Goal: Task Accomplishment & Management: Complete application form

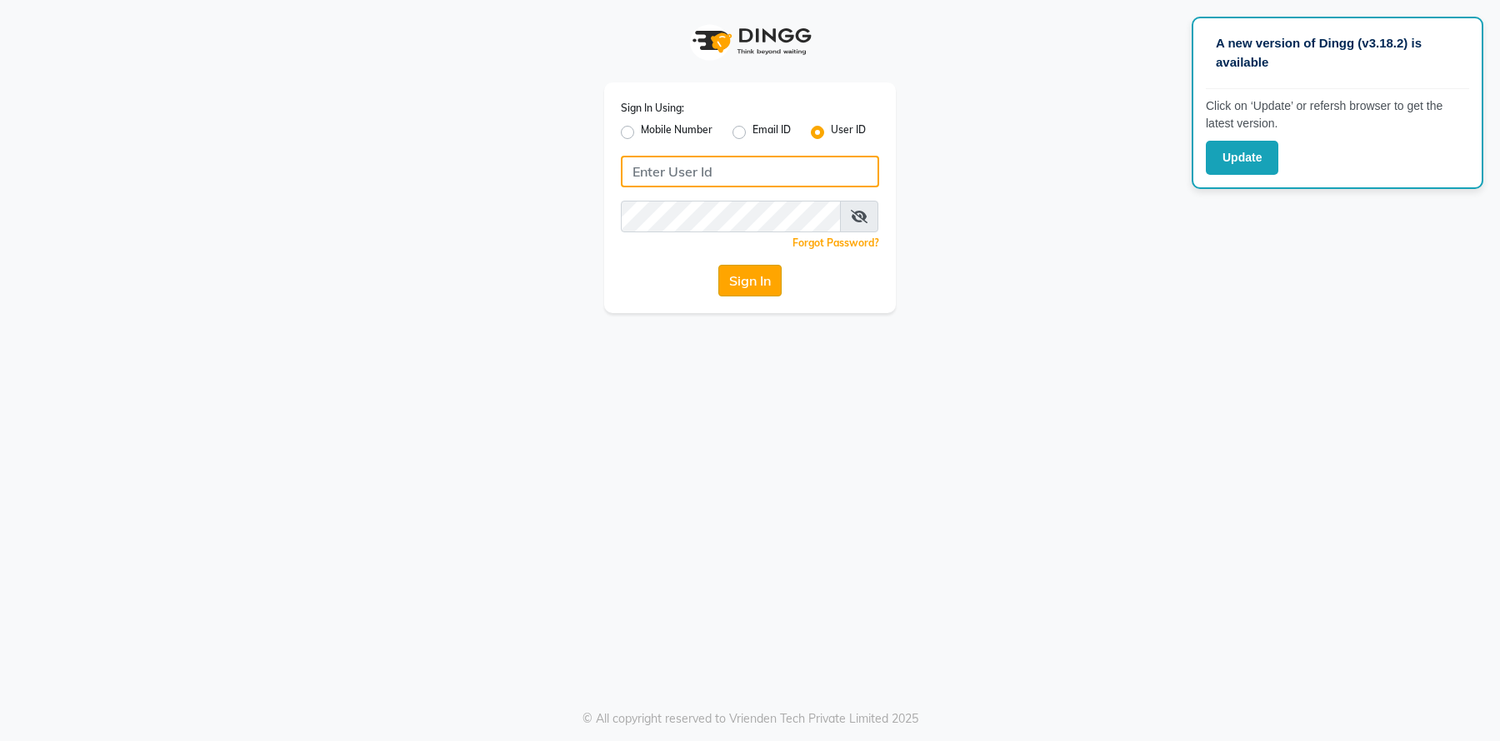
type input "[PERSON_NAME]"
click at [758, 282] on button "Sign In" at bounding box center [749, 281] width 63 height 32
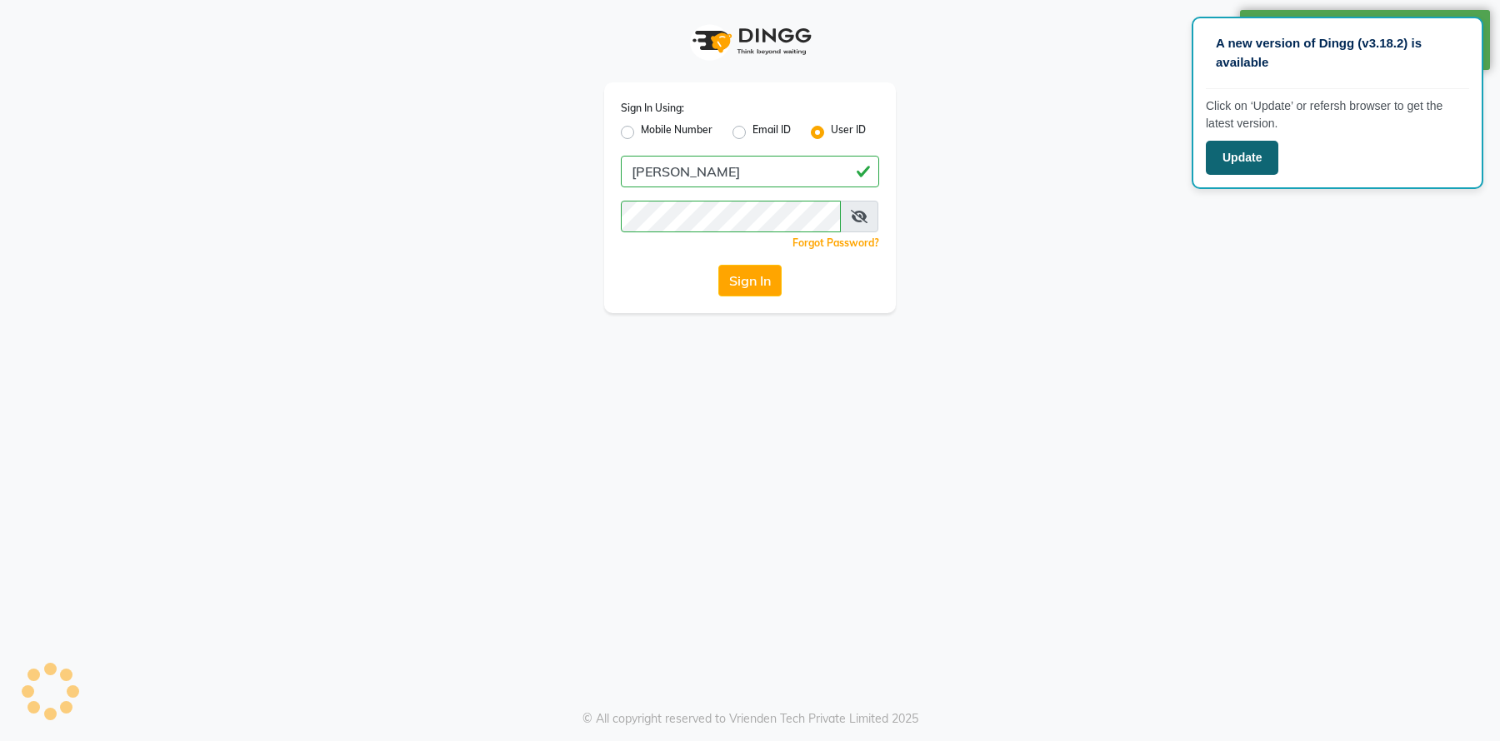
click at [1241, 148] on button "Update" at bounding box center [1242, 158] width 72 height 34
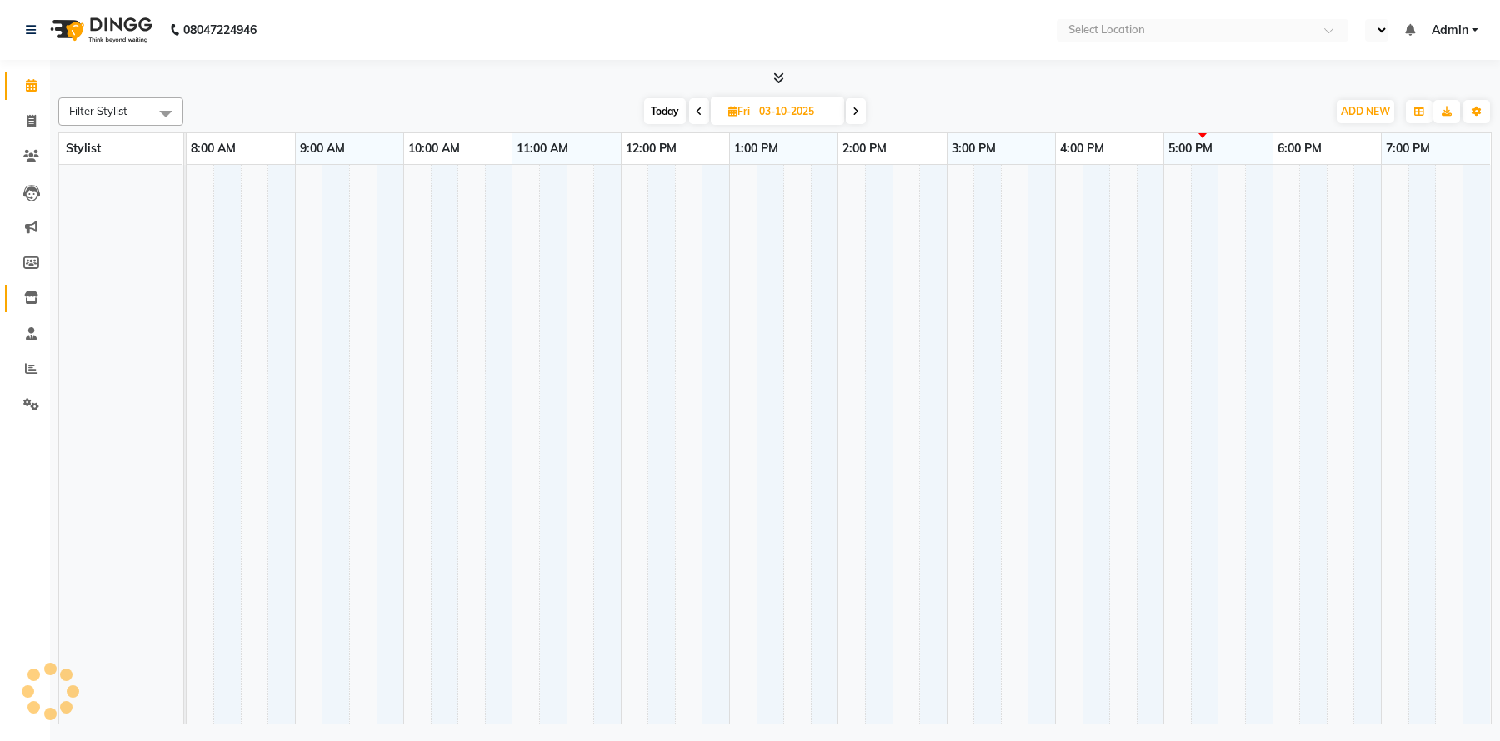
click at [36, 296] on icon at bounding box center [31, 298] width 14 height 12
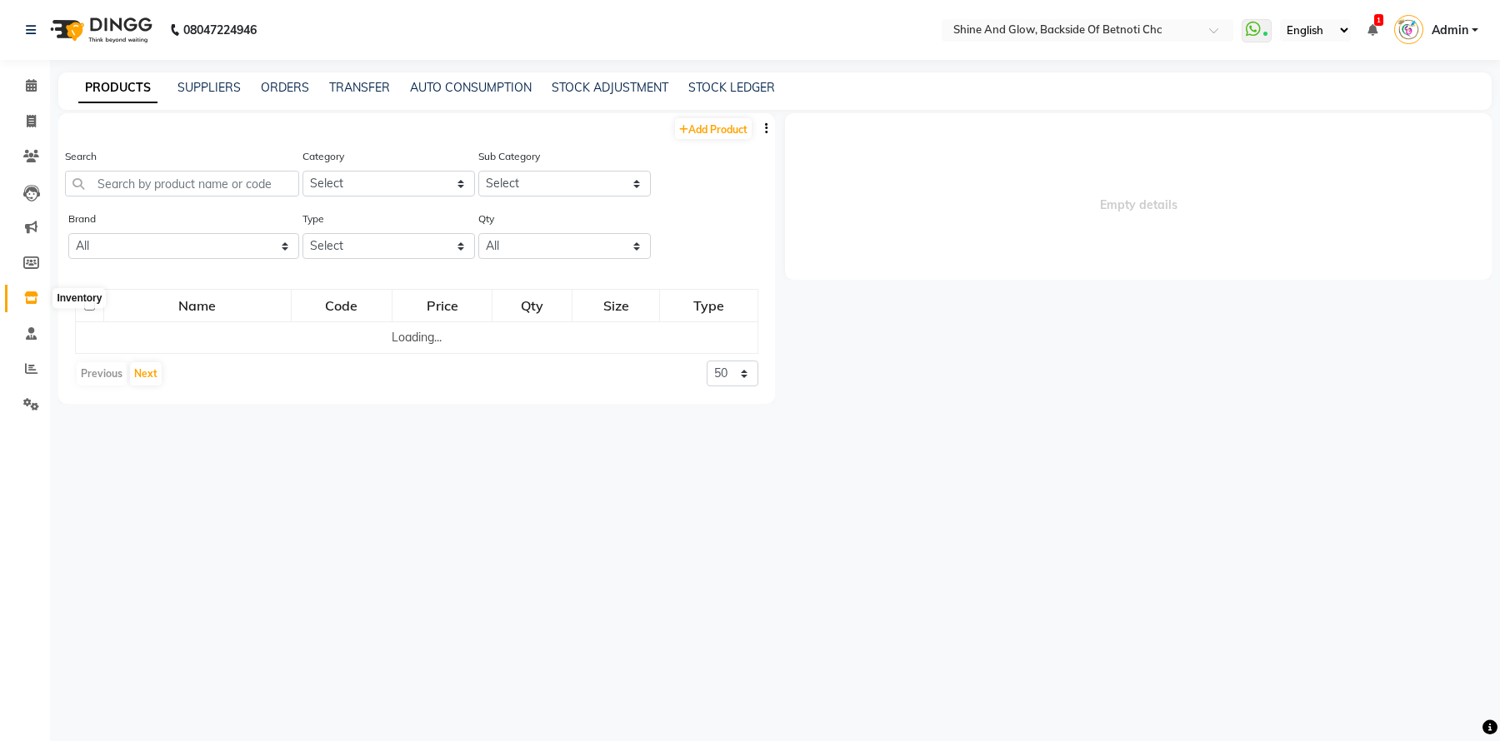
select select "en"
click at [202, 82] on link "SUPPLIERS" at bounding box center [208, 87] width 63 height 15
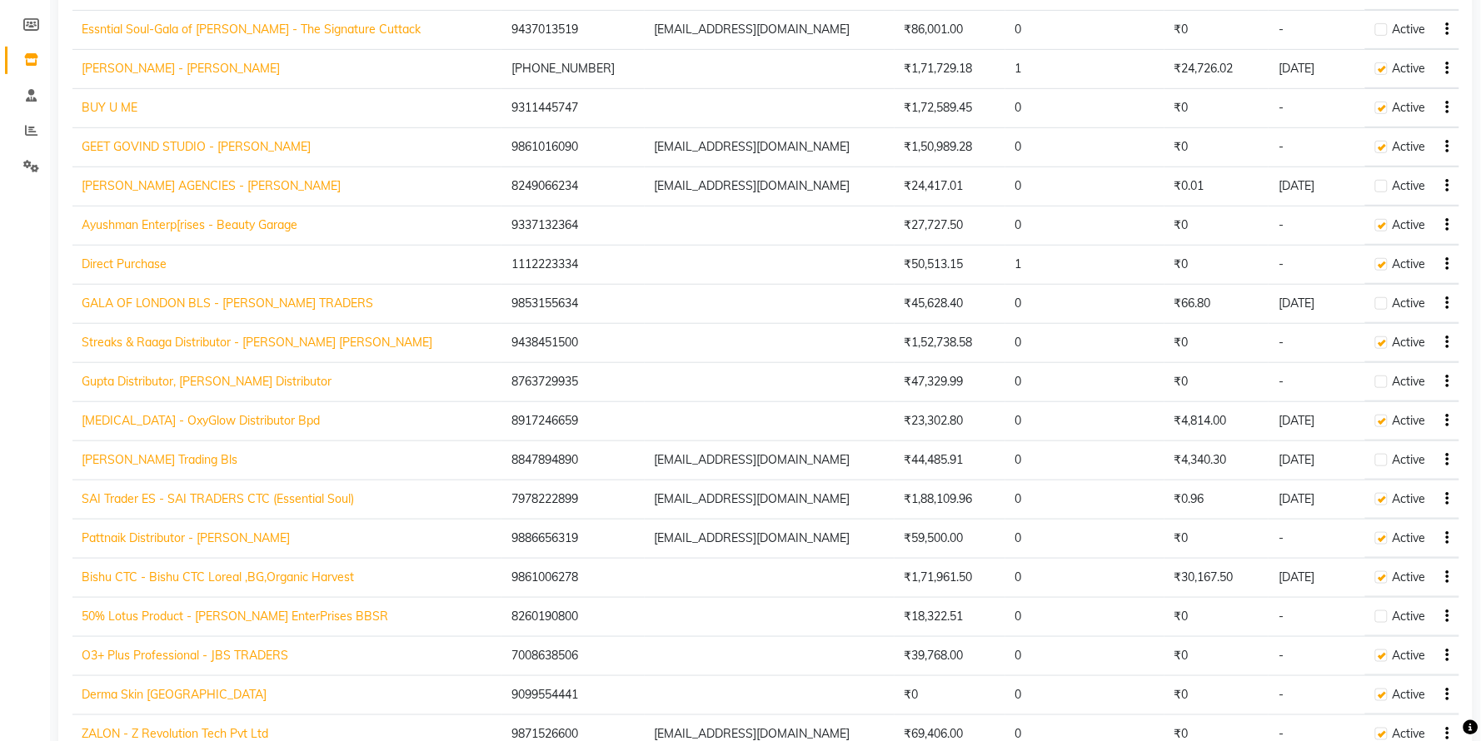
scroll to position [275, 0]
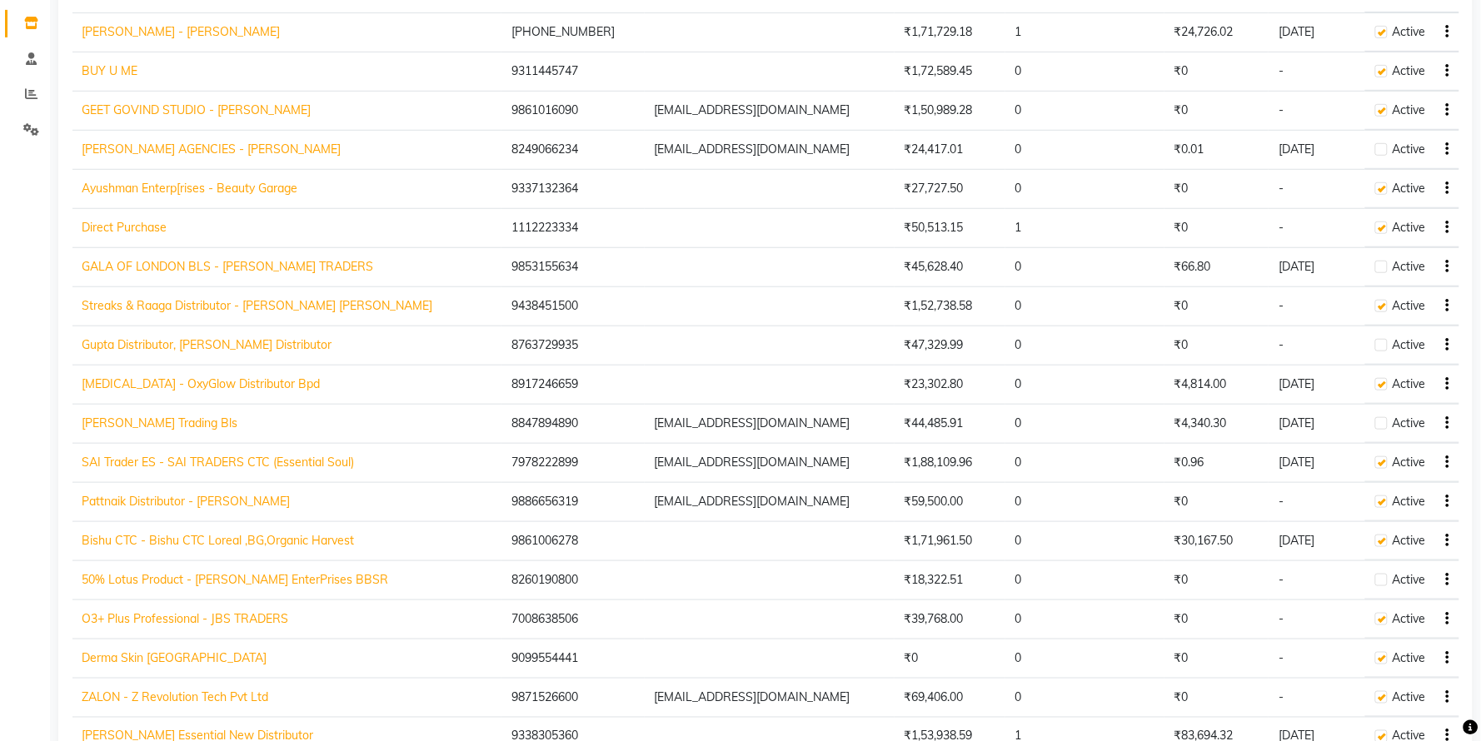
click at [181, 546] on link "Bishu CTC - Bishu CTC Loreal ,BG,Organic Harvest" at bounding box center [218, 540] width 272 height 15
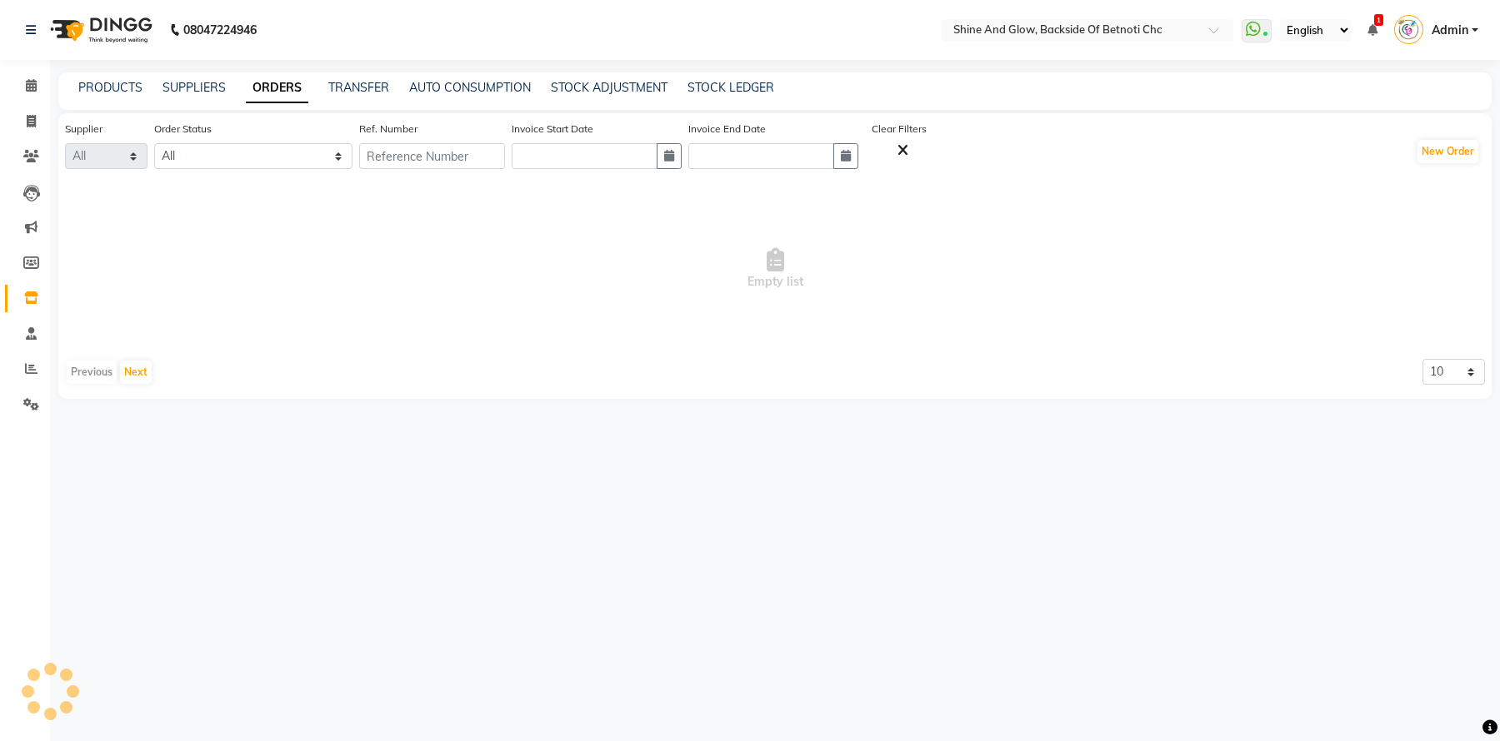
select select "1583"
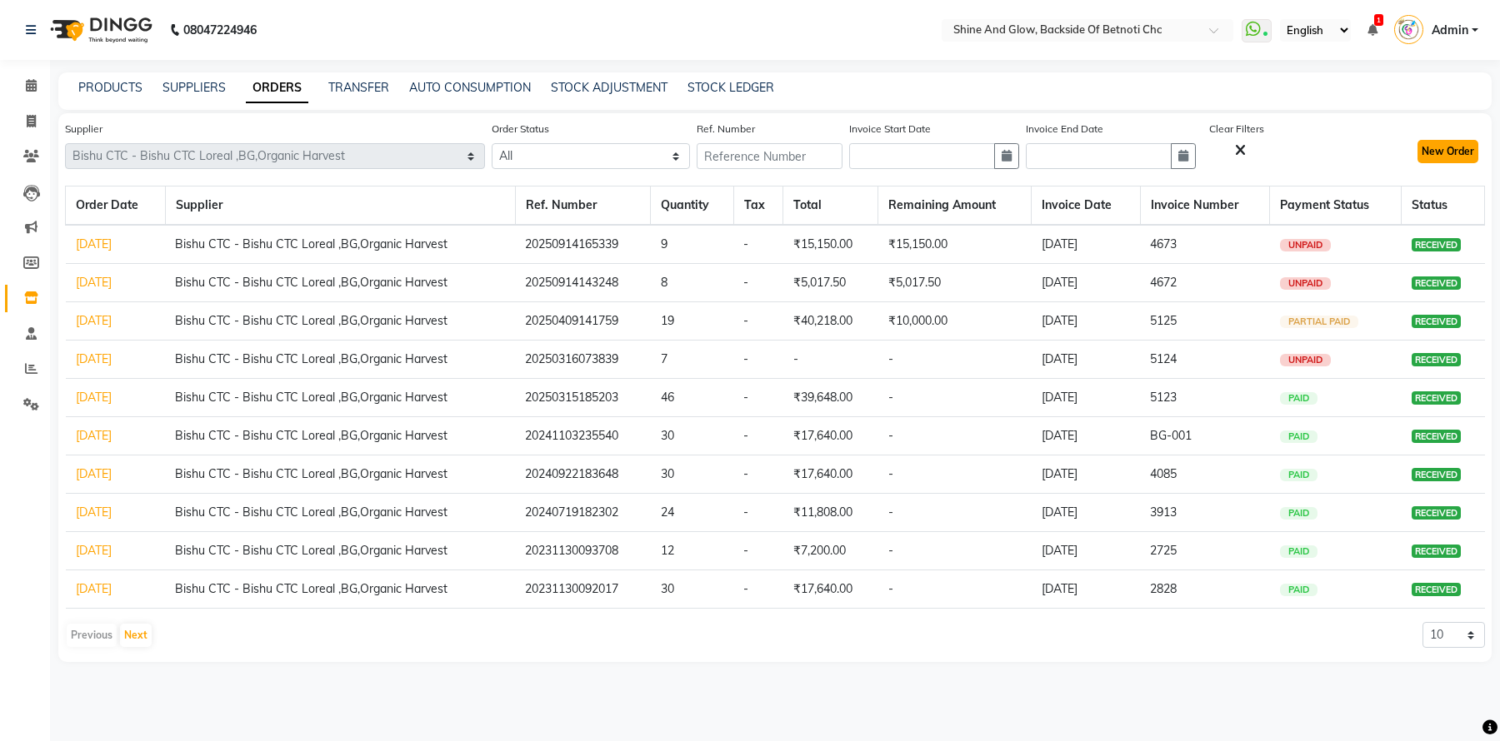
click at [1425, 150] on button "New Order" at bounding box center [1447, 151] width 61 height 23
select select "true"
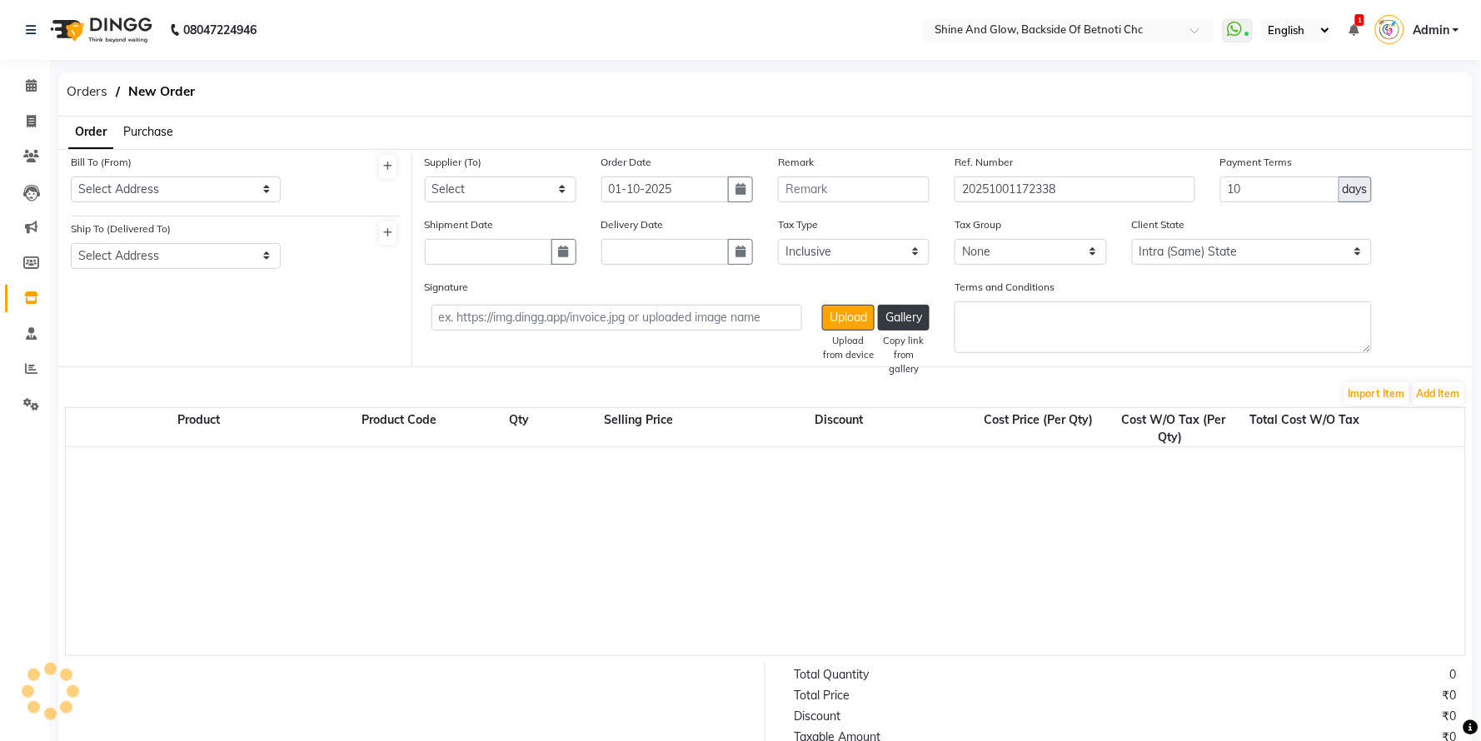
select select "1397"
click at [159, 133] on span "Purchase" at bounding box center [148, 131] width 50 height 15
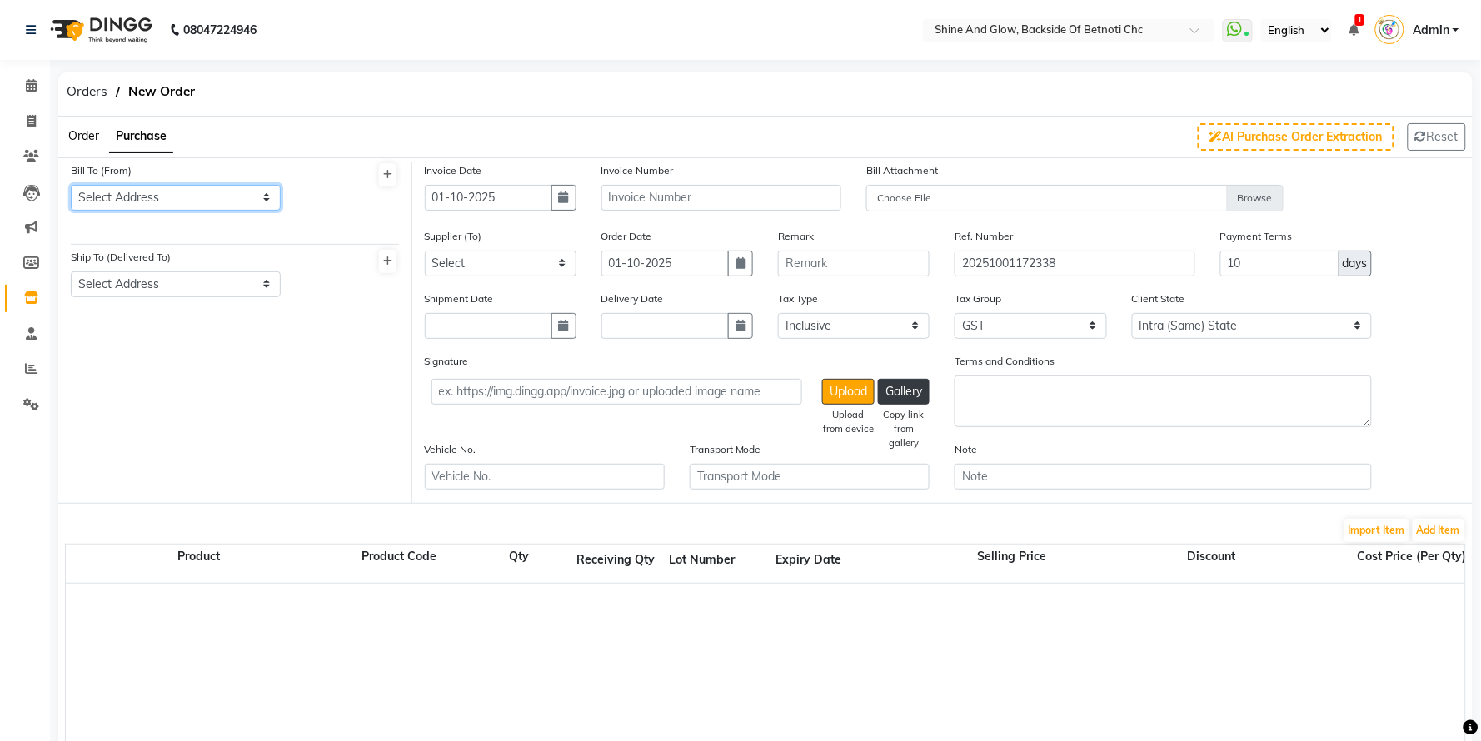
click at [159, 201] on select "Select Address Shine & Glow" at bounding box center [176, 198] width 210 height 26
select select "239"
click at [71, 185] on select "Select Address Shine & Glow" at bounding box center [176, 198] width 210 height 26
click at [163, 272] on select "Select Address Shine & Glow, Betnoti" at bounding box center [176, 285] width 210 height 26
select select "240"
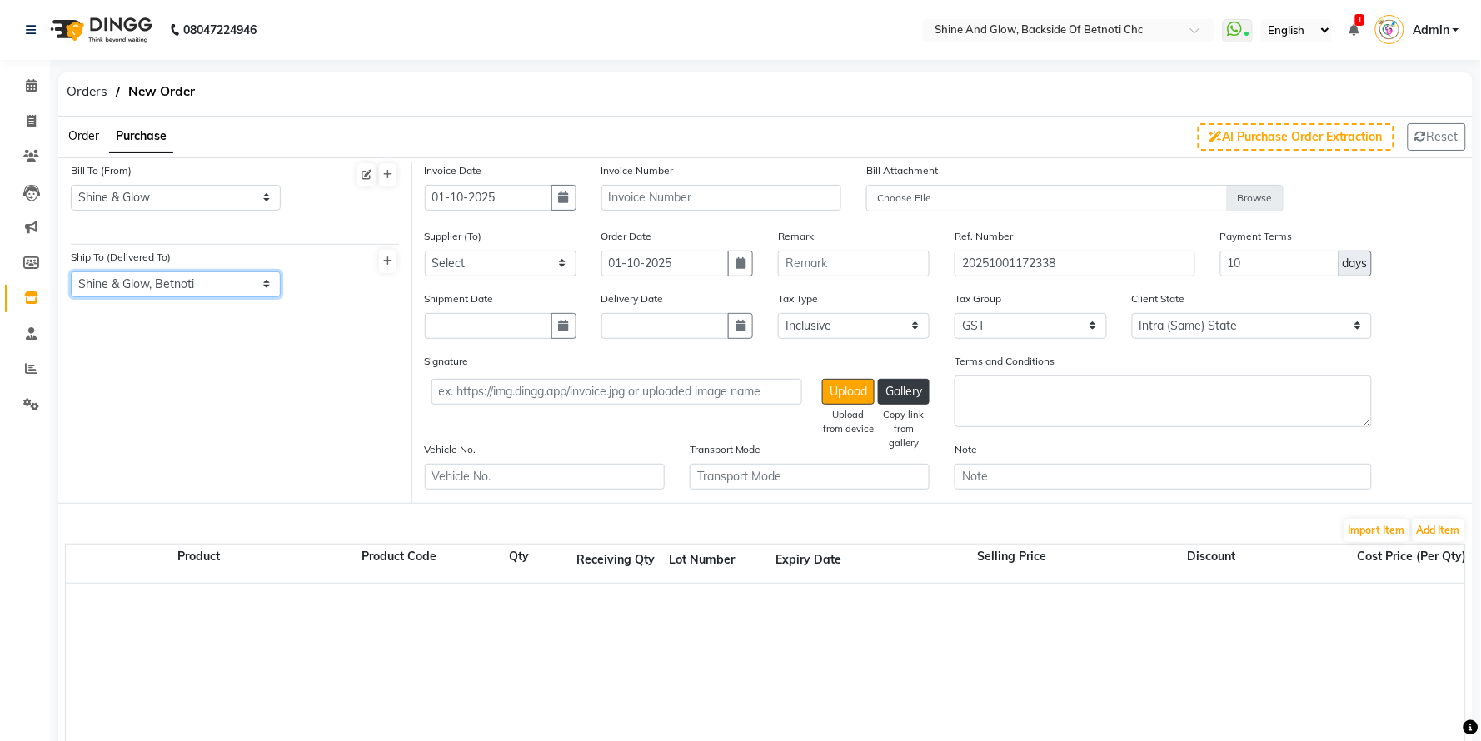
click at [71, 272] on select "Select Address Shine & Glow, Betnoti" at bounding box center [176, 285] width 210 height 26
click at [517, 193] on input "01-10-2025" at bounding box center [488, 198] width 127 height 26
select select "10"
select select "2025"
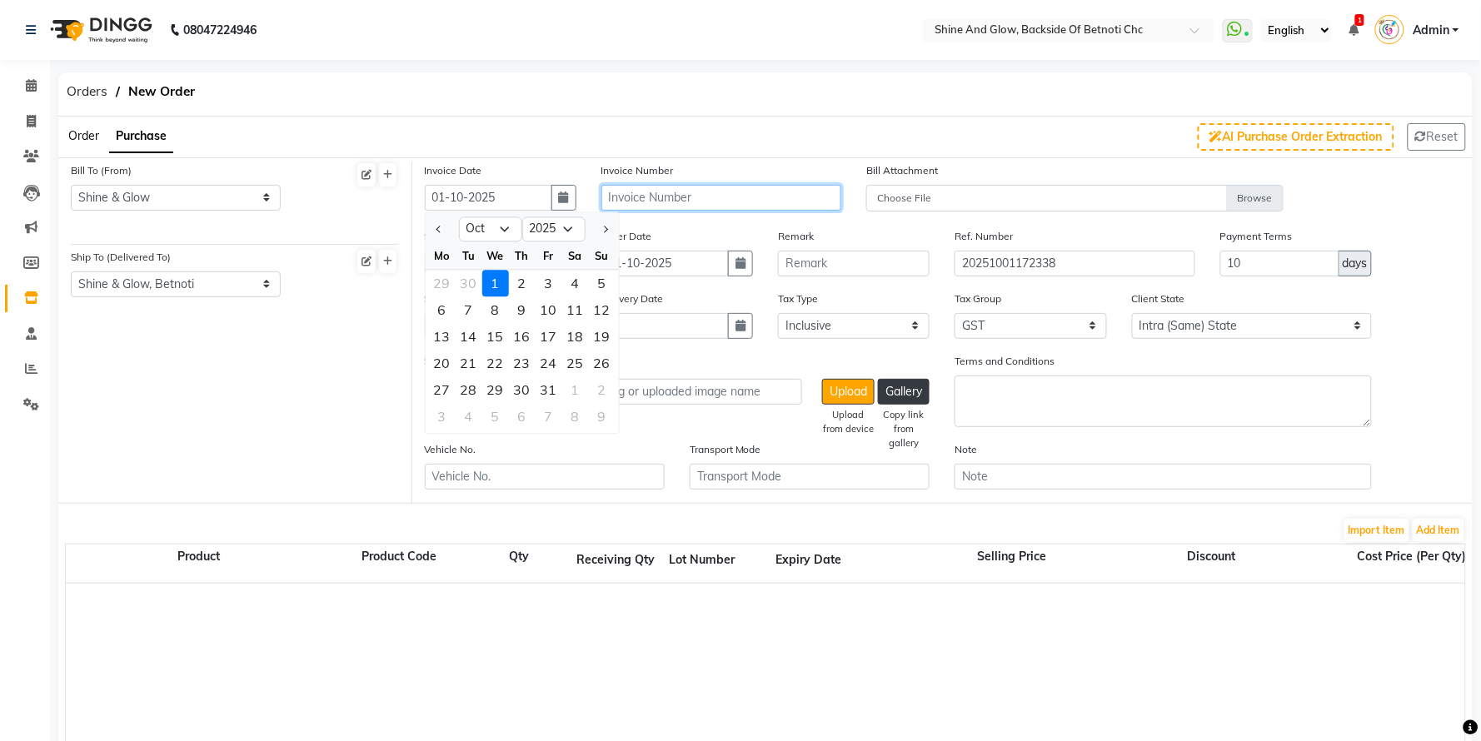
click at [708, 192] on input "text" at bounding box center [722, 198] width 240 height 26
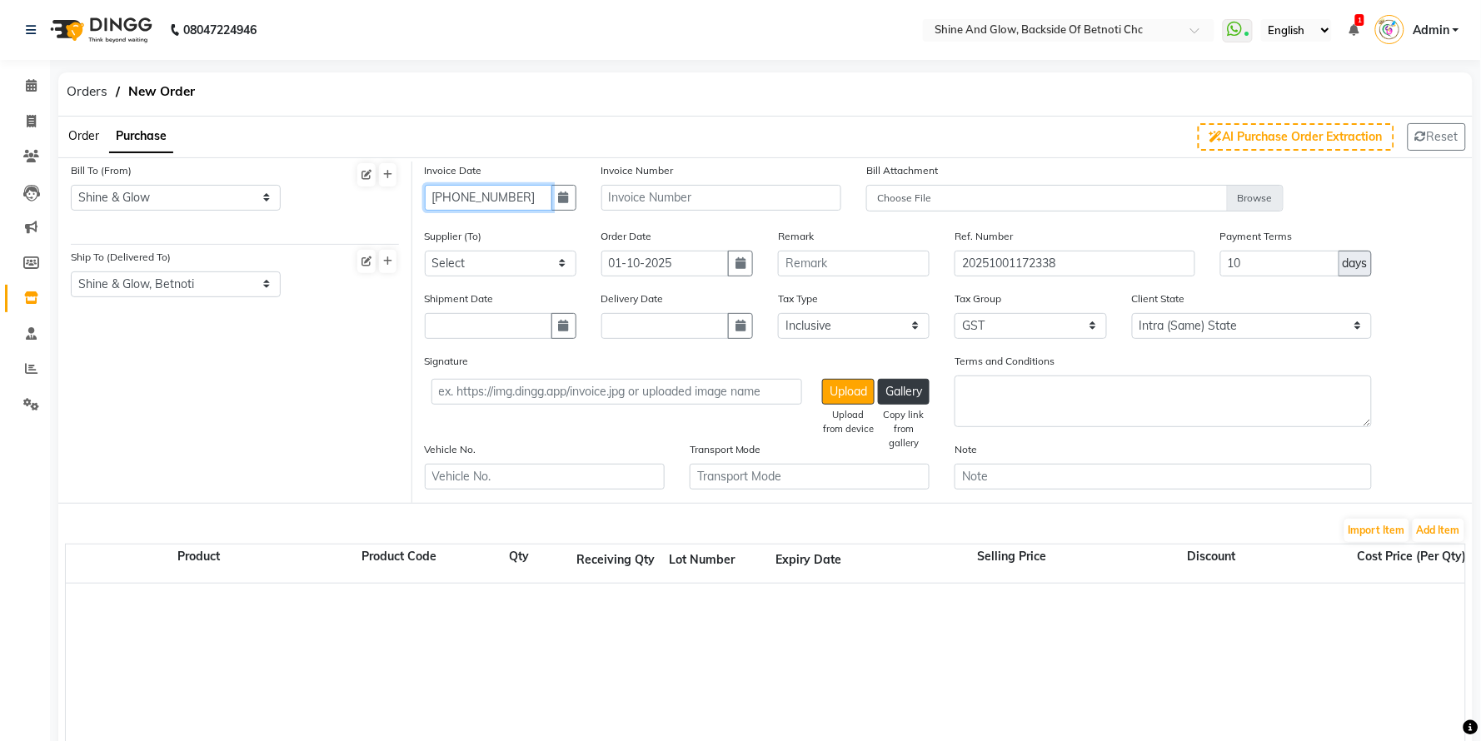
type input "01-10-2025"
click at [664, 187] on input "text" at bounding box center [722, 198] width 240 height 26
type input "4275"
click at [506, 265] on select "Select Tanishka Beauty Traders - Santosh Kumar Rout Essntial Soul-Gala of Lando…" at bounding box center [501, 264] width 152 height 26
select select "1583"
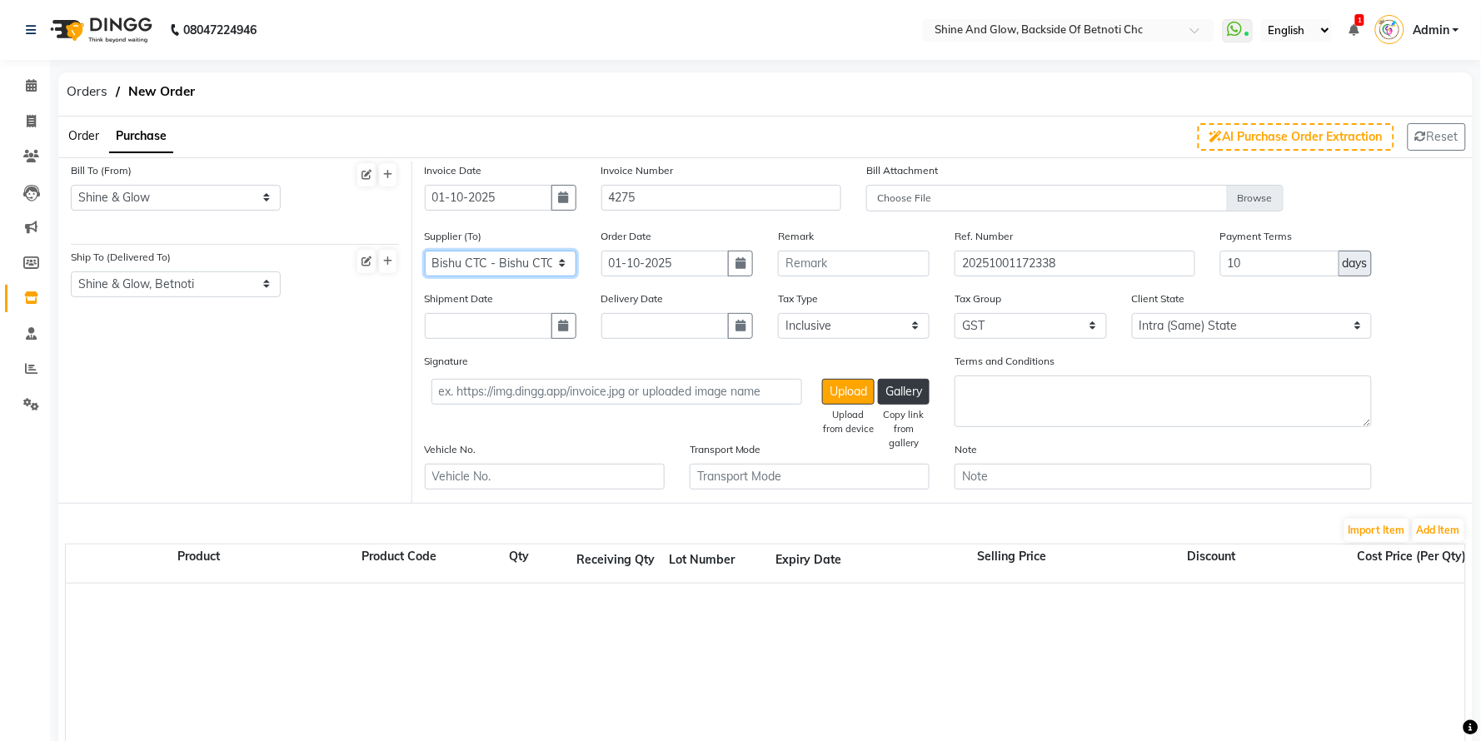
click at [425, 251] on select "Select Tanishka Beauty Traders - Santosh Kumar Rout Essntial Soul-Gala of Lando…" at bounding box center [501, 264] width 152 height 26
click at [527, 327] on input "text" at bounding box center [488, 326] width 127 height 26
select select "10"
select select "2025"
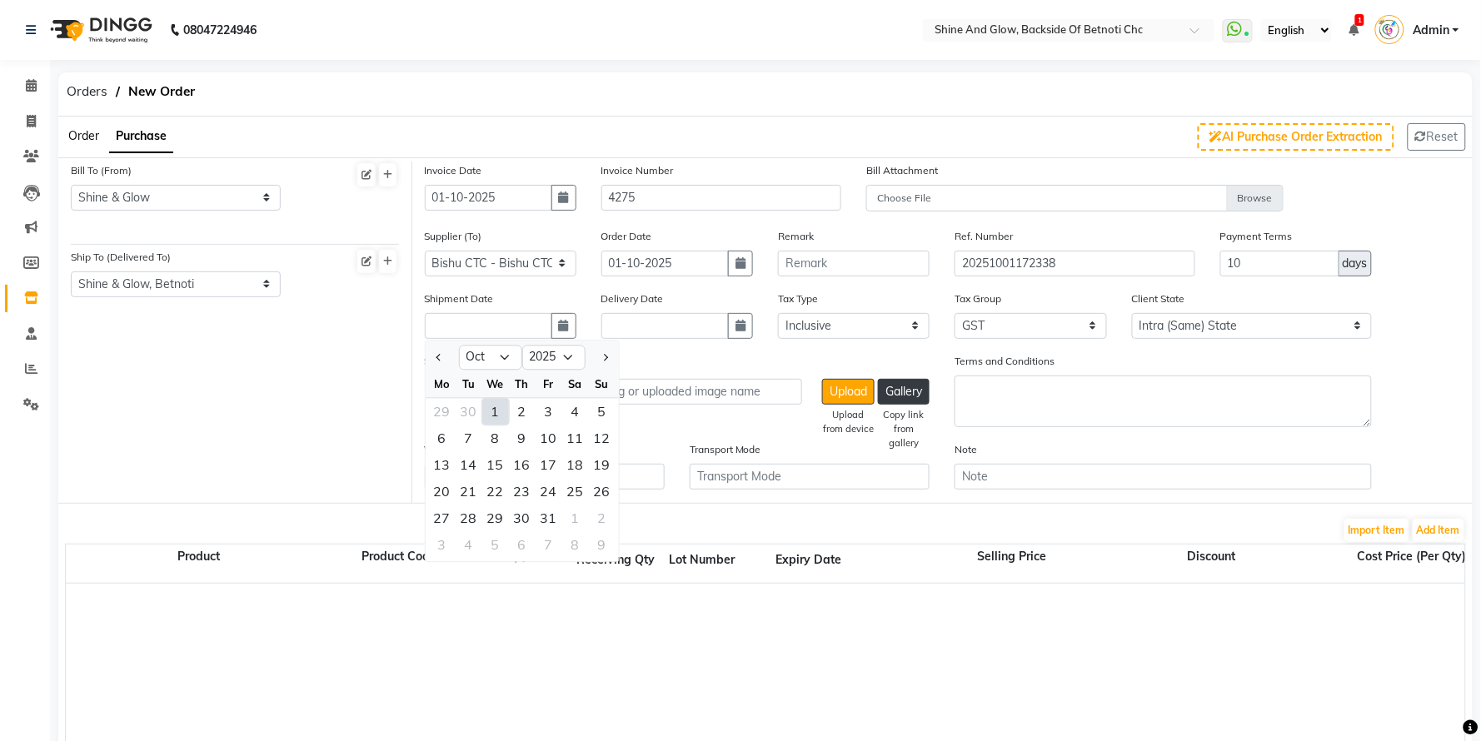
click at [493, 409] on div "1" at bounding box center [495, 411] width 27 height 27
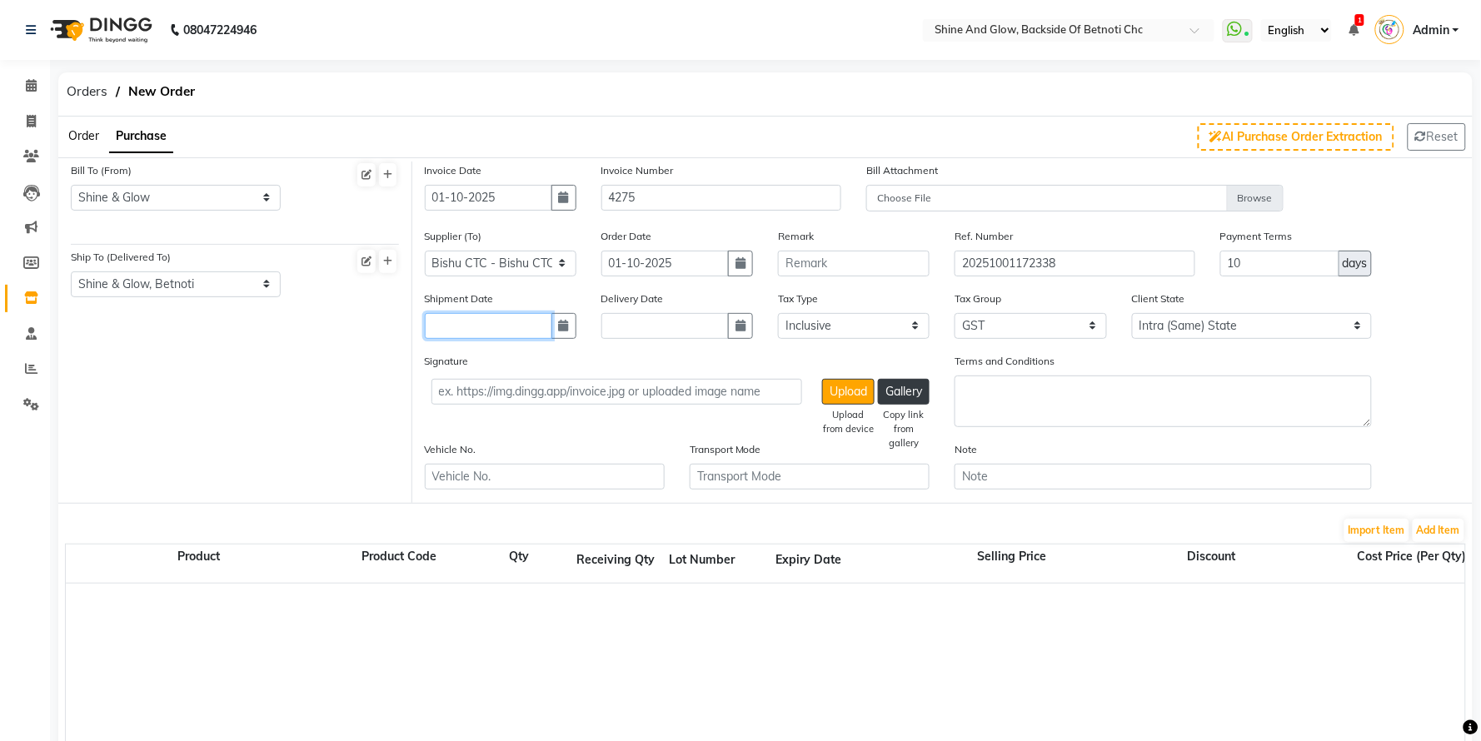
type input "01-10-2025"
click at [622, 321] on input "text" at bounding box center [665, 326] width 127 height 26
select select "10"
select select "2025"
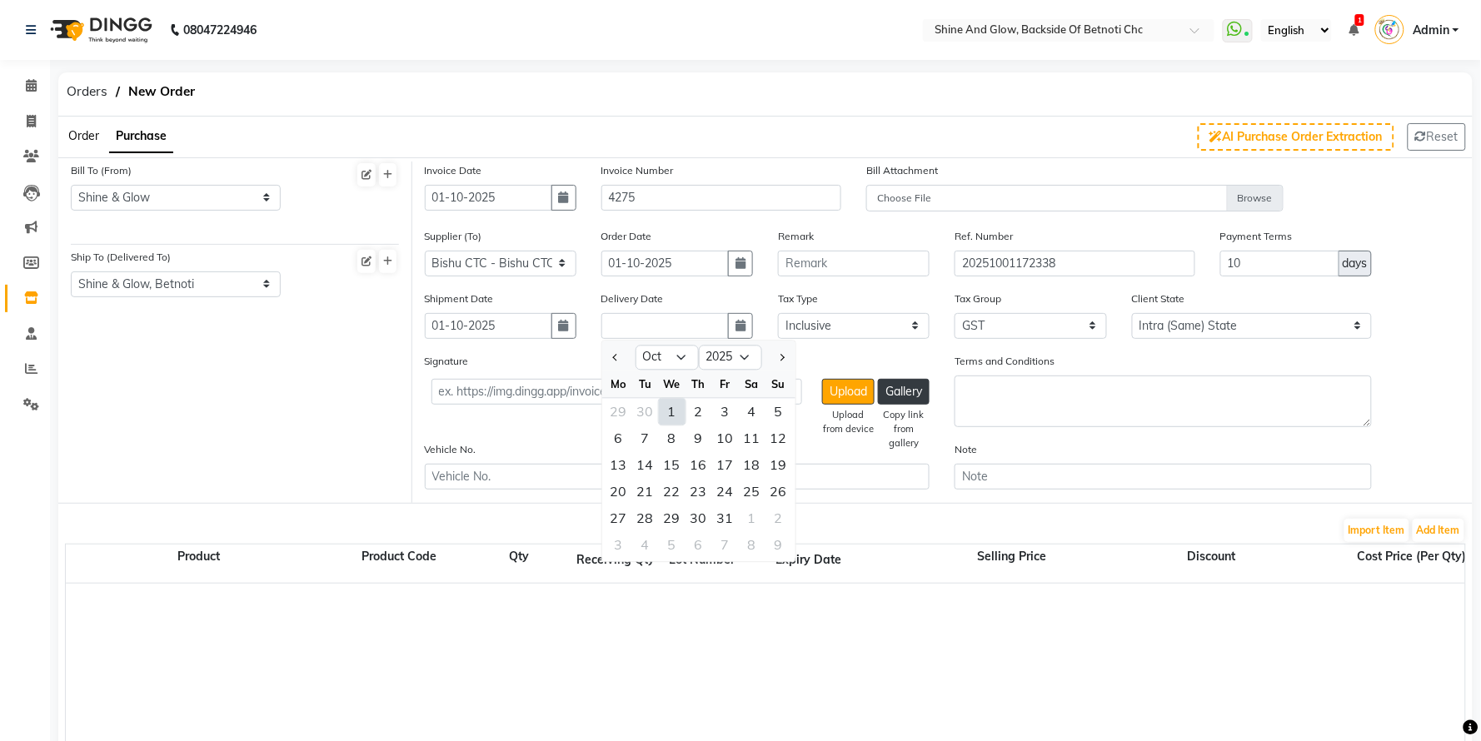
click at [677, 400] on div "1" at bounding box center [672, 411] width 27 height 27
type input "01-10-2025"
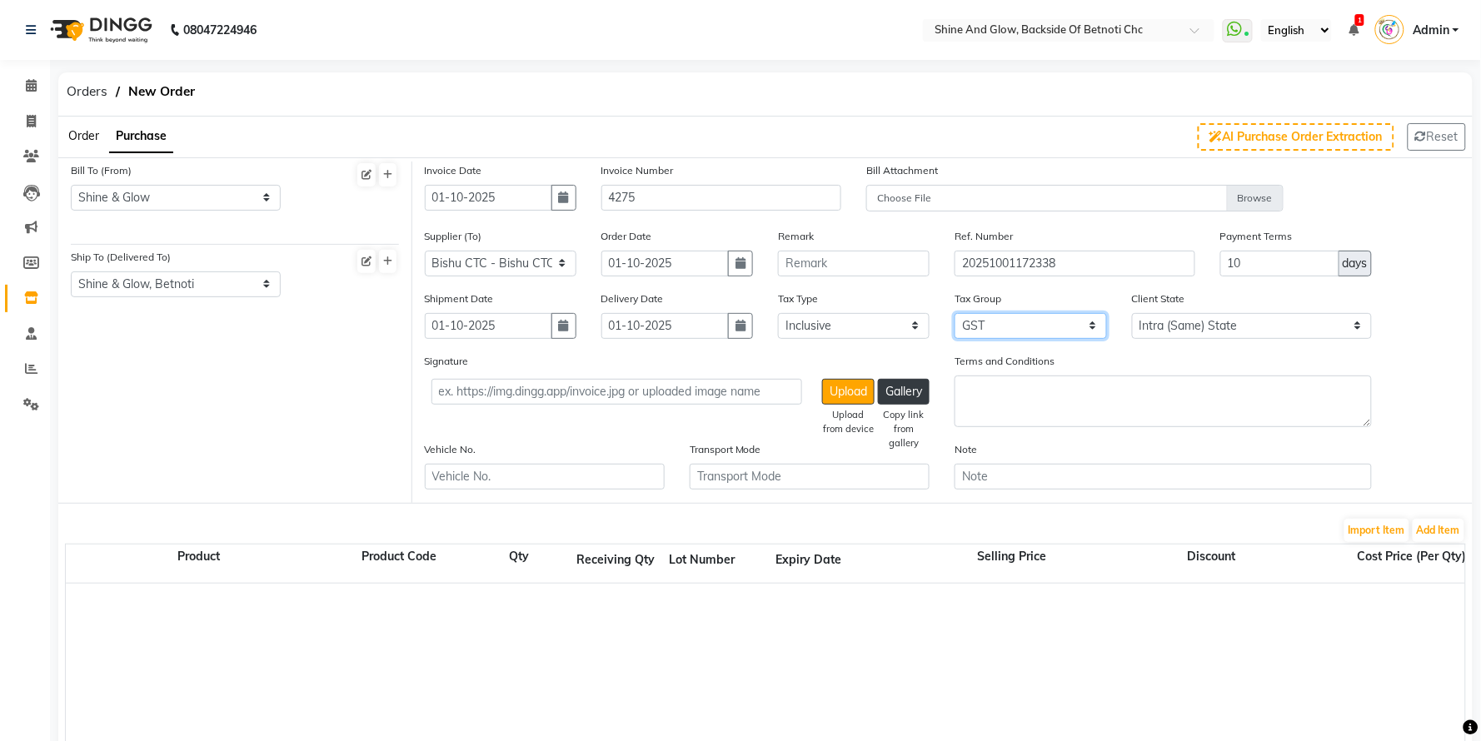
click at [1012, 321] on select "None GST 5% GST" at bounding box center [1031, 326] width 152 height 26
select select "null"
click at [955, 313] on select "None GST 5% GST" at bounding box center [1031, 326] width 152 height 26
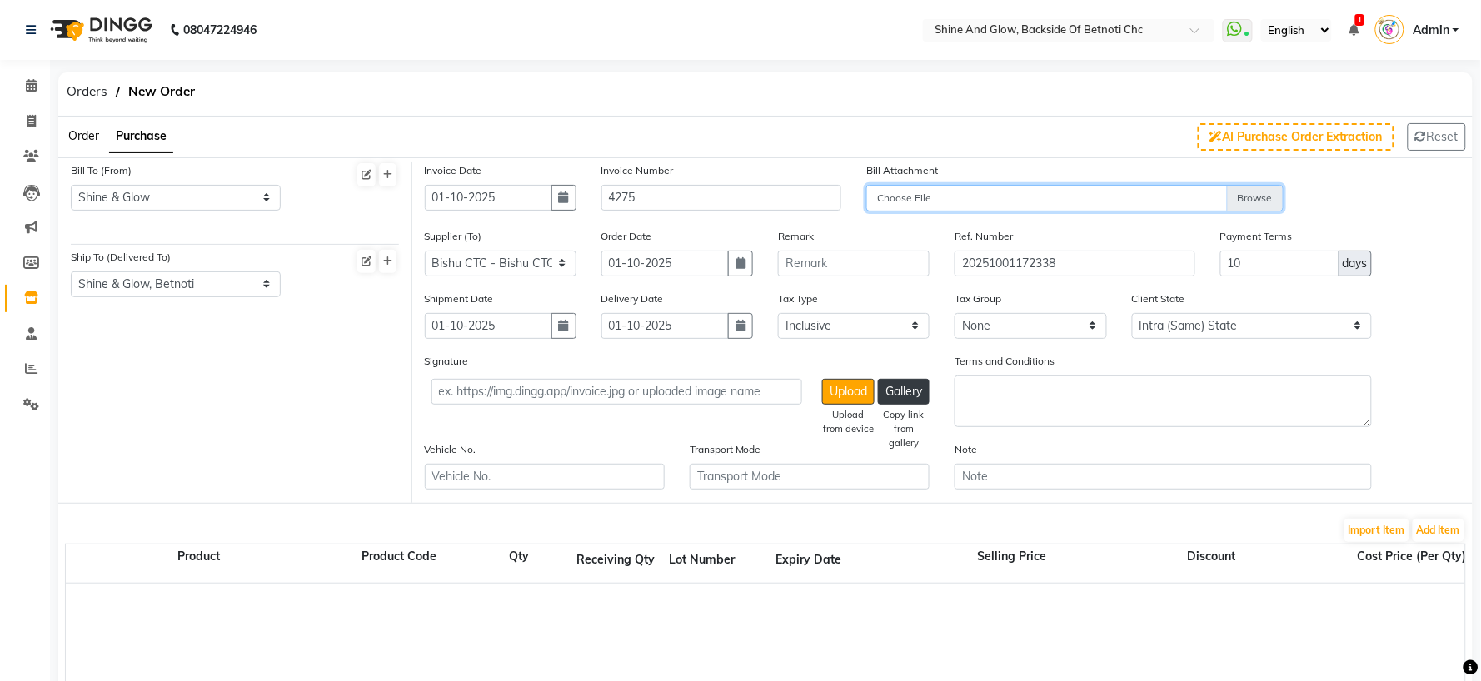
click at [1246, 198] on input "Choose File" at bounding box center [1074, 199] width 417 height 29
type input "C:\fakepath\WhatsApp Image 2025-10-01 at 5.25.43 PM.jpeg"
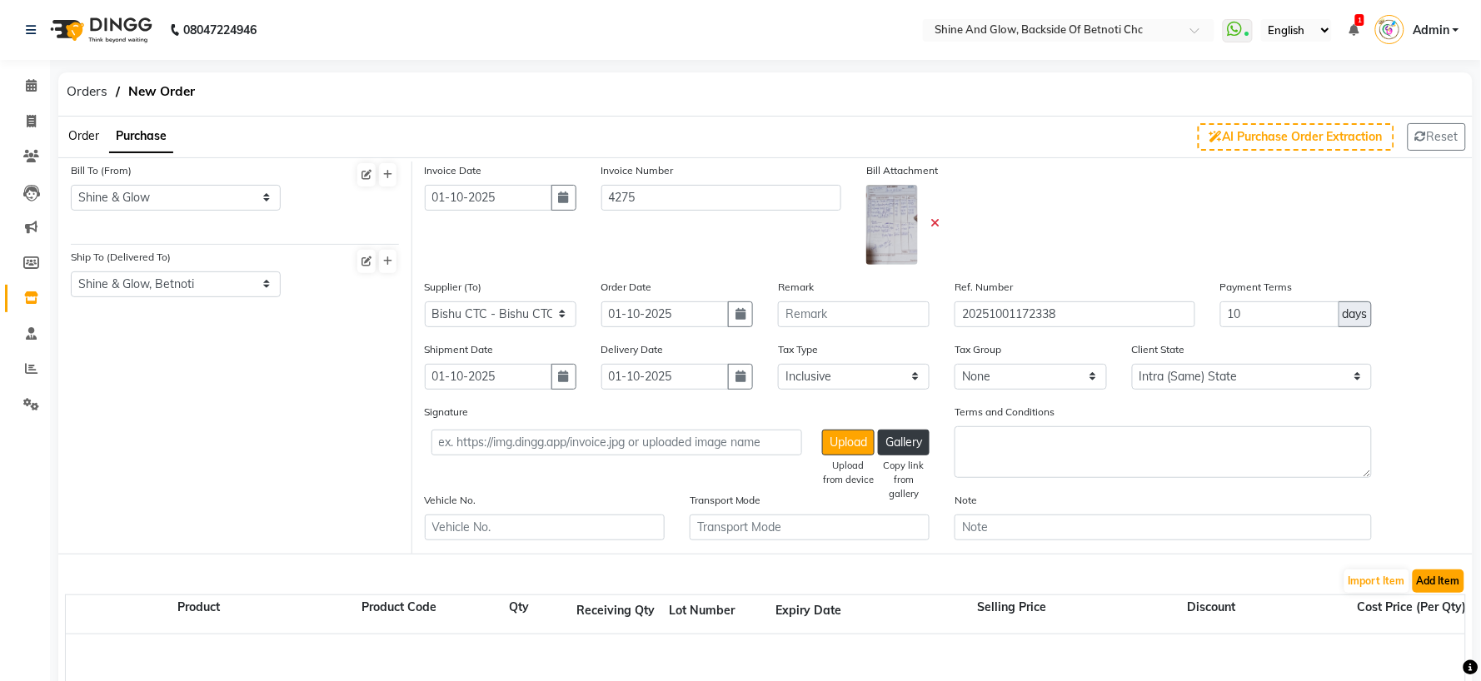
click at [1433, 577] on button "Add Item" at bounding box center [1439, 581] width 52 height 23
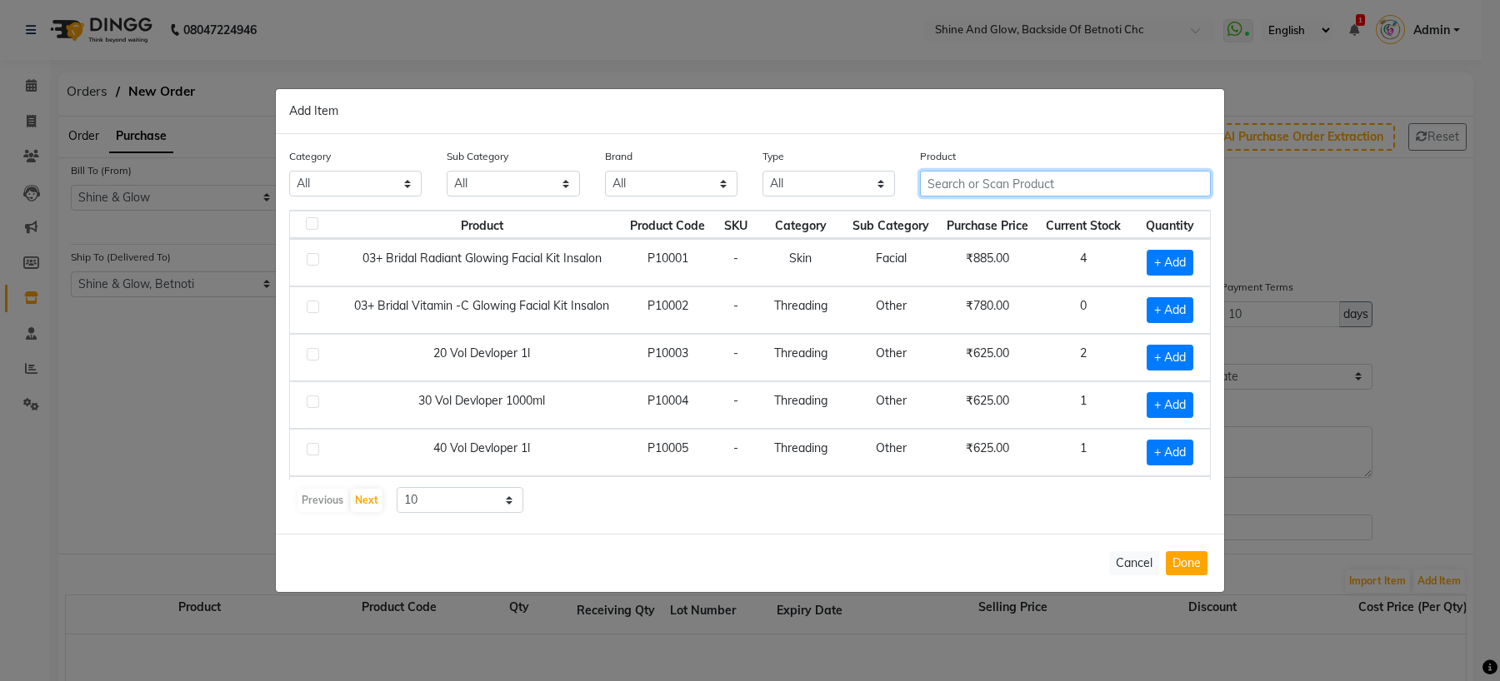
click at [948, 177] on input "text" at bounding box center [1065, 184] width 291 height 26
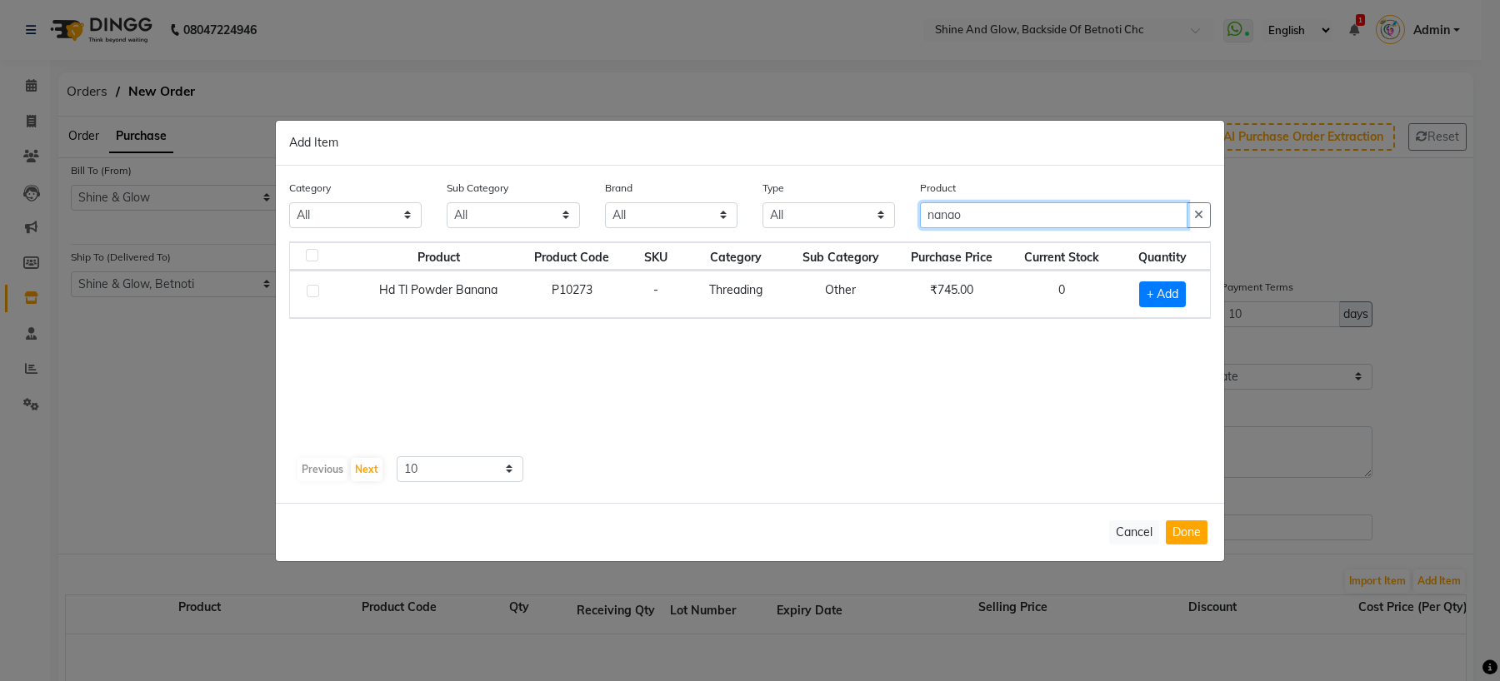
click at [967, 218] on input "nanao" at bounding box center [1053, 215] width 267 height 26
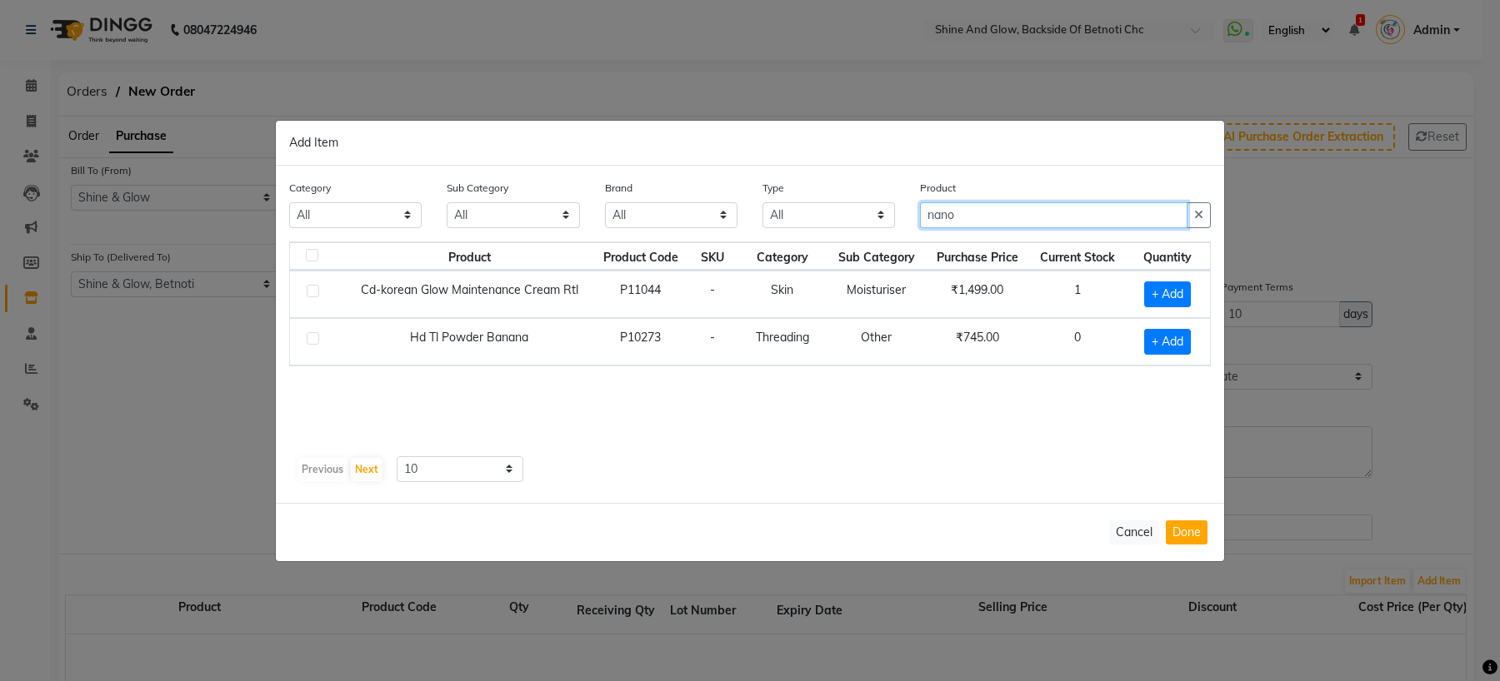
drag, startPoint x: 969, startPoint y: 218, endPoint x: 859, endPoint y: 202, distance: 111.1
click at [859, 202] on div "Category All Hair Skin Makeup Personal Care Appliances Beard Waxing Disposable …" at bounding box center [750, 210] width 946 height 62
click at [956, 211] on input "nano" at bounding box center [1053, 215] width 267 height 26
drag, startPoint x: 985, startPoint y: 221, endPoint x: 876, endPoint y: 207, distance: 109.2
click at [876, 207] on div "Category All Hair Skin Makeup Personal Care Appliances Beard Waxing Disposable …" at bounding box center [750, 210] width 946 height 62
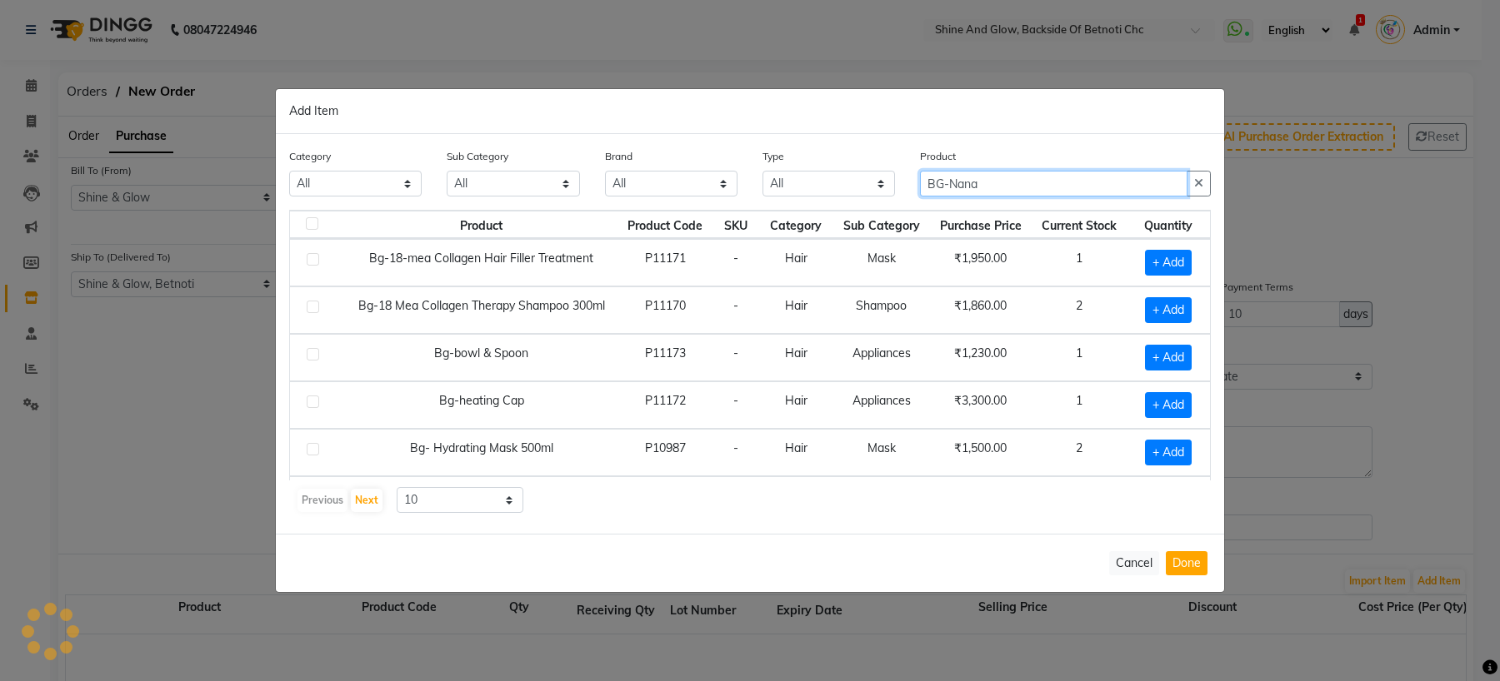
type input "BG-Nana"
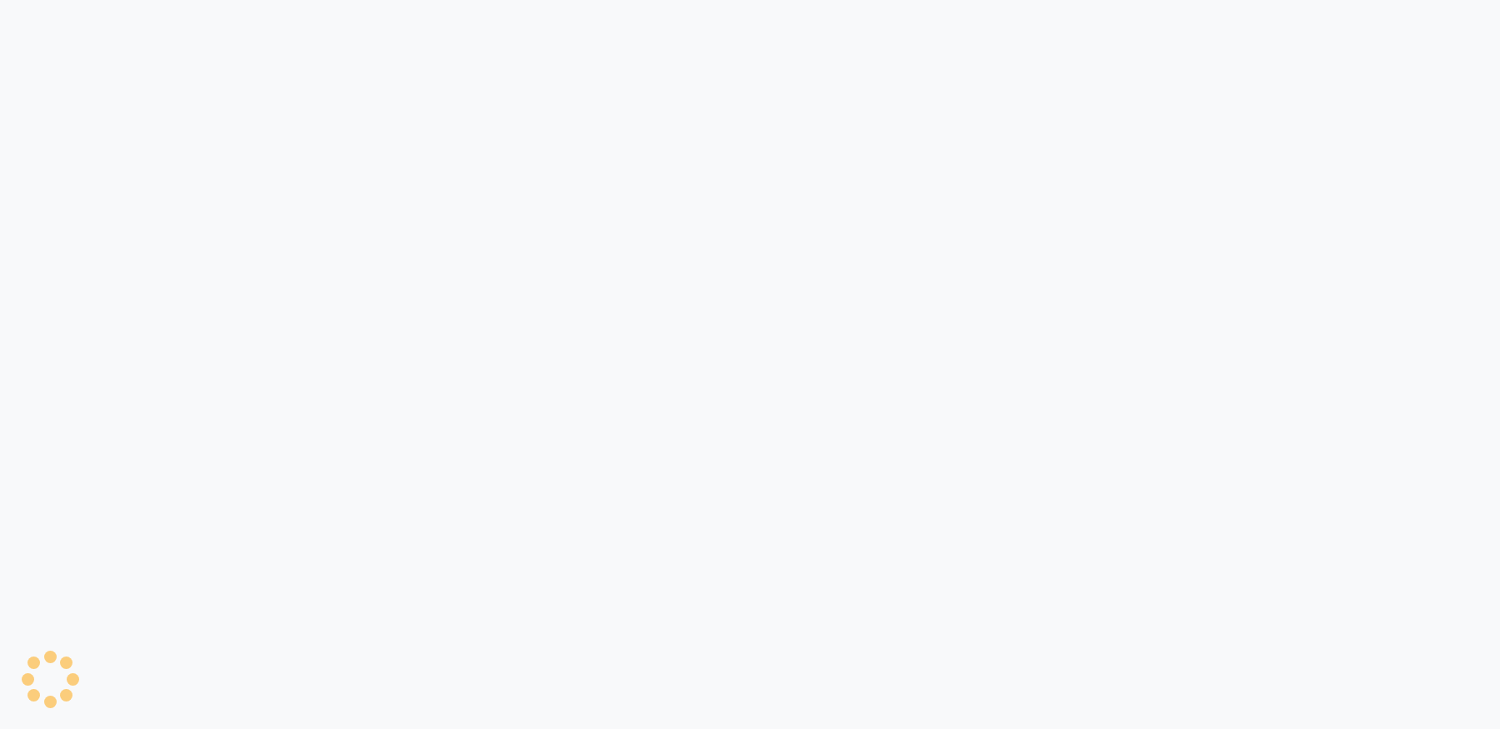
select select "true"
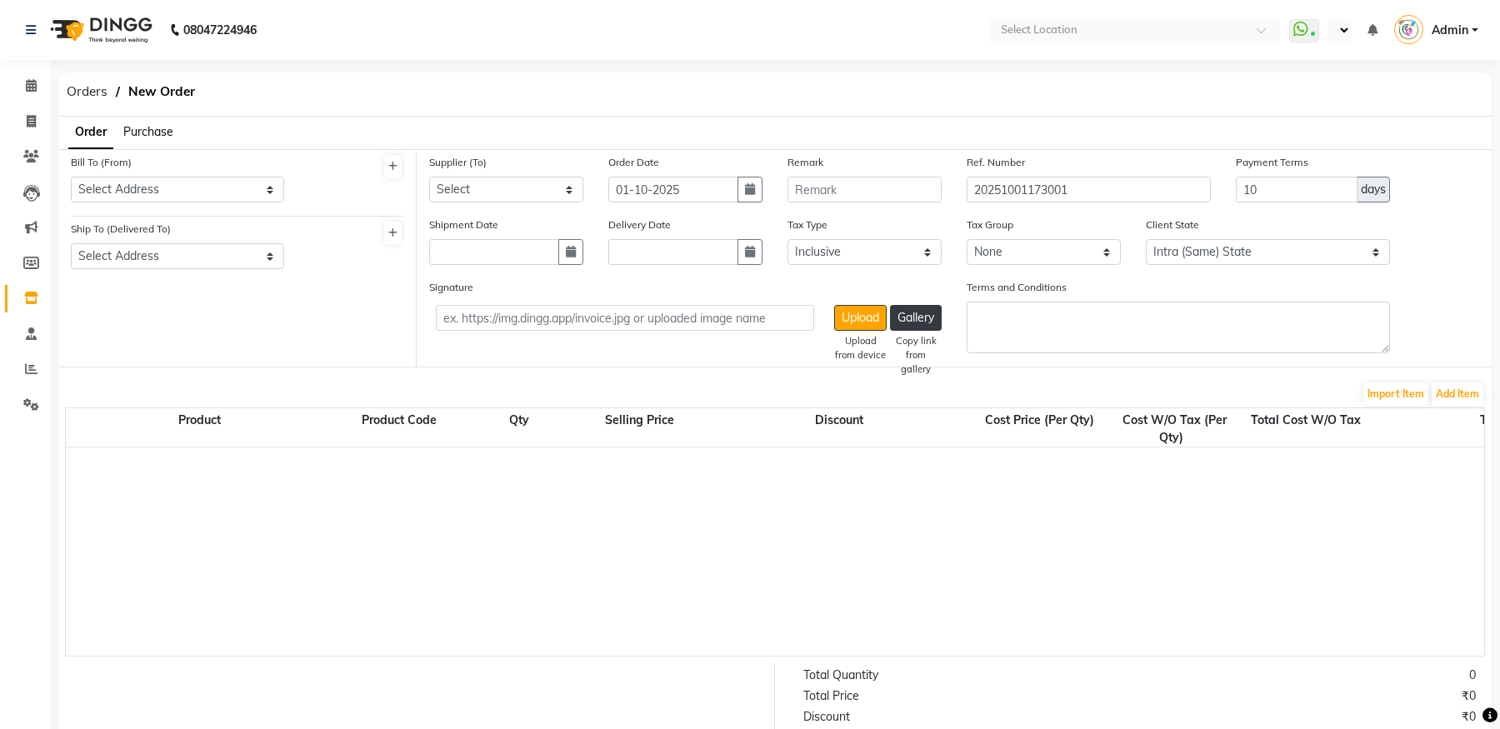
select select "en"
select select "1397"
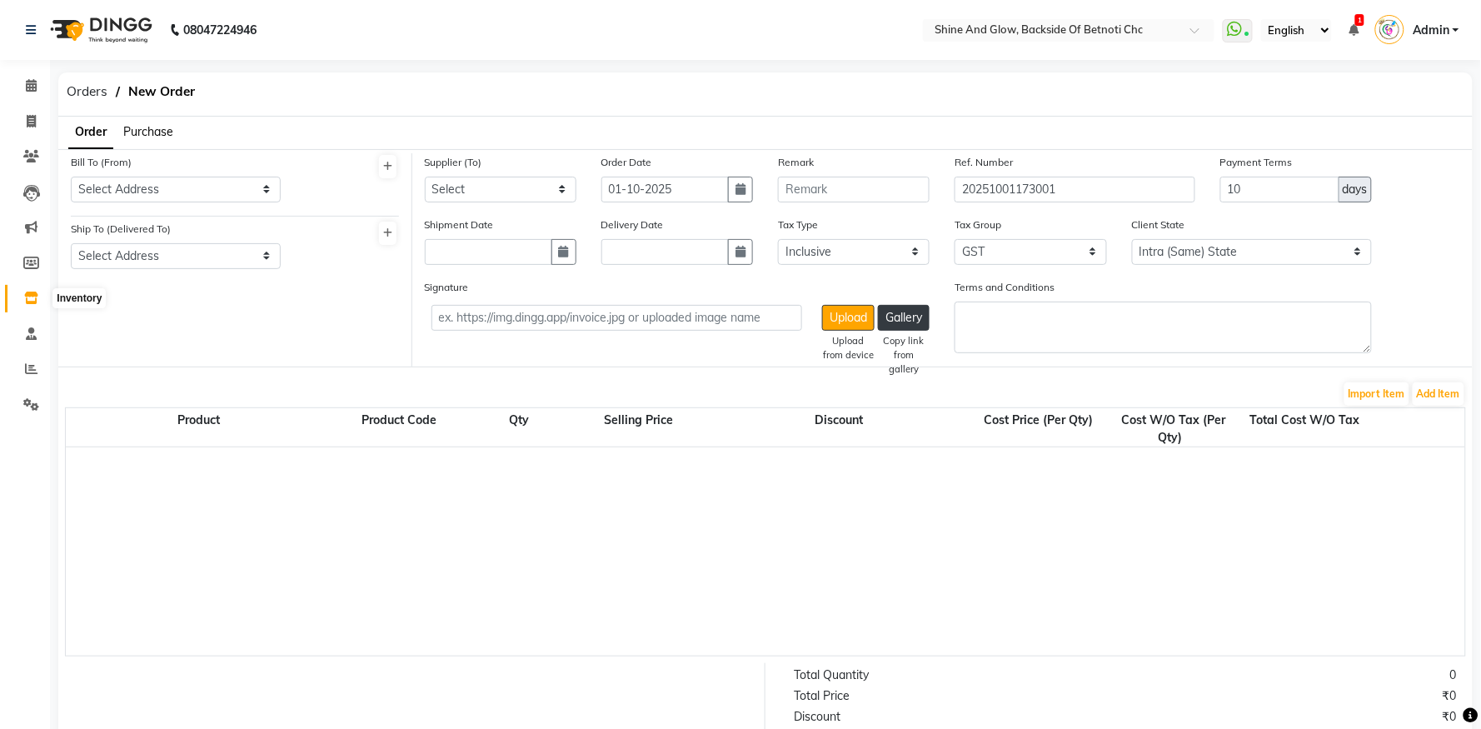
click at [37, 292] on icon at bounding box center [31, 298] width 14 height 12
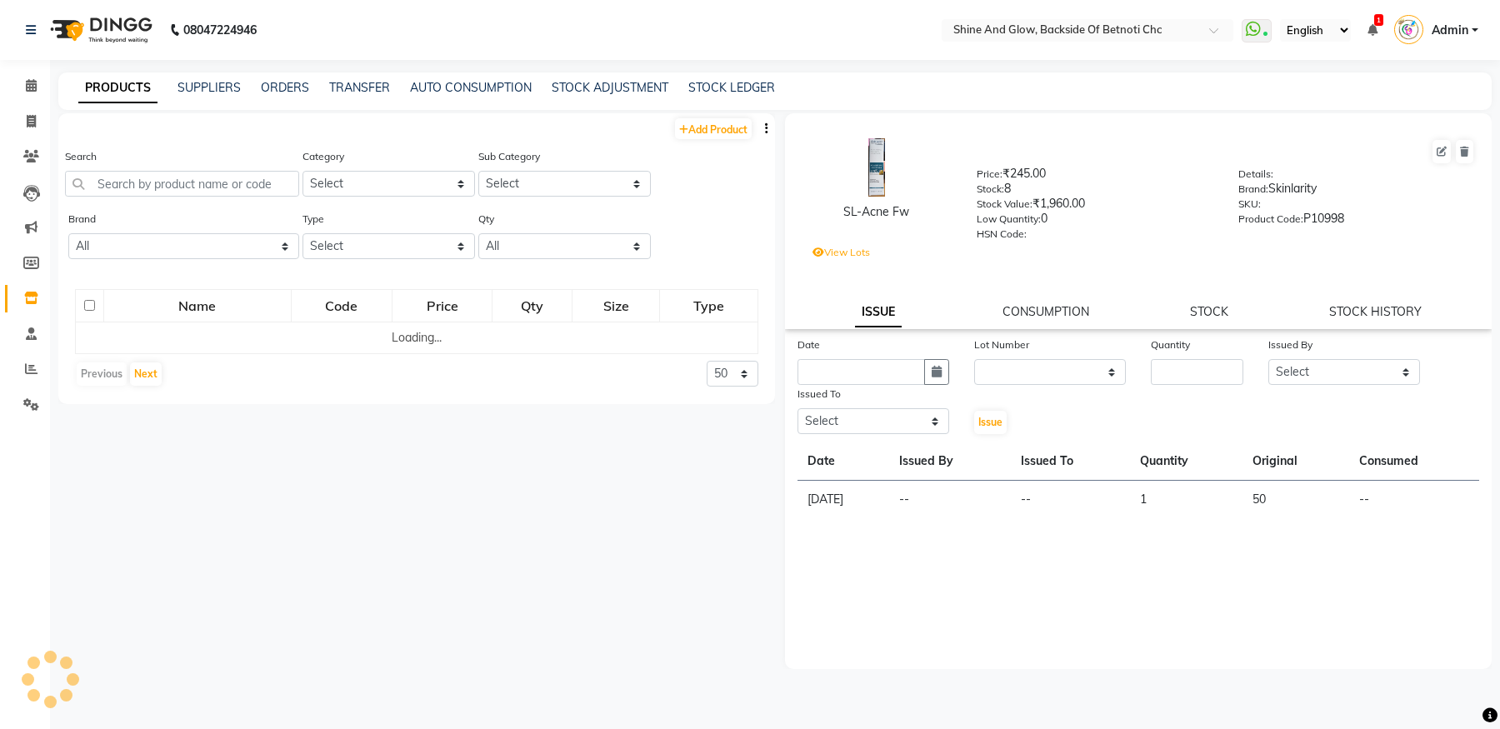
select select
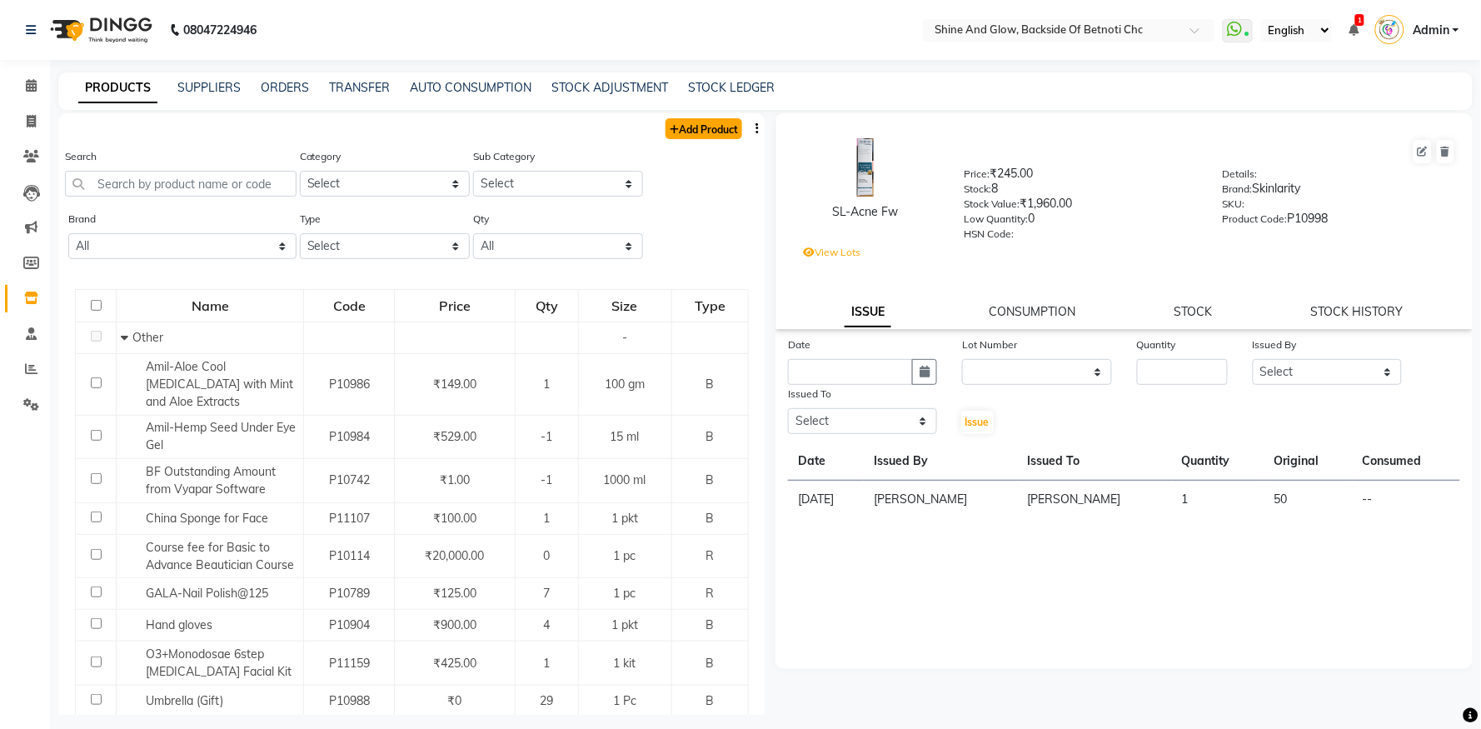
click at [685, 131] on link "Add Product" at bounding box center [704, 128] width 77 height 21
select select "true"
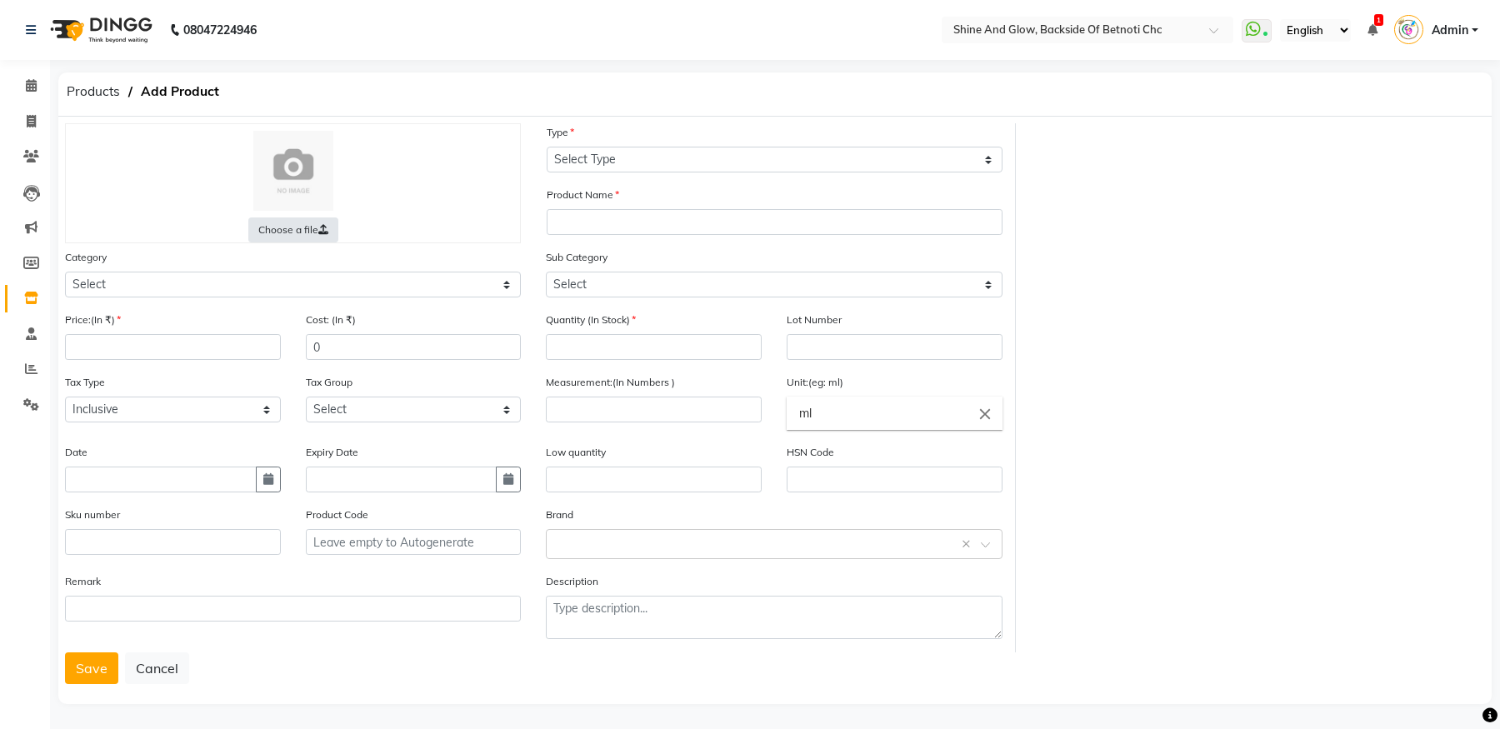
click at [308, 227] on label "Choose a file" at bounding box center [293, 229] width 90 height 25
click at [0, 0] on input "Choose a file" at bounding box center [0, 0] width 0 height 0
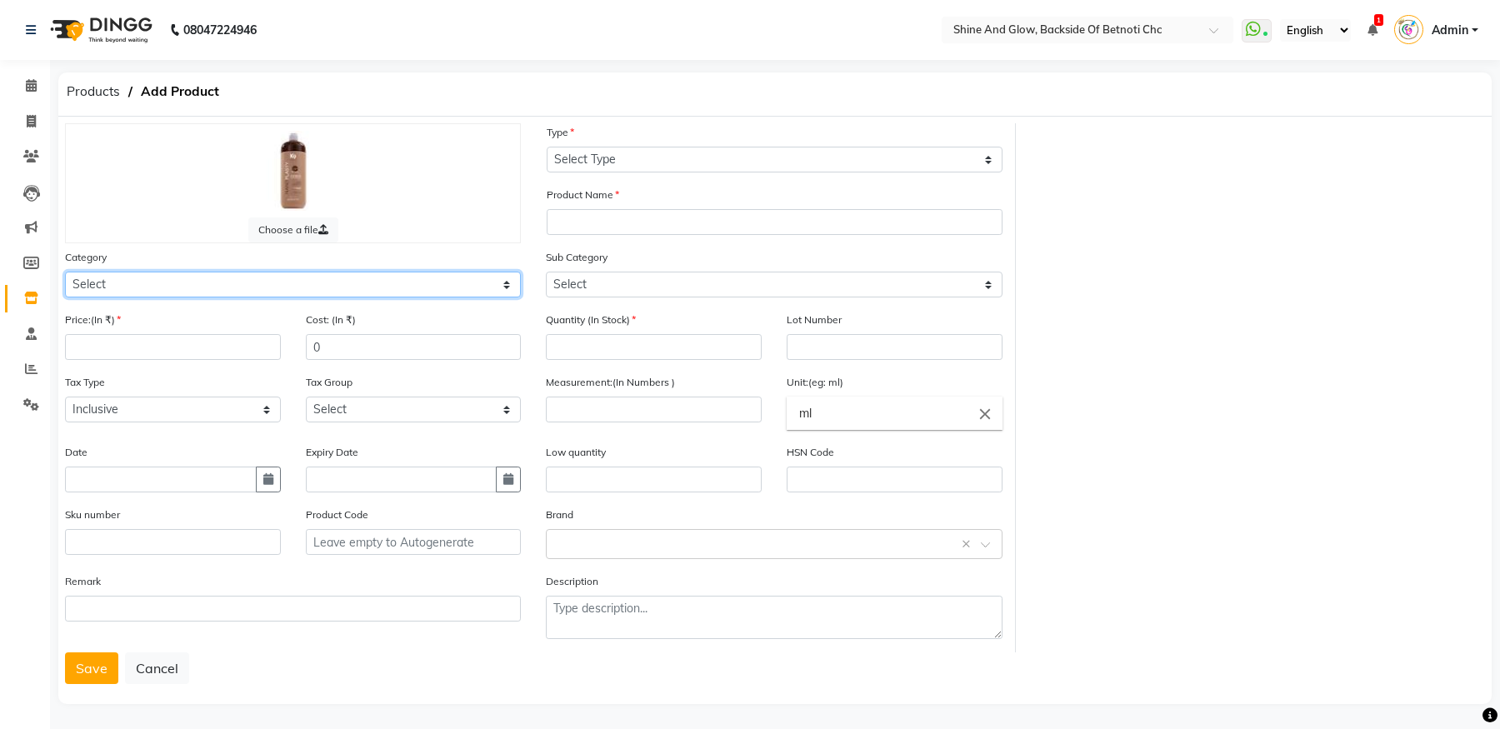
click at [306, 280] on select "Select Hair Skin Makeup Personal Care Appliances [PERSON_NAME] Waxing Disposabl…" at bounding box center [293, 285] width 456 height 26
select select "444201100"
click at [65, 272] on select "Select Hair Skin Makeup Personal Care Appliances [PERSON_NAME] Waxing Disposabl…" at bounding box center [293, 285] width 456 height 26
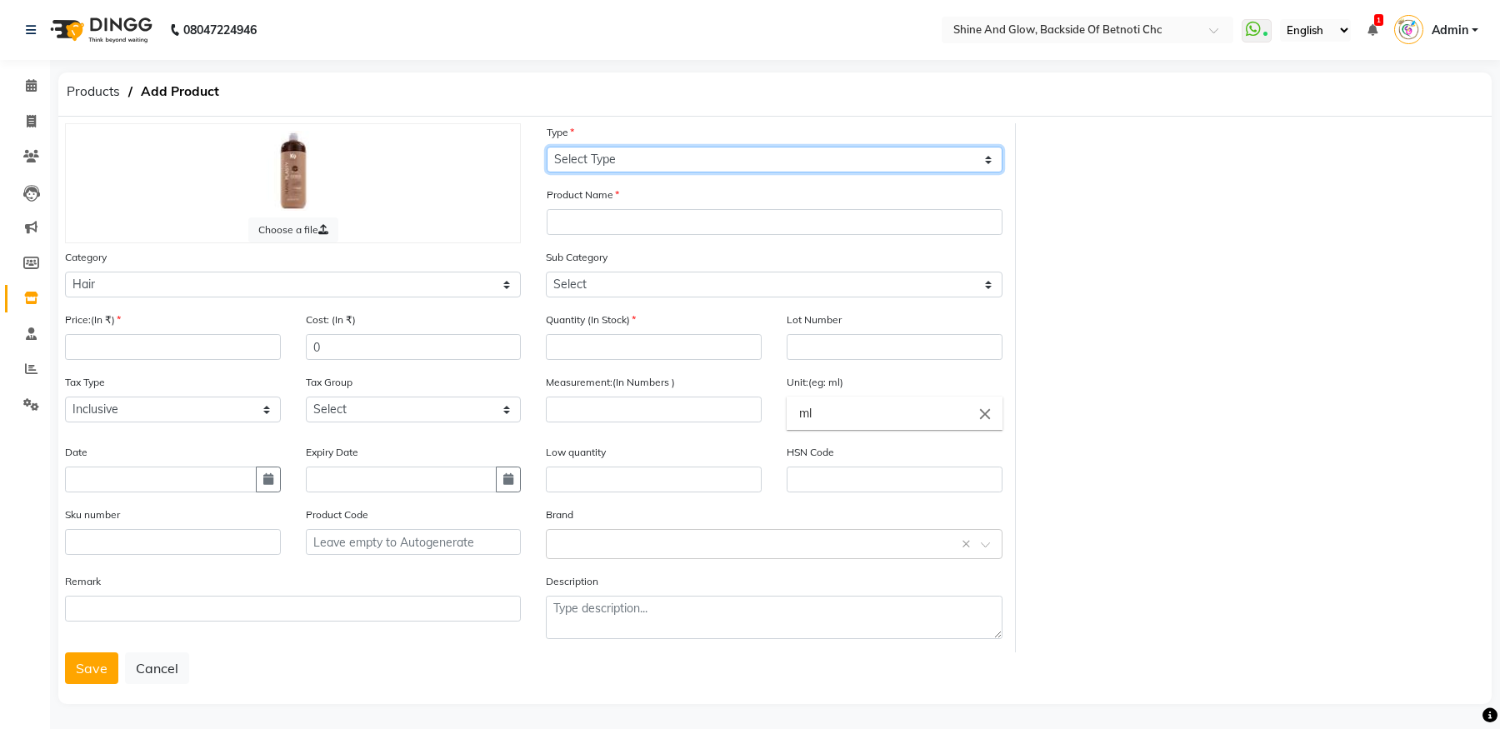
click at [604, 152] on select "Select Type Both Retail Consumable" at bounding box center [775, 160] width 456 height 26
select select "B"
click at [547, 147] on select "Select Type Both Retail Consumable" at bounding box center [775, 160] width 456 height 26
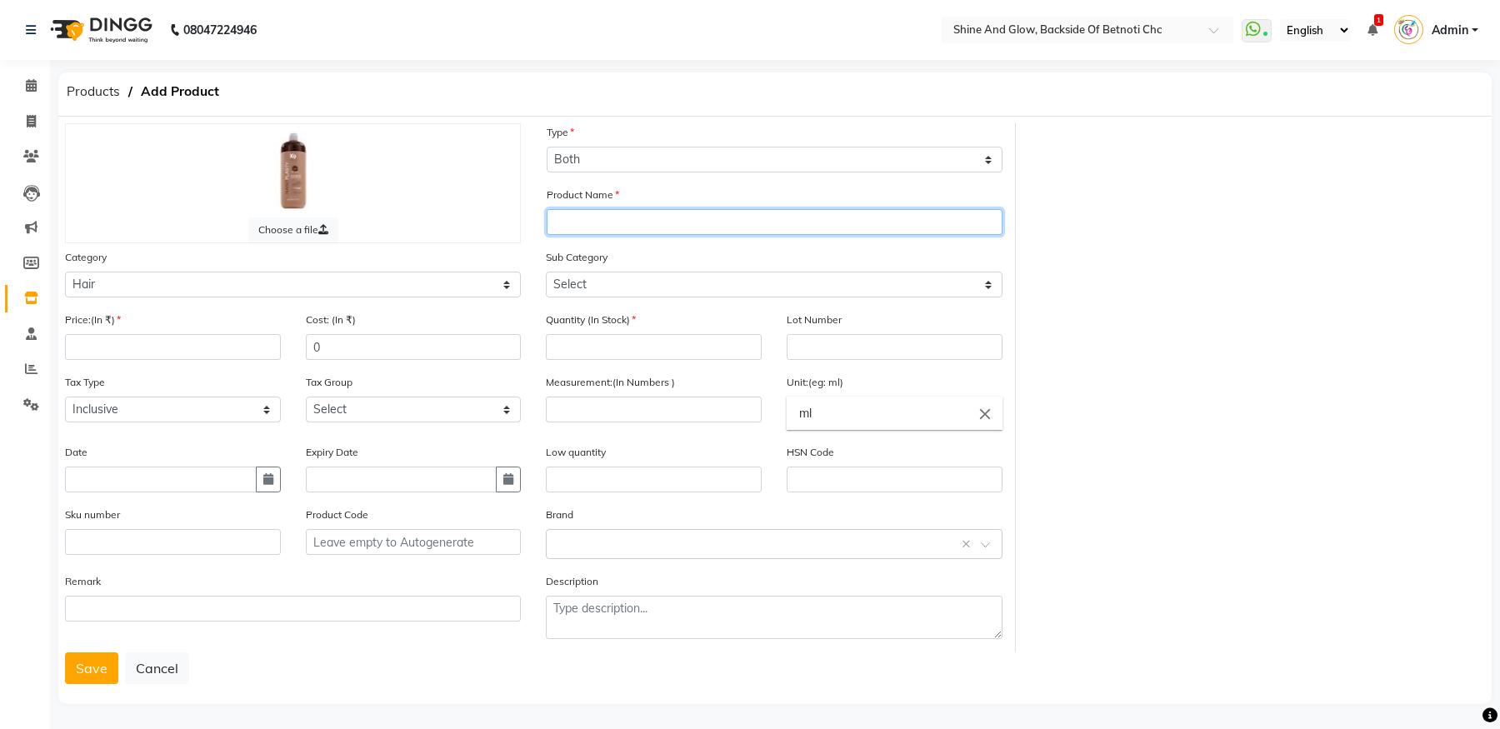
click at [588, 221] on input "text" at bounding box center [775, 222] width 456 height 26
paste input "K9 NANOPLASTY HAIR TREATMENT"
type input "BG-K9 NANOPLASTY HAIR TREATMENT"
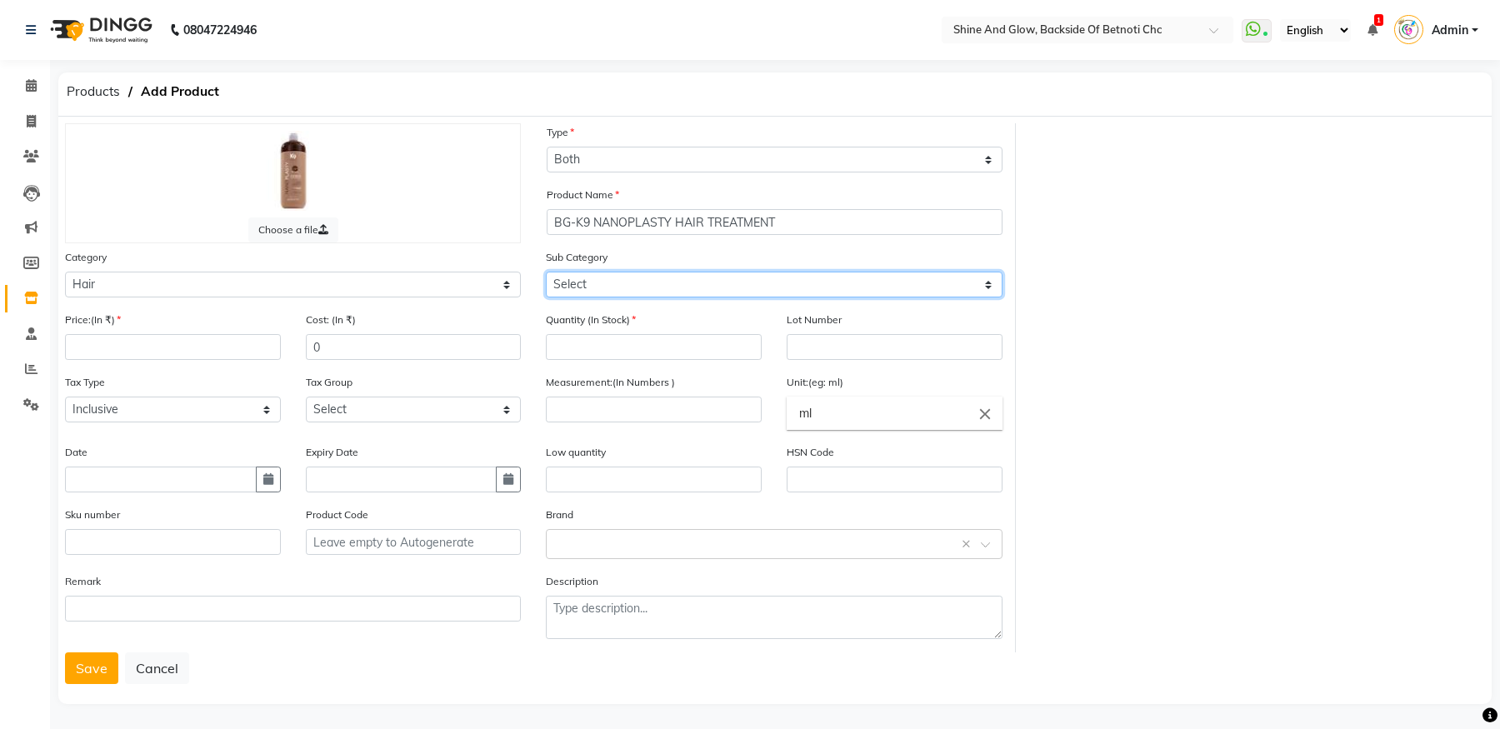
click at [582, 287] on select "Select Shampoo Conditioner Cream Mask Oil Serum Color Appliances Treatment Styl…" at bounding box center [774, 285] width 456 height 26
select select "444201109"
click at [546, 272] on select "Select Shampoo Conditioner Cream Mask Oil Serum Color Appliances Treatment Styl…" at bounding box center [774, 285] width 456 height 26
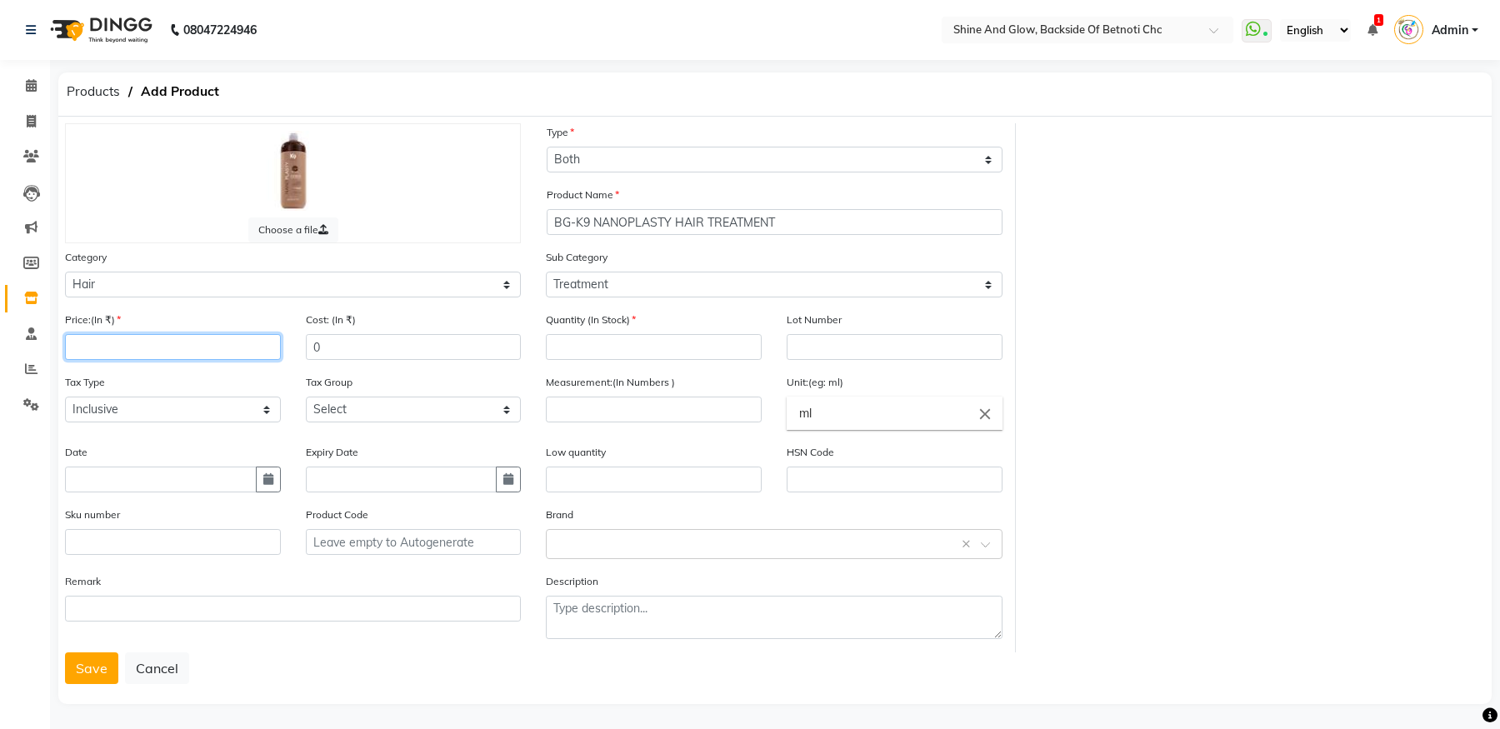
click at [206, 347] on input "number" at bounding box center [173, 347] width 216 height 26
type input "24000"
drag, startPoint x: 327, startPoint y: 347, endPoint x: 304, endPoint y: 343, distance: 22.7
click at [304, 343] on div "Cost: (In ₹) 0" at bounding box center [413, 342] width 241 height 62
click at [619, 344] on input "number" at bounding box center [654, 347] width 216 height 26
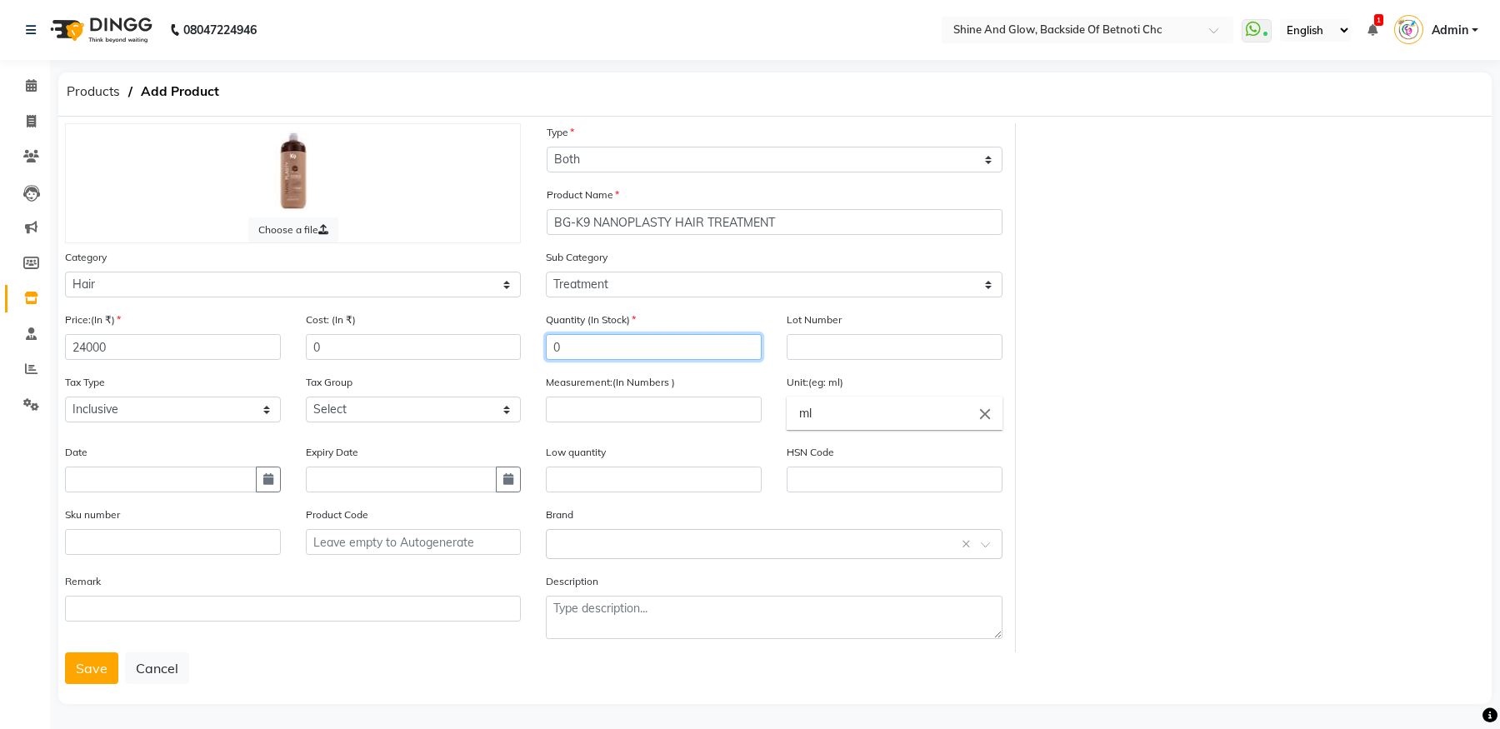
type input "0"
click at [575, 408] on input "number" at bounding box center [654, 410] width 216 height 26
type input "800"
click at [567, 534] on input "text" at bounding box center [757, 542] width 404 height 17
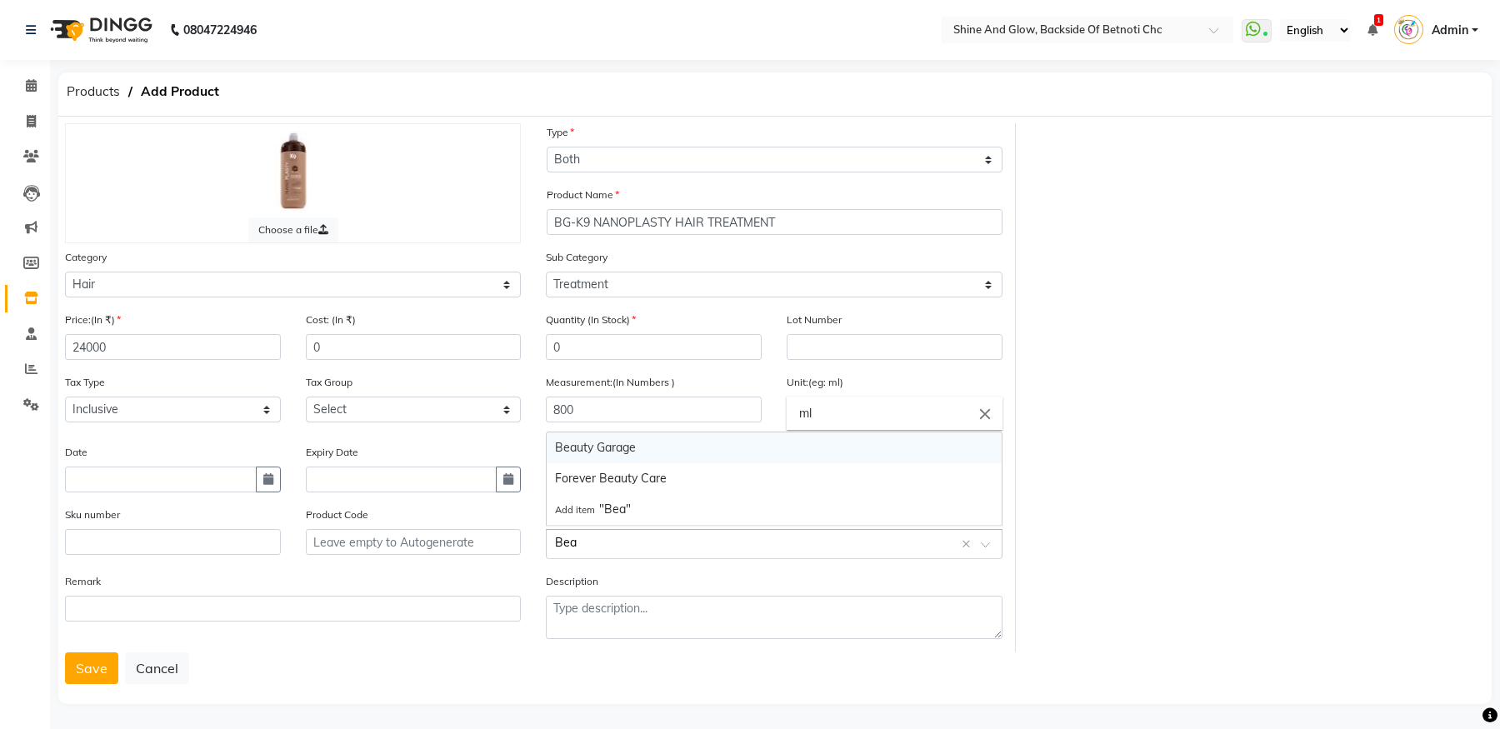
type input "Beau"
click at [602, 446] on div "Beauty Garage" at bounding box center [774, 447] width 454 height 31
click at [88, 671] on button "Save" at bounding box center [91, 668] width 53 height 32
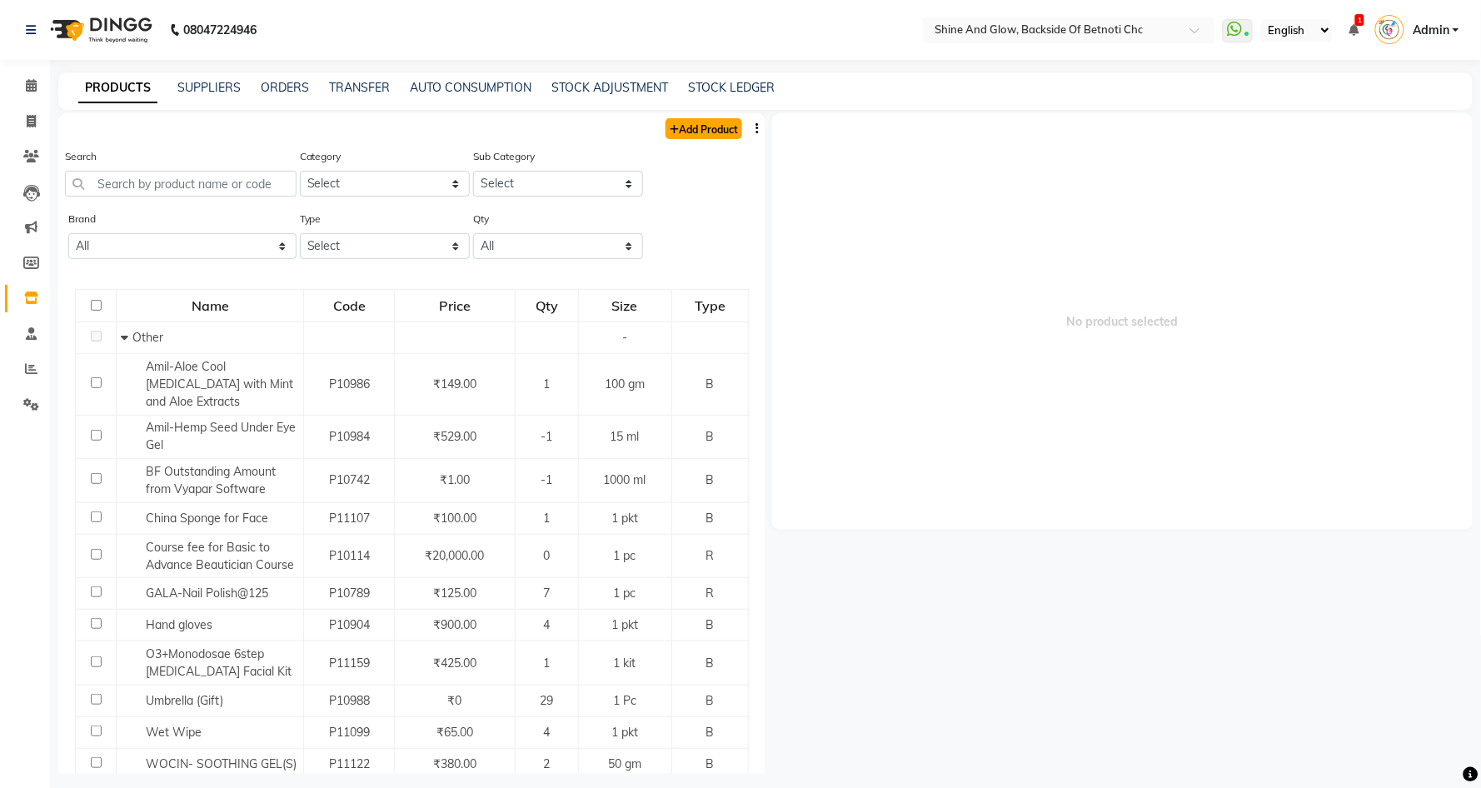
click at [680, 130] on link "Add Product" at bounding box center [704, 128] width 77 height 21
select select "true"
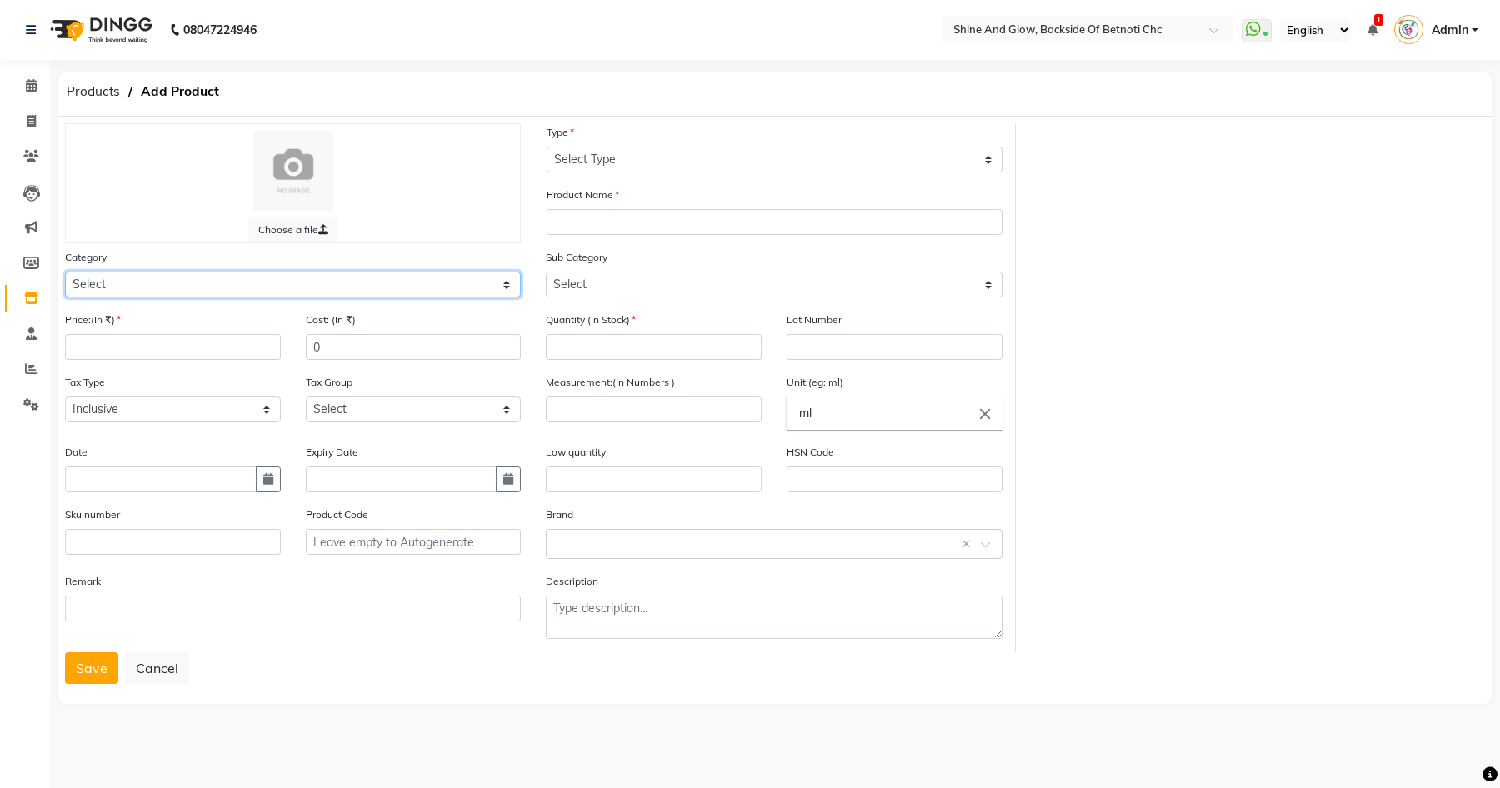
click at [323, 288] on select "Select Hair Skin Makeup Personal Care Appliances [PERSON_NAME] Waxing Disposabl…" at bounding box center [293, 285] width 456 height 26
select select "444201100"
click at [65, 272] on select "Select Hair Skin Makeup Personal Care Appliances [PERSON_NAME] Waxing Disposabl…" at bounding box center [293, 285] width 456 height 26
click at [297, 227] on label "Choose a file" at bounding box center [293, 229] width 90 height 25
click at [0, 0] on input "Choose a file" at bounding box center [0, 0] width 0 height 0
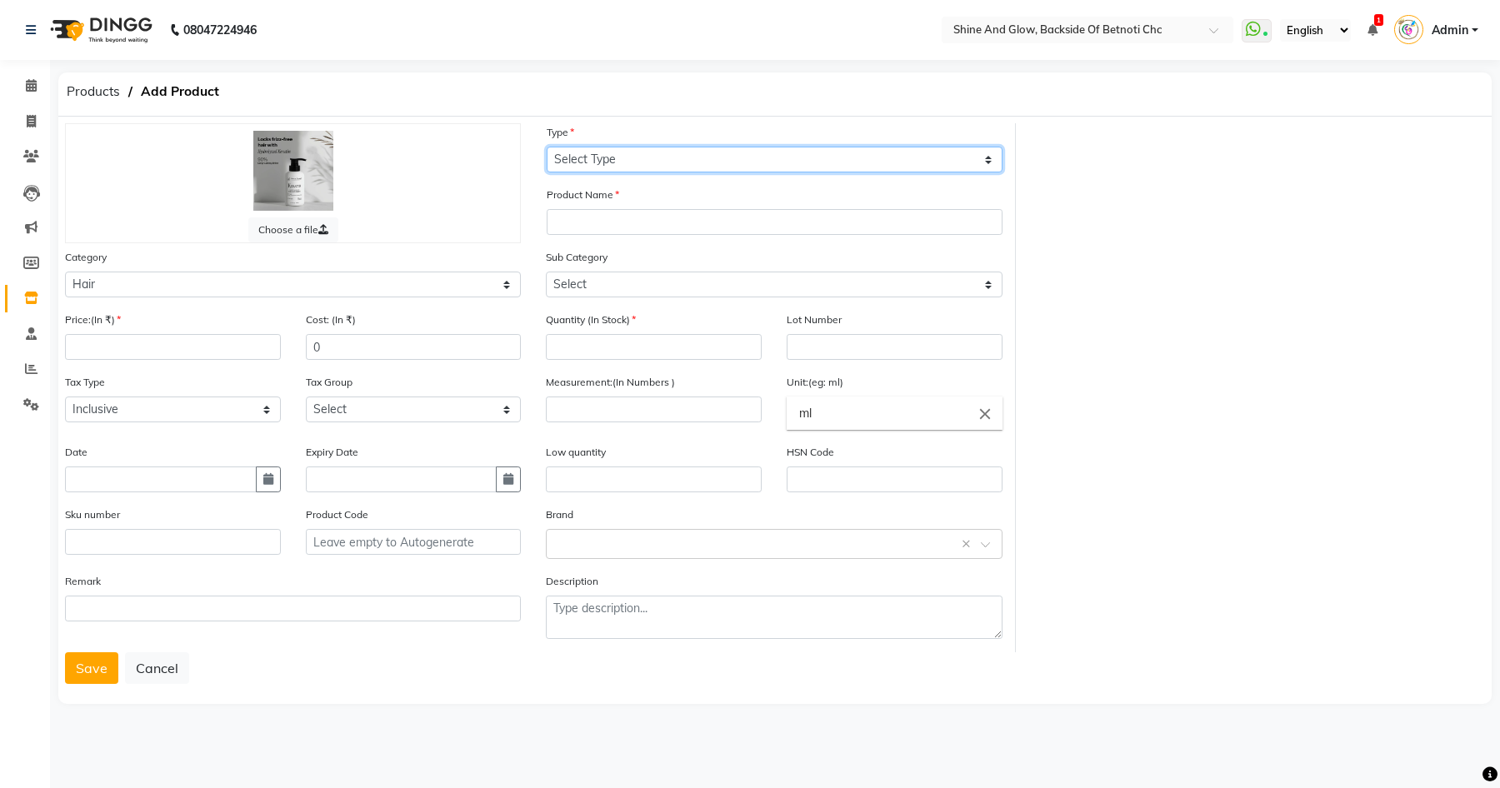
click at [582, 159] on select "Select Type Both Retail Consumable" at bounding box center [775, 160] width 456 height 26
select select "B"
click at [547, 147] on select "Select Type Both Retail Consumable" at bounding box center [775, 160] width 456 height 26
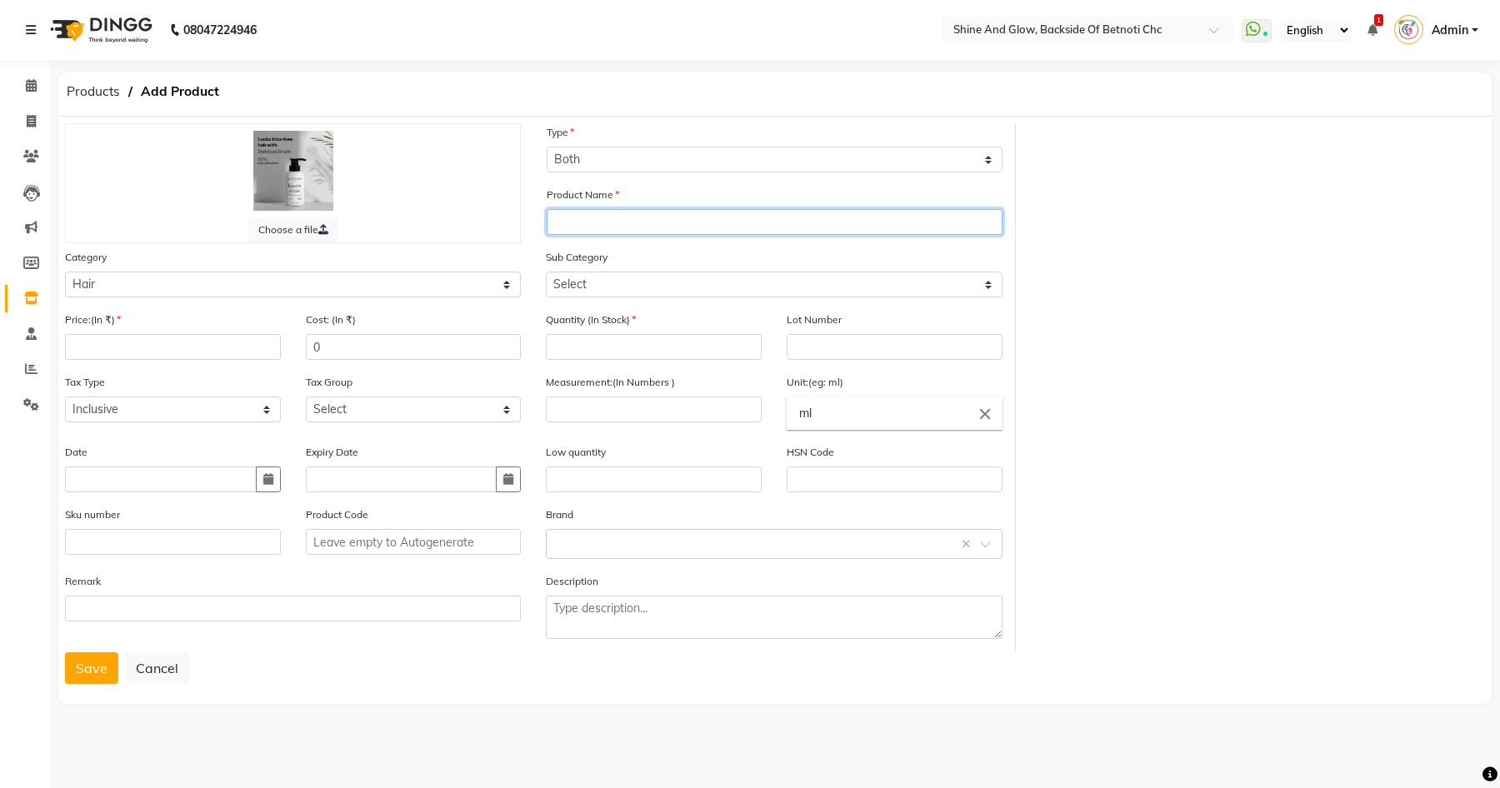
click at [583, 211] on input "text" at bounding box center [775, 222] width 456 height 26
paste input "KERATIN SMOOTH DAILY CONDITIONER"
type input "BG-KERATIN SMOOTH DAILY CONDITIONER"
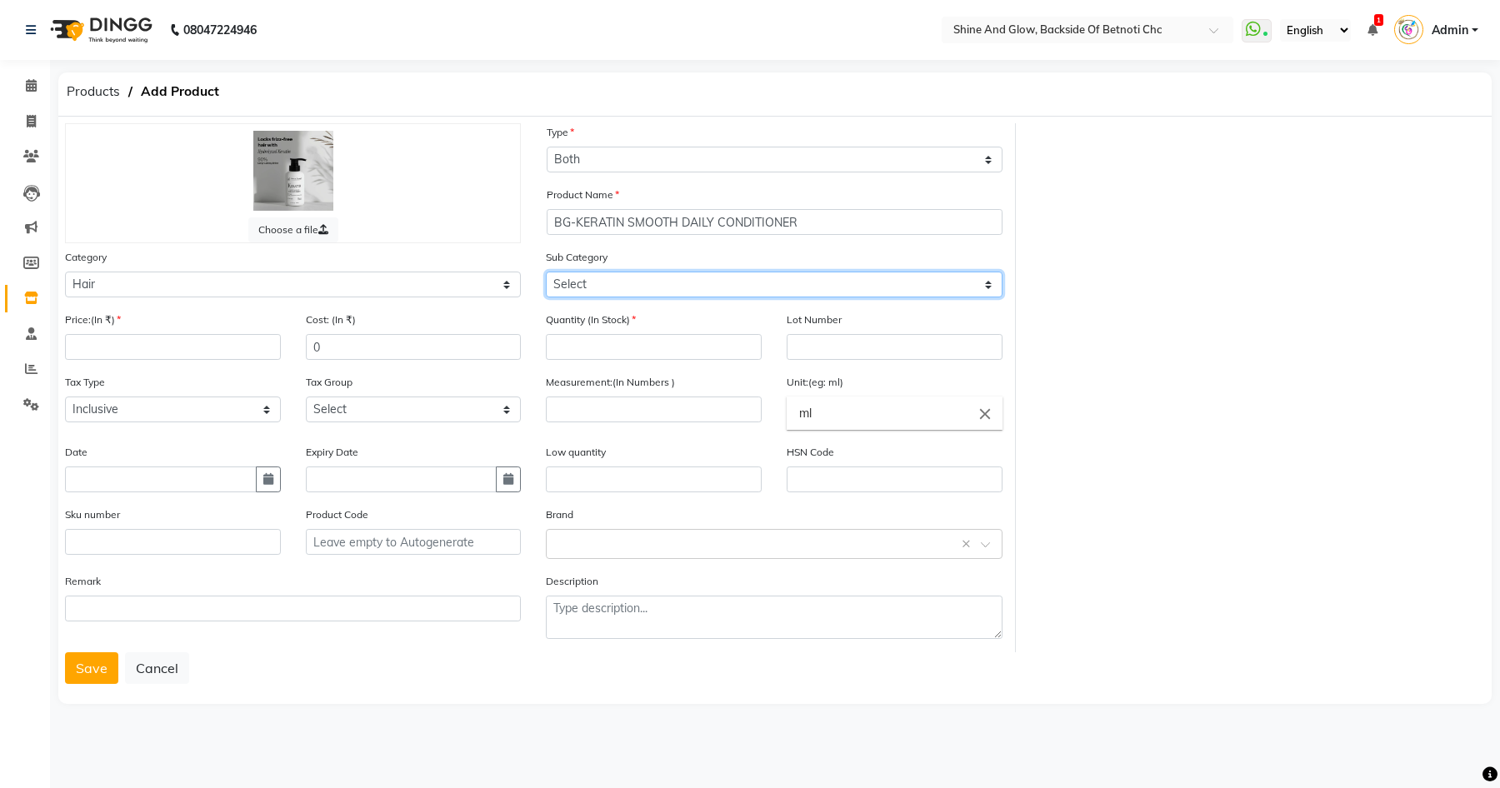
click at [567, 279] on select "Select Shampoo Conditioner Cream Mask Oil Serum Color Appliances Treatment Styl…" at bounding box center [774, 285] width 456 height 26
select select "444201102"
click at [546, 272] on select "Select Shampoo Conditioner Cream Mask Oil Serum Color Appliances Treatment Styl…" at bounding box center [774, 285] width 456 height 26
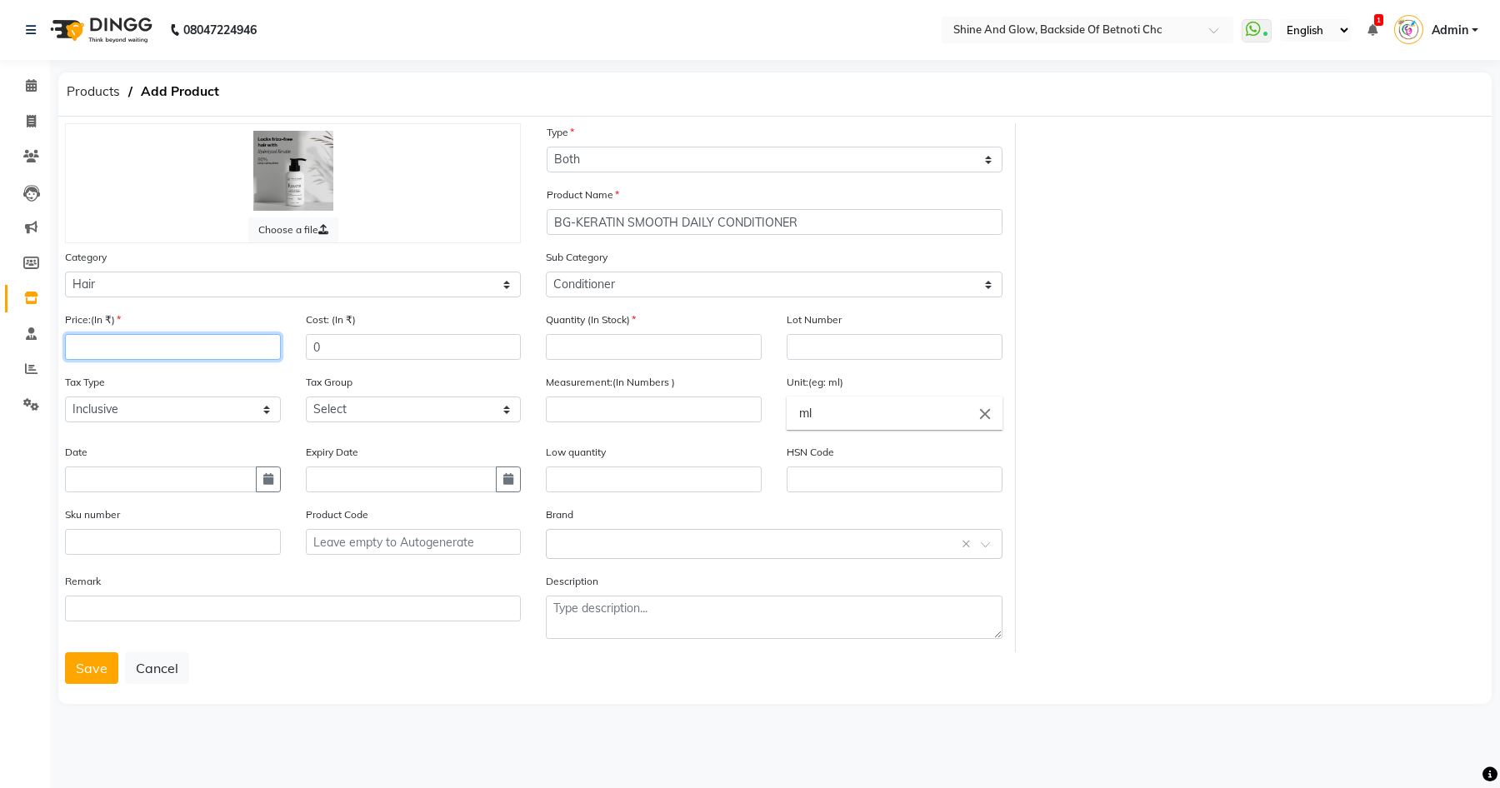
click at [219, 340] on input "number" at bounding box center [173, 347] width 216 height 26
type input "960"
drag, startPoint x: 350, startPoint y: 342, endPoint x: 250, endPoint y: 338, distance: 100.1
click at [250, 338] on div "Price:(In ₹) 960 Cost: (In ₹) 0" at bounding box center [292, 342] width 481 height 62
type input "768"
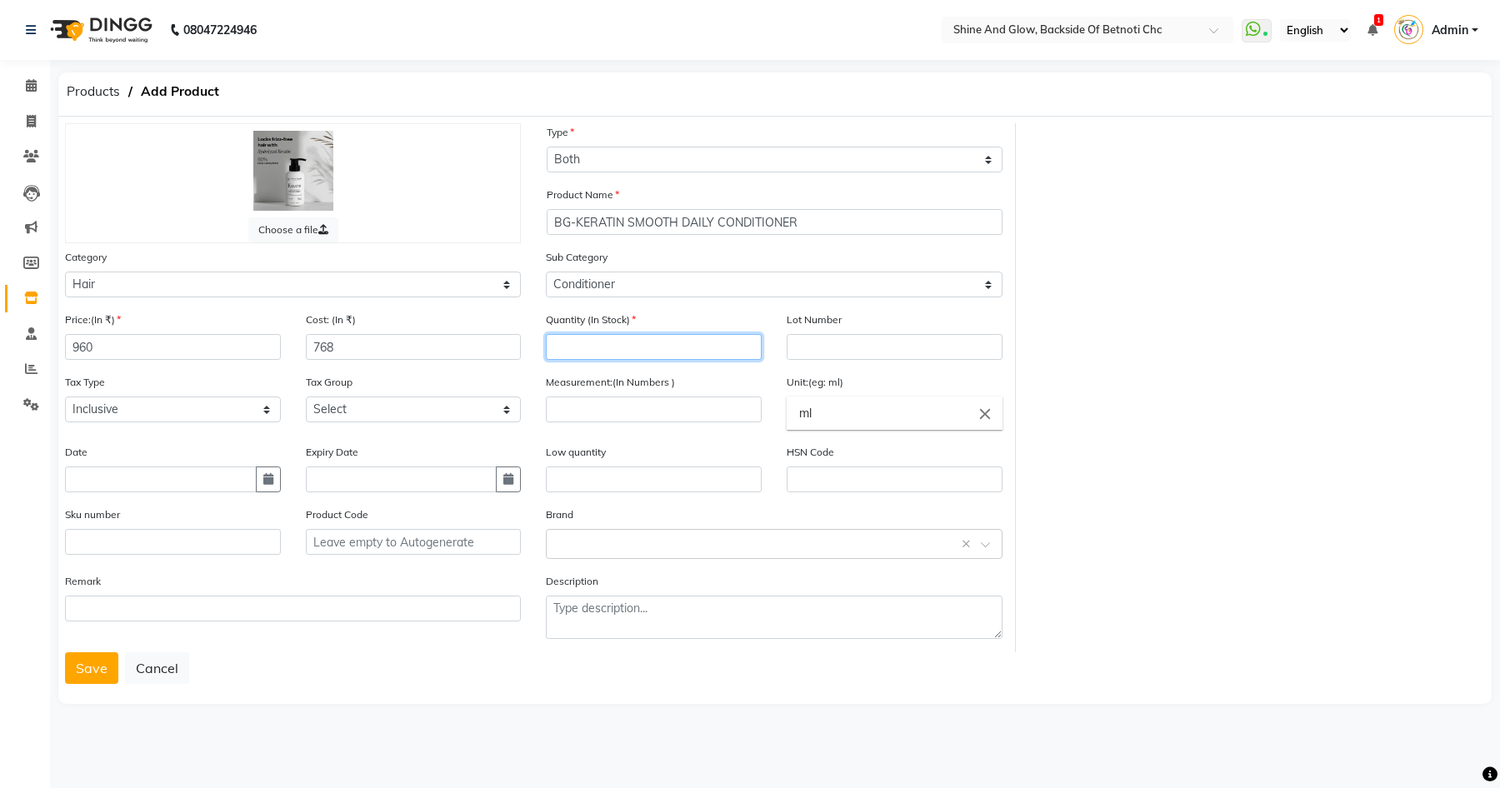
click at [634, 340] on input "number" at bounding box center [654, 347] width 216 height 26
type input "0"
click at [629, 405] on input "number" at bounding box center [654, 410] width 216 height 26
type input "300"
click at [584, 472] on input "text" at bounding box center [654, 480] width 216 height 26
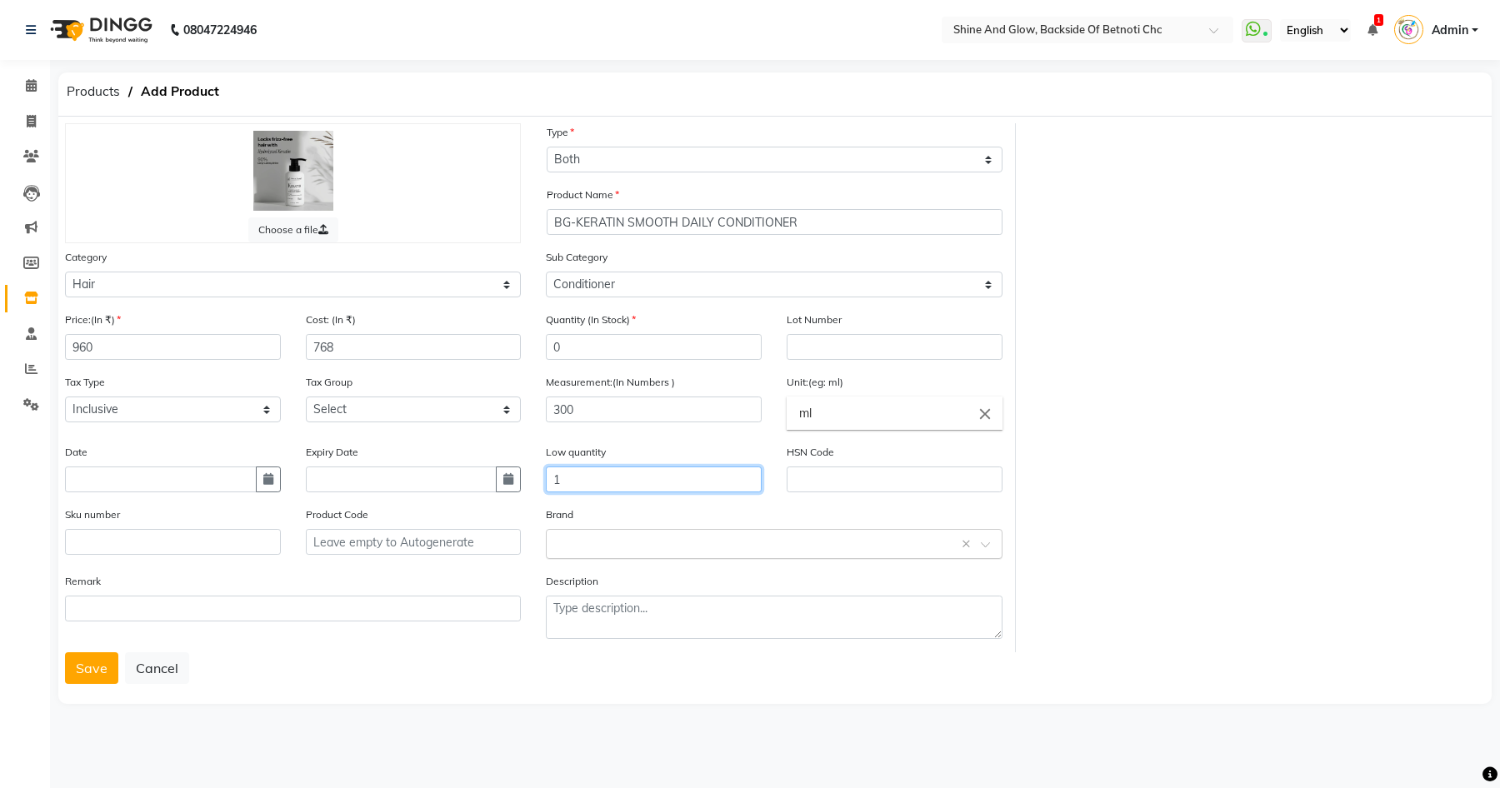
type input "1"
click at [593, 534] on input "text" at bounding box center [757, 542] width 404 height 17
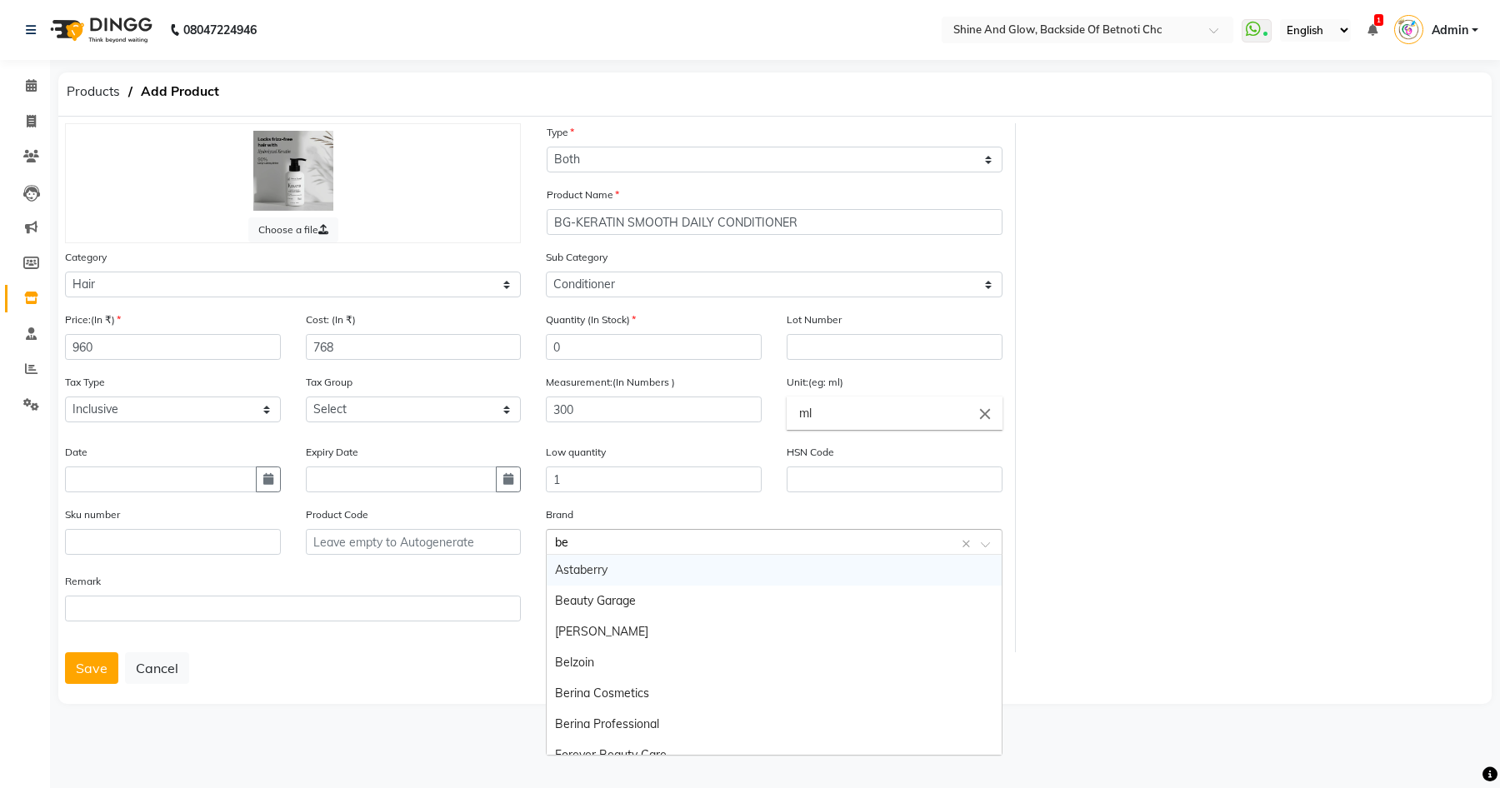
type input "bea"
click at [606, 573] on div "Beauty Garage" at bounding box center [774, 570] width 454 height 31
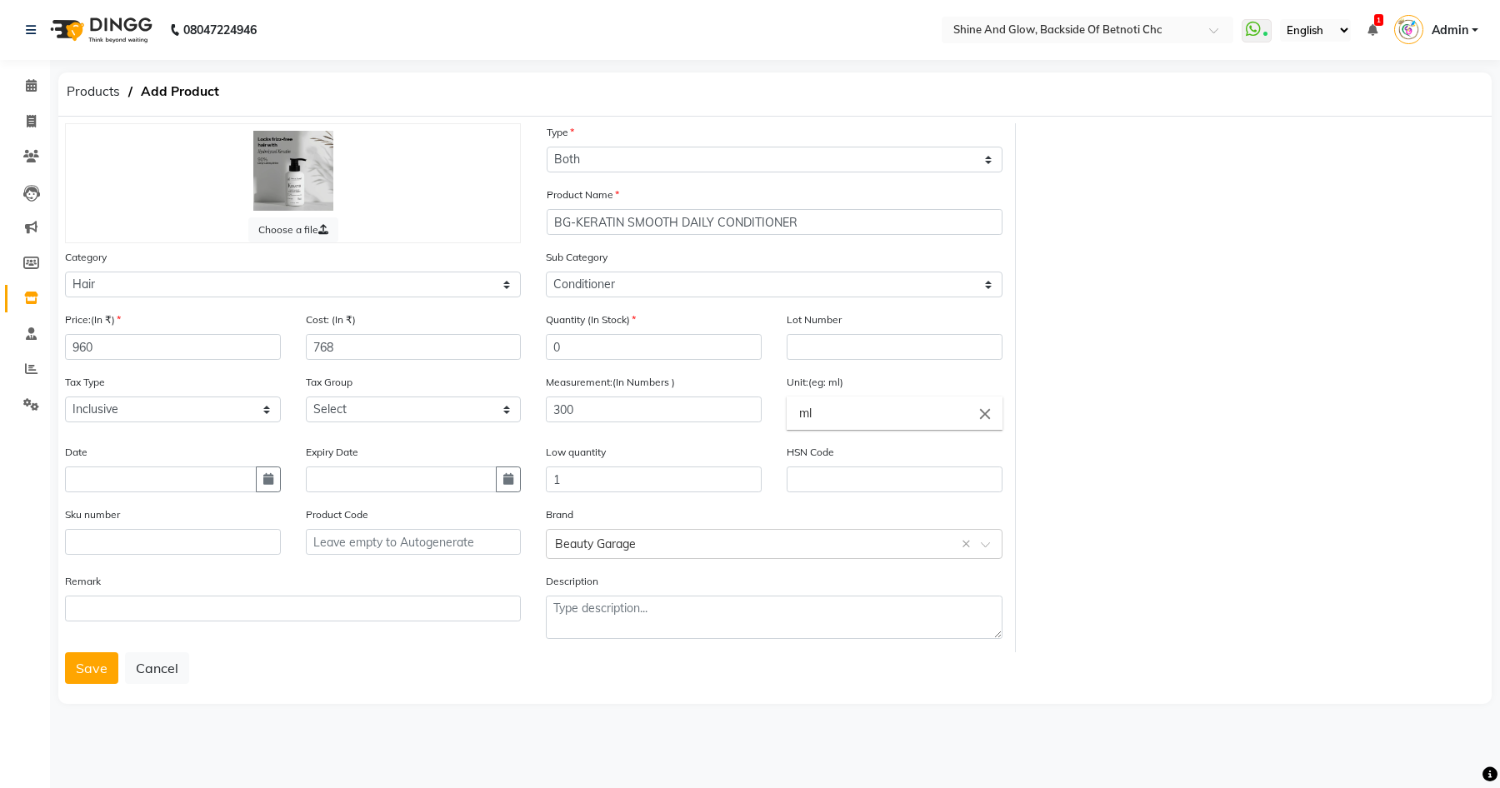
drag, startPoint x: 97, startPoint y: 666, endPoint x: 105, endPoint y: 663, distance: 9.0
click at [97, 666] on button "Save" at bounding box center [91, 668] width 53 height 32
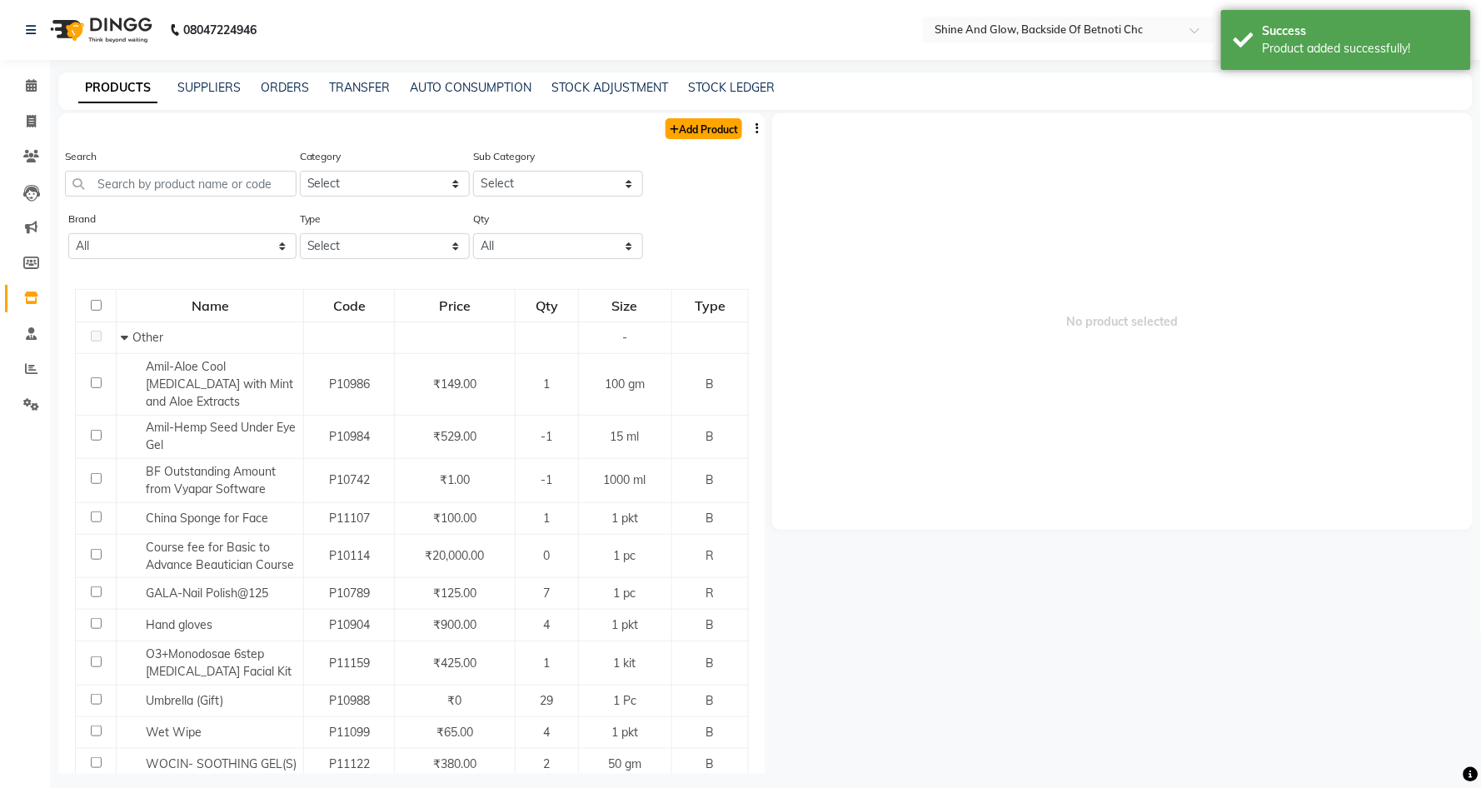
click at [706, 133] on link "Add Product" at bounding box center [704, 128] width 77 height 21
select select "true"
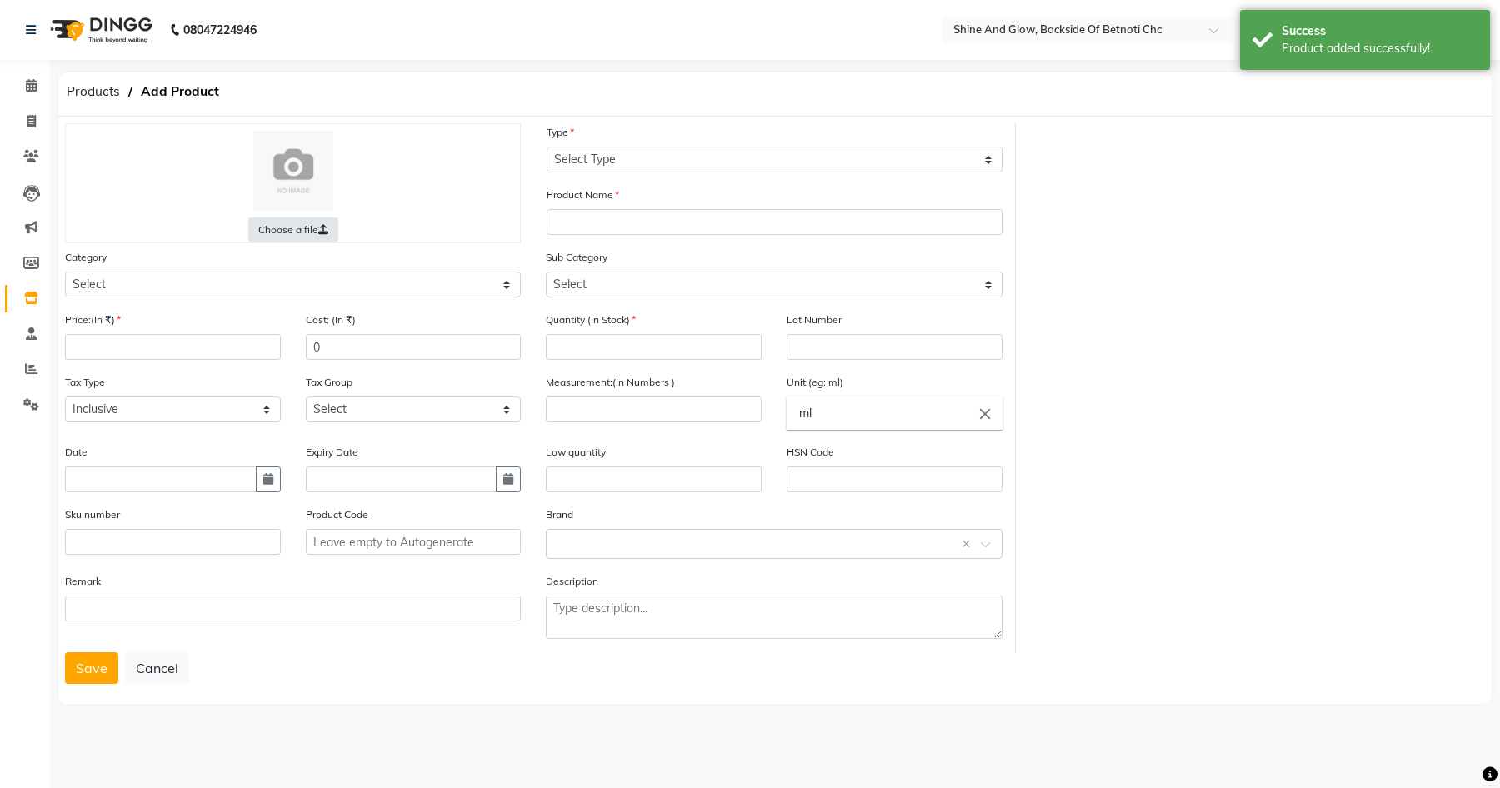
click at [314, 229] on label "Choose a file" at bounding box center [293, 229] width 90 height 25
click at [0, 0] on input "Choose a file" at bounding box center [0, 0] width 0 height 0
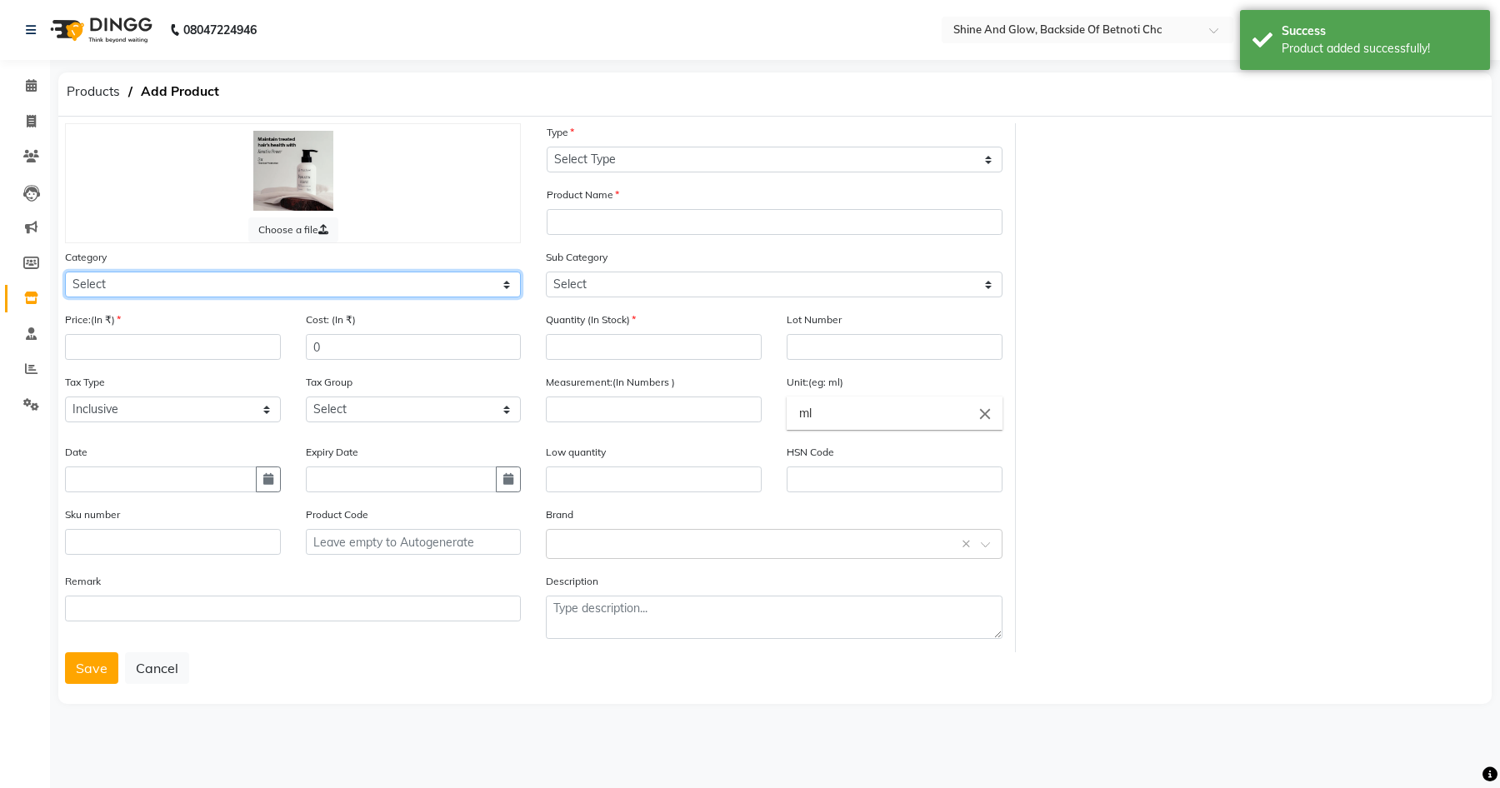
click at [125, 282] on select "Select Hair Skin Makeup Personal Care Appliances [PERSON_NAME] Waxing Disposabl…" at bounding box center [293, 285] width 456 height 26
select select "444201100"
click at [65, 272] on select "Select Hair Skin Makeup Personal Care Appliances [PERSON_NAME] Waxing Disposabl…" at bounding box center [293, 285] width 456 height 26
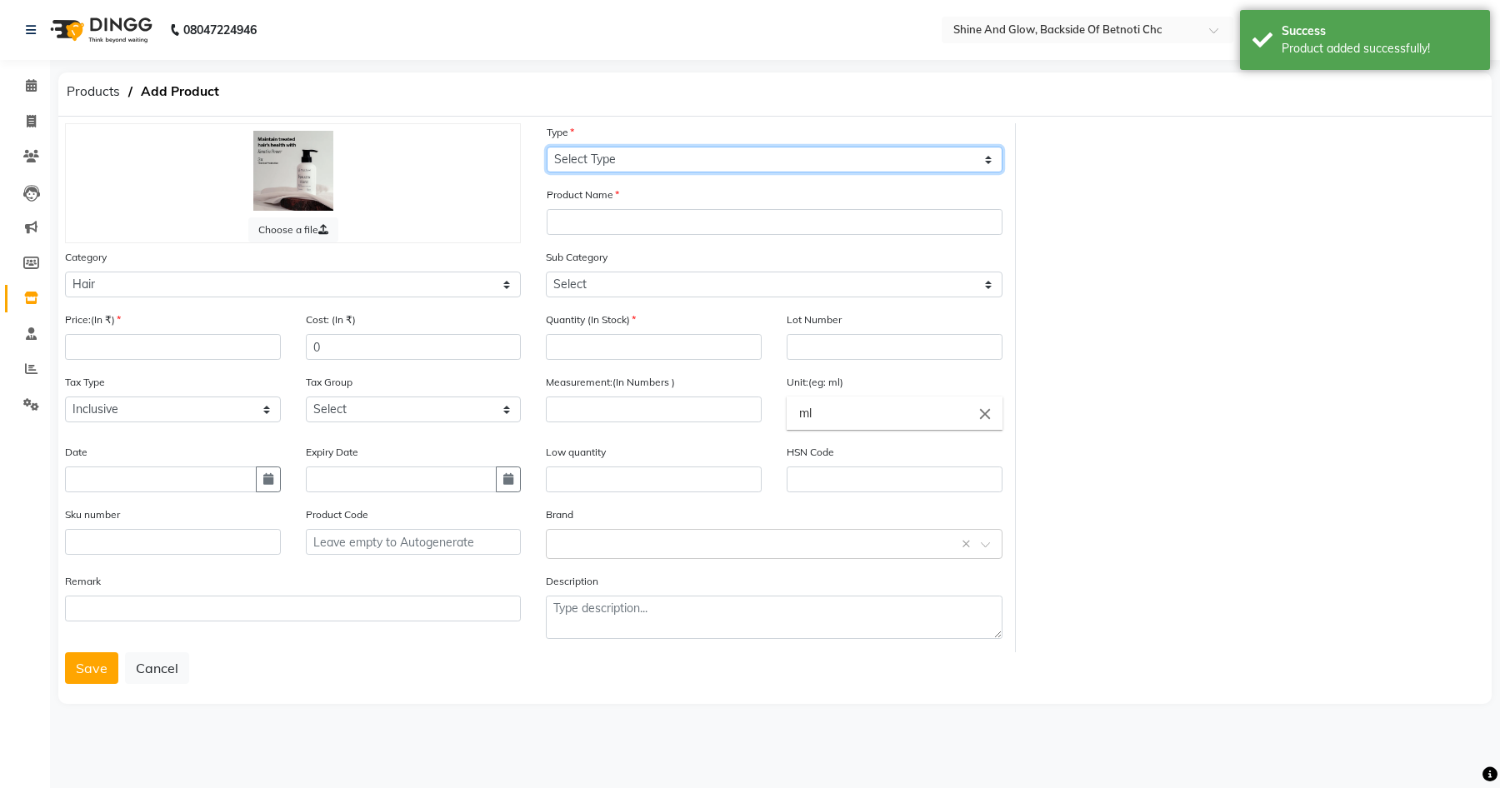
click at [610, 155] on select "Select Type Both Retail Consumable" at bounding box center [775, 160] width 456 height 26
select select "B"
click at [547, 147] on select "Select Type Both Retail Consumable" at bounding box center [775, 160] width 456 height 26
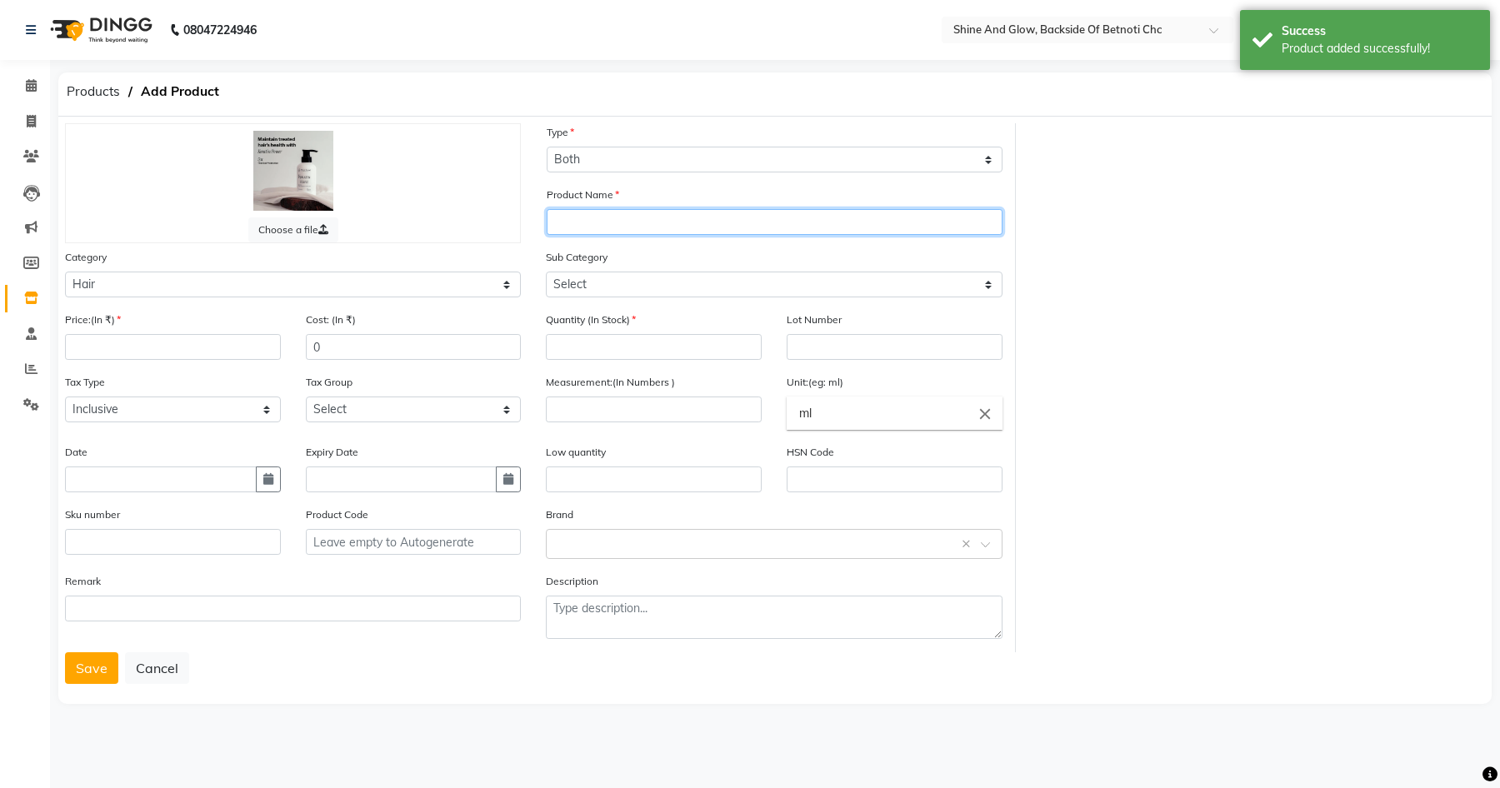
click at [596, 227] on input "text" at bounding box center [775, 222] width 456 height 26
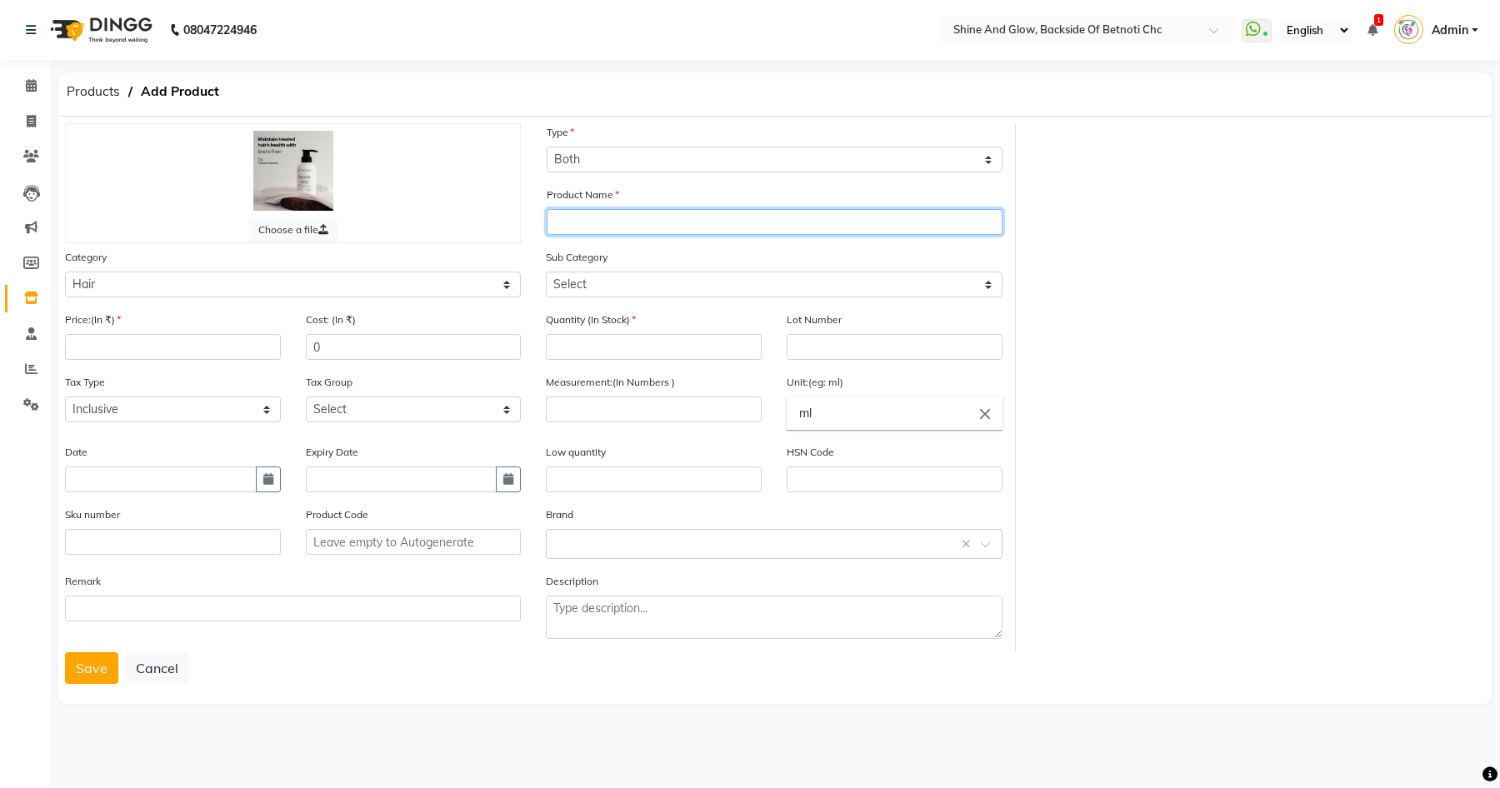
click at [575, 225] on input "text" at bounding box center [775, 222] width 456 height 26
paste input "KERATIN SMOOTH DAILY CONDITIONER"
drag, startPoint x: 806, startPoint y: 223, endPoint x: 719, endPoint y: 219, distance: 86.7
click at [719, 219] on input "BG-KERATIN SMOOTH DAILY CONDITIONER" at bounding box center [775, 222] width 456 height 26
drag, startPoint x: 777, startPoint y: 221, endPoint x: 725, endPoint y: 217, distance: 52.7
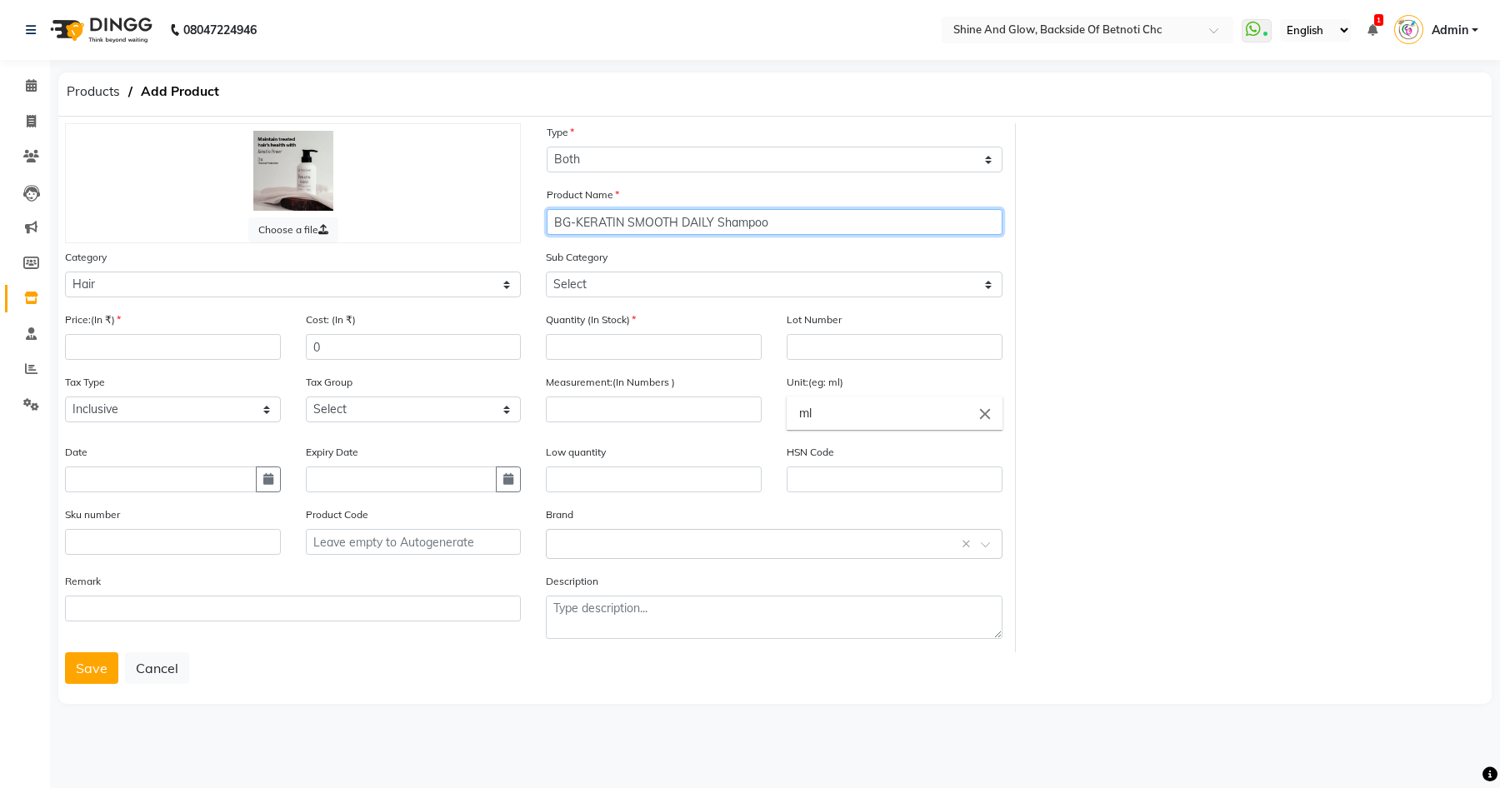
click at [723, 217] on input "BG-KERATIN SMOOTH DAILY Shampoo" at bounding box center [775, 222] width 456 height 26
type input "BG-KERATIN SMOOTH DAILY SHAMPOO"
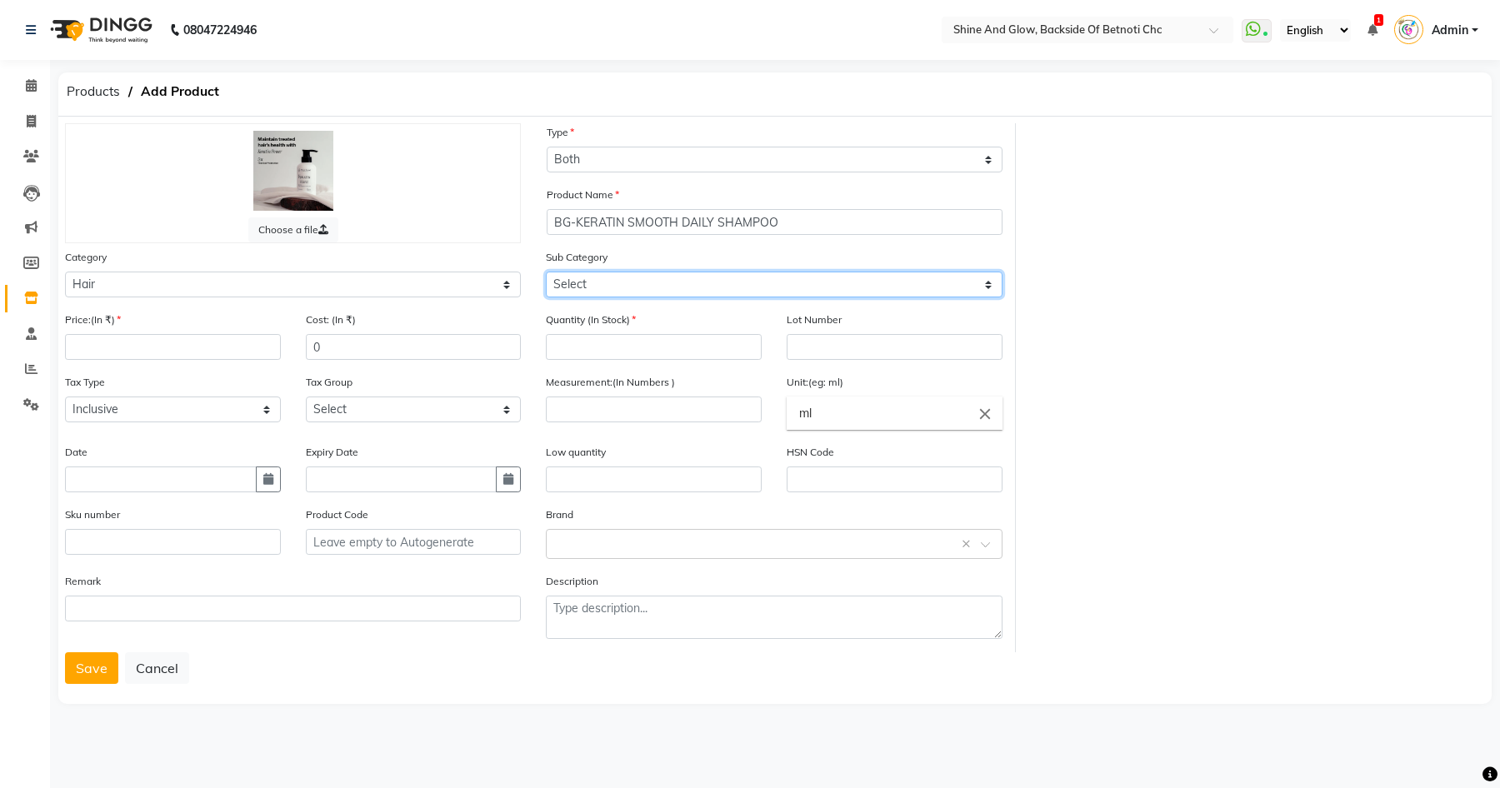
click at [667, 286] on select "Select Shampoo Conditioner Cream Mask Oil Serum Color Appliances Treatment Styl…" at bounding box center [774, 285] width 456 height 26
select select "444201101"
click at [546, 272] on select "Select Shampoo Conditioner Cream Mask Oil Serum Color Appliances Treatment Styl…" at bounding box center [774, 285] width 456 height 26
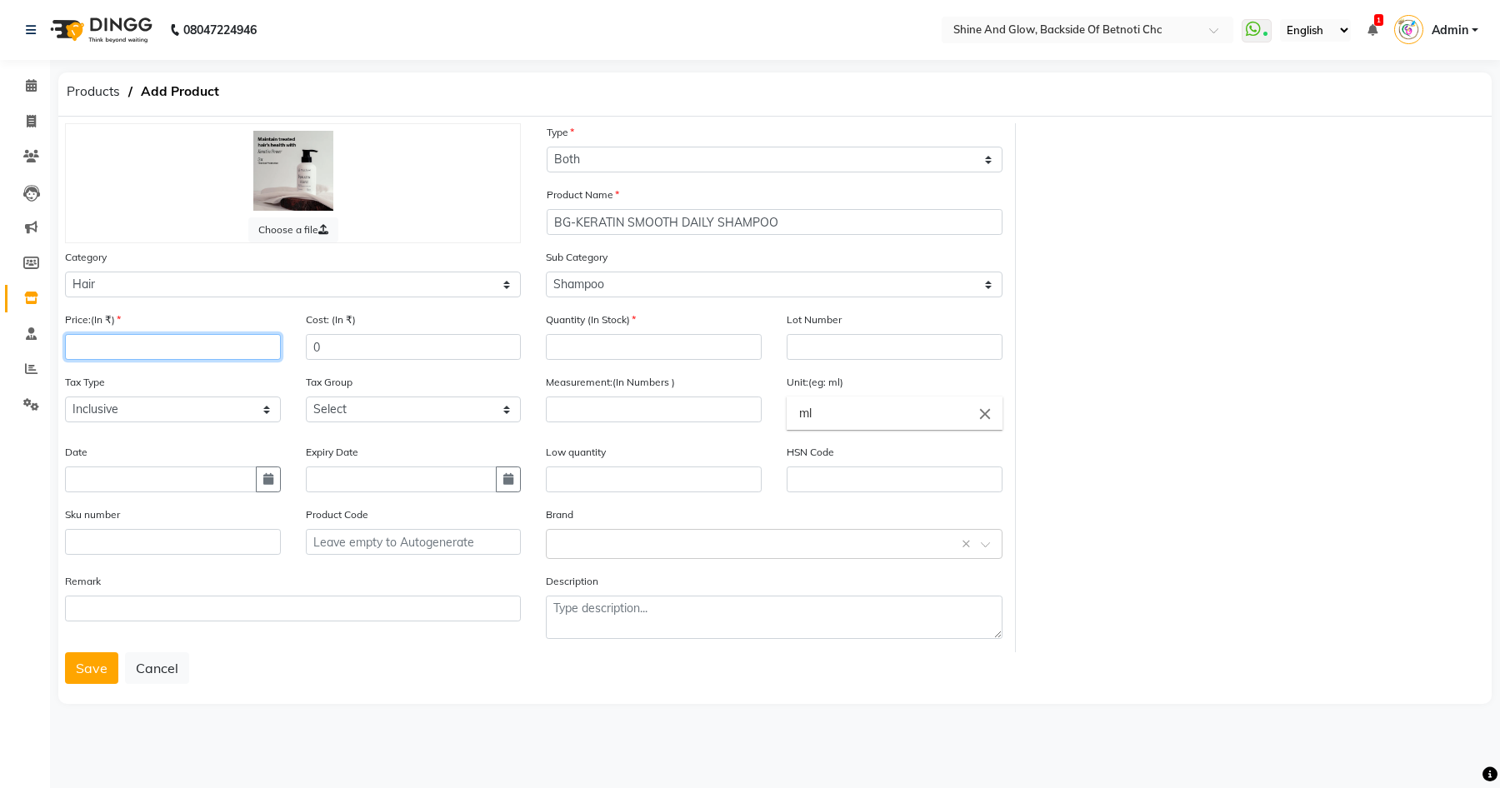
click at [137, 344] on input "number" at bounding box center [173, 347] width 216 height 26
type input "960"
drag, startPoint x: 344, startPoint y: 343, endPoint x: 231, endPoint y: 335, distance: 113.6
click at [231, 335] on div "Price:(In ₹) 960 Cost: (In ₹) 0" at bounding box center [292, 342] width 481 height 62
type input "768"
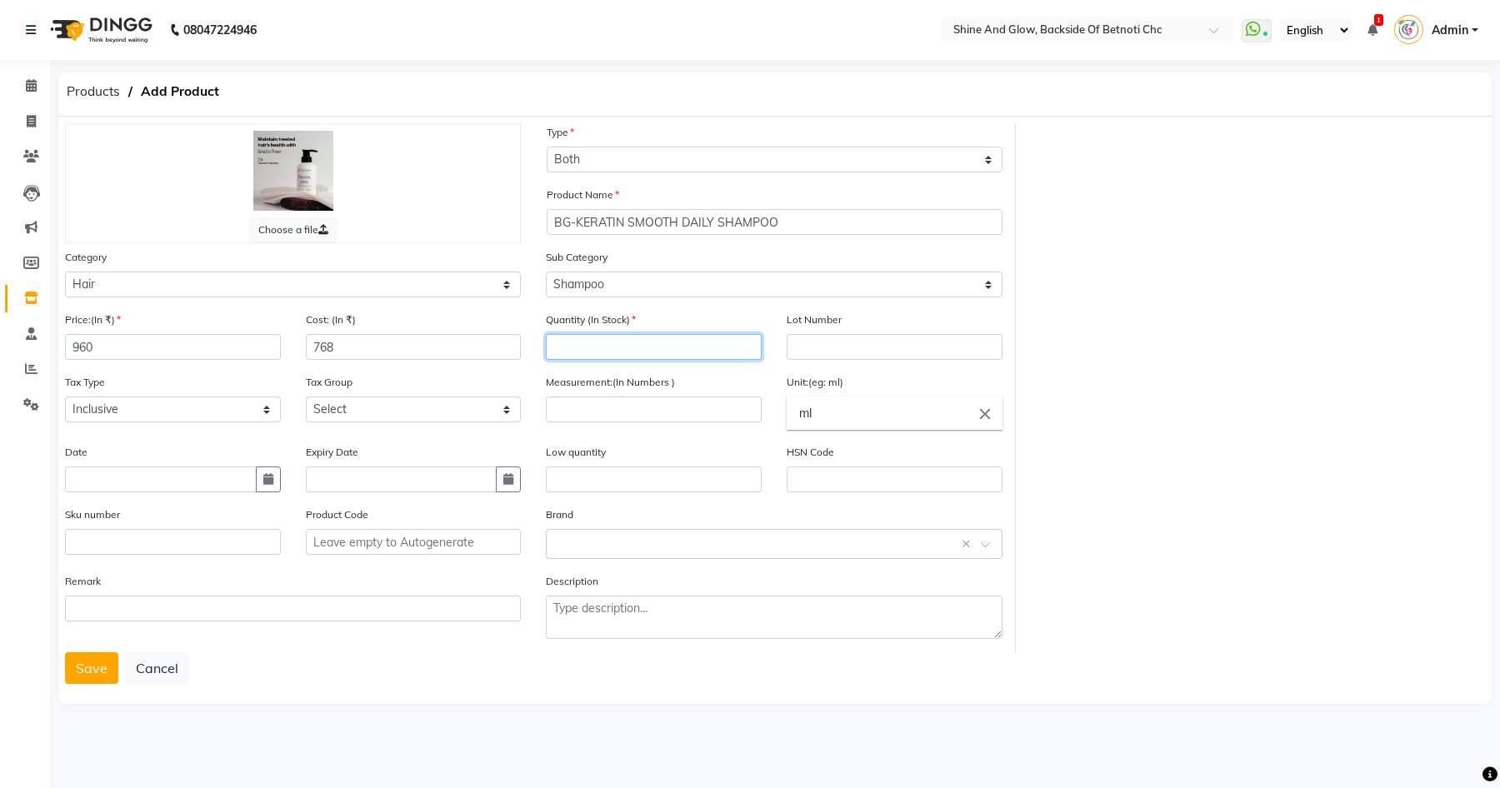
click at [577, 338] on input "number" at bounding box center [654, 347] width 216 height 26
type input "0"
click at [580, 409] on input "number" at bounding box center [654, 410] width 216 height 26
type input "300"
click at [597, 536] on input "text" at bounding box center [757, 542] width 404 height 17
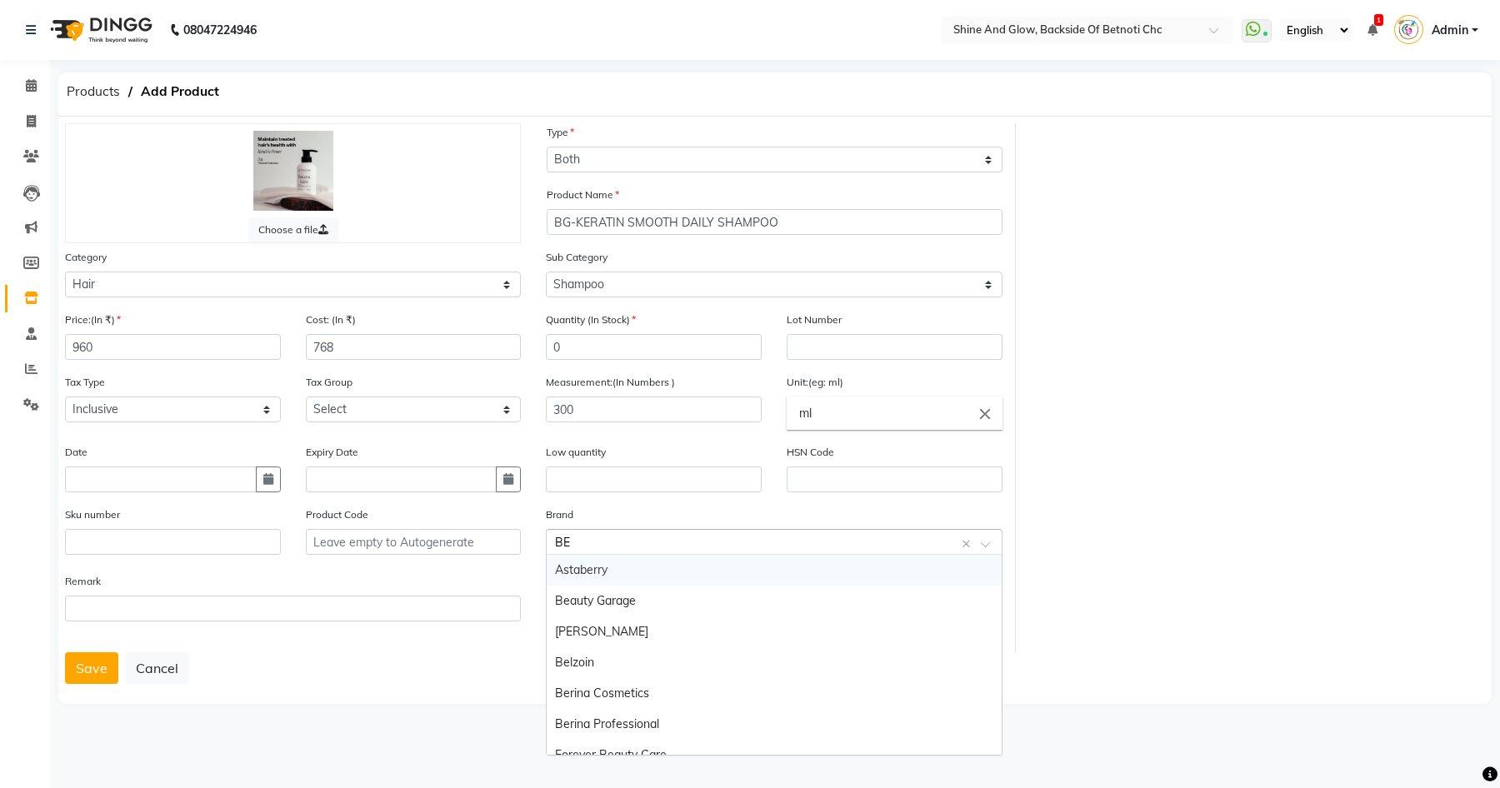
type input "BEA"
click at [582, 568] on div "Beauty Garage" at bounding box center [774, 570] width 454 height 31
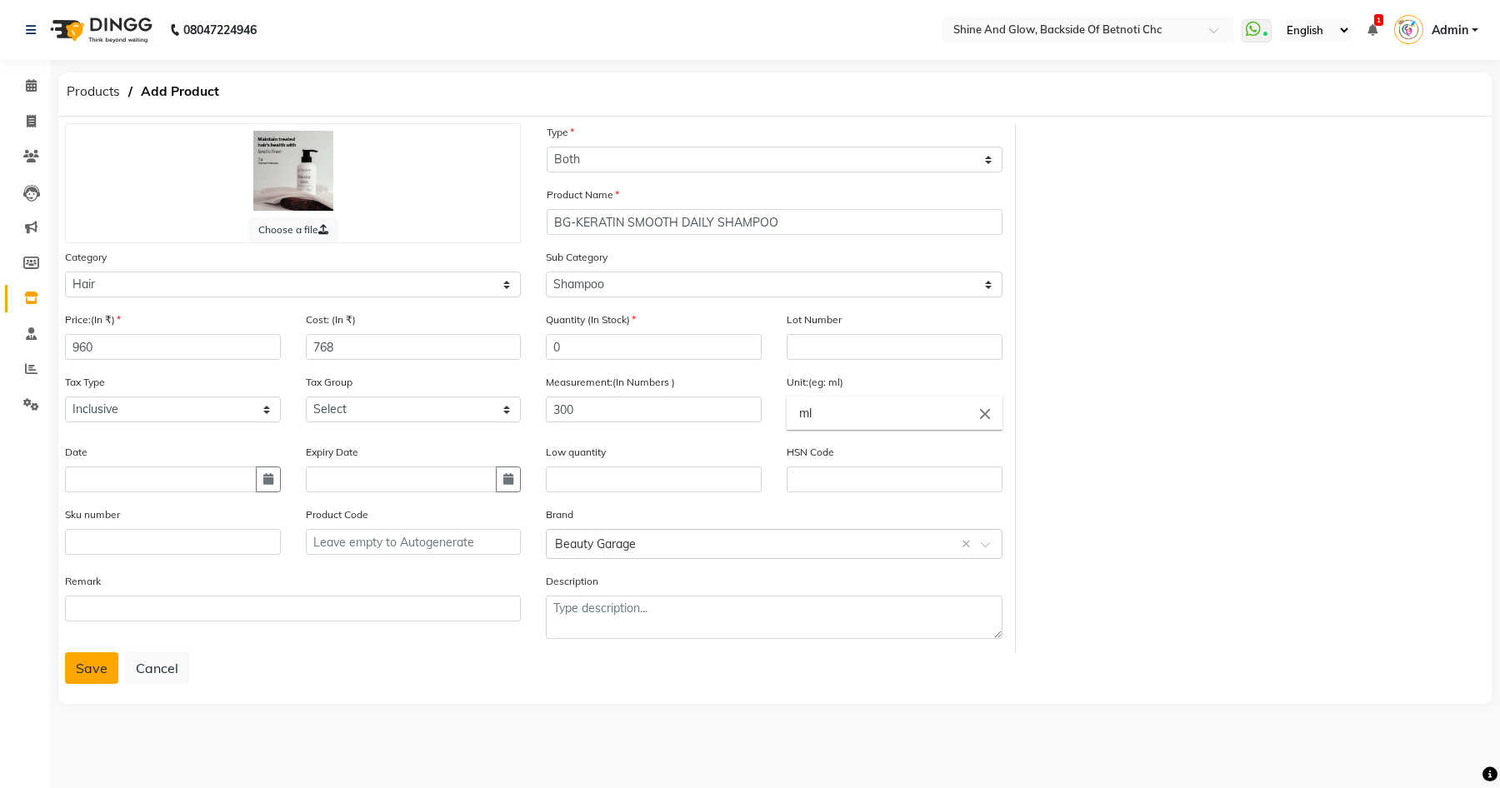
click at [93, 659] on button "Save" at bounding box center [91, 668] width 53 height 32
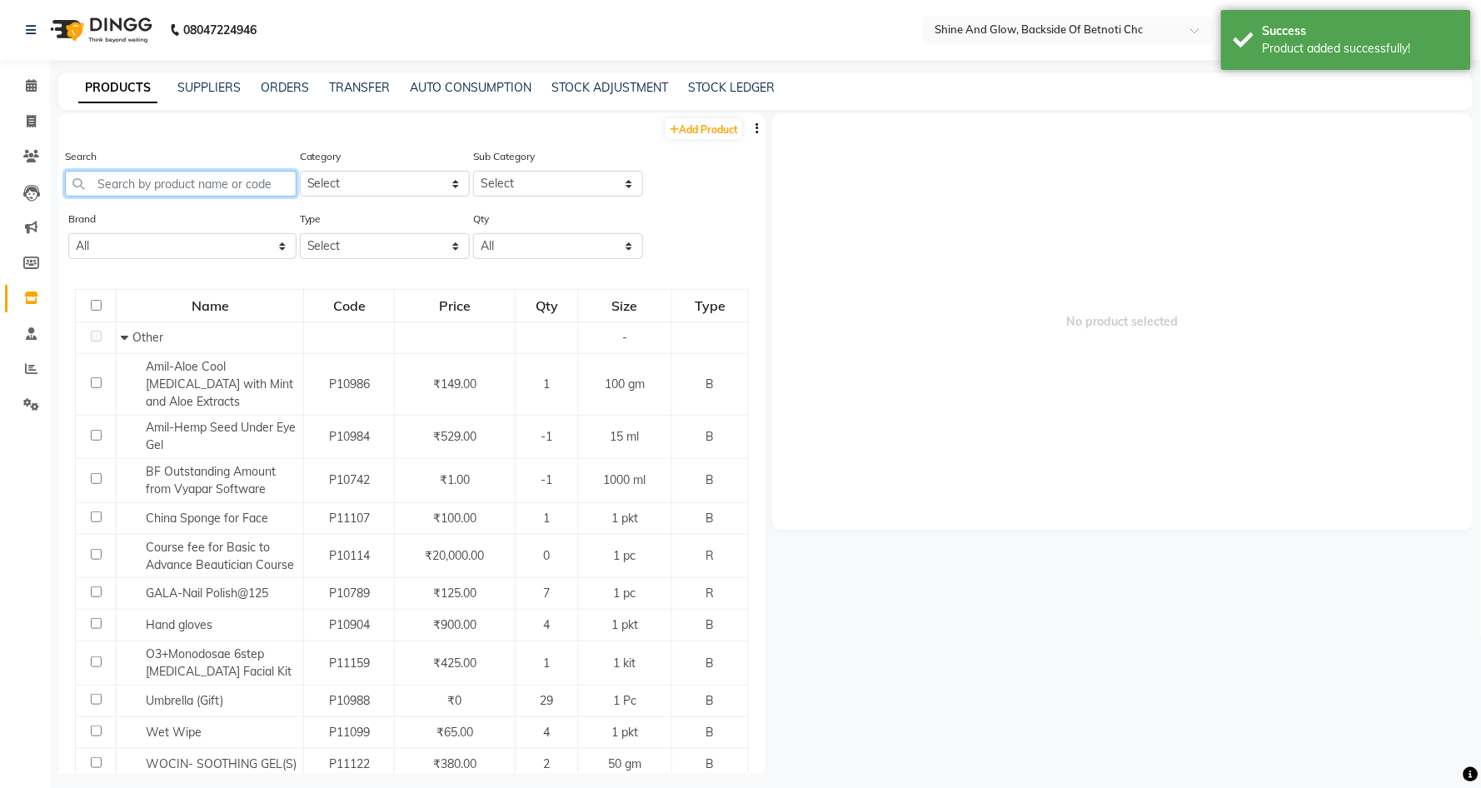
click at [230, 185] on input "text" at bounding box center [181, 184] width 232 height 26
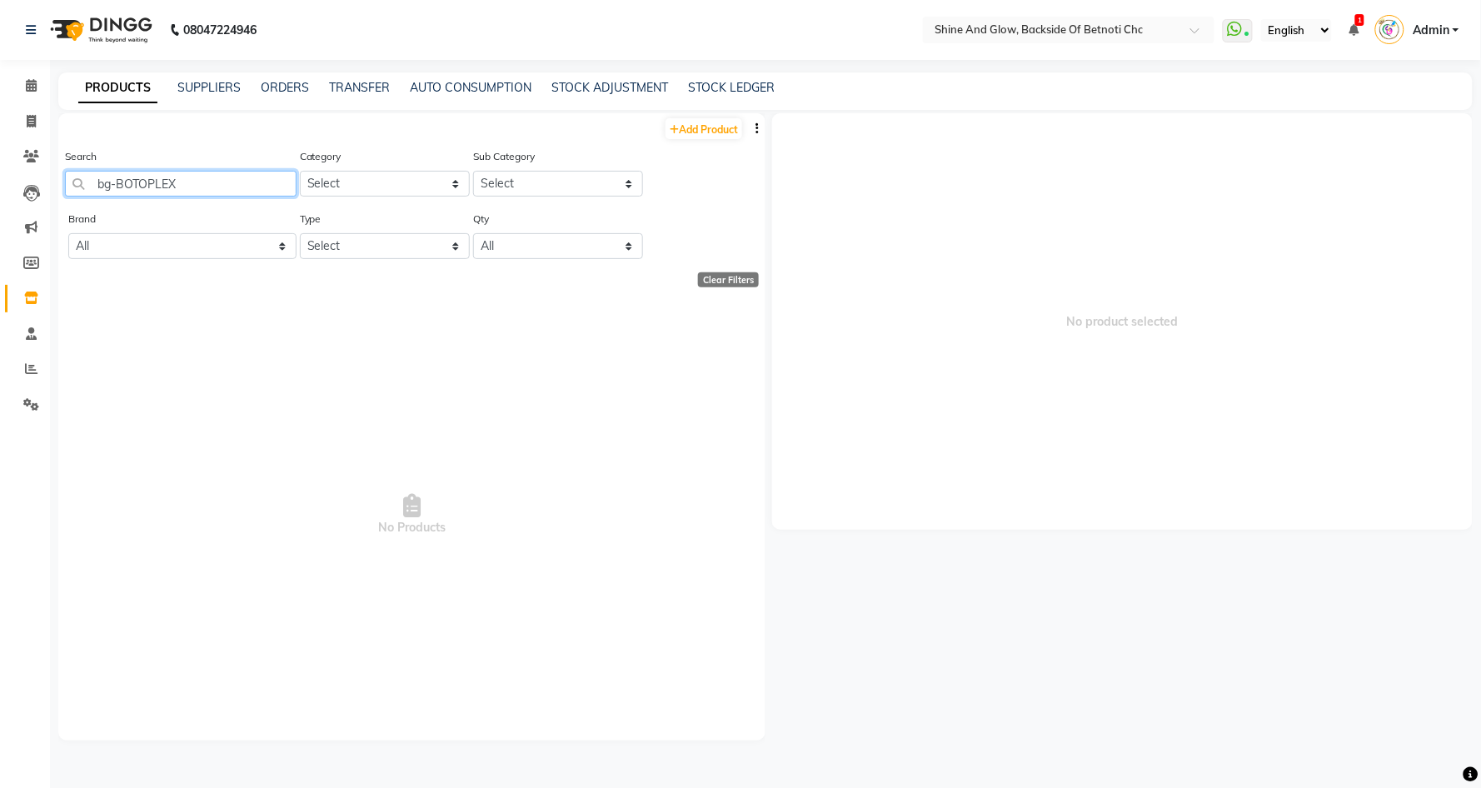
drag, startPoint x: 202, startPoint y: 181, endPoint x: 117, endPoint y: 176, distance: 85.1
click at [117, 176] on input "bg-BOTOPLEX" at bounding box center [181, 184] width 232 height 26
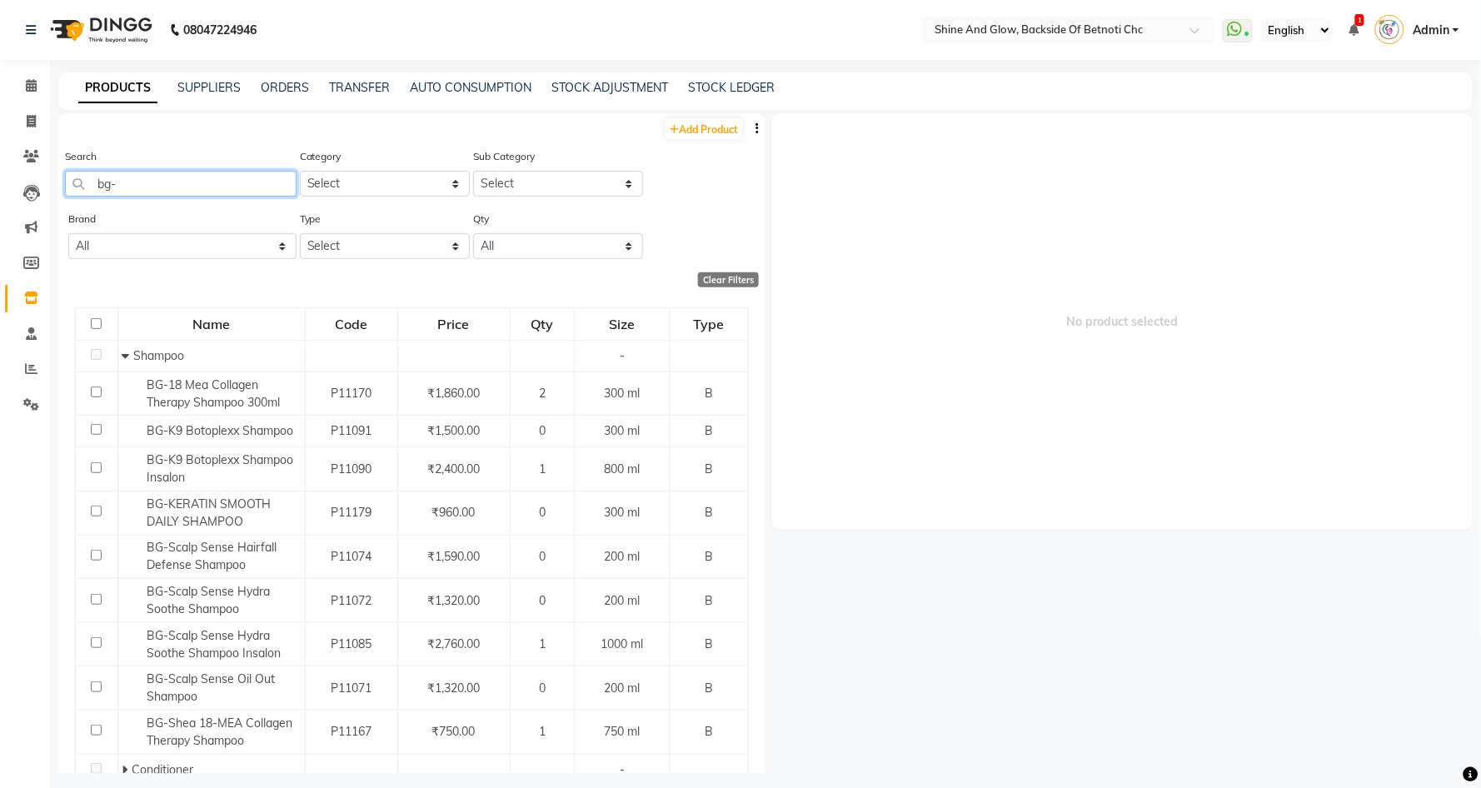
type input "bg-"
click at [38, 84] on span at bounding box center [31, 86] width 29 height 19
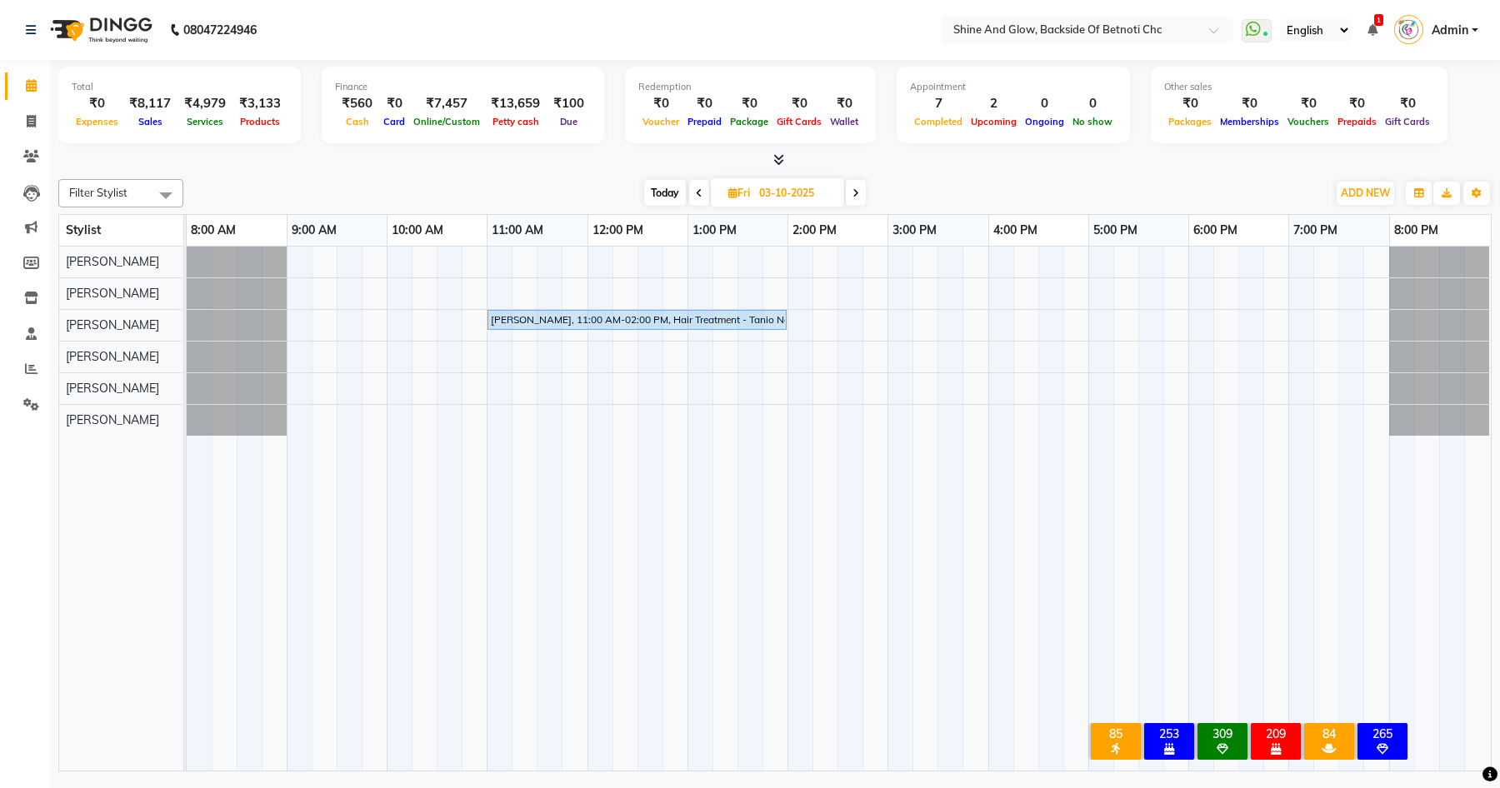
click at [966, 107] on div "2" at bounding box center [993, 103] width 54 height 19
click at [966, 122] on span "Upcoming" at bounding box center [993, 122] width 54 height 12
click at [672, 198] on span "Today" at bounding box center [665, 193] width 42 height 26
type input "01-10-2025"
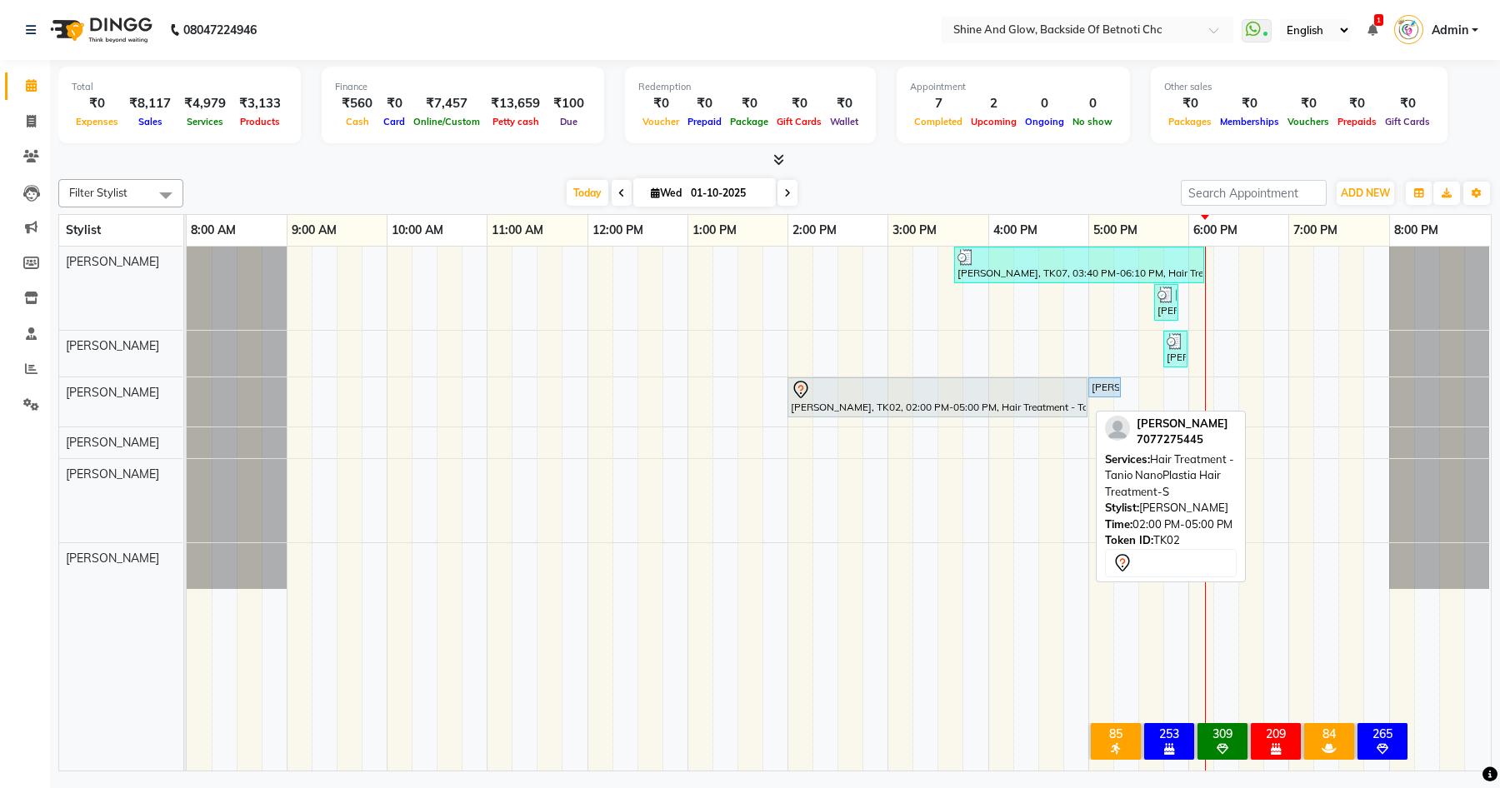
click at [908, 405] on div "[PERSON_NAME], TK02, 02:00 PM-05:00 PM, Hair Treatment - Tanio NanoPlastia Hair…" at bounding box center [937, 397] width 297 height 35
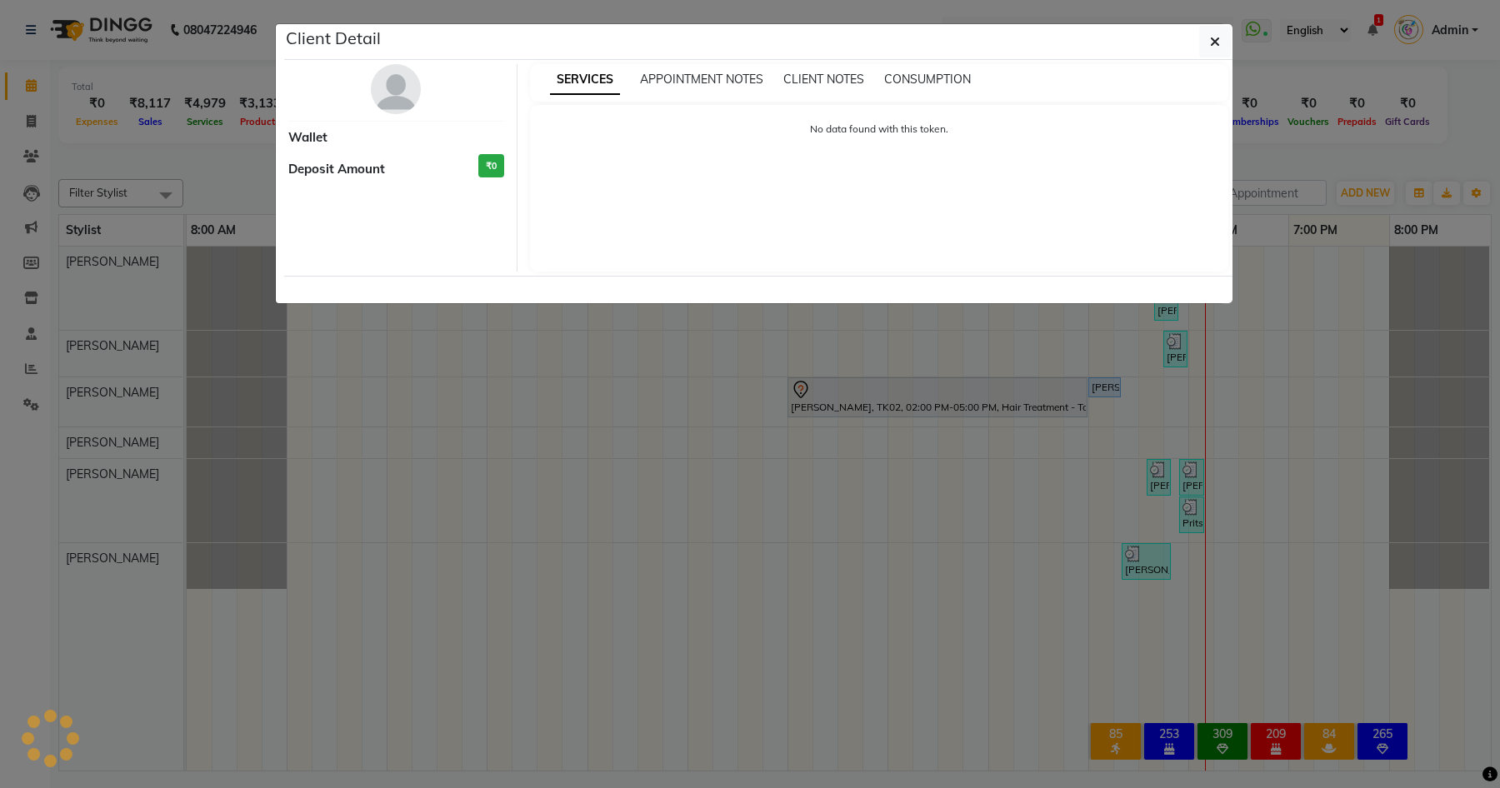
select select "7"
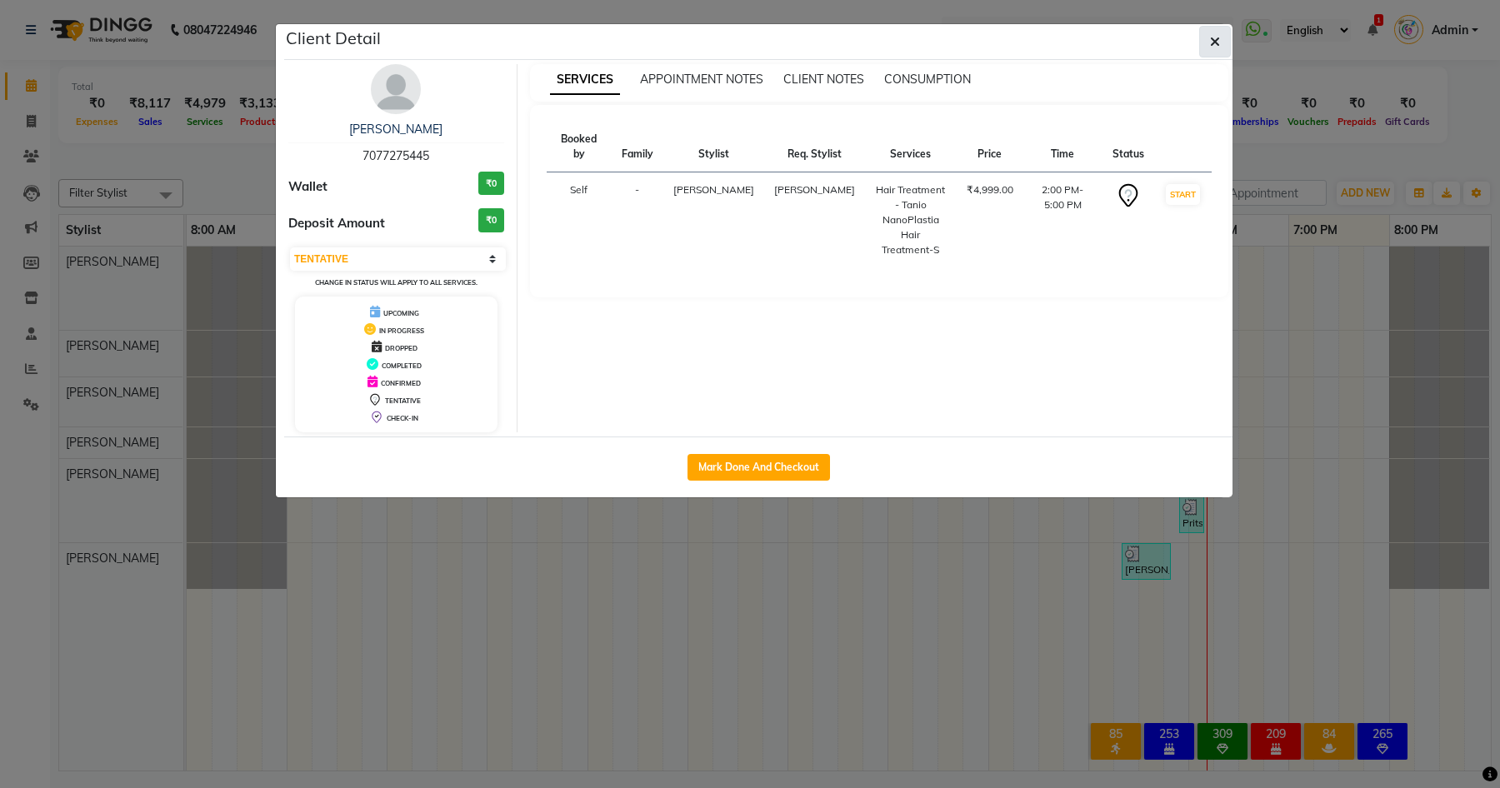
click at [1213, 37] on icon "button" at bounding box center [1215, 41] width 10 height 13
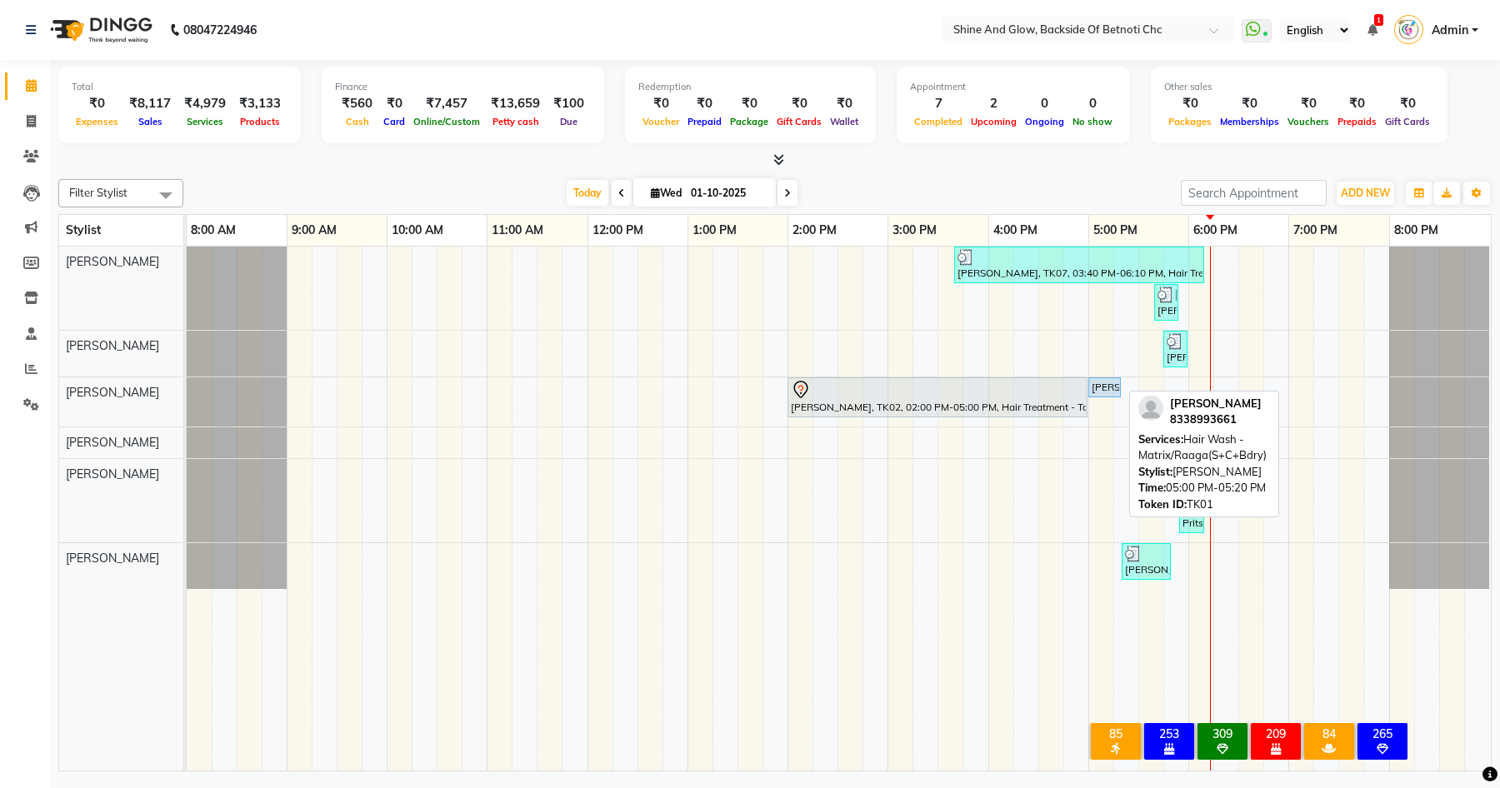
click at [1109, 388] on div "[PERSON_NAME], TK01, 05:00 PM-05:20 PM, Hair Wash - Matrix/Raaga(S+C+Bdry)" at bounding box center [1104, 387] width 29 height 15
select select "7"
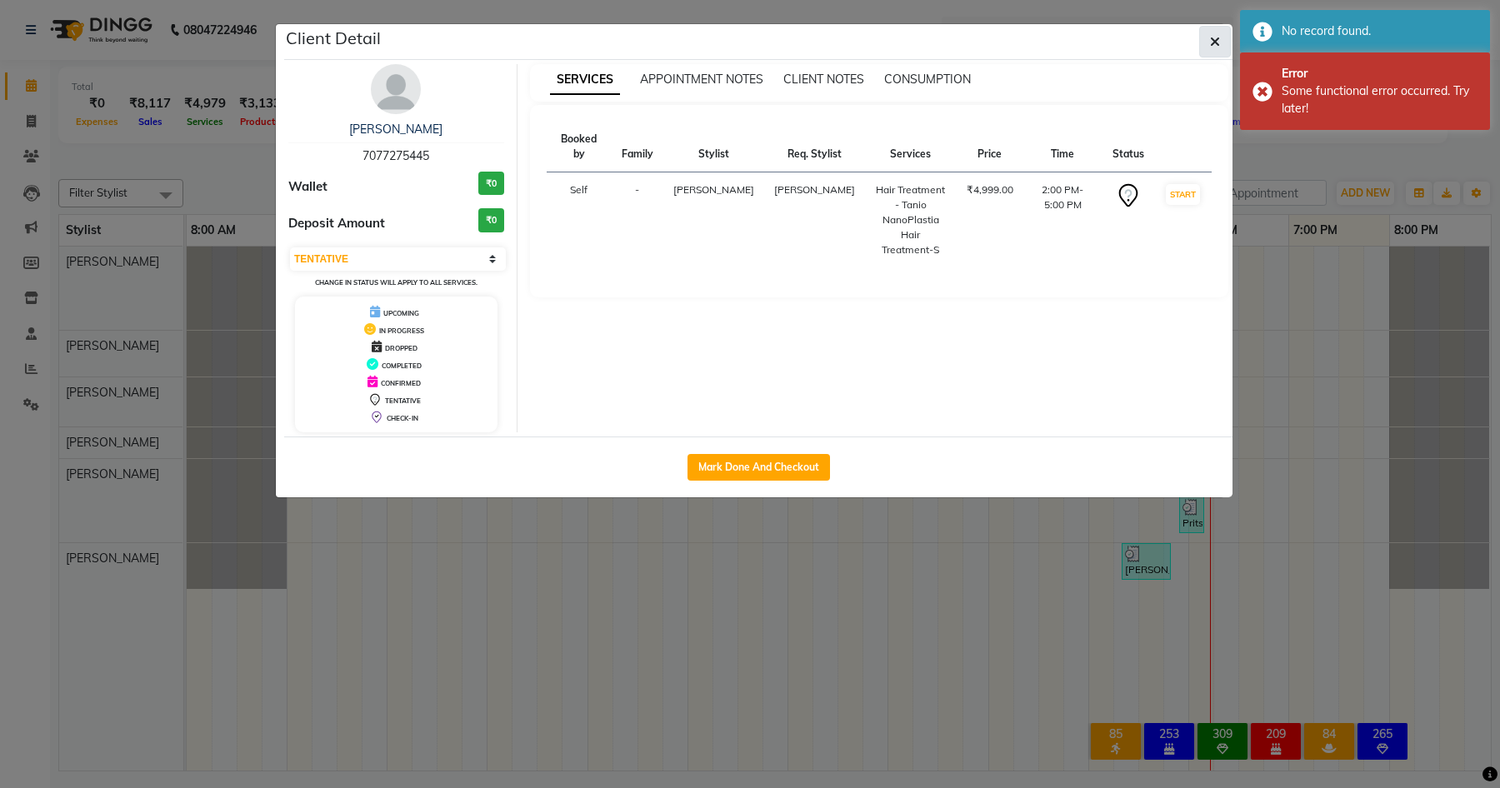
click at [1210, 40] on icon "button" at bounding box center [1215, 41] width 10 height 13
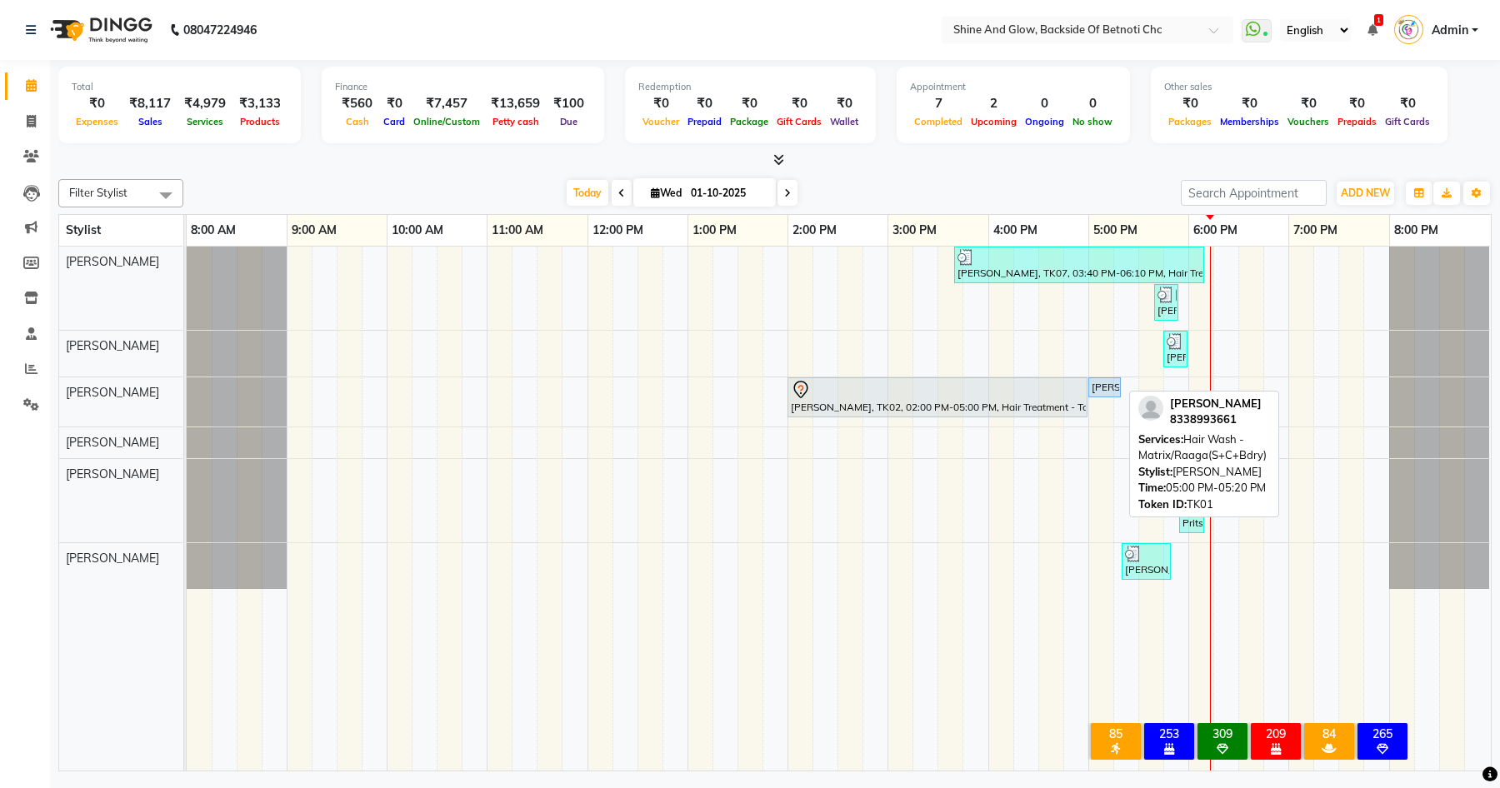
click at [1106, 384] on div "[PERSON_NAME], TK01, 05:00 PM-05:20 PM, Hair Wash - Matrix/Raaga(S+C+Bdry)" at bounding box center [1104, 387] width 29 height 15
select select "7"
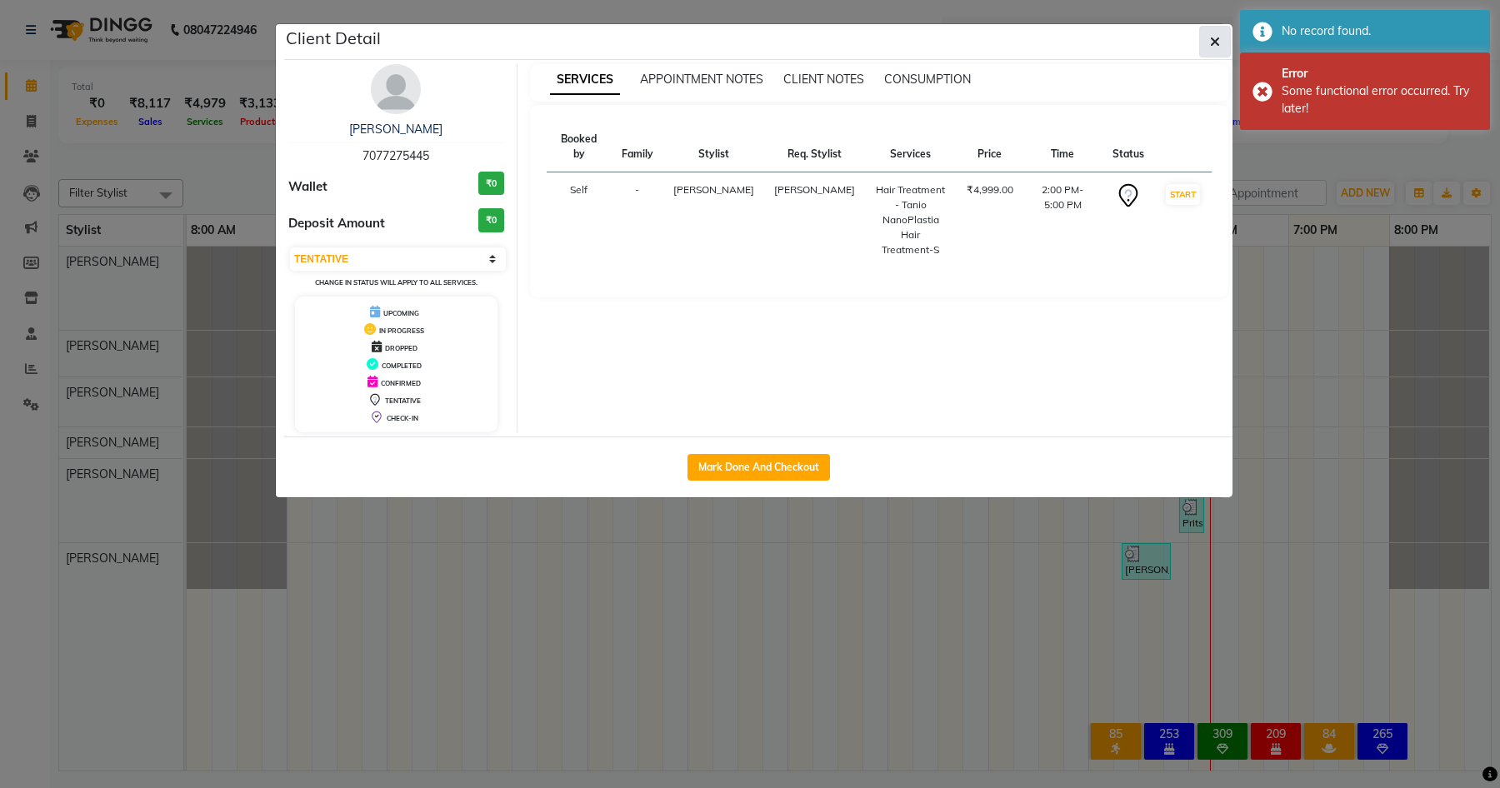
click at [1214, 42] on icon "button" at bounding box center [1215, 41] width 10 height 13
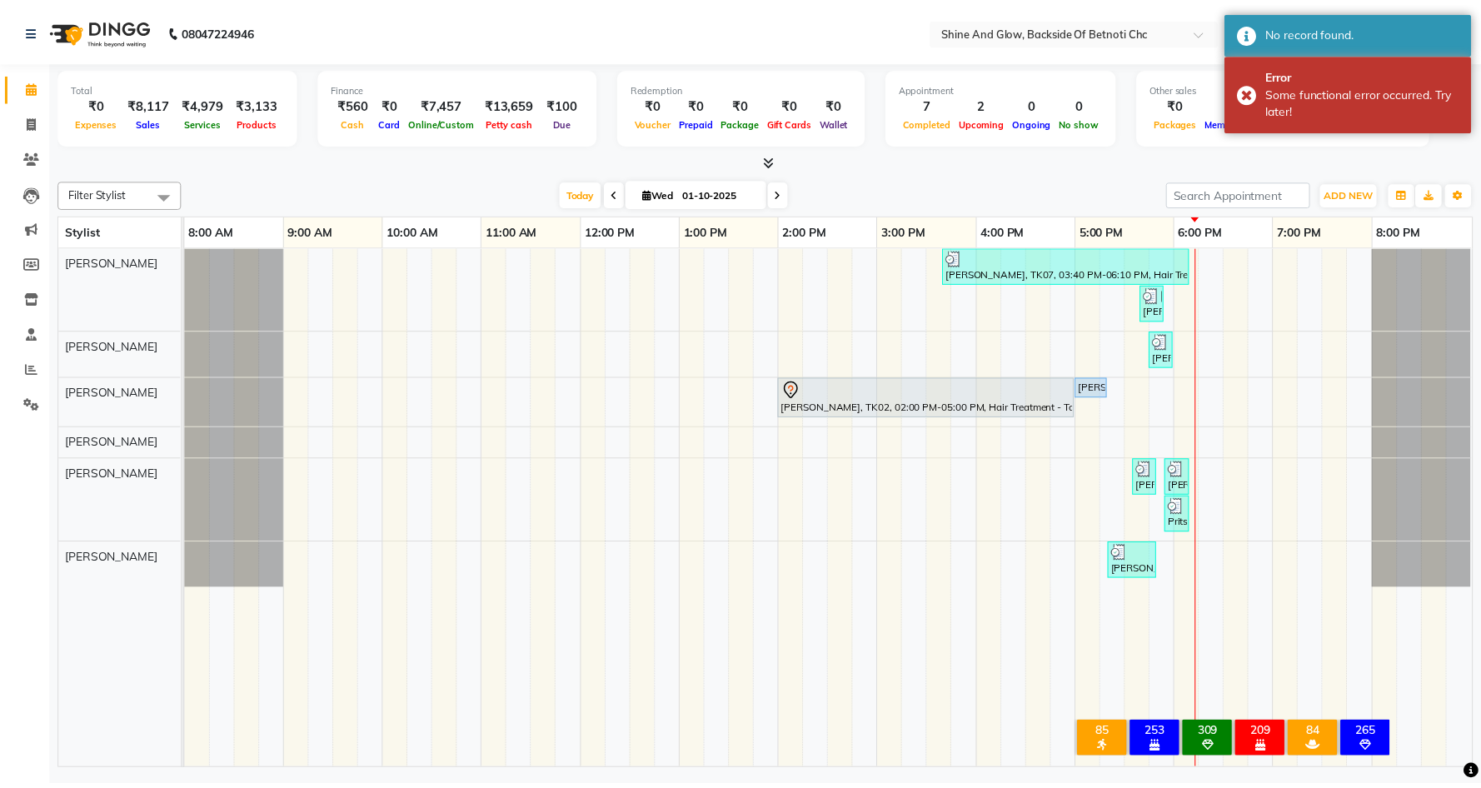
scroll to position [0, 37]
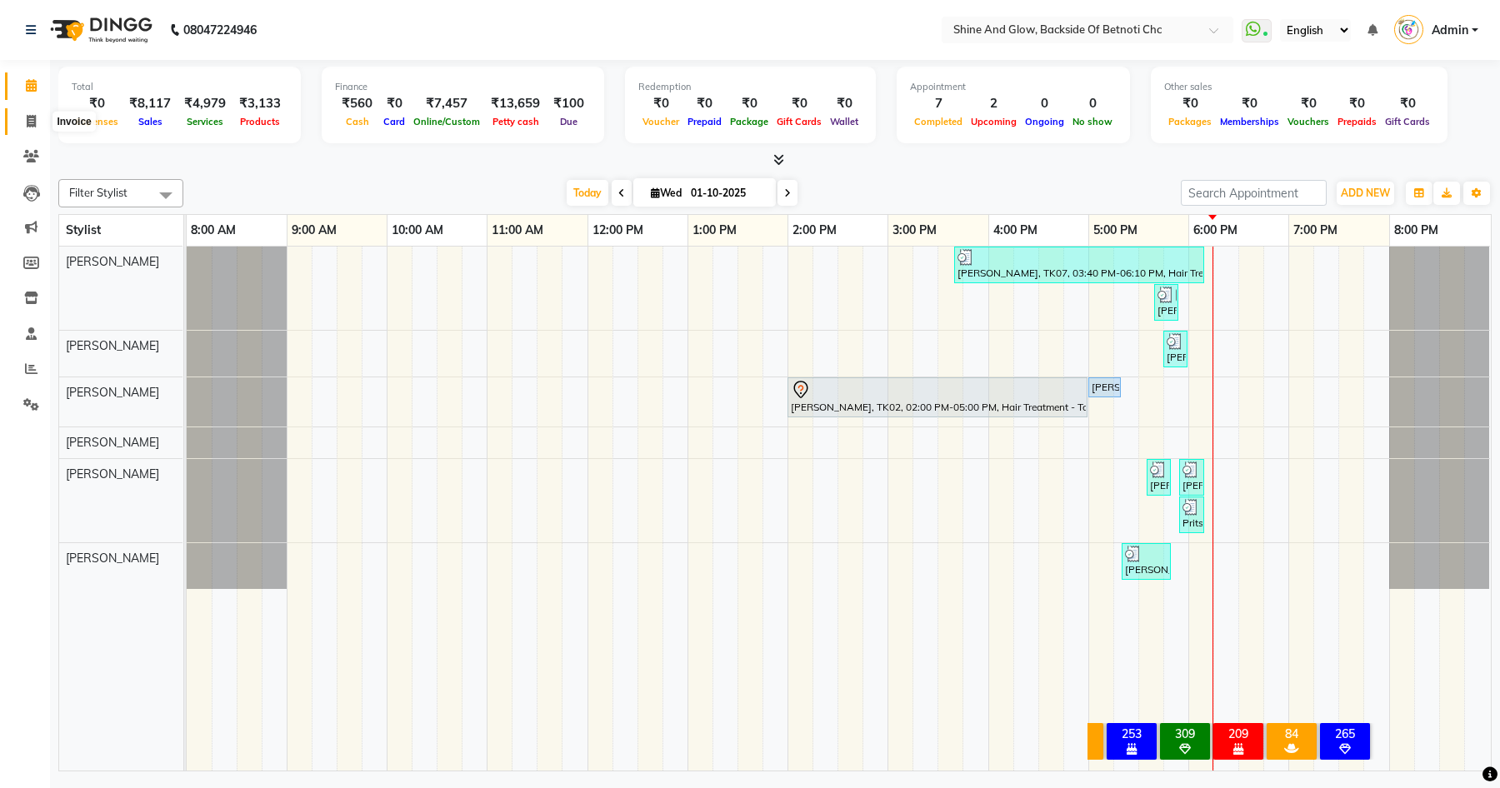
click at [27, 117] on icon at bounding box center [31, 121] width 9 height 12
select select "service"
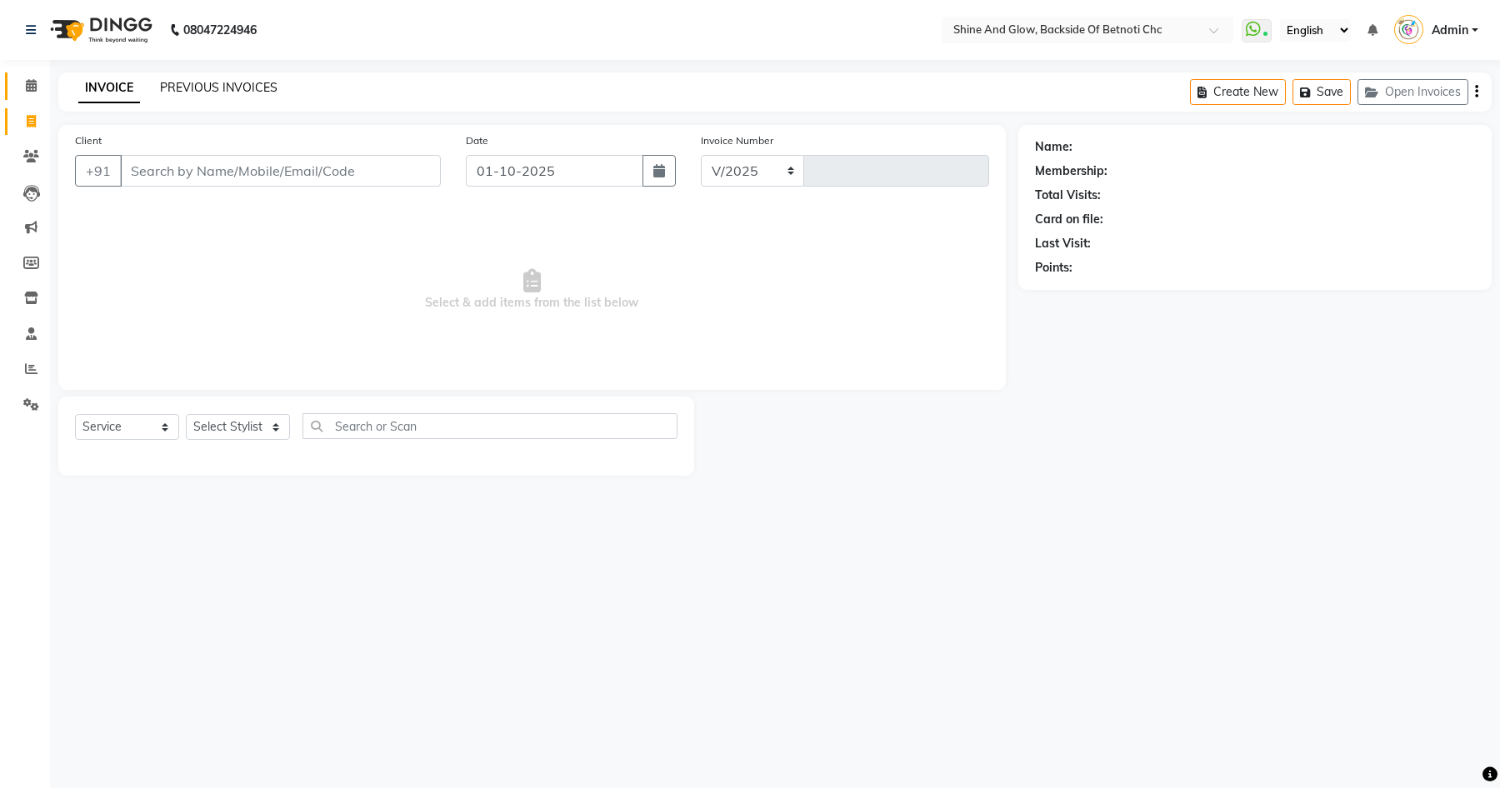
select select "3848"
type input "1457"
click at [246, 87] on link "PREVIOUS INVOICES" at bounding box center [218, 87] width 117 height 15
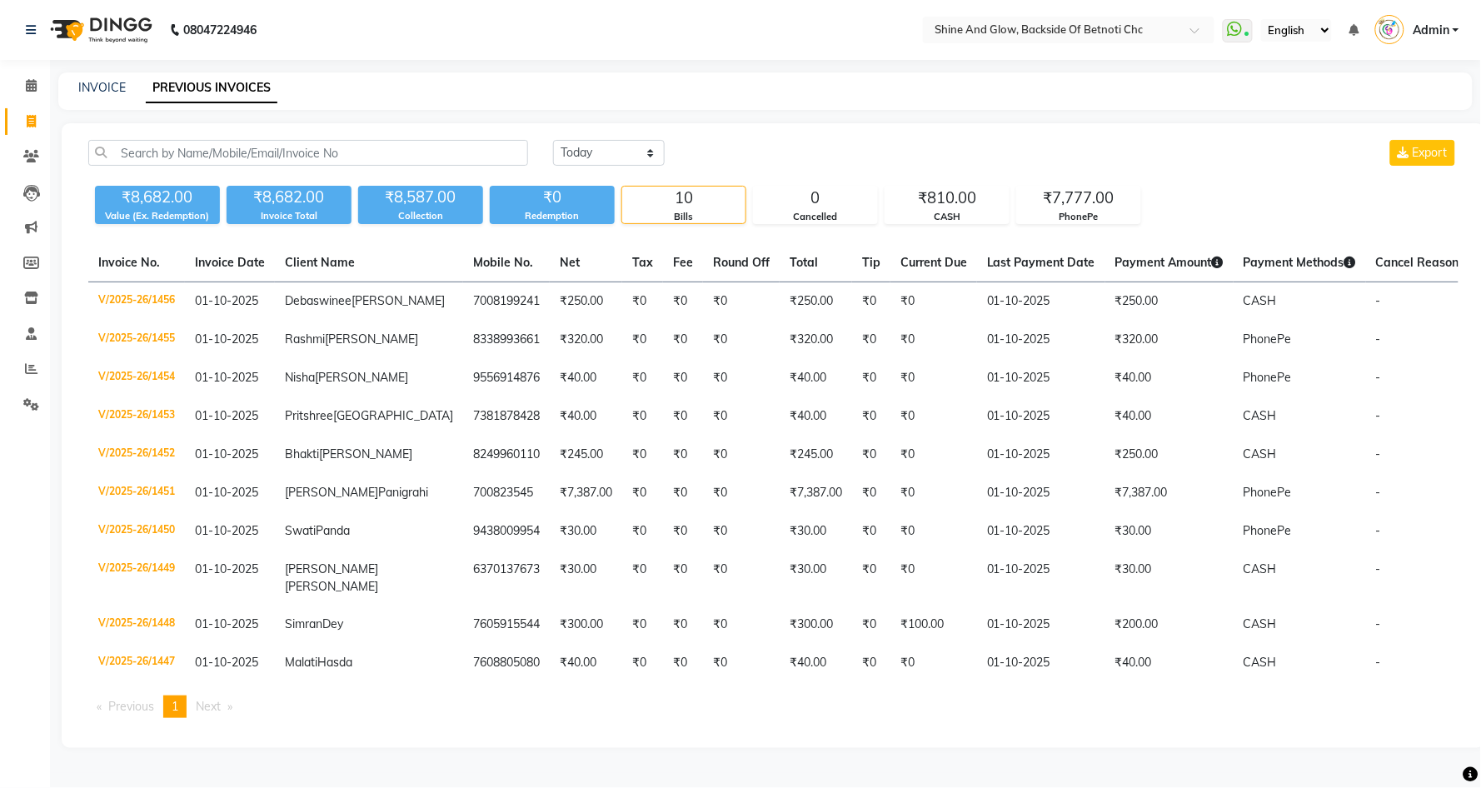
click at [1350, 27] on icon at bounding box center [1354, 30] width 10 height 12
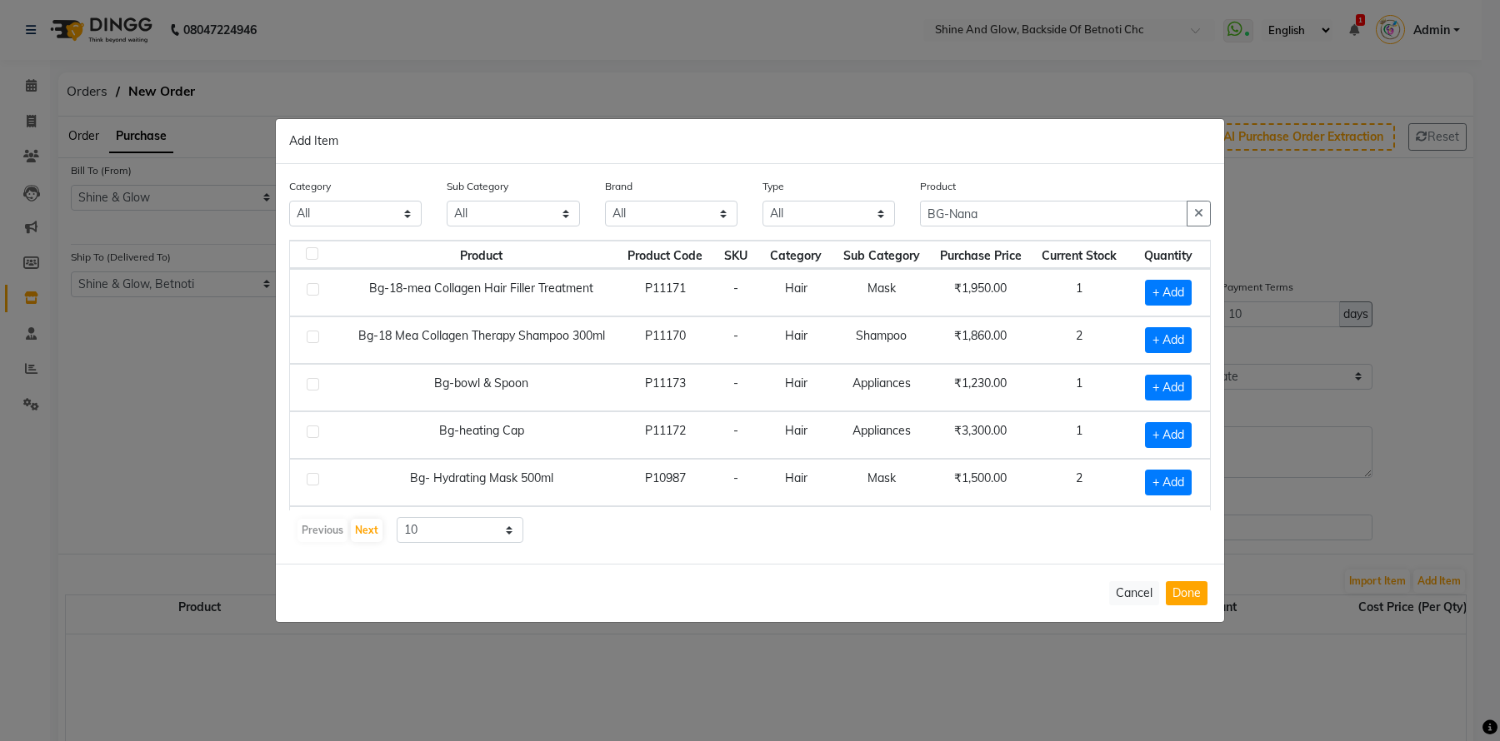
select select "239"
select select "240"
select select "1583"
select select "true"
click at [997, 219] on input "BG-Nana" at bounding box center [1053, 214] width 267 height 26
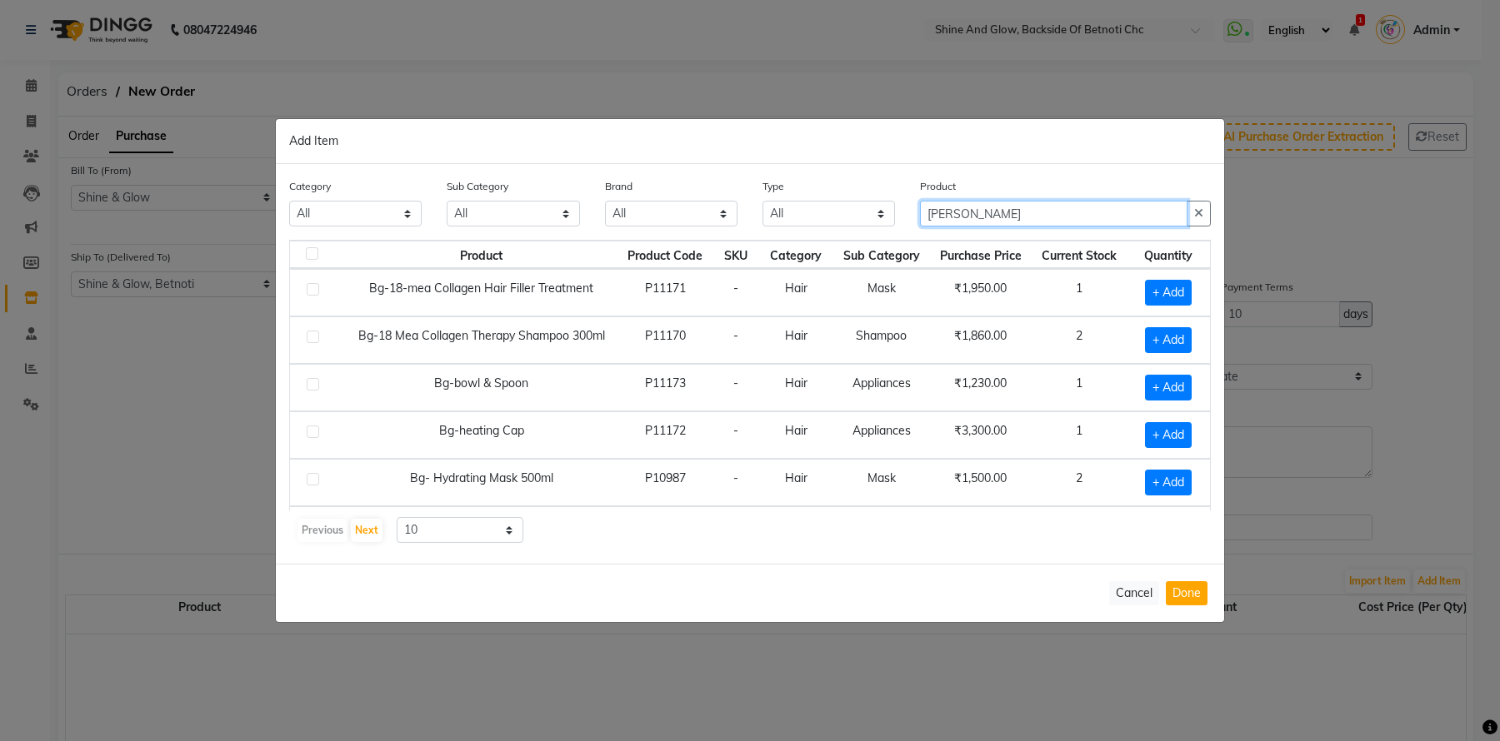
type input "BG-Nan"
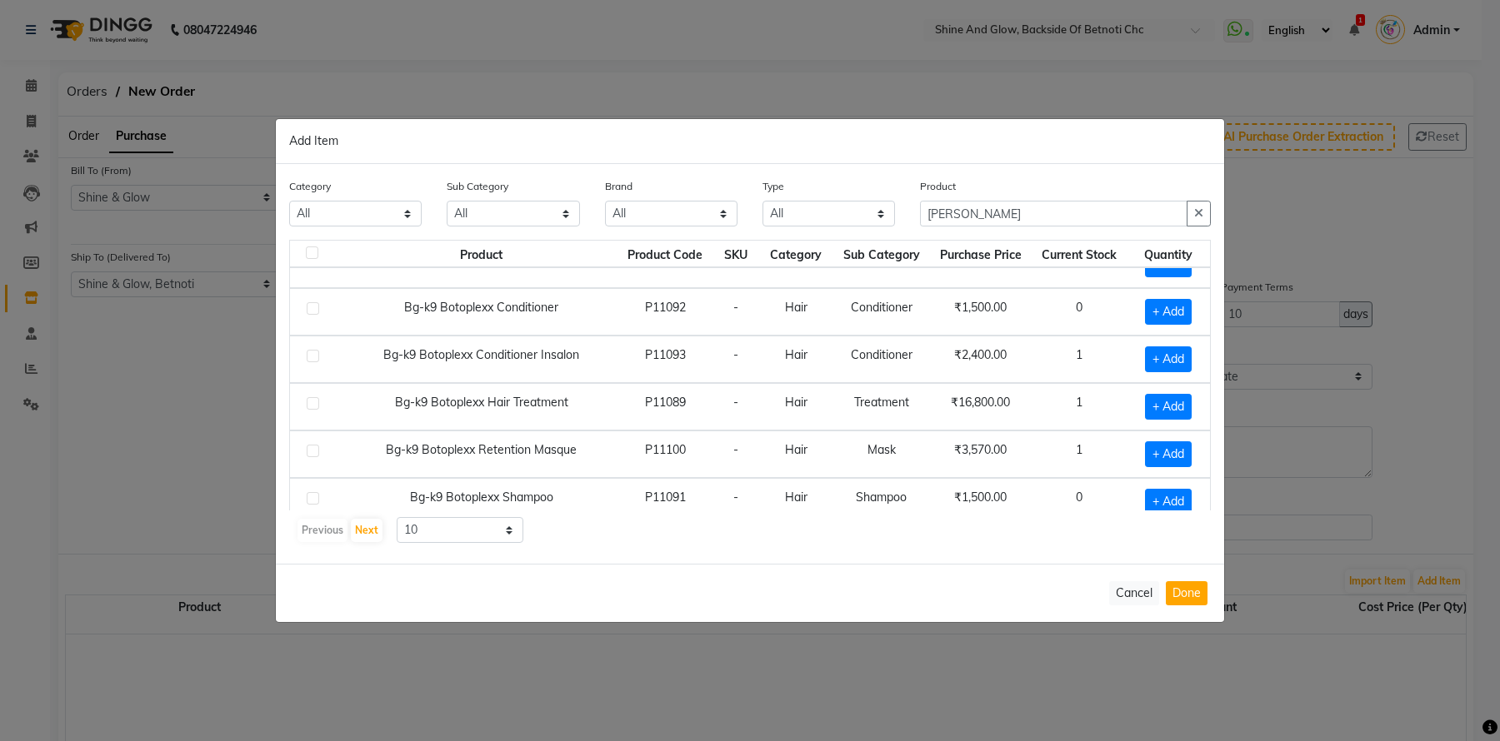
scroll to position [242, 0]
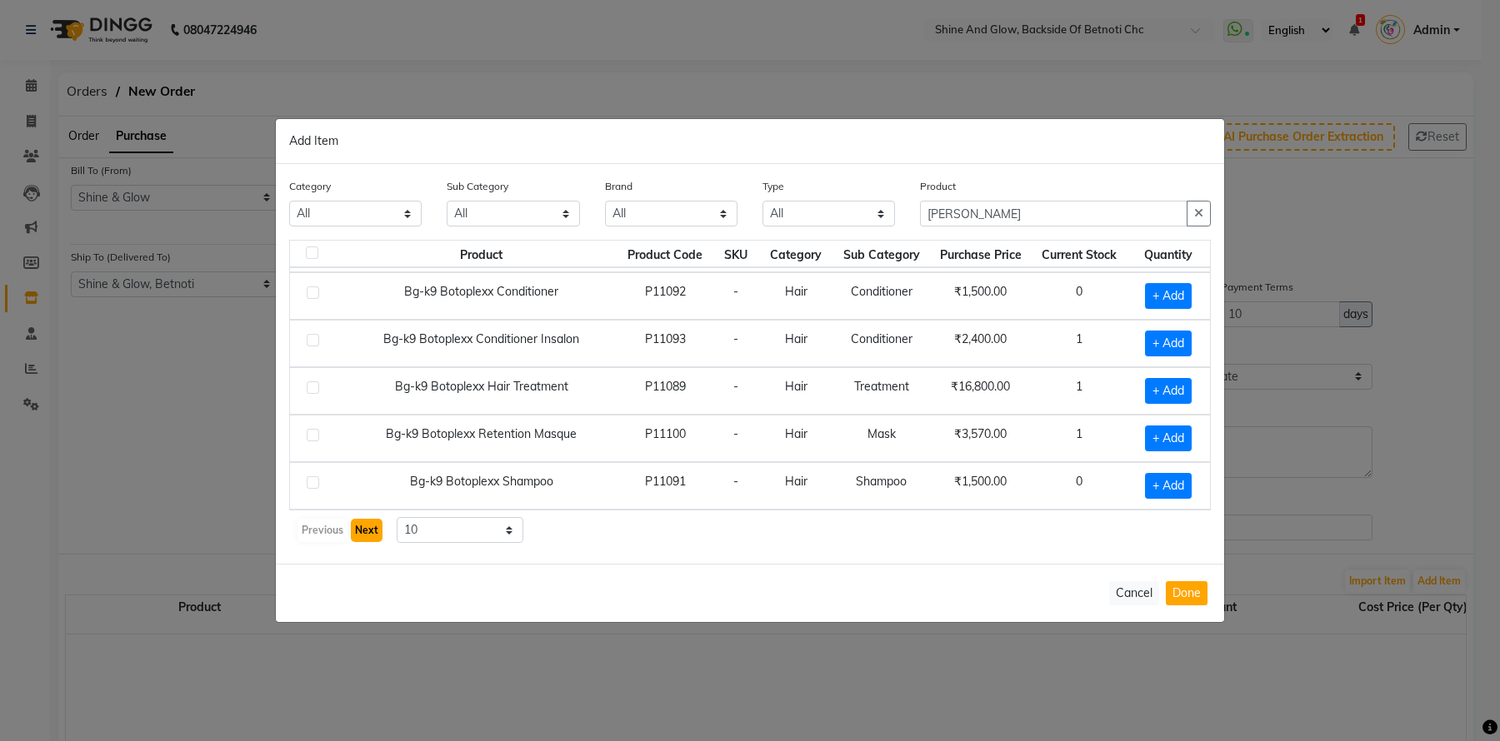
click at [376, 531] on button "Next" at bounding box center [367, 530] width 32 height 23
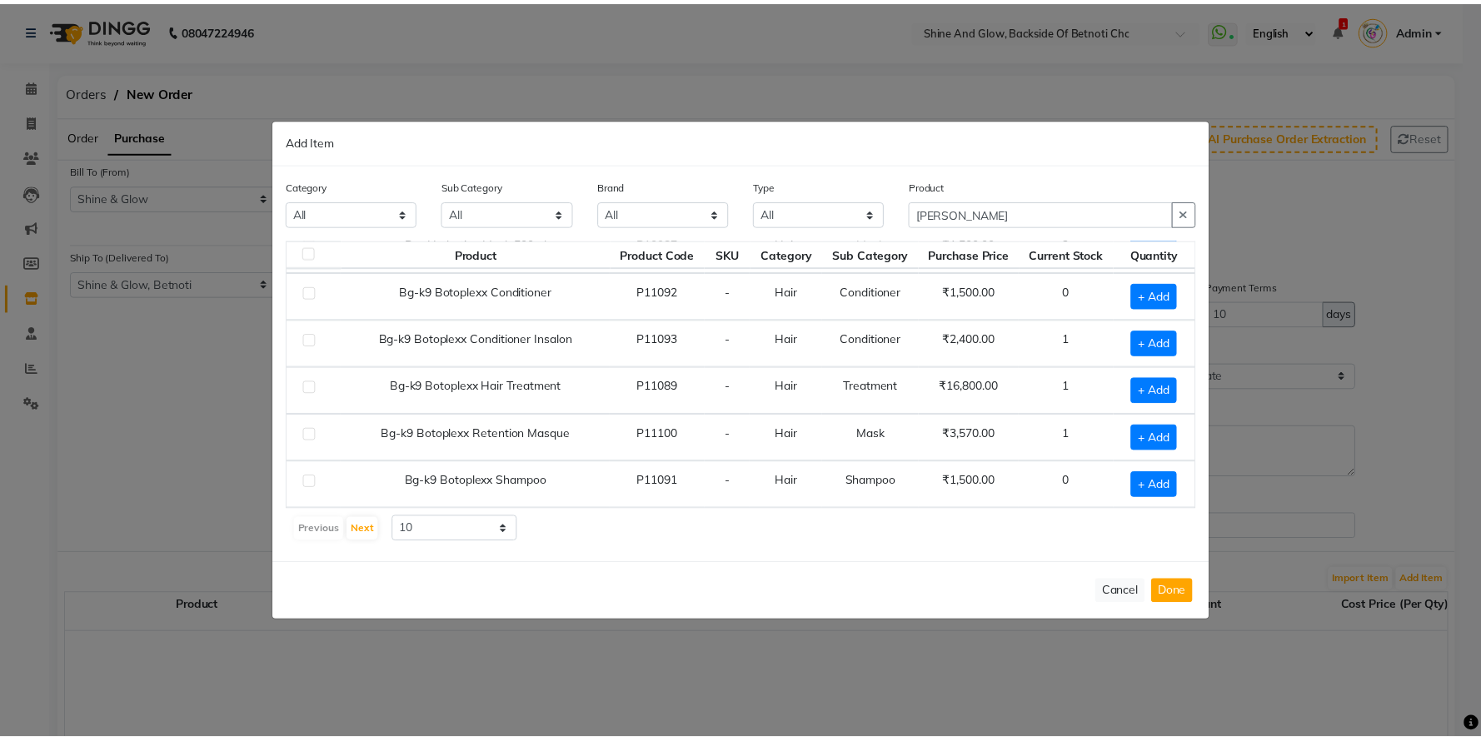
scroll to position [0, 0]
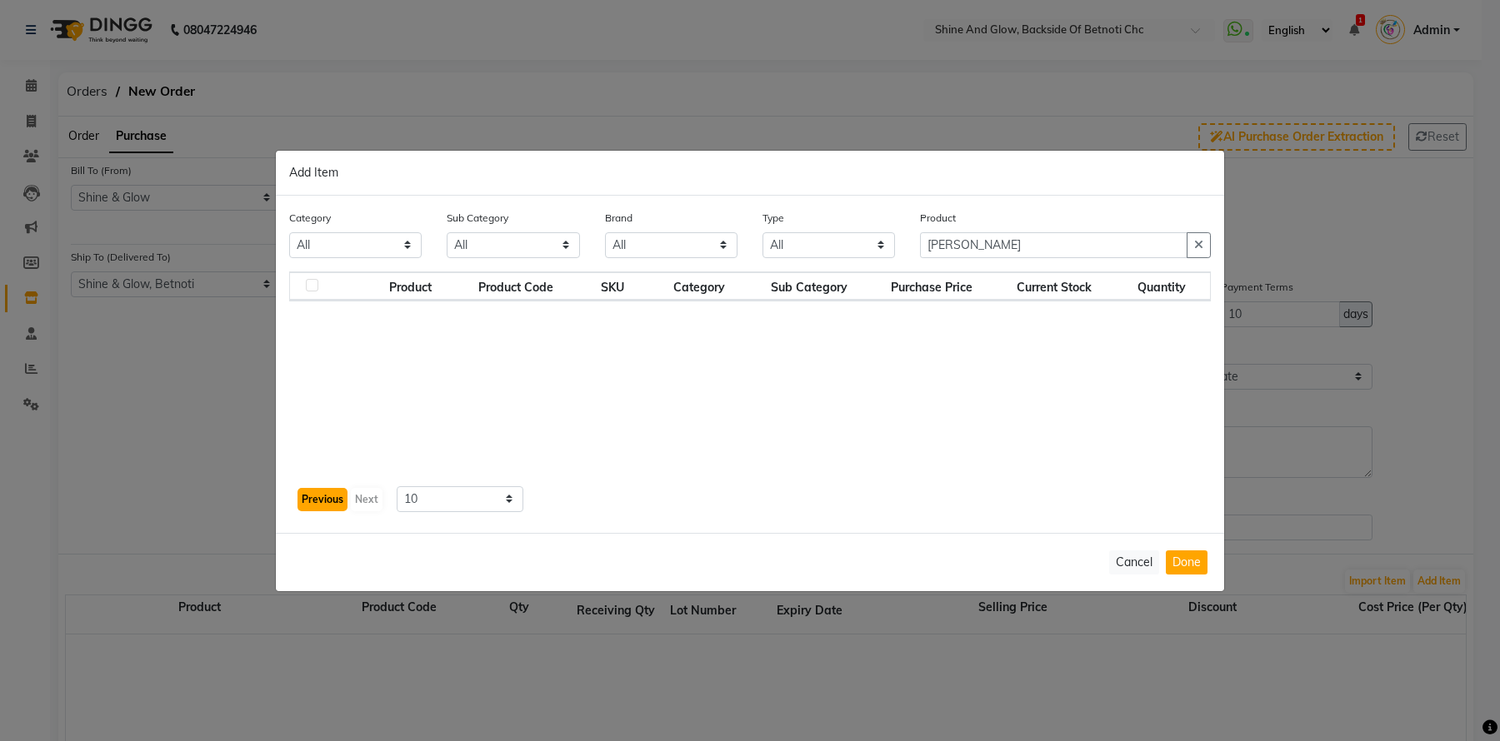
click at [331, 496] on button "Previous" at bounding box center [322, 499] width 50 height 23
click at [1140, 555] on button "Cancel" at bounding box center [1134, 563] width 50 height 24
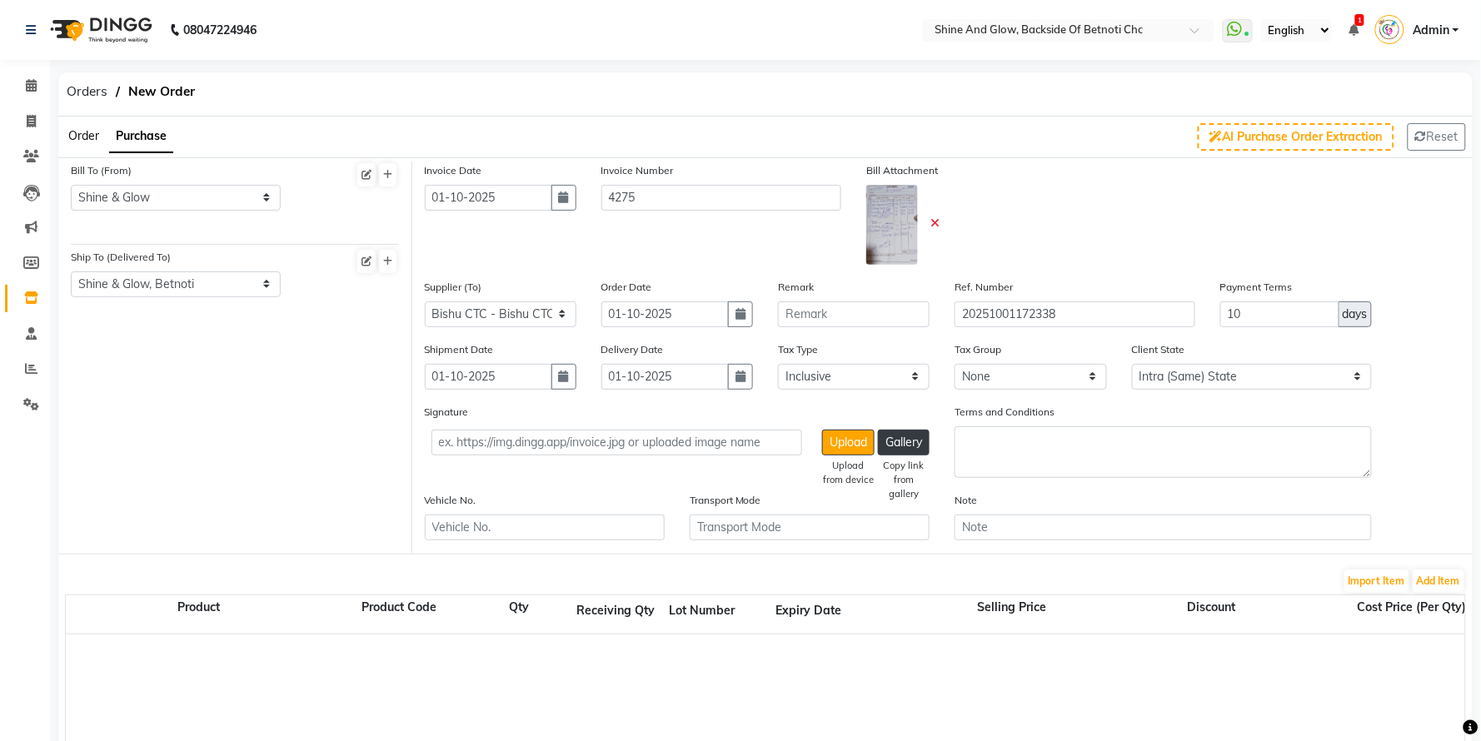
click at [1352, 24] on icon at bounding box center [1354, 30] width 10 height 12
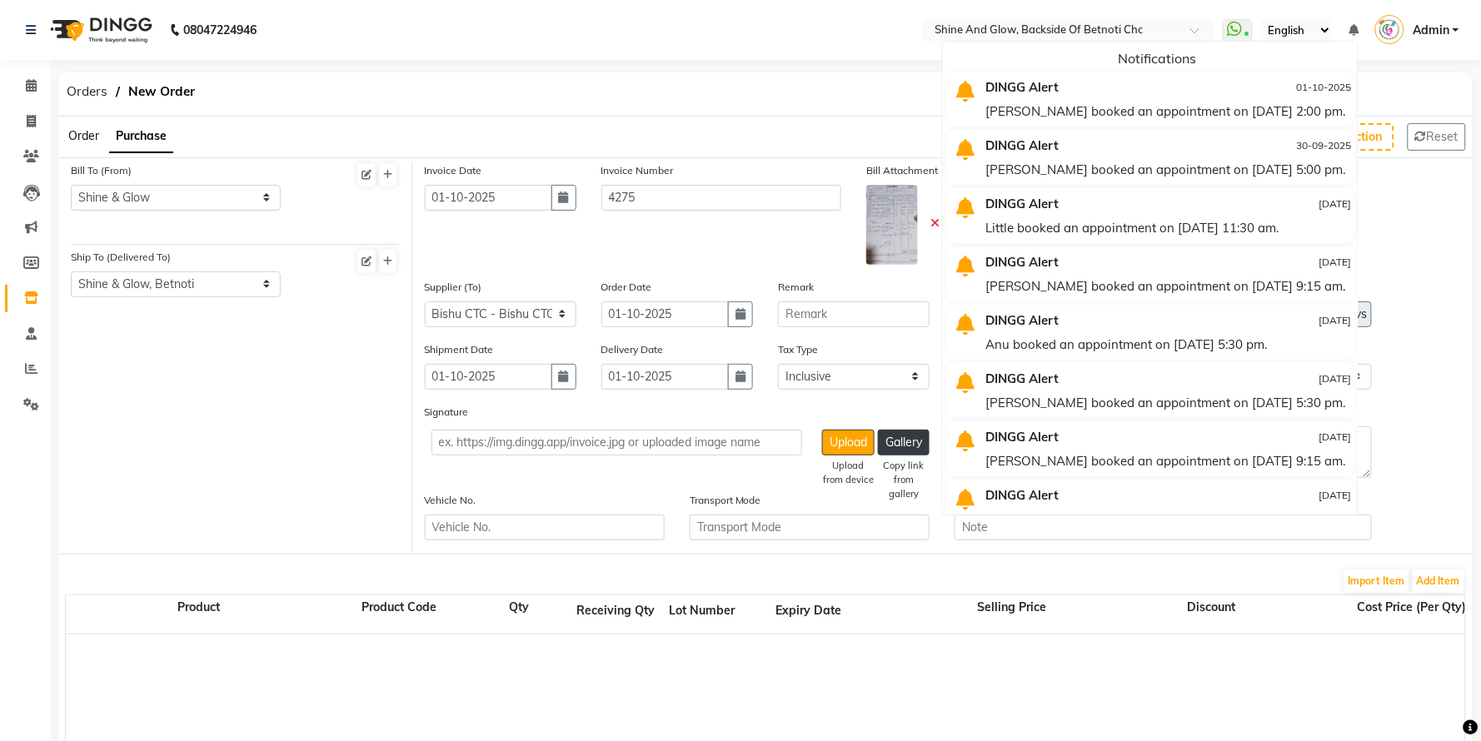
click at [1048, 92] on div "DINGG Alert" at bounding box center [1103, 87] width 261 height 24
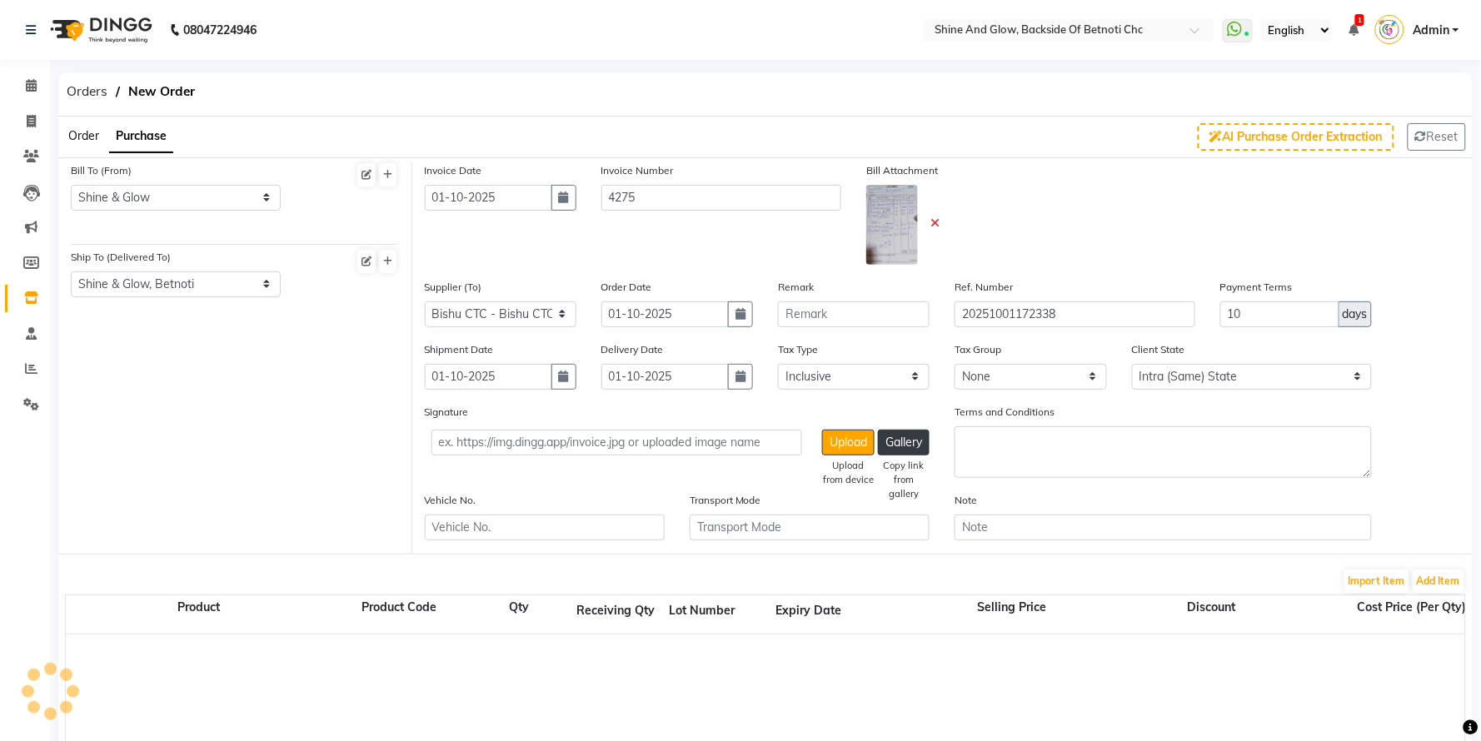
click at [1355, 30] on icon at bounding box center [1354, 30] width 10 height 12
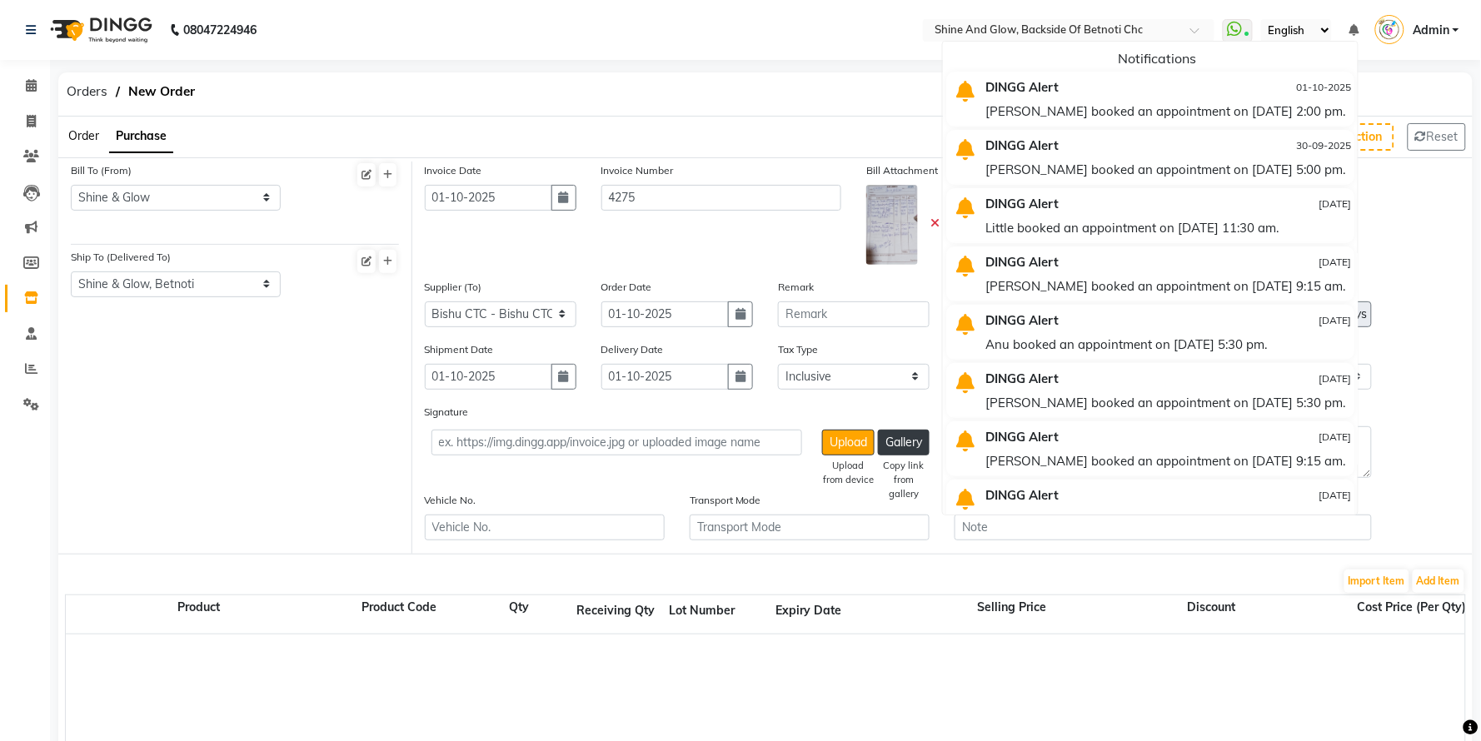
click at [1310, 111] on div "[PERSON_NAME] booked an appointment on [DATE] 2:00 pm." at bounding box center [1169, 111] width 366 height 24
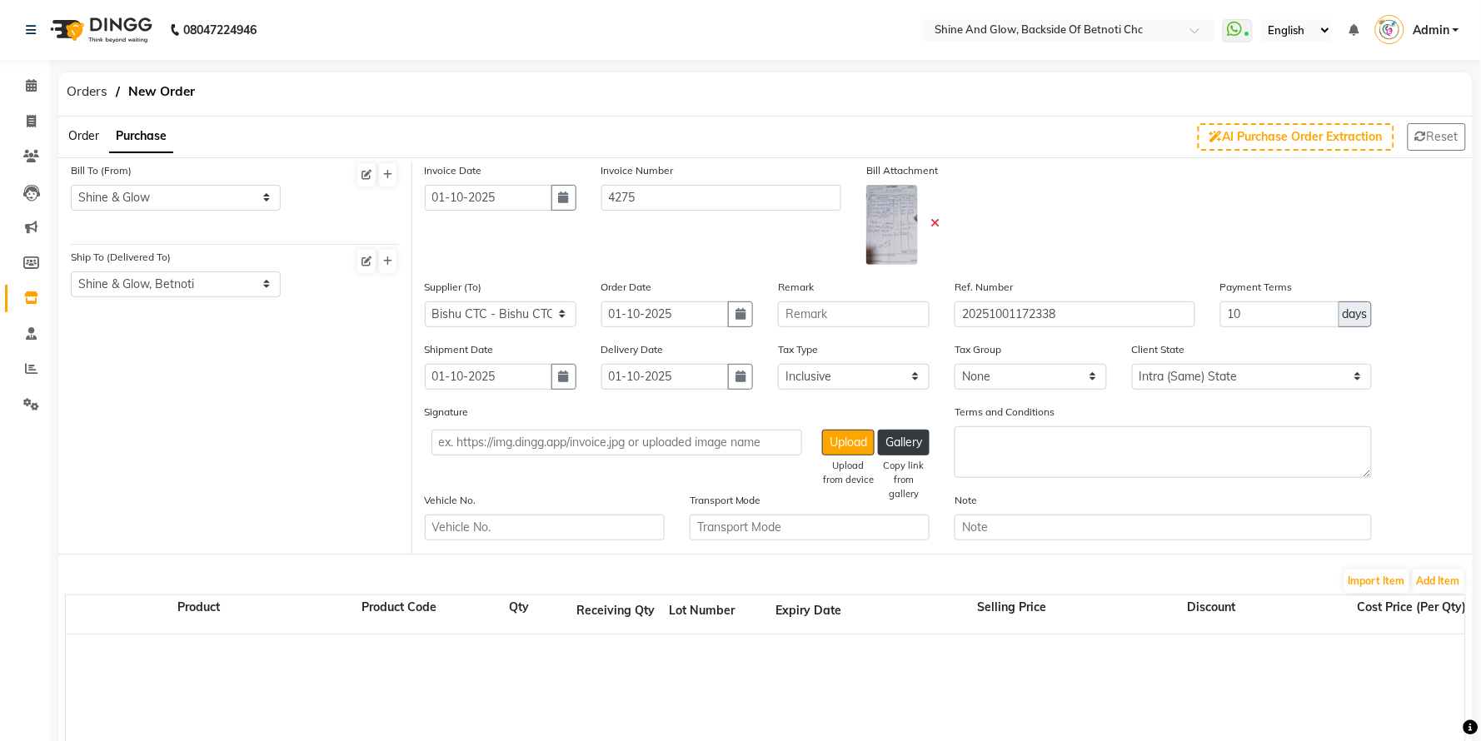
click at [1310, 111] on div "Orders New Order" at bounding box center [766, 94] width 1440 height 44
click at [1448, 32] on span "Admin" at bounding box center [1431, 30] width 37 height 17
click at [1266, 76] on div "Orders New Order" at bounding box center [766, 94] width 1440 height 44
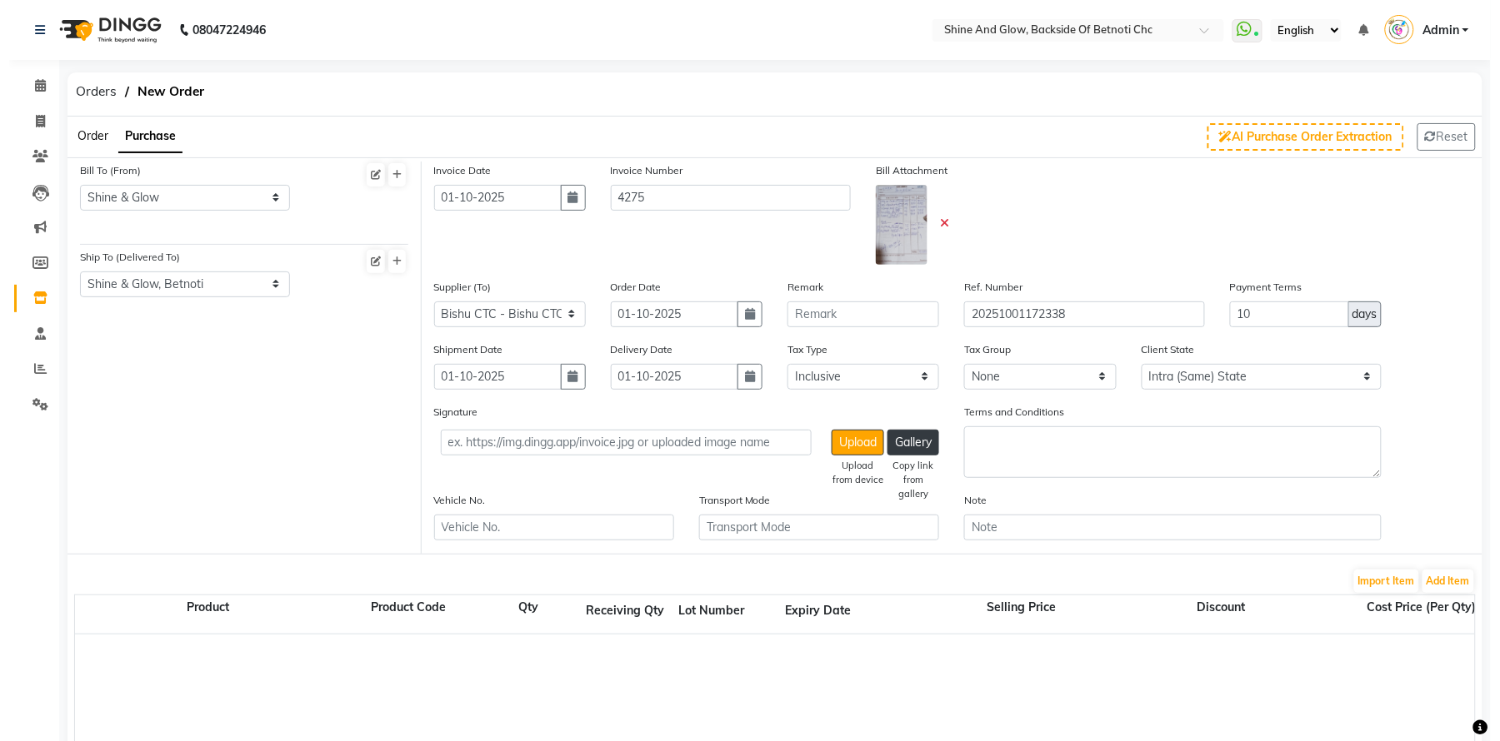
scroll to position [104, 0]
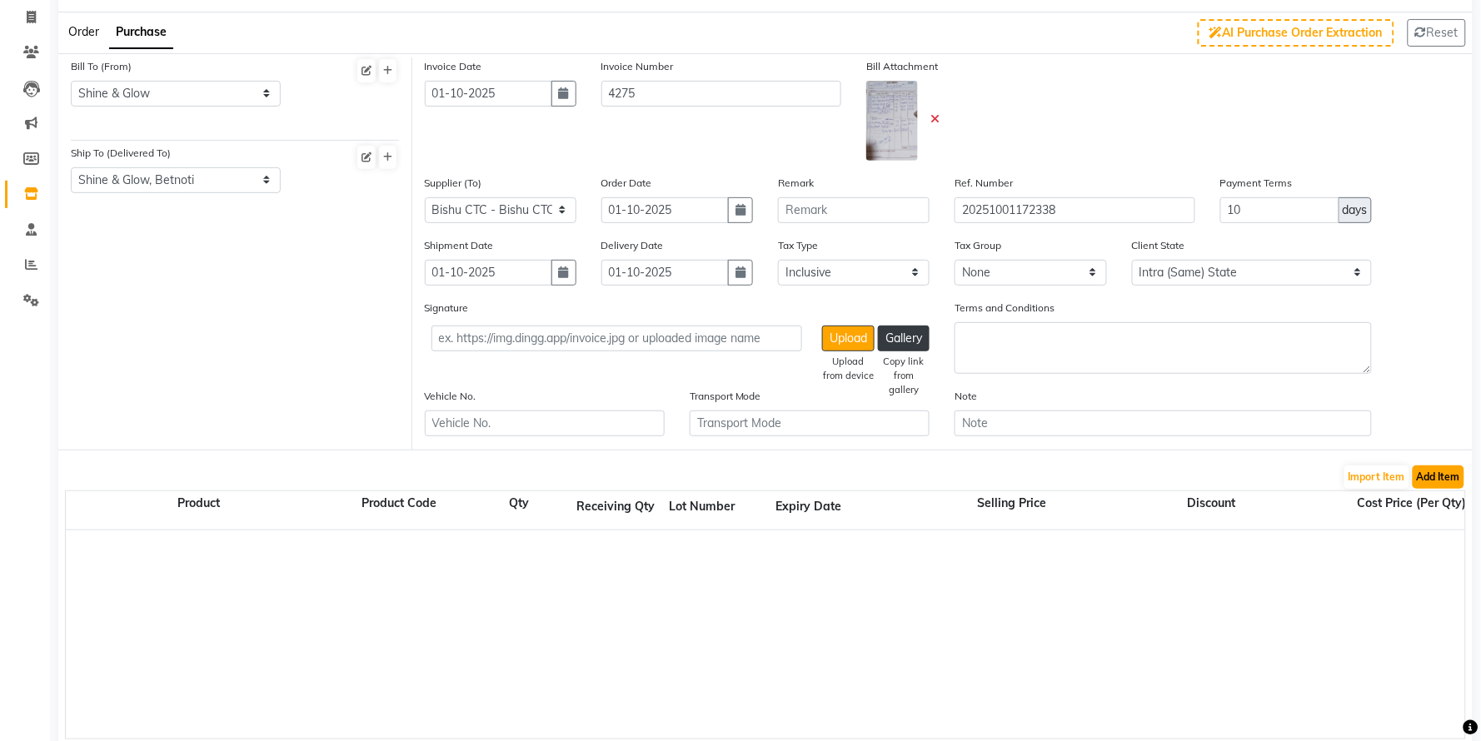
click at [1435, 476] on button "Add Item" at bounding box center [1439, 477] width 52 height 23
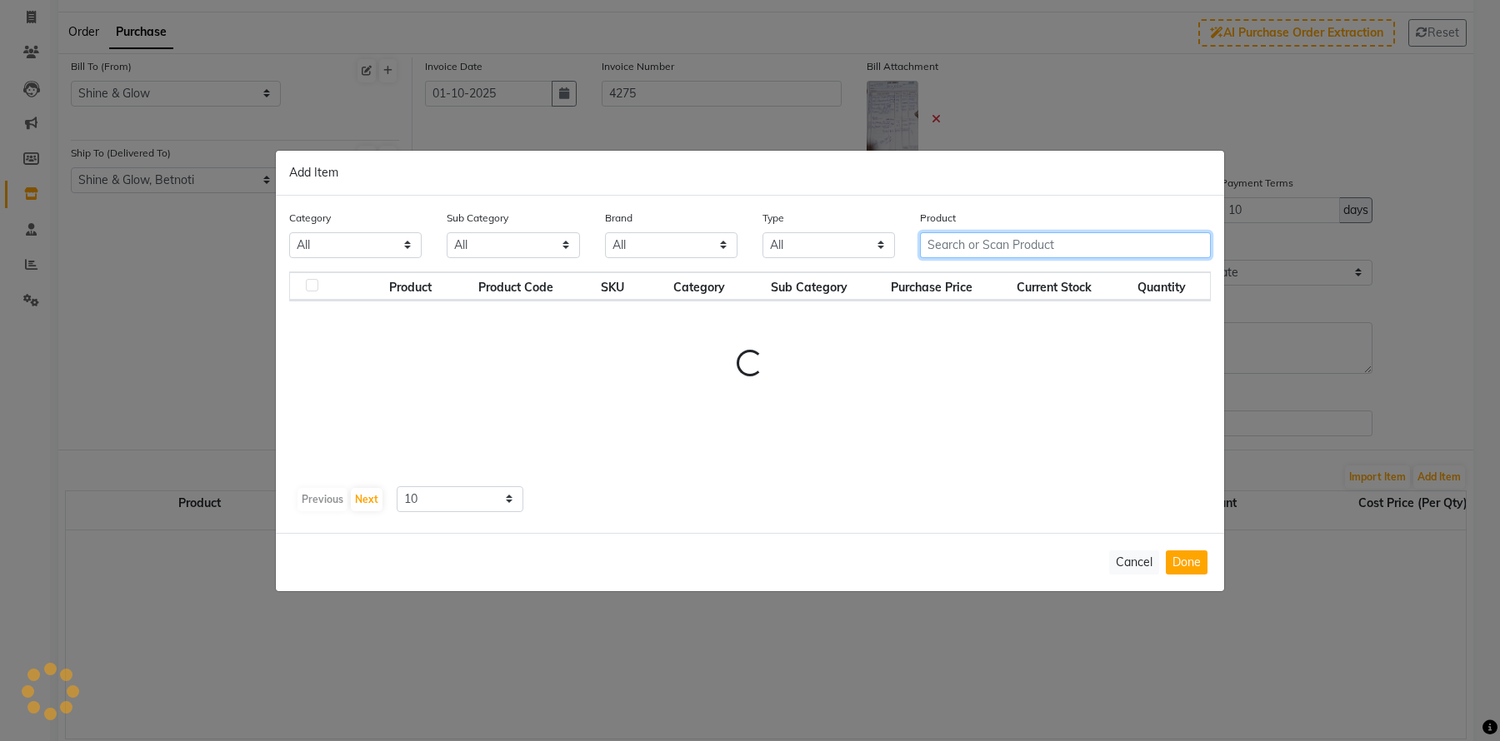
click at [1019, 240] on input "text" at bounding box center [1065, 245] width 291 height 26
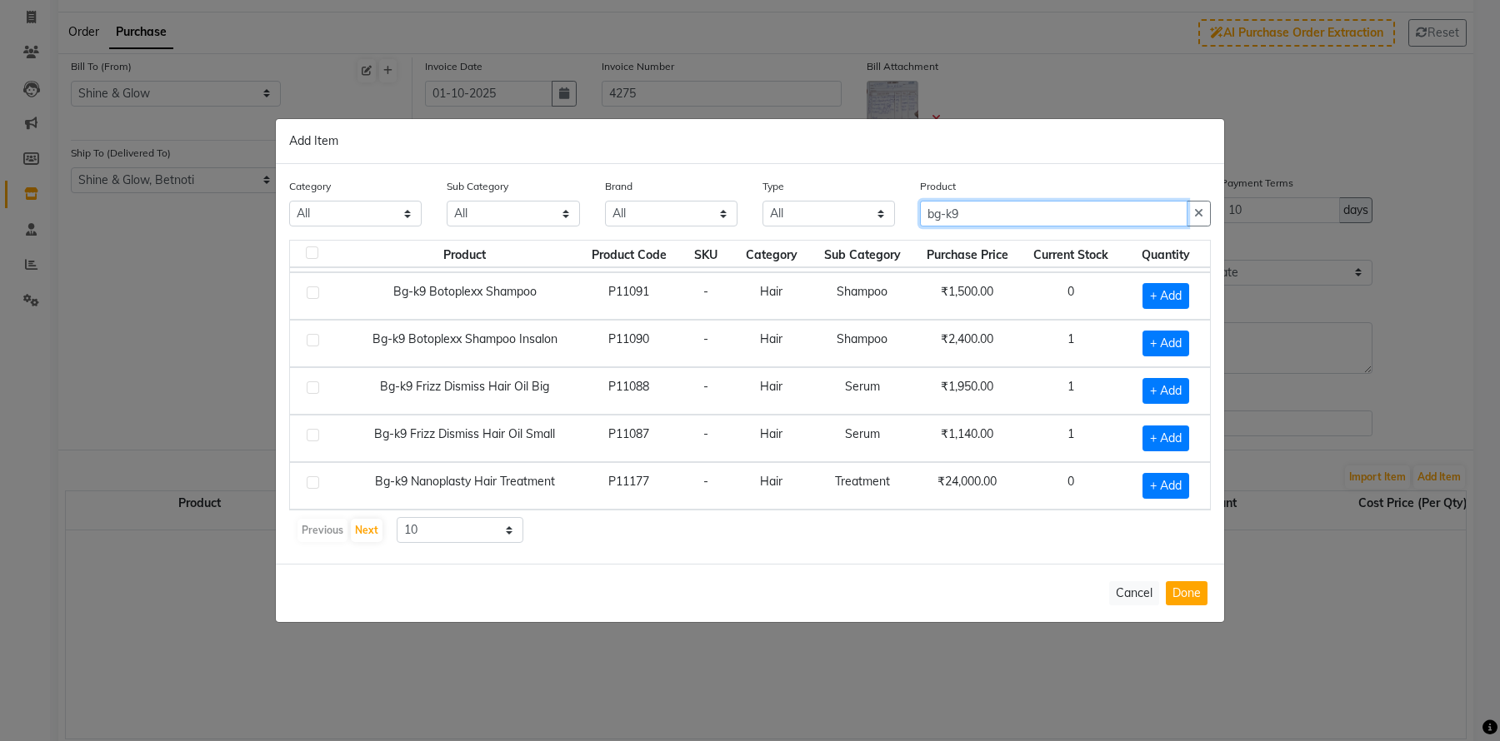
scroll to position [193, 0]
type input "bg-k9"
click at [309, 480] on label at bounding box center [313, 483] width 12 height 12
click at [309, 480] on input "checkbox" at bounding box center [312, 483] width 11 height 11
checkbox input "true"
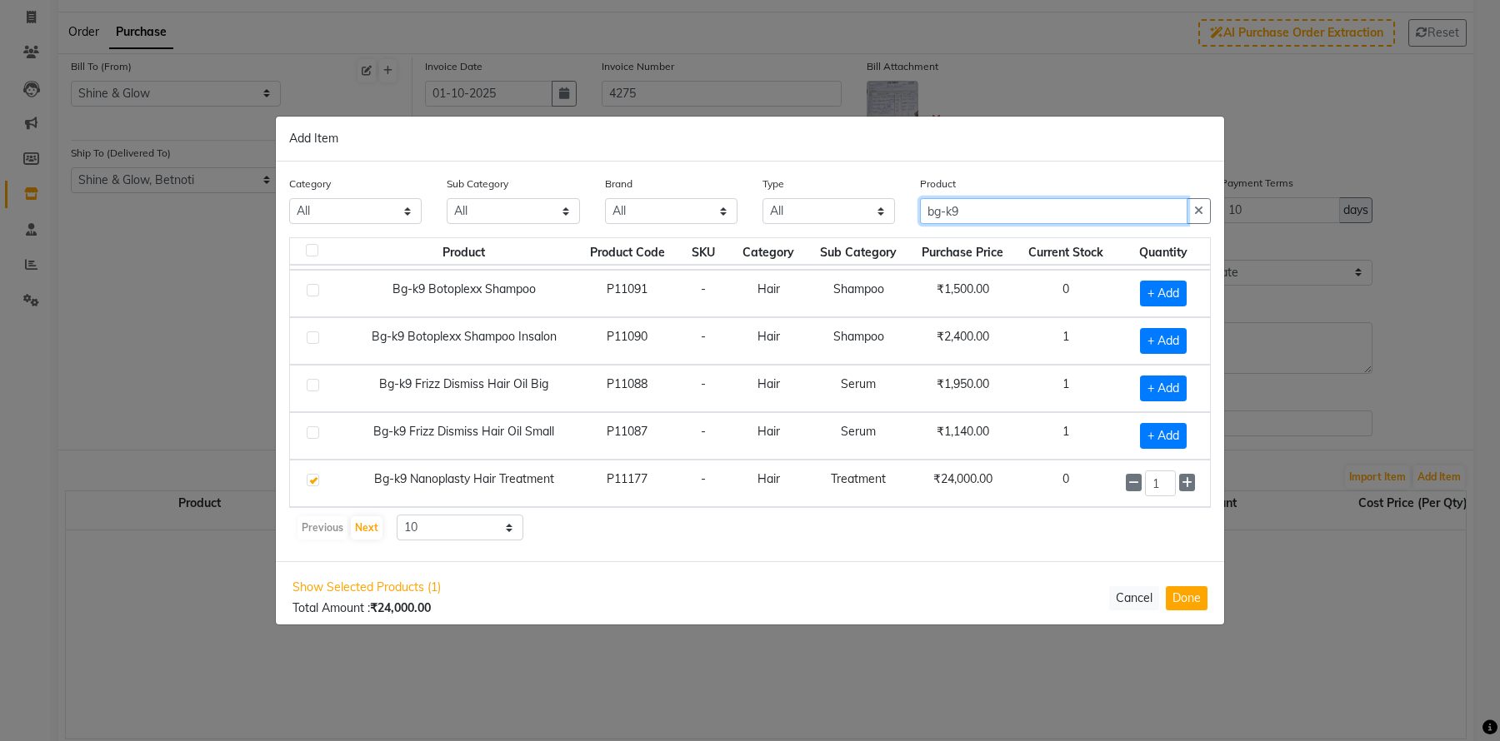
click at [976, 211] on input "bg-k9" at bounding box center [1053, 211] width 267 height 26
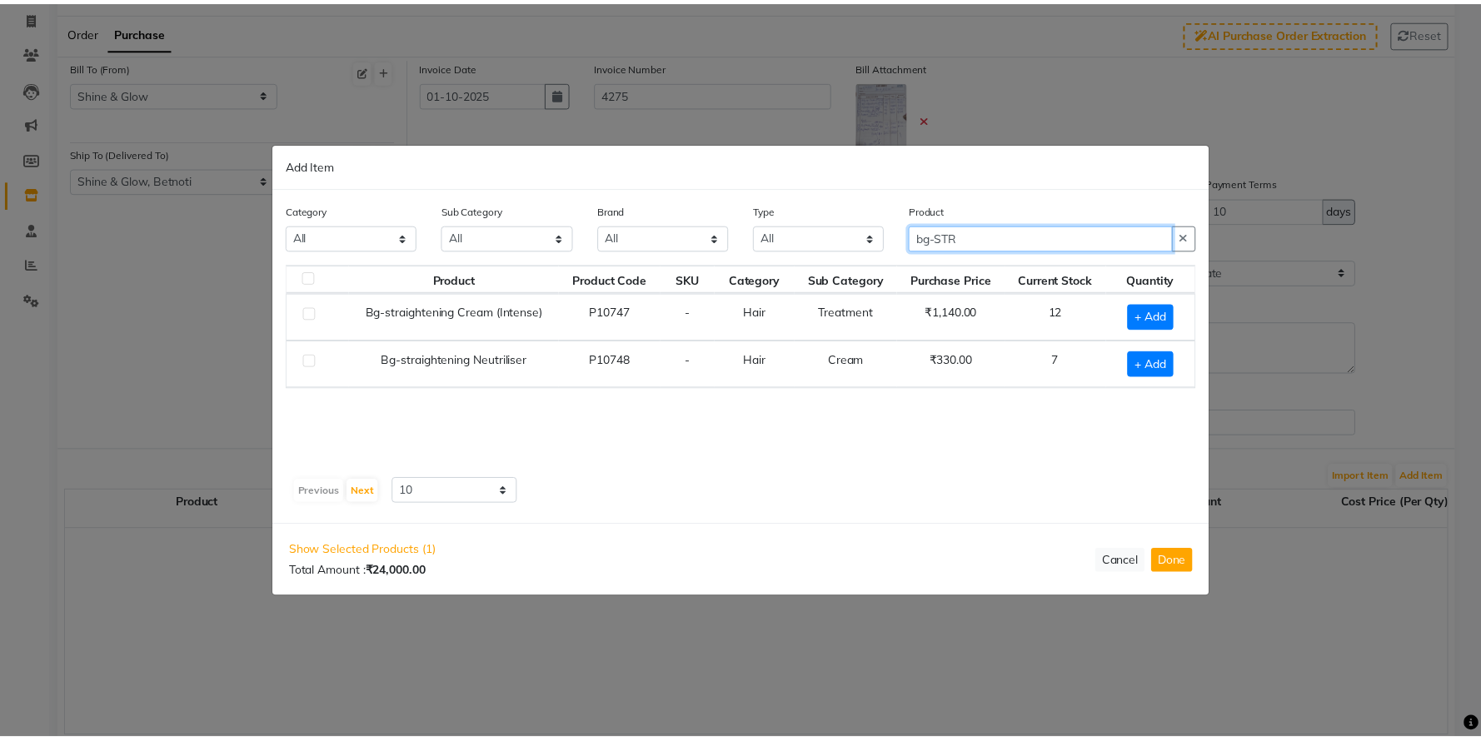
scroll to position [0, 0]
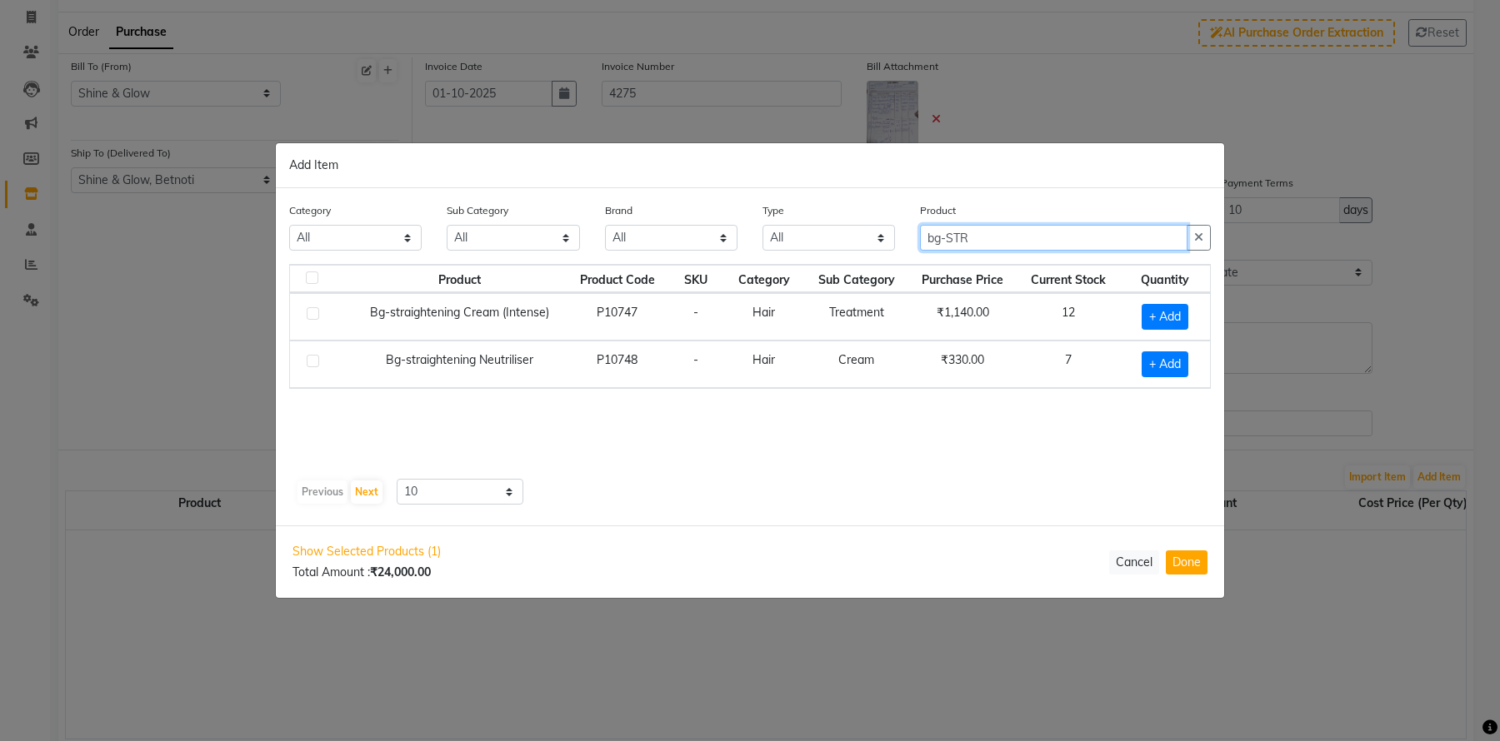
type input "bg-STR"
click at [310, 310] on label at bounding box center [313, 313] width 12 height 12
click at [310, 310] on input "checkbox" at bounding box center [312, 314] width 11 height 11
checkbox input "true"
click at [1186, 310] on icon at bounding box center [1186, 316] width 11 height 12
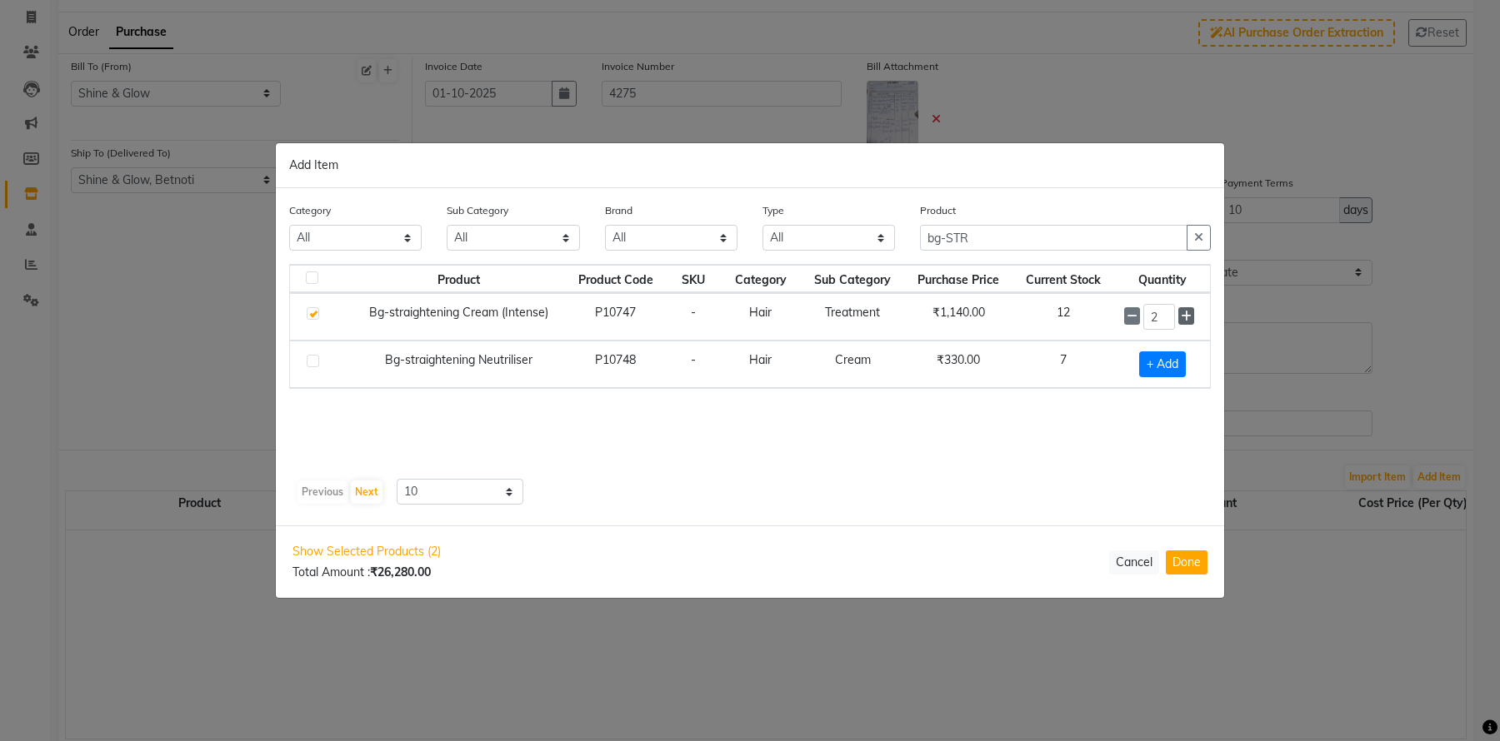
click at [1187, 311] on icon at bounding box center [1186, 317] width 11 height 12
click at [1187, 312] on icon at bounding box center [1186, 317] width 11 height 12
type input "5"
click at [312, 367] on label at bounding box center [313, 361] width 12 height 12
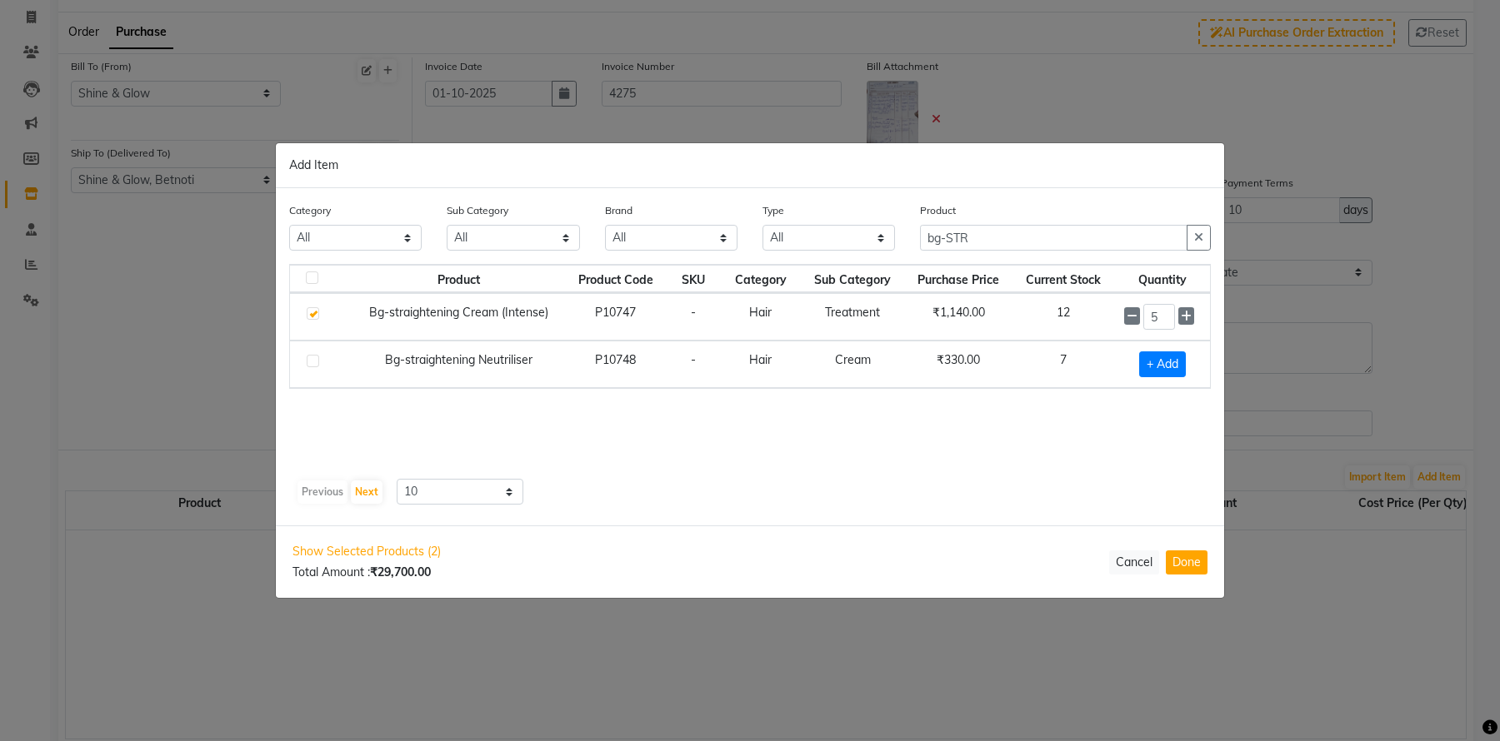
click at [312, 367] on input "checkbox" at bounding box center [312, 362] width 11 height 11
checkbox input "true"
click at [1184, 362] on icon at bounding box center [1186, 363] width 11 height 12
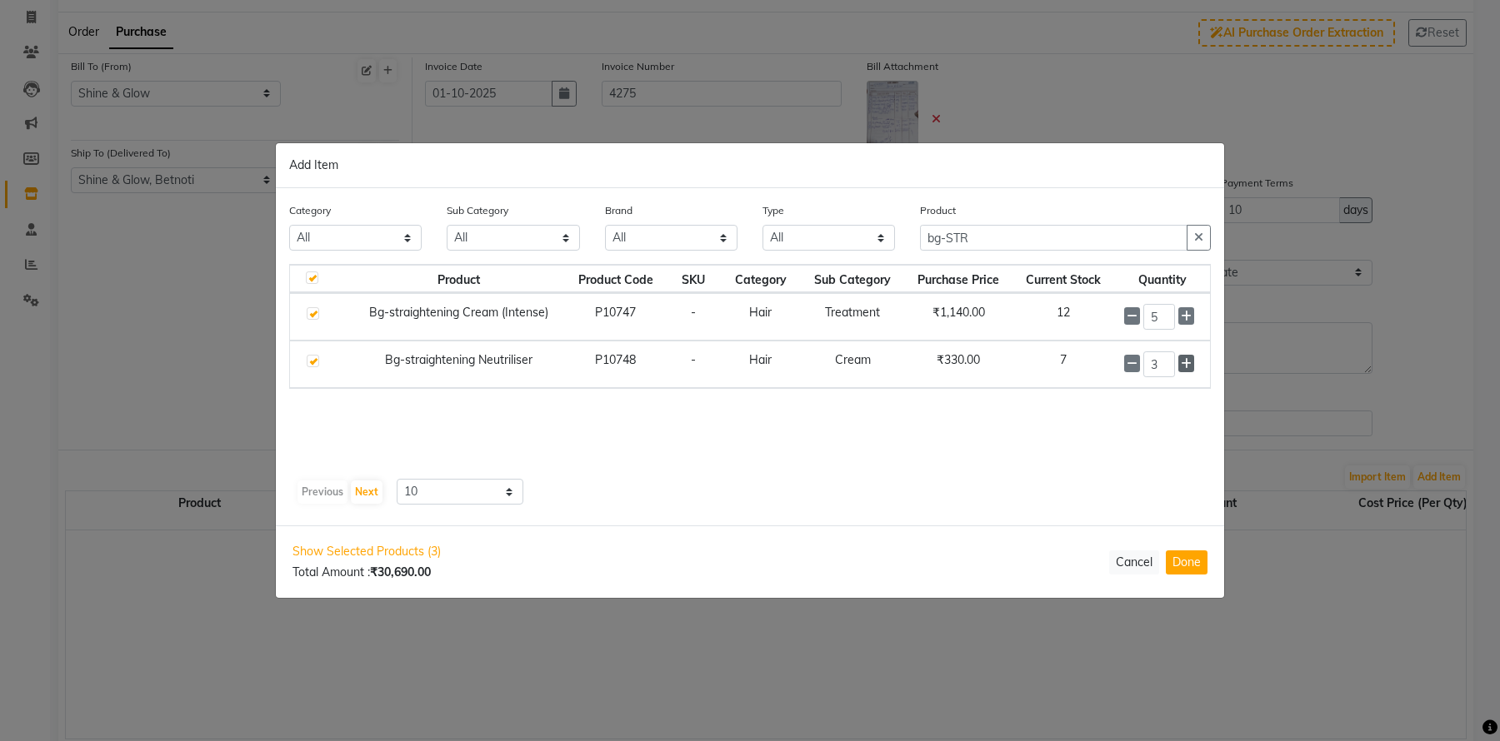
click at [1184, 362] on icon at bounding box center [1186, 364] width 11 height 12
type input "4"
click at [1193, 555] on button "Done" at bounding box center [1187, 563] width 42 height 24
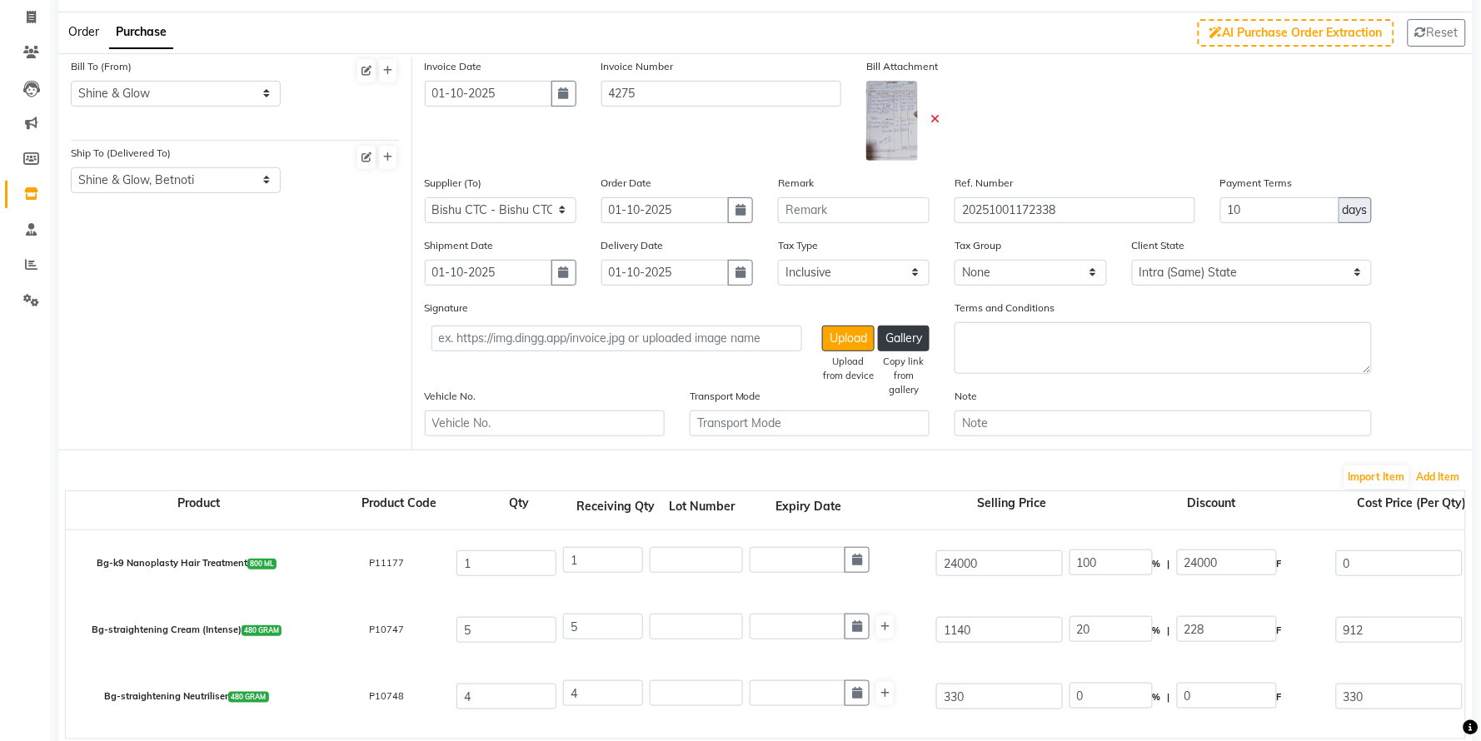
scroll to position [208, 0]
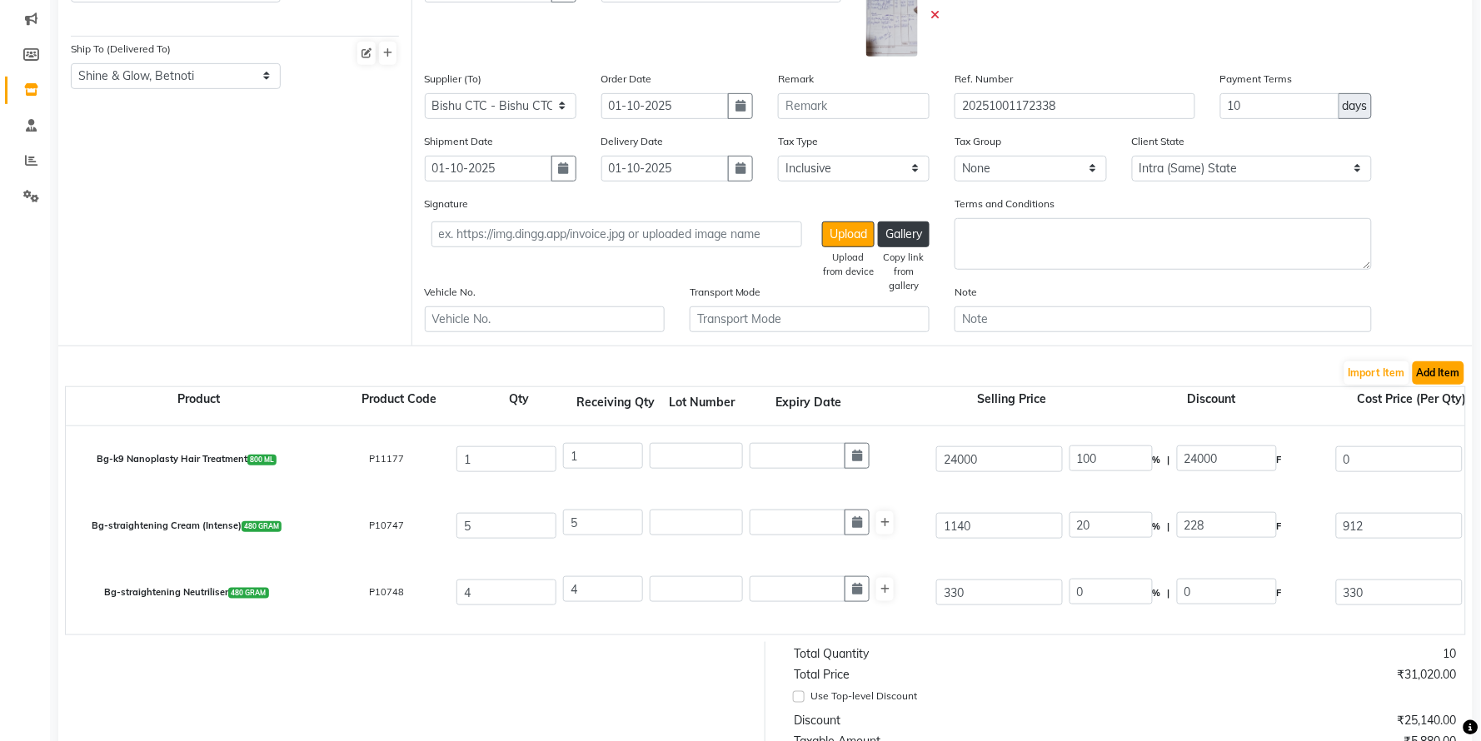
click at [1446, 377] on button "Add Item" at bounding box center [1439, 373] width 52 height 23
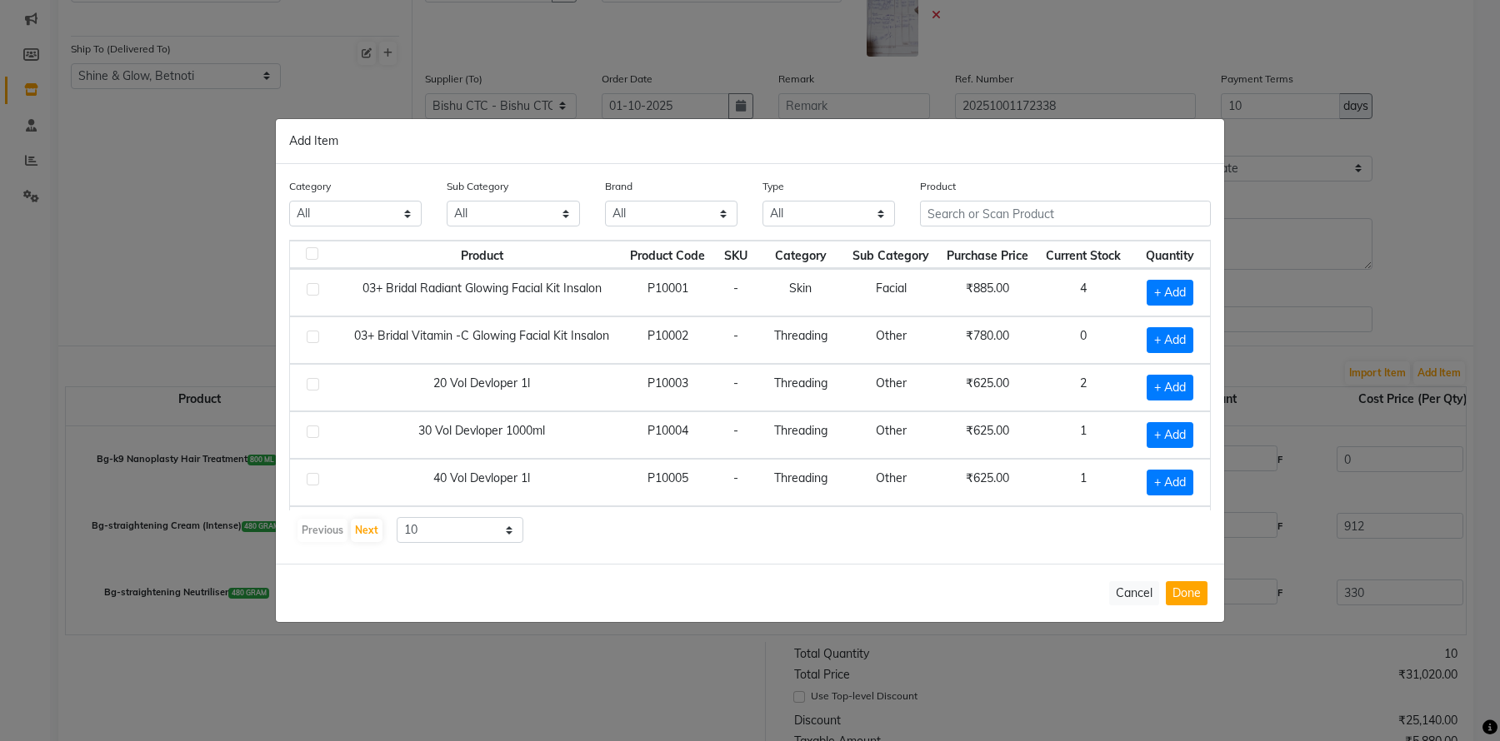
click at [1037, 243] on th "Current Stock" at bounding box center [1083, 255] width 92 height 28
click at [1000, 213] on input "text" at bounding box center [1065, 214] width 291 height 26
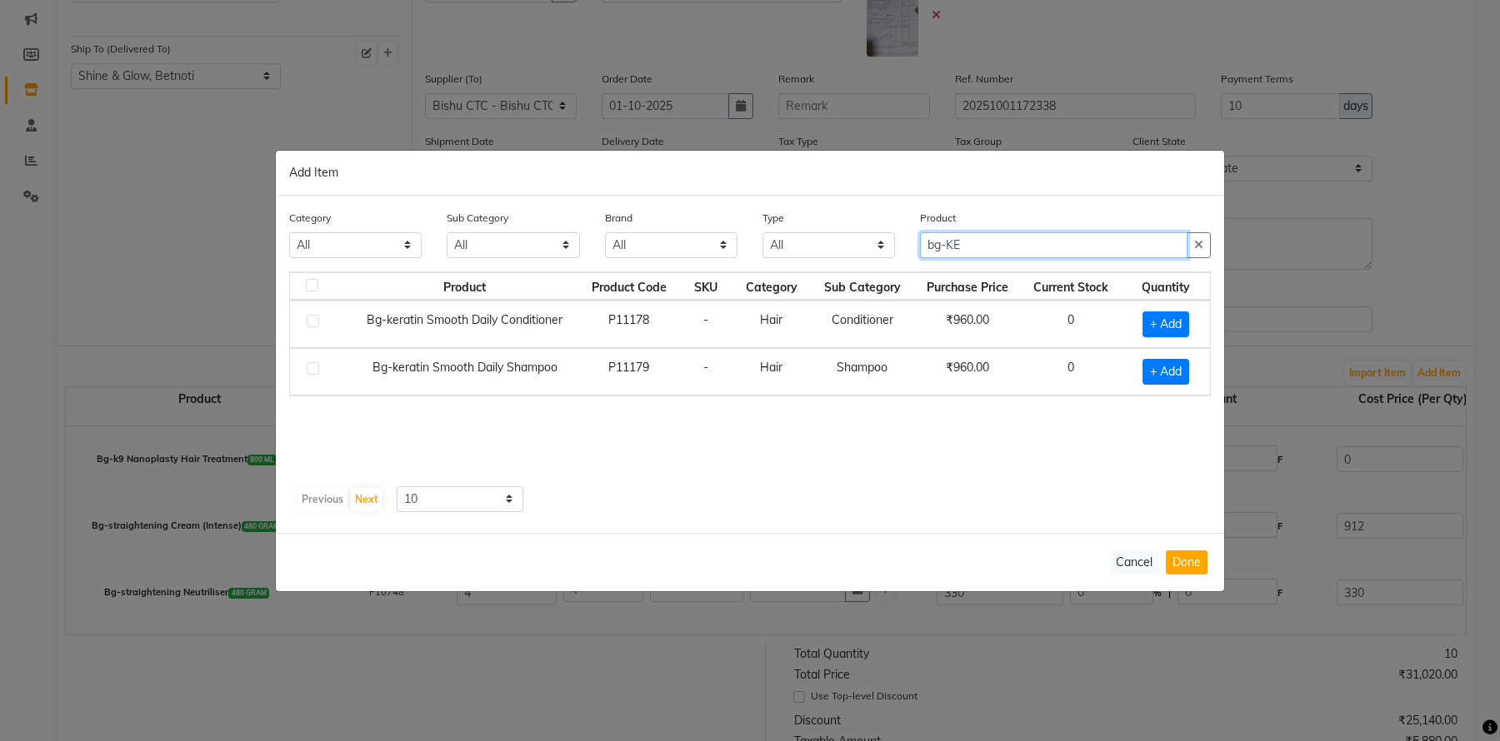
type input "bg-KE"
click at [311, 322] on label at bounding box center [313, 321] width 12 height 12
click at [311, 322] on input "checkbox" at bounding box center [312, 322] width 11 height 11
checkbox input "true"
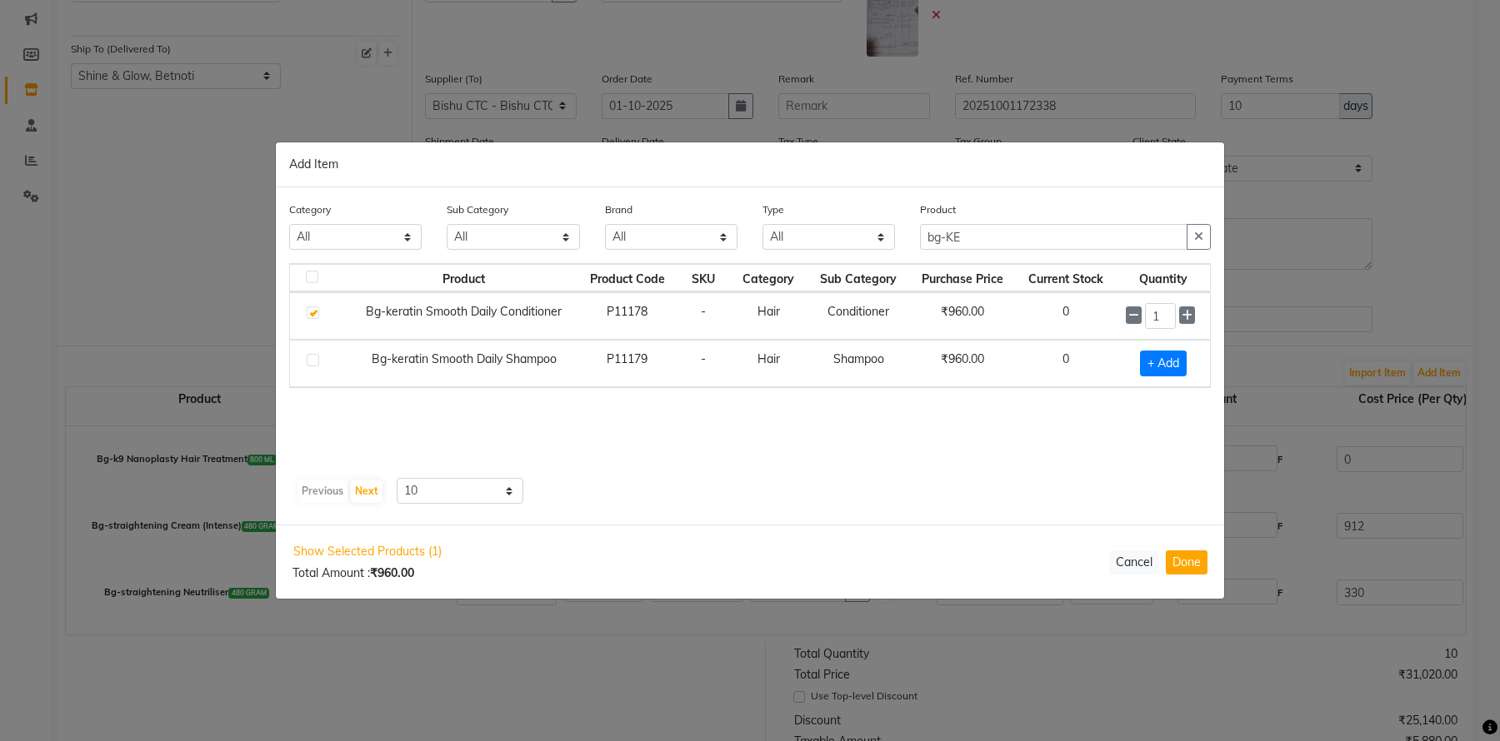
click at [313, 361] on label at bounding box center [313, 360] width 12 height 12
click at [313, 361] on input "checkbox" at bounding box center [312, 361] width 11 height 11
checkbox input "true"
click at [1191, 561] on button "Done" at bounding box center [1187, 563] width 42 height 24
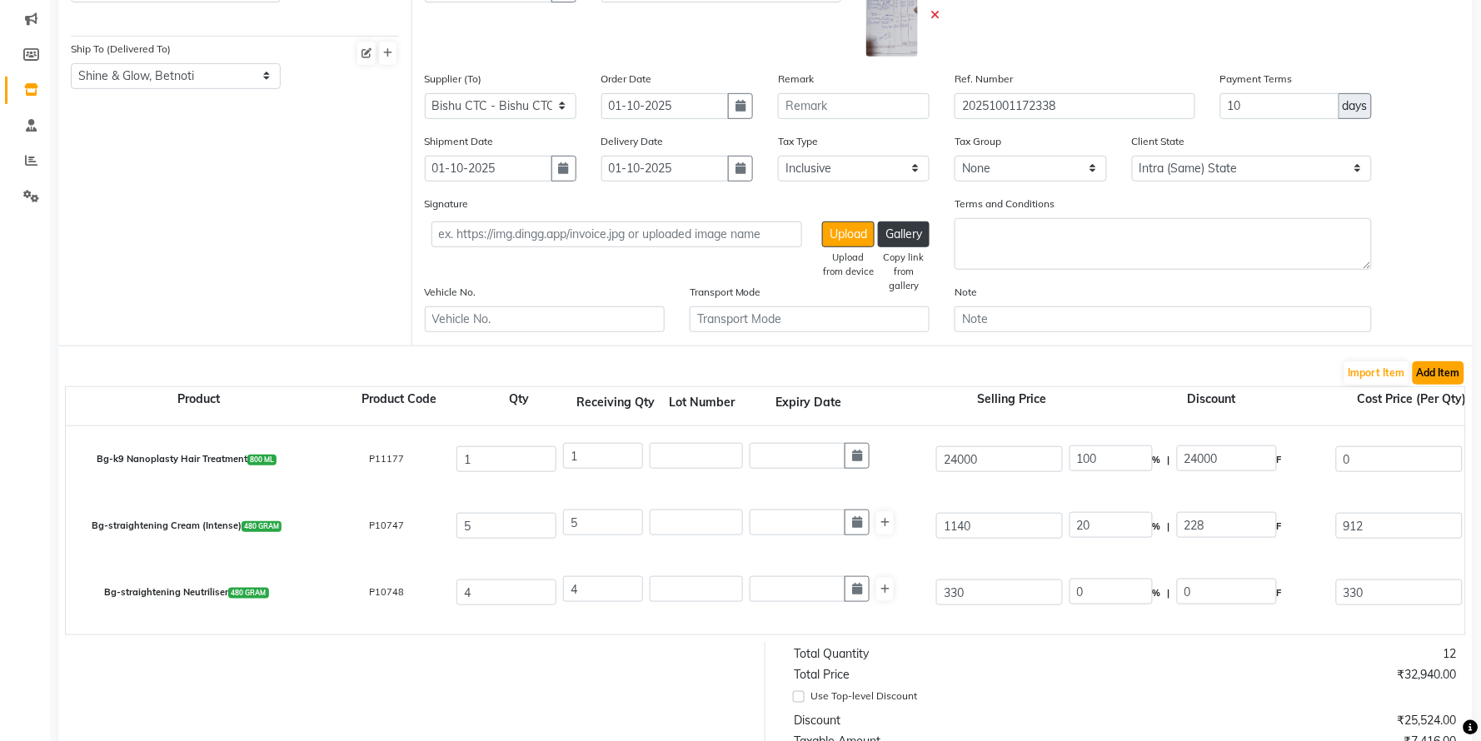
click at [1440, 373] on button "Add Item" at bounding box center [1439, 373] width 52 height 23
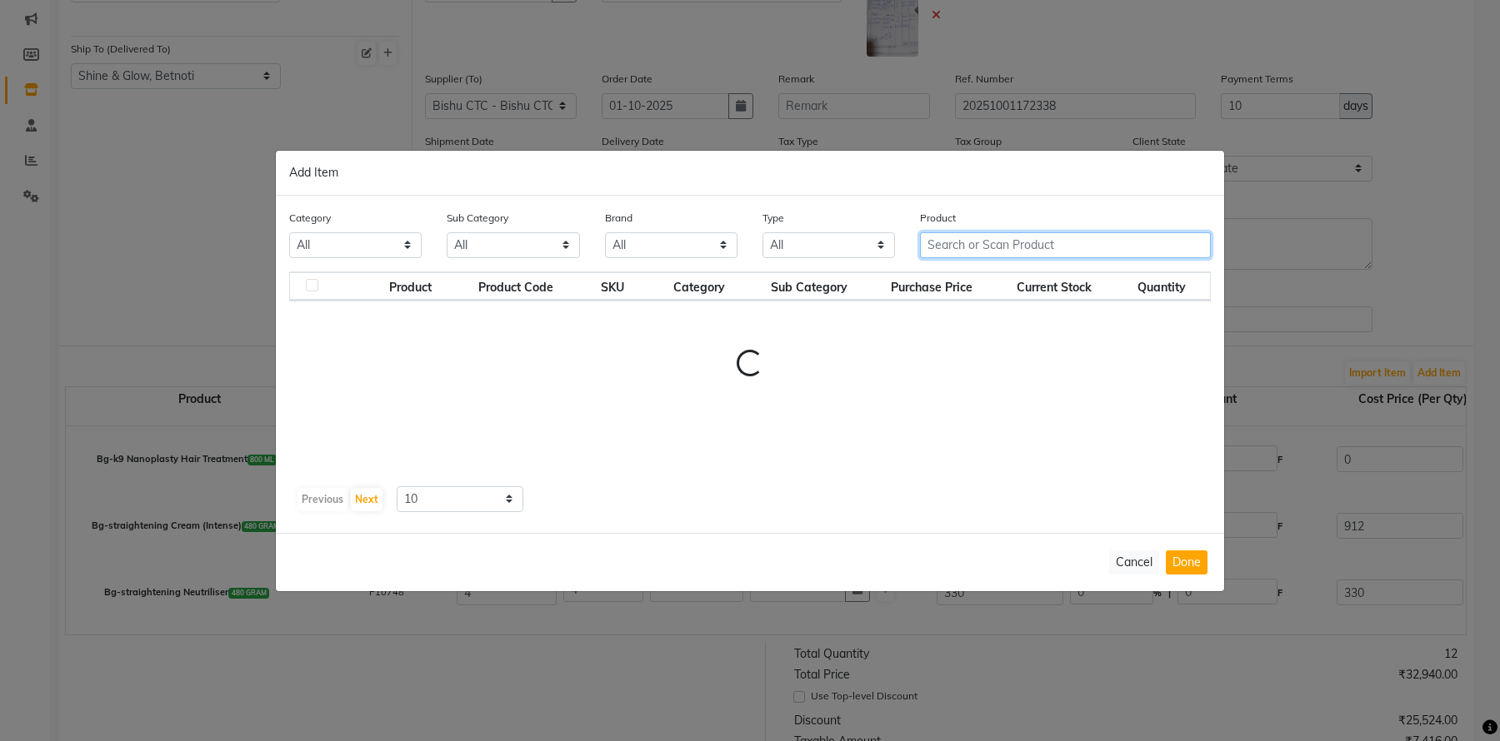
click at [951, 246] on input "text" at bounding box center [1065, 245] width 291 height 26
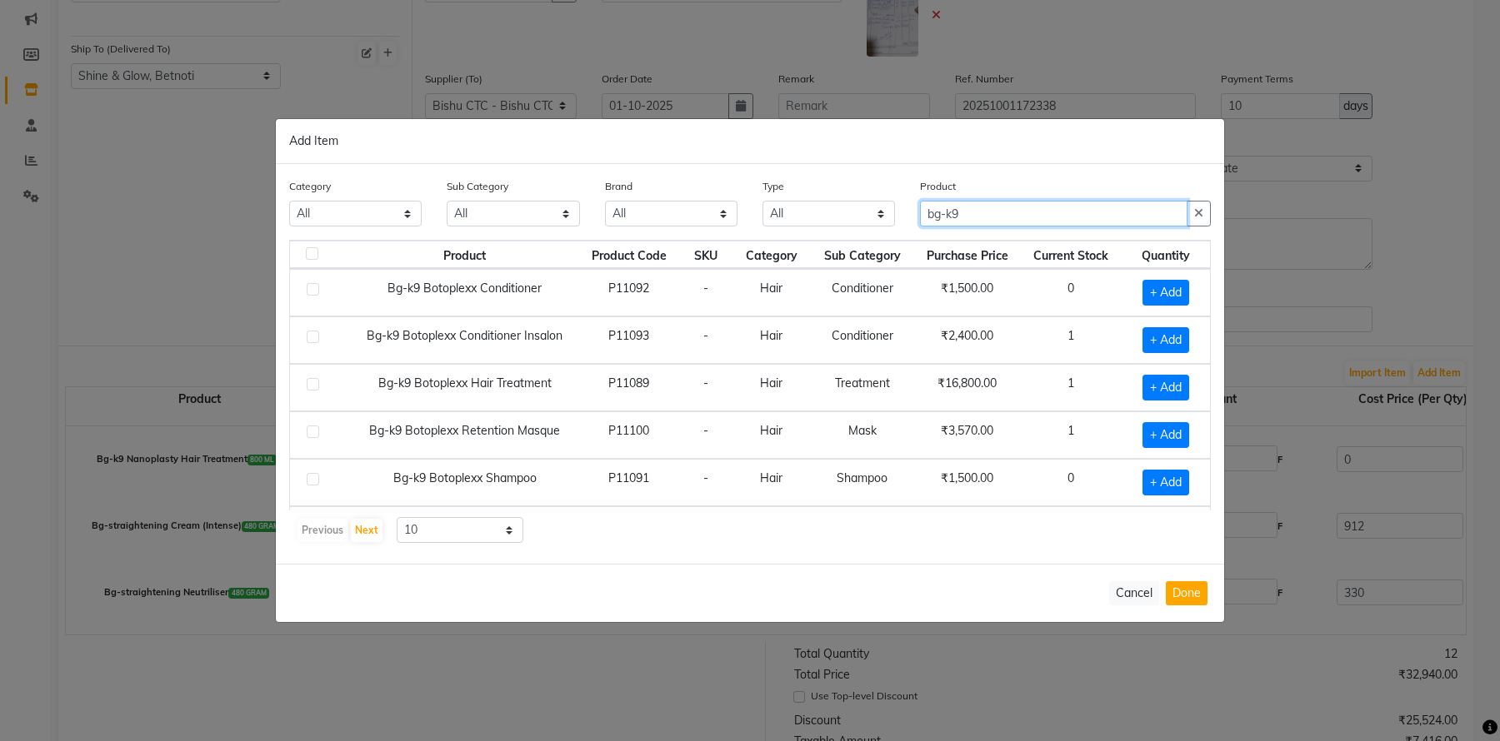
type input "bg-k9"
click at [313, 286] on label at bounding box center [313, 289] width 12 height 12
click at [313, 286] on input "checkbox" at bounding box center [312, 290] width 11 height 11
checkbox input "true"
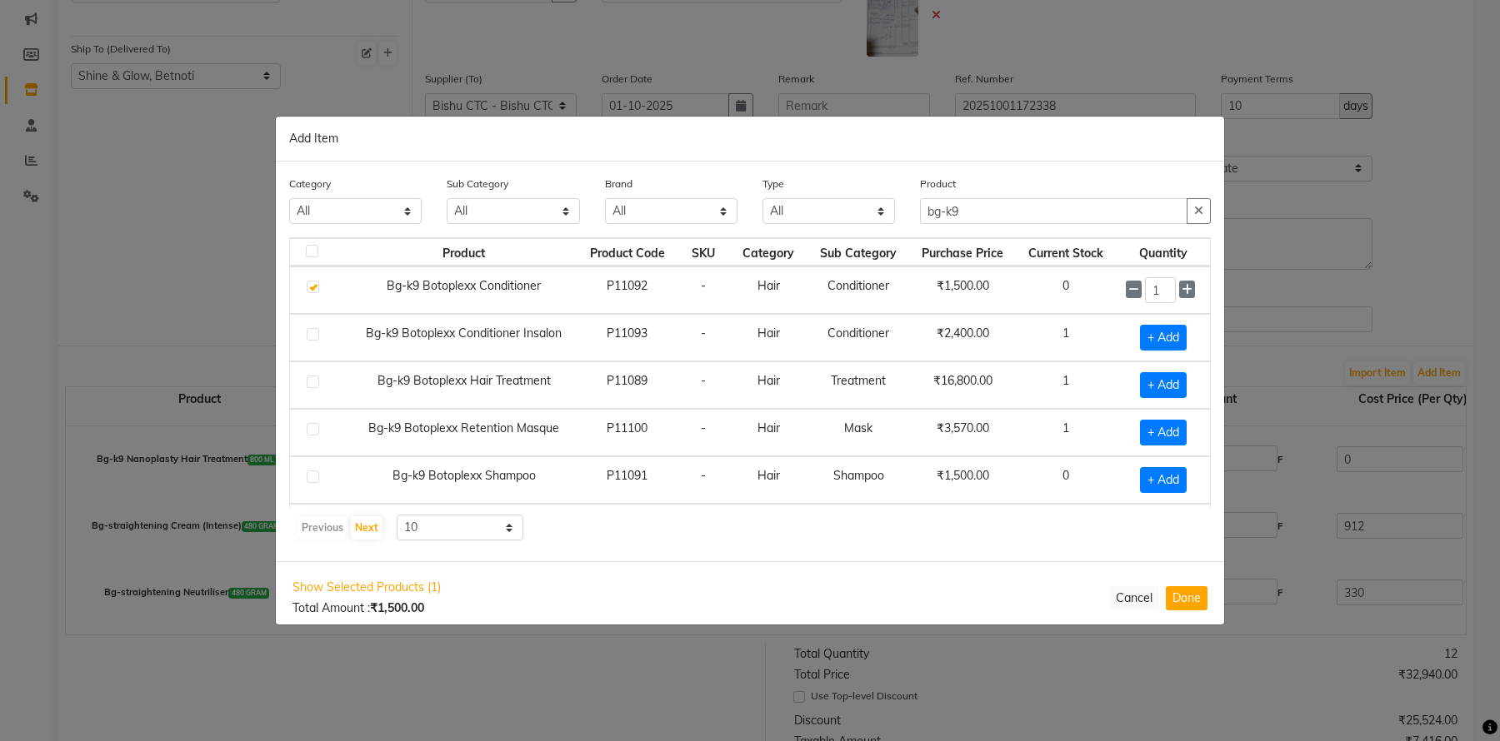
click at [310, 476] on label at bounding box center [313, 477] width 12 height 12
click at [310, 476] on input "checkbox" at bounding box center [312, 477] width 11 height 11
checkbox input "true"
click at [1181, 481] on icon at bounding box center [1186, 480] width 11 height 12
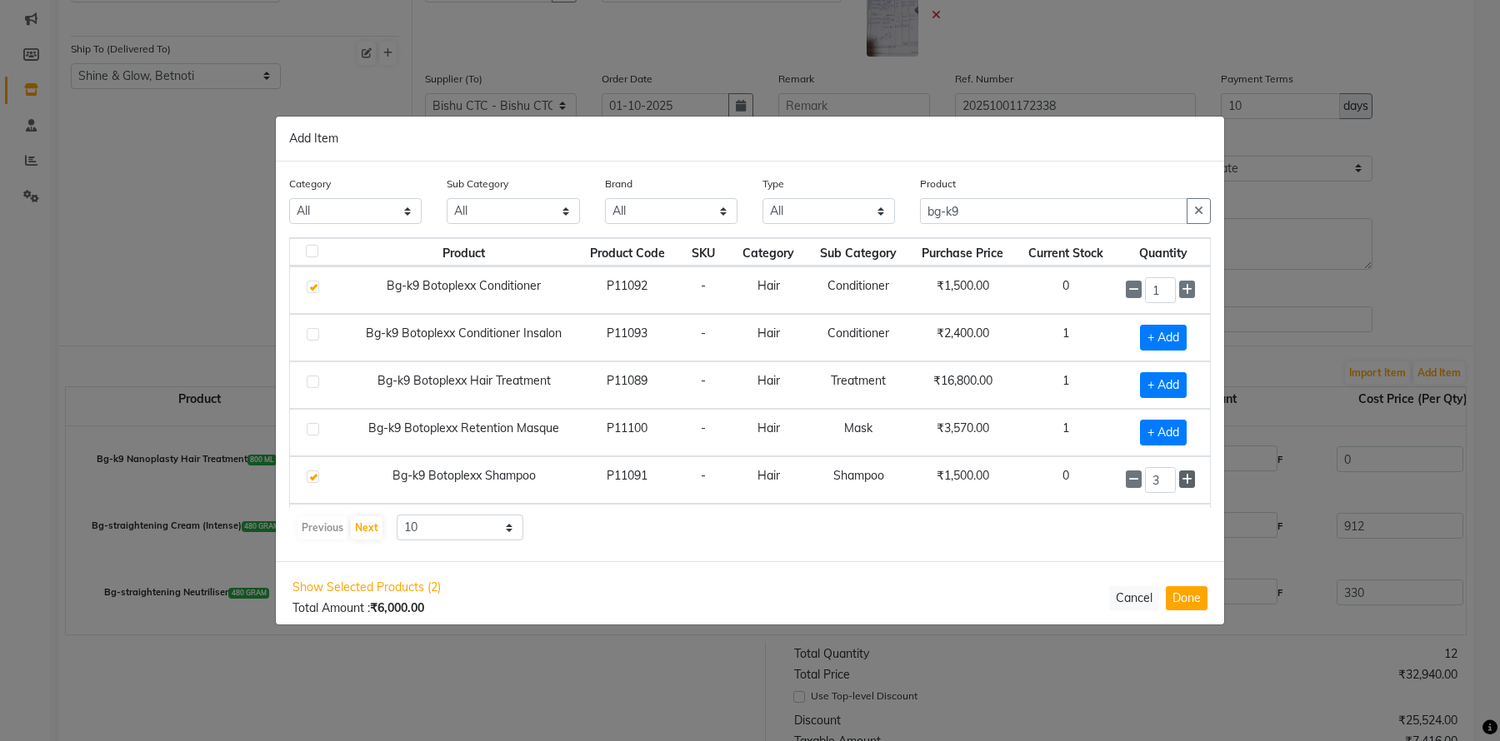
click at [1181, 481] on icon at bounding box center [1186, 480] width 11 height 12
type input "6"
click at [1181, 289] on icon at bounding box center [1186, 290] width 11 height 12
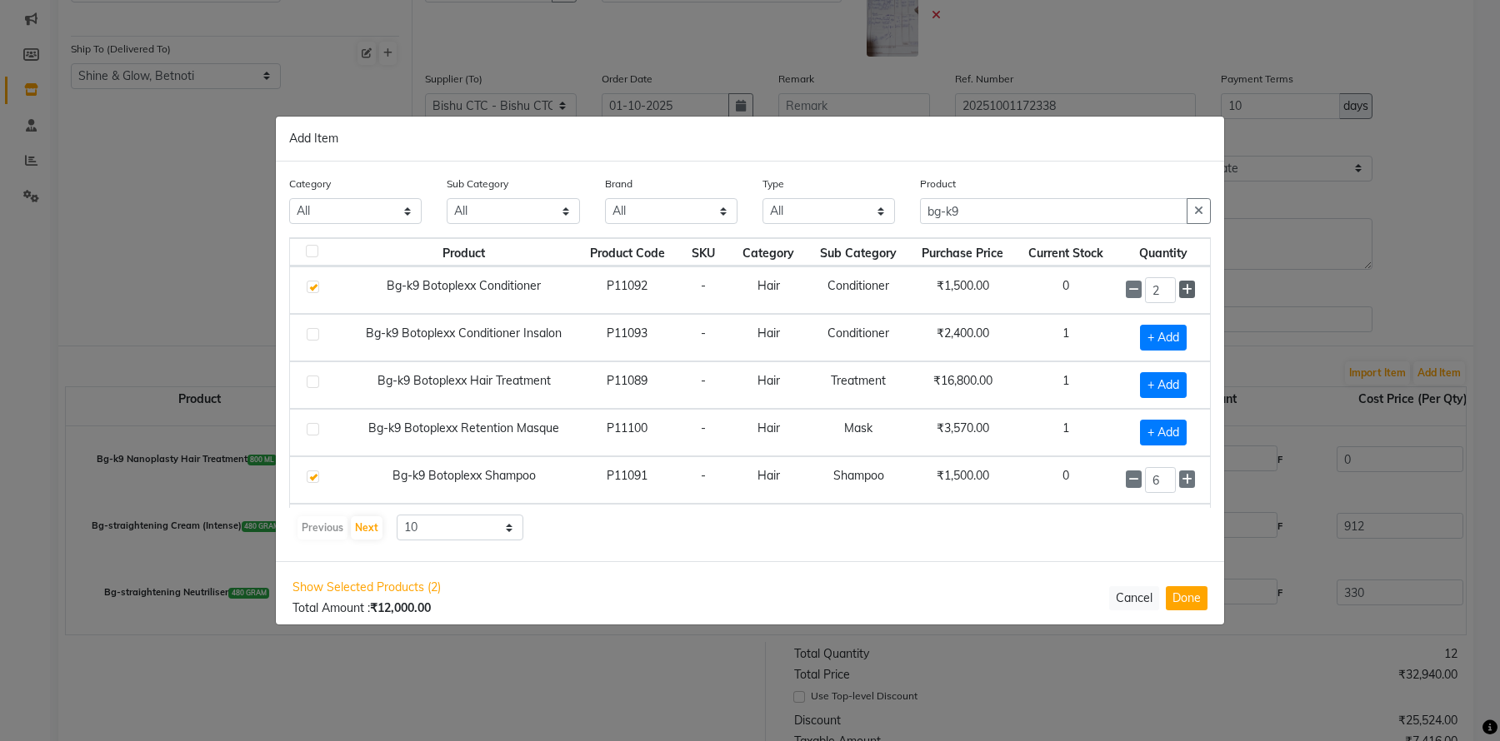
click at [1181, 289] on icon at bounding box center [1186, 290] width 11 height 12
type input "6"
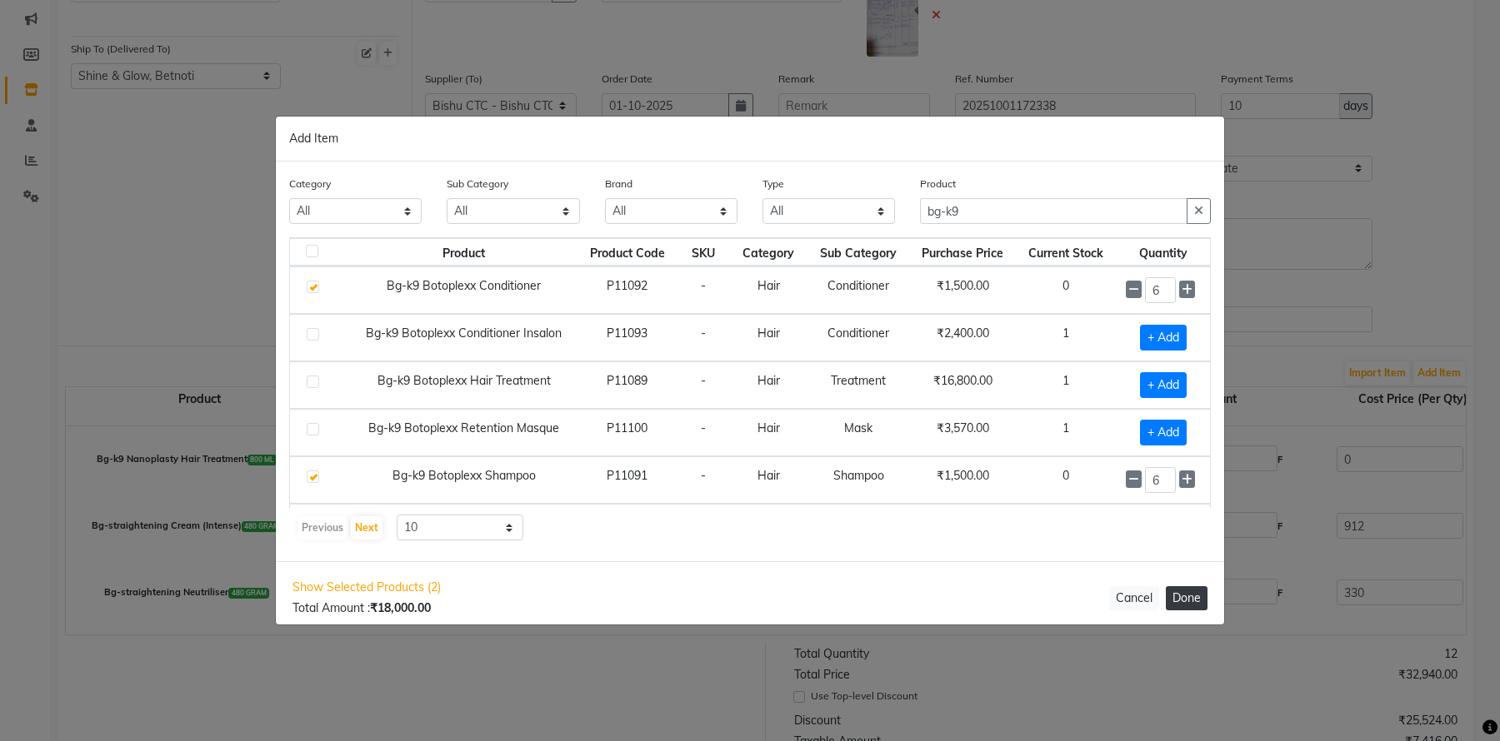
click at [1189, 592] on button "Done" at bounding box center [1187, 599] width 42 height 24
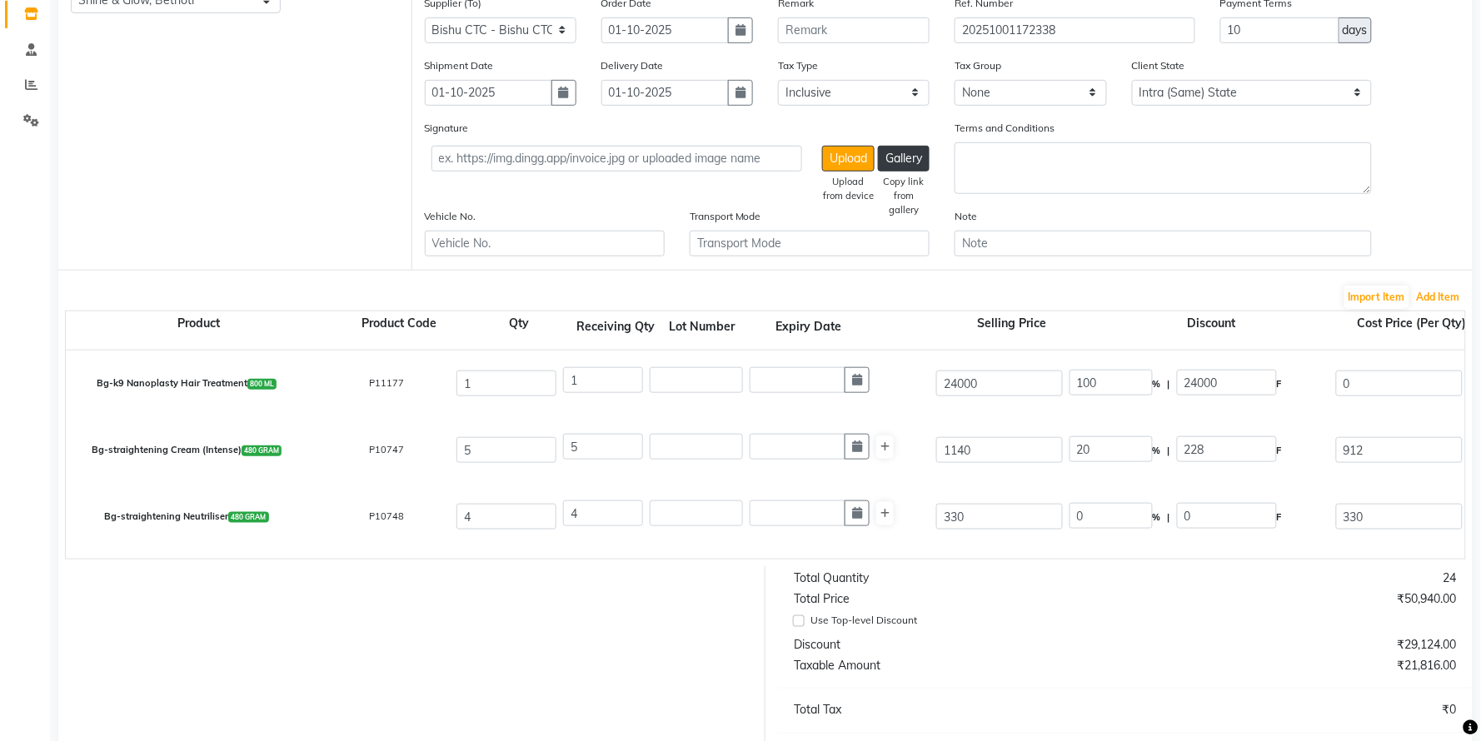
scroll to position [417, 0]
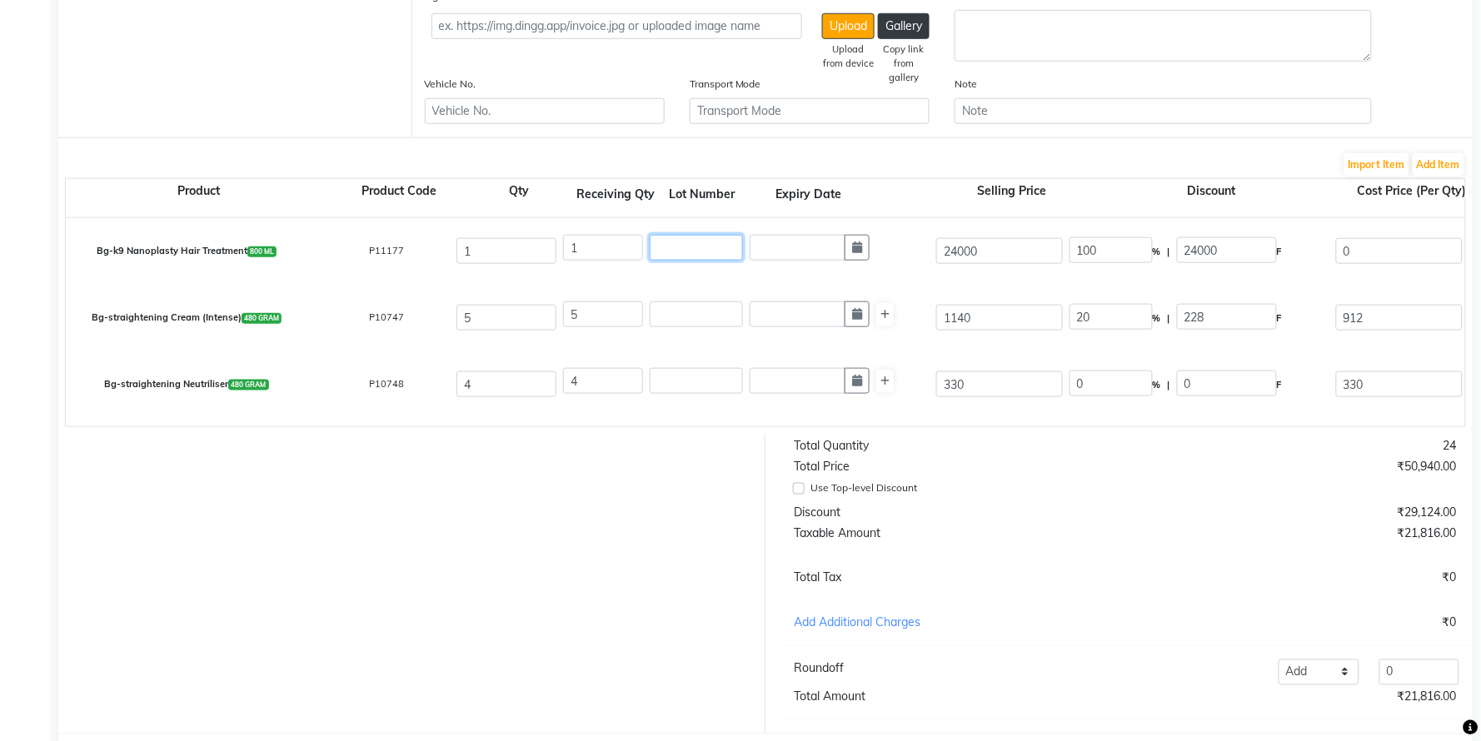
click at [697, 246] on input "text" at bounding box center [696, 248] width 93 height 26
type input "NPTRO7HC01"
click at [804, 236] on input "text" at bounding box center [798, 248] width 96 height 26
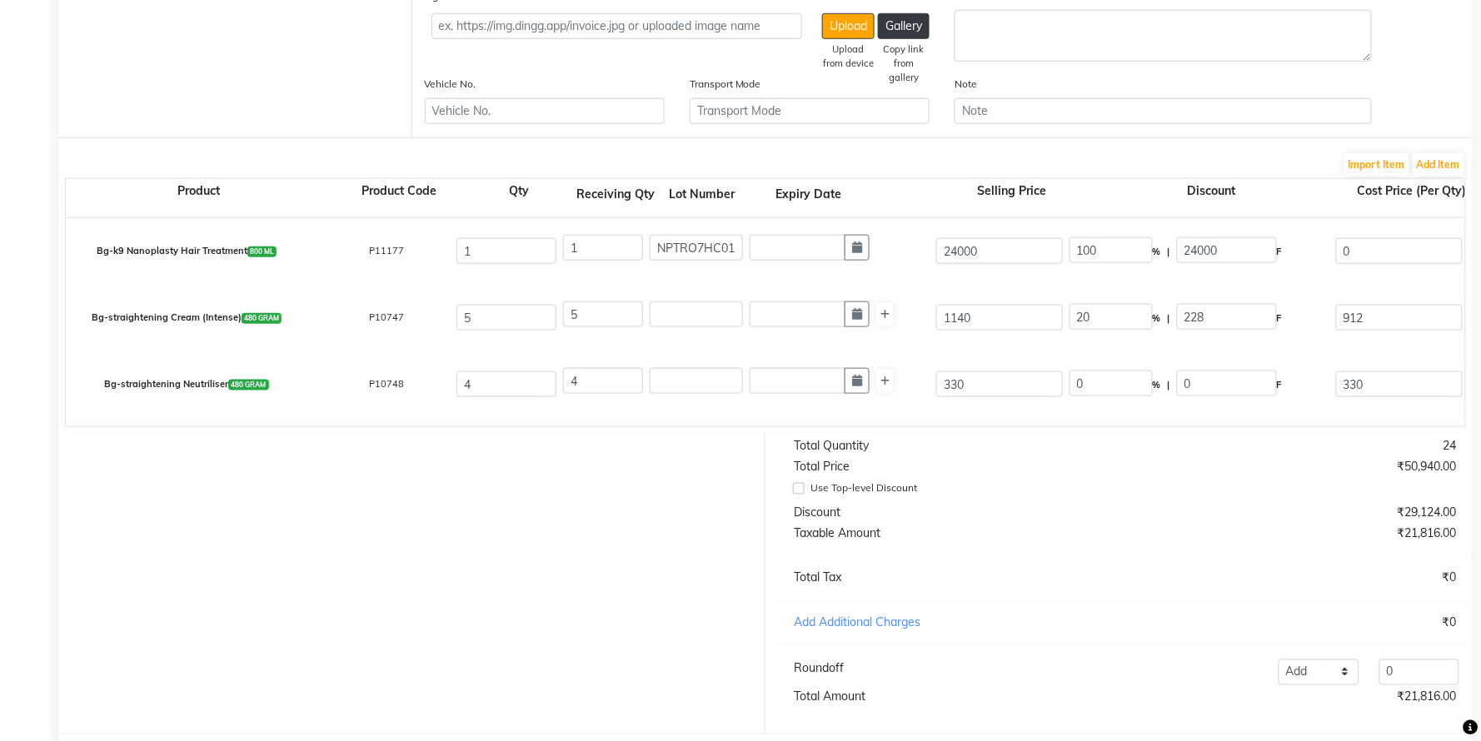
select select "10"
select select "2025"
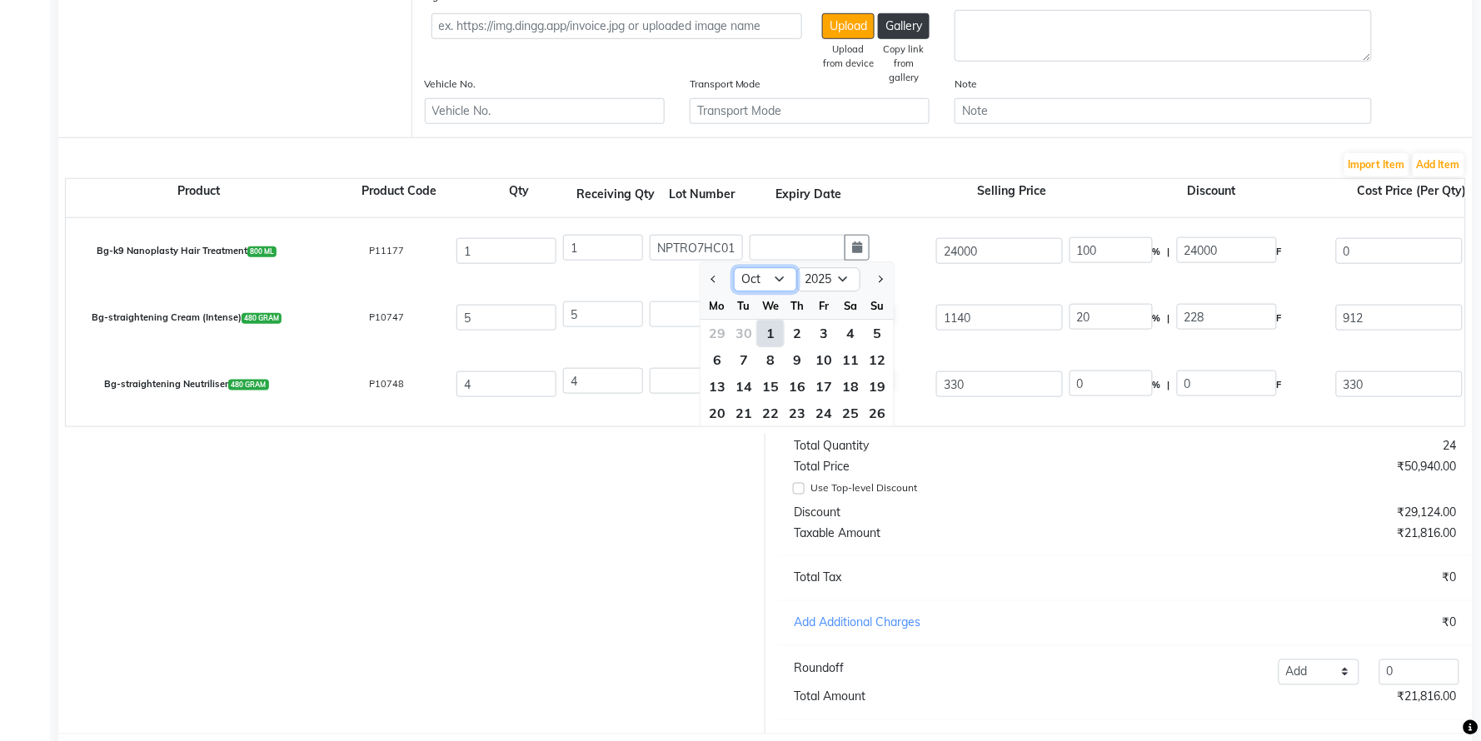
click at [785, 277] on select "Jan Feb Mar Apr May Jun Jul Aug Sep Oct Nov Dec" at bounding box center [765, 279] width 63 height 25
select select "7"
click at [734, 267] on select "Jan Feb Mar Apr May Jun Jul Aug Sep Oct Nov Dec" at bounding box center [765, 279] width 63 height 25
click at [838, 279] on select "2015 2016 2017 2018 2019 2020 2021 2022 2023 2024 2025 2026 2027 2028 2029 2030…" at bounding box center [828, 279] width 63 height 25
select select "2028"
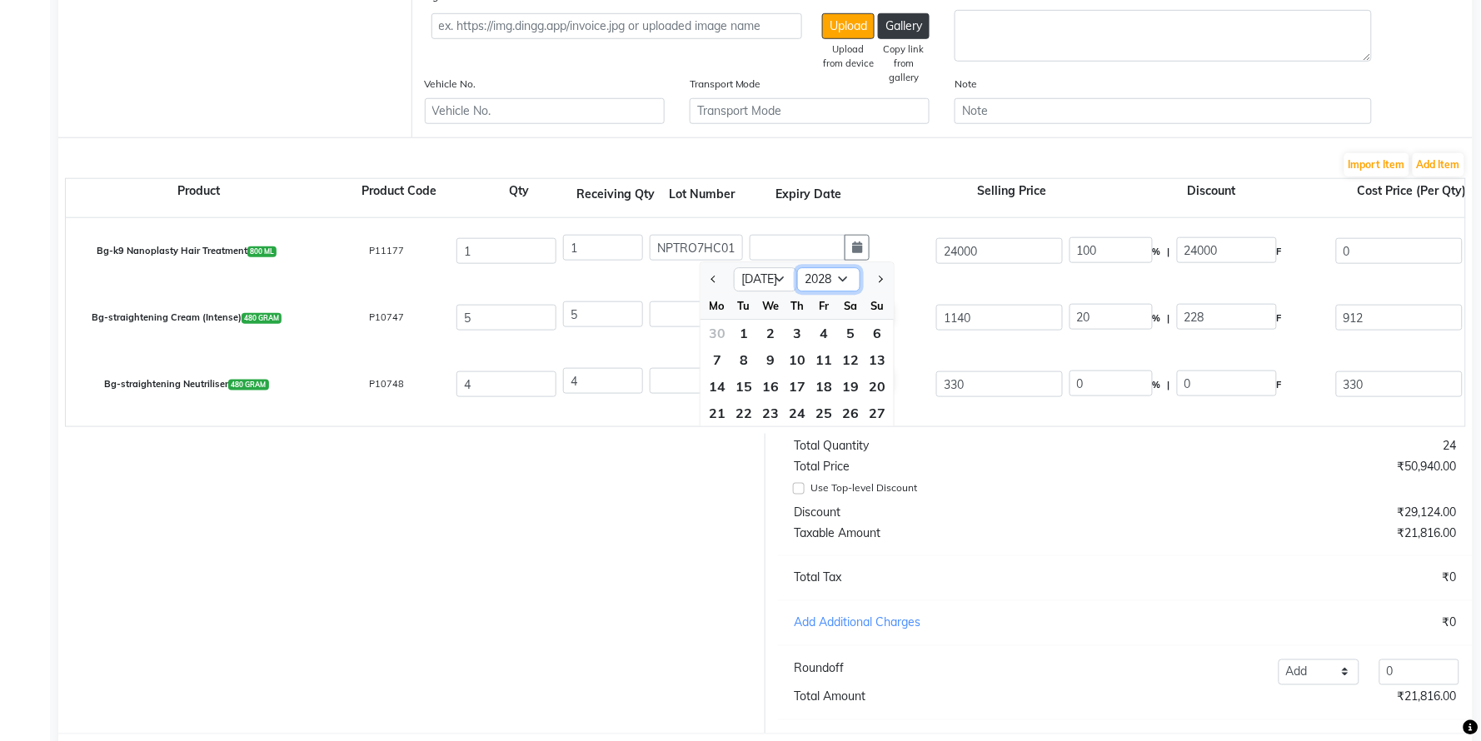
click at [797, 267] on select "2015 2016 2017 2018 2019 2020 2021 2022 2023 2024 2025 2026 2027 2028 2029 2030…" at bounding box center [828, 279] width 63 height 25
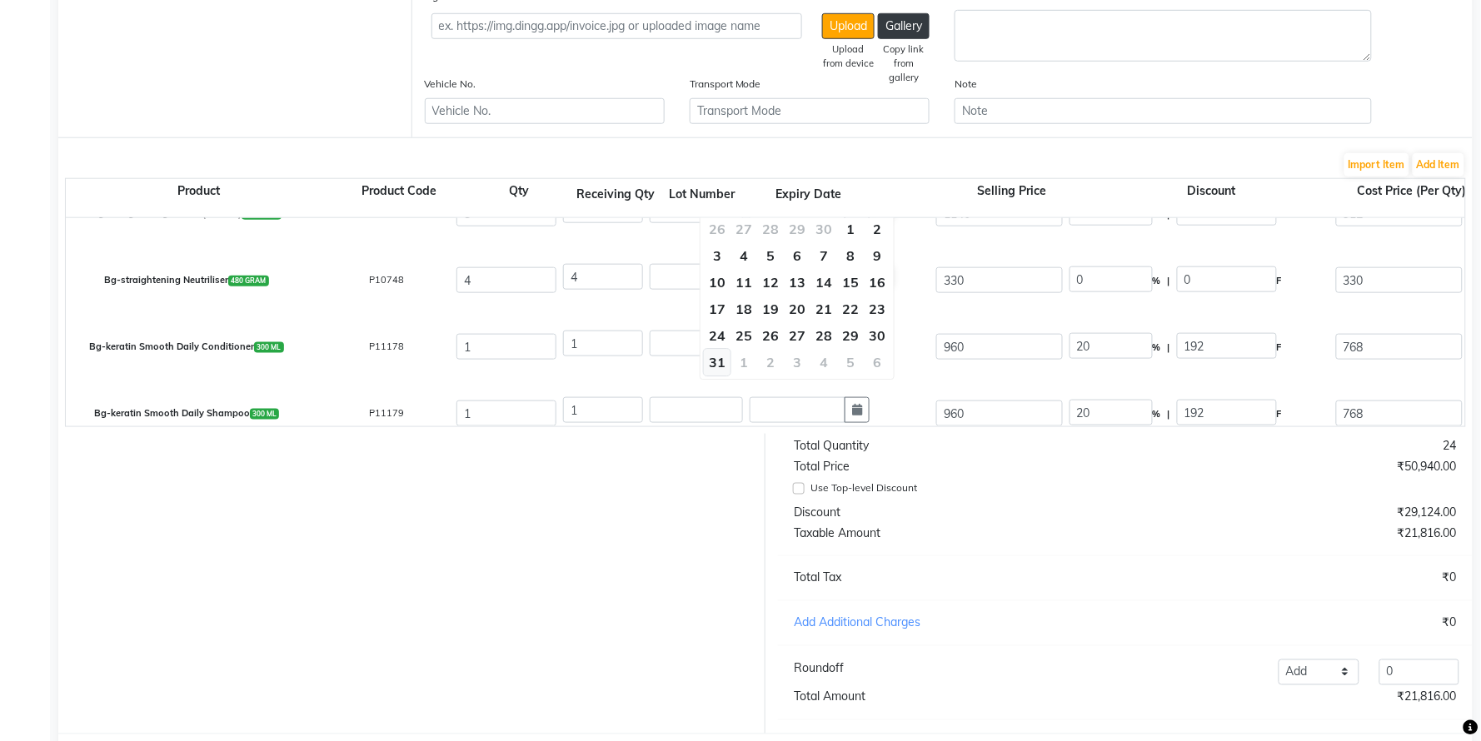
click at [713, 356] on div "31" at bounding box center [717, 363] width 27 height 27
type input "31-07-2028"
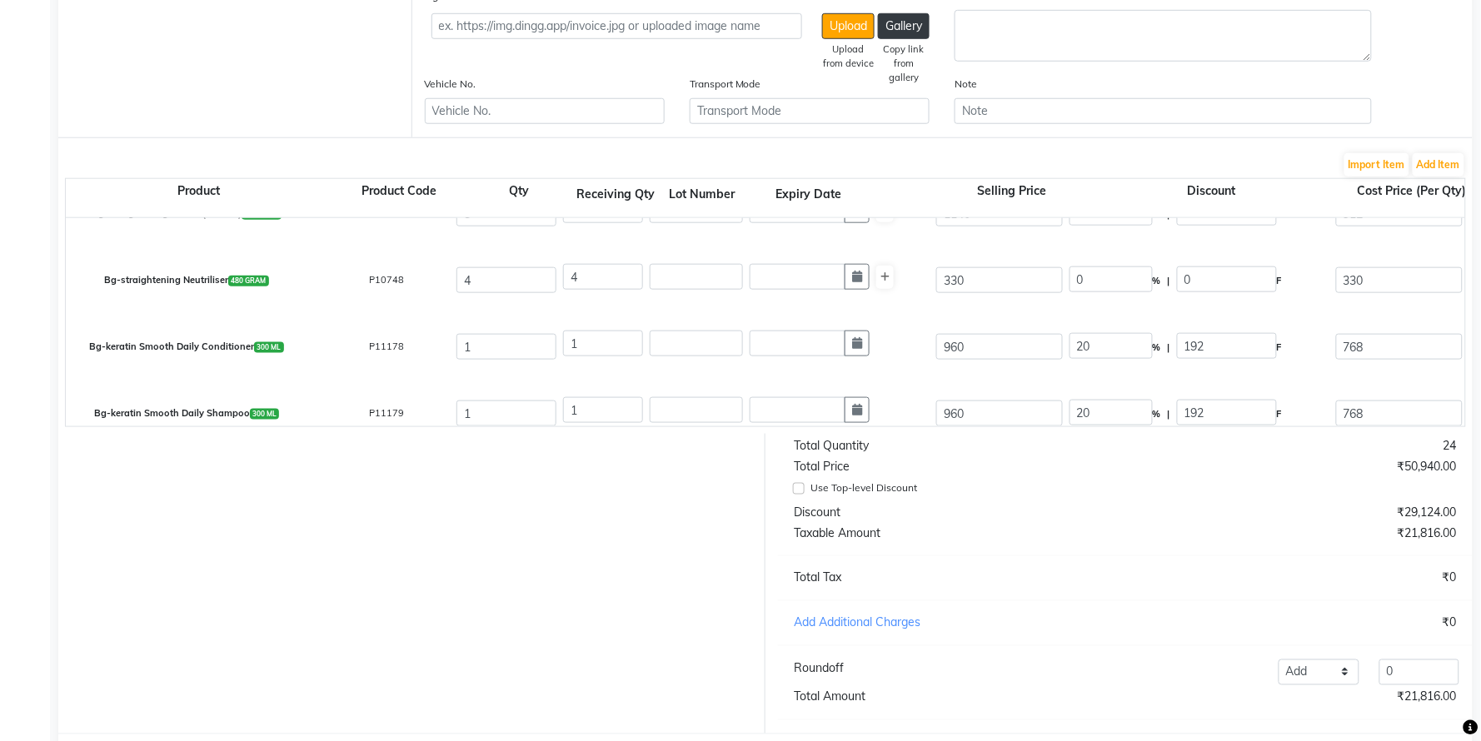
scroll to position [0, 0]
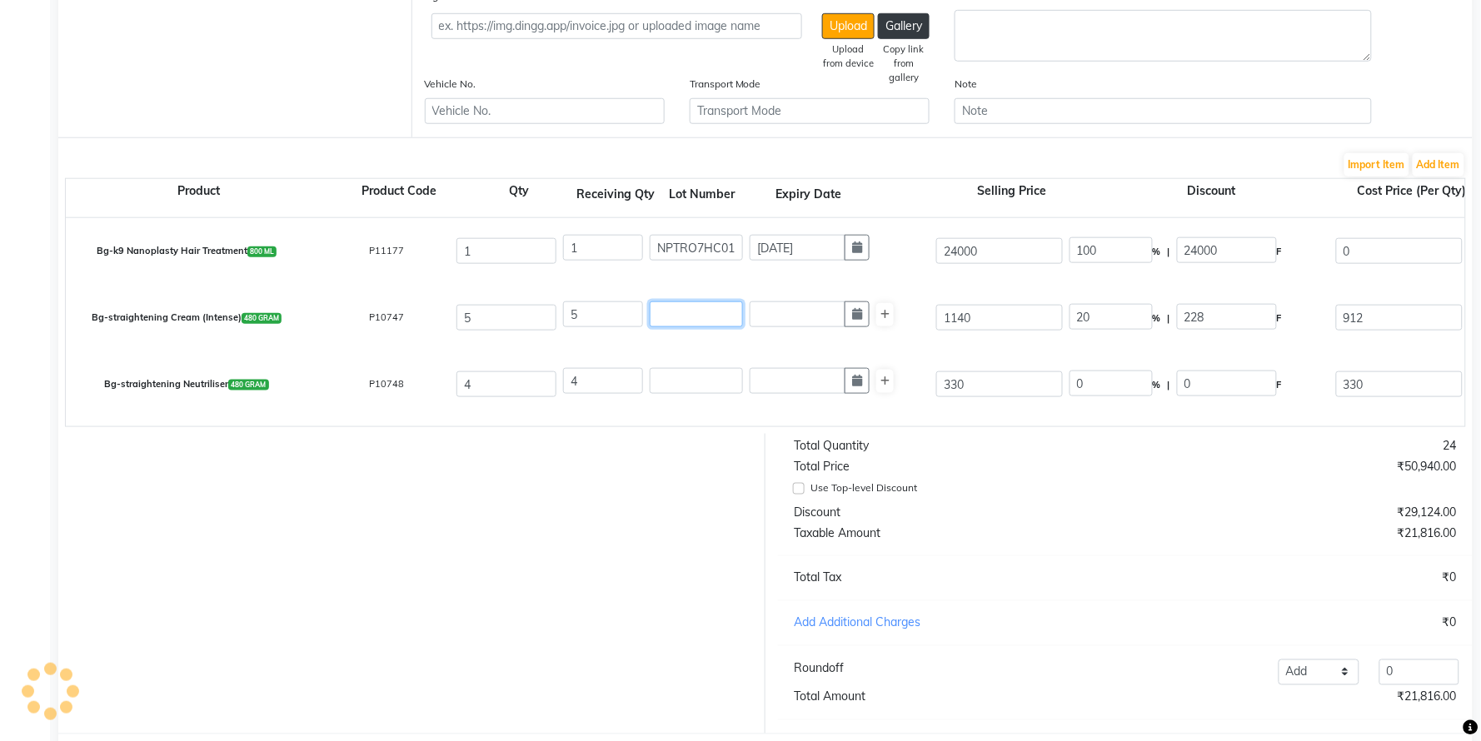
click at [693, 318] on input "text" at bounding box center [696, 315] width 93 height 26
type input "HSC18CB01"
click at [785, 309] on input "text" at bounding box center [798, 315] width 96 height 26
select select "10"
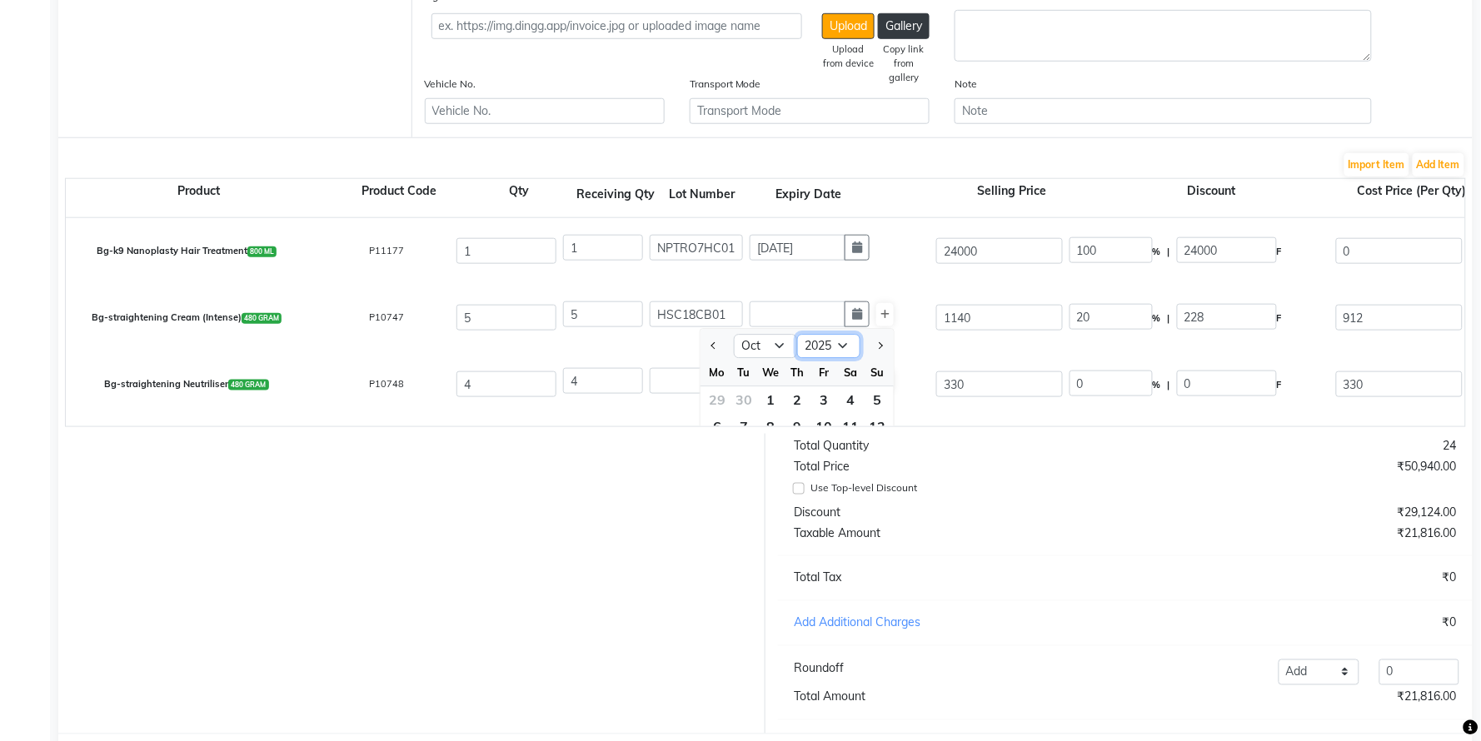
click at [837, 342] on select "2015 2016 2017 2018 2019 2020 2021 2022 2023 2024 2025 2026 2027 2028 2029 2030…" at bounding box center [828, 346] width 63 height 25
select select "2027"
click at [797, 334] on select "2015 2016 2017 2018 2019 2020 2021 2022 2023 2024 2025 2026 2027 2028 2029 2030…" at bounding box center [828, 346] width 63 height 25
click at [775, 342] on select "Jan Feb Mar Apr May Jun Jul Aug Sep Oct Nov Dec" at bounding box center [765, 346] width 63 height 25
select select "2"
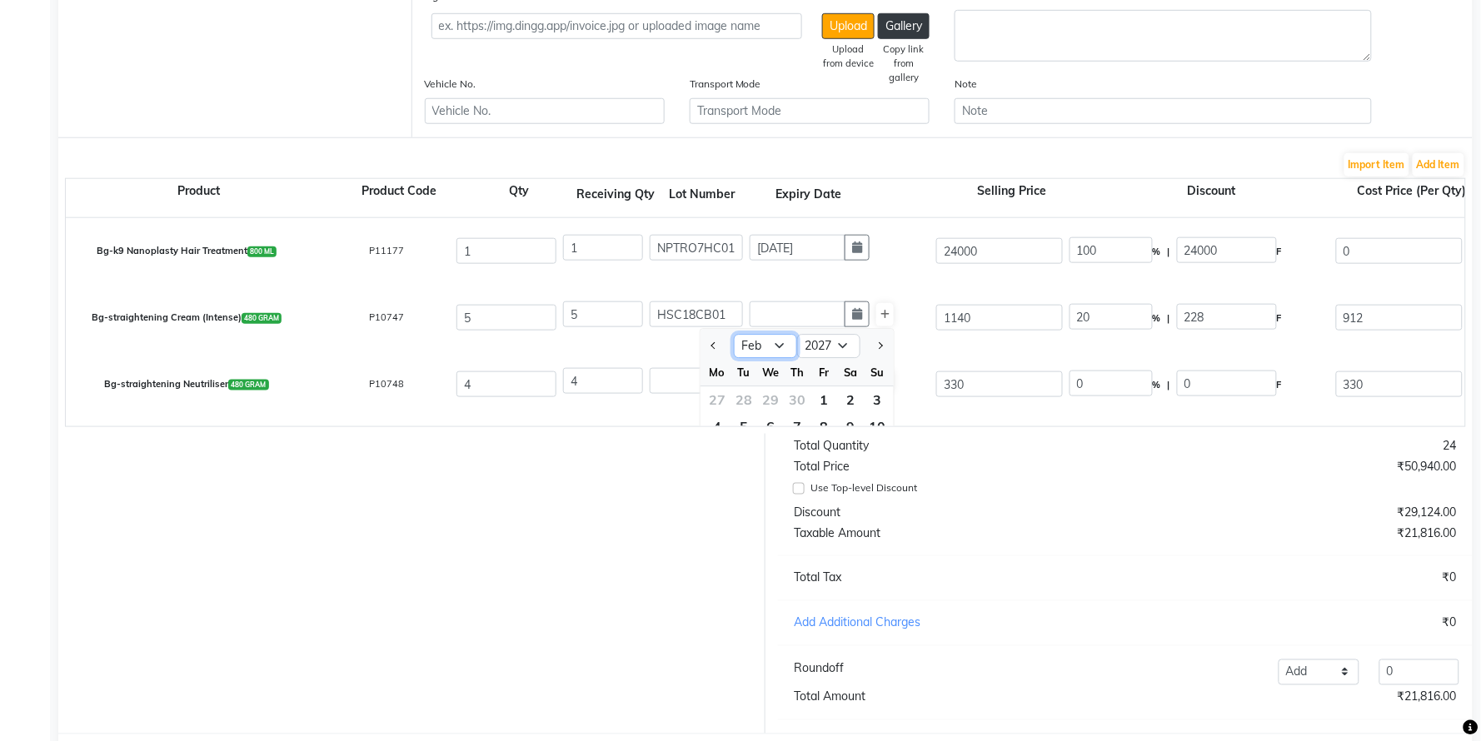
click at [734, 334] on select "Jan Feb Mar Apr May Jun Jul Aug Sep Oct Nov Dec" at bounding box center [765, 346] width 63 height 25
click at [866, 390] on div "7" at bounding box center [877, 400] width 27 height 27
type input "07-02-2027"
click at [715, 376] on input "text" at bounding box center [696, 381] width 93 height 26
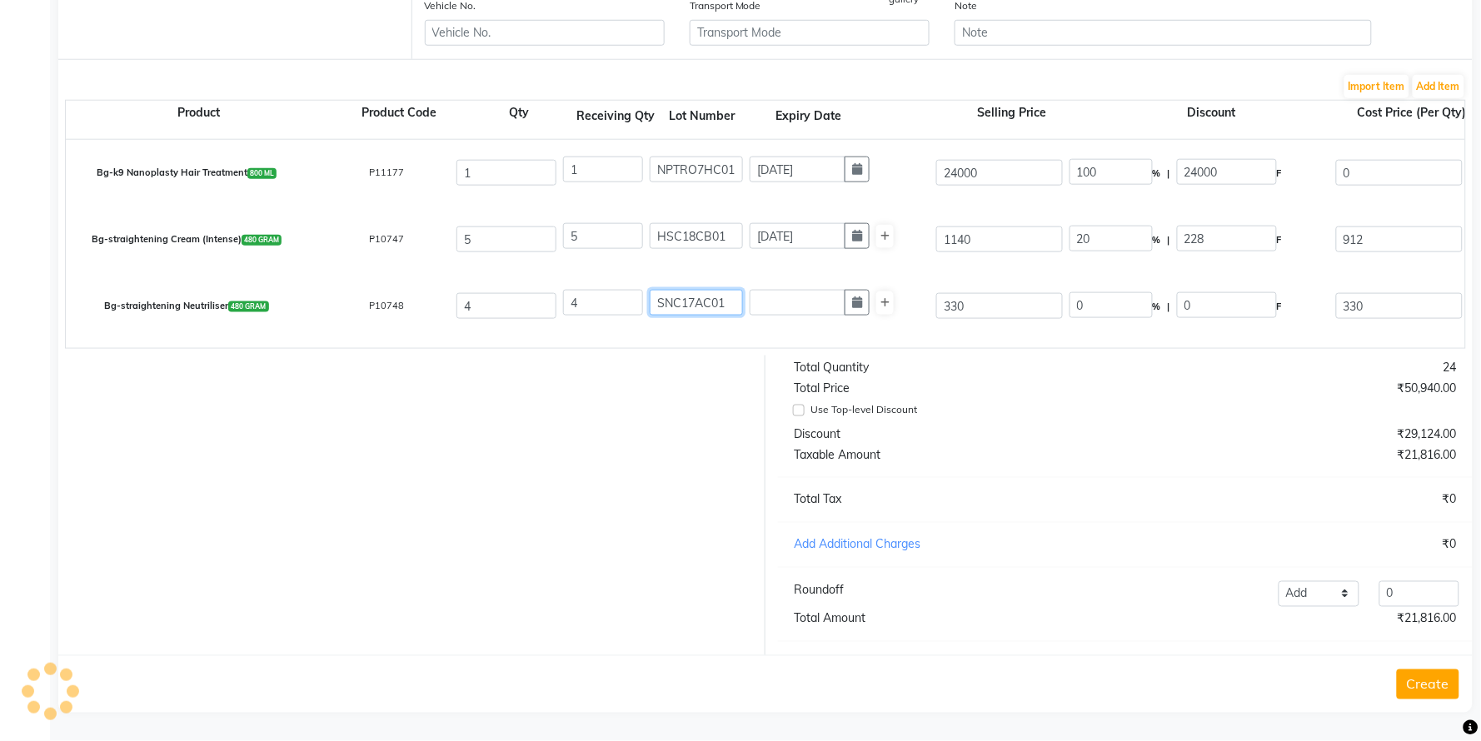
type input "SNC17AC01"
click at [789, 290] on input "text" at bounding box center [798, 303] width 96 height 26
select select "10"
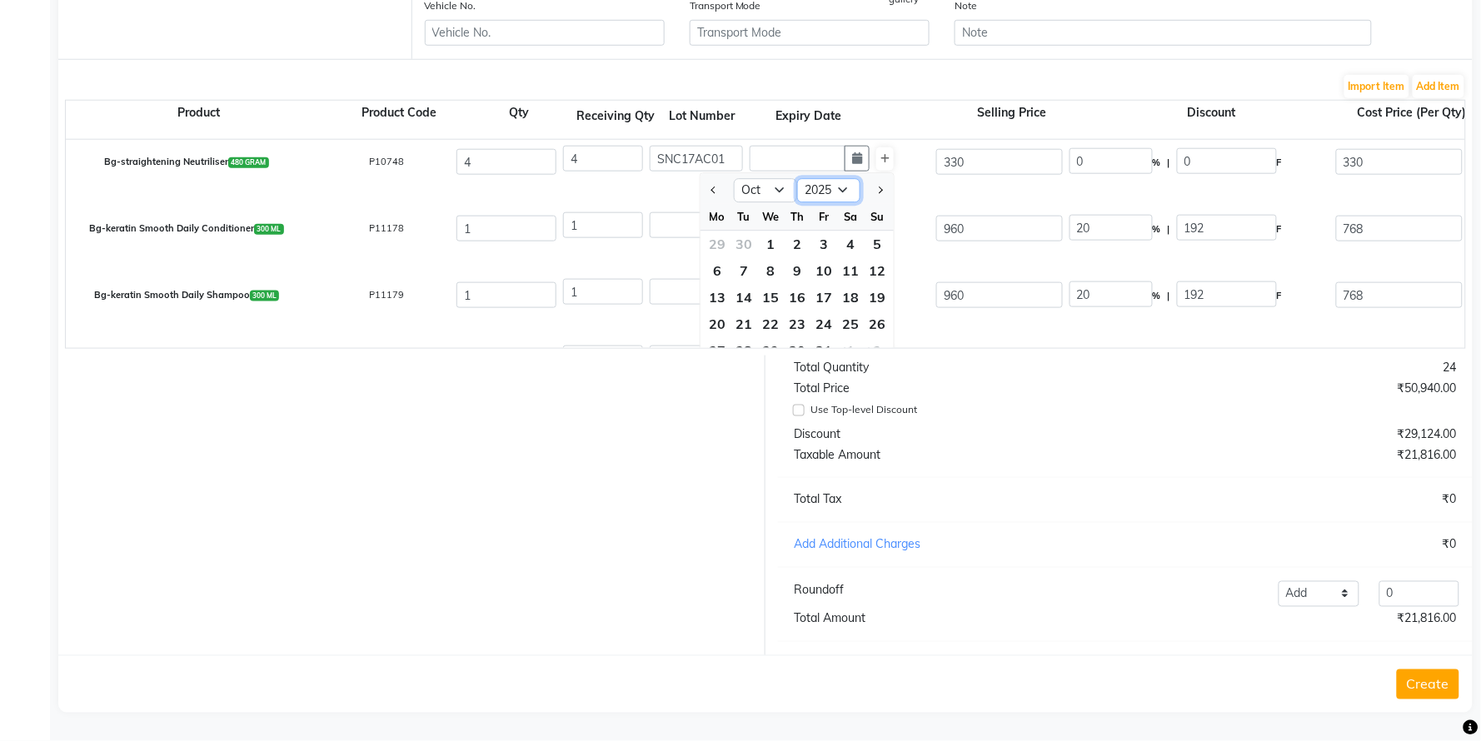
click at [821, 178] on select "2015 2016 2017 2018 2019 2020 2021 2022 2023 2024 2025 2026 2027 2028 2029 2030…" at bounding box center [828, 190] width 63 height 25
select select "2027"
click at [797, 178] on select "2015 2016 2017 2018 2019 2020 2021 2022 2023 2024 2025 2026 2027 2028 2029 2030…" at bounding box center [828, 190] width 63 height 25
drag, startPoint x: 762, startPoint y: 167, endPoint x: 766, endPoint y: 223, distance: 56.0
click at [763, 178] on select "Jan Feb Mar Apr May Jun Jul Aug Sep Oct Nov Dec" at bounding box center [765, 190] width 63 height 25
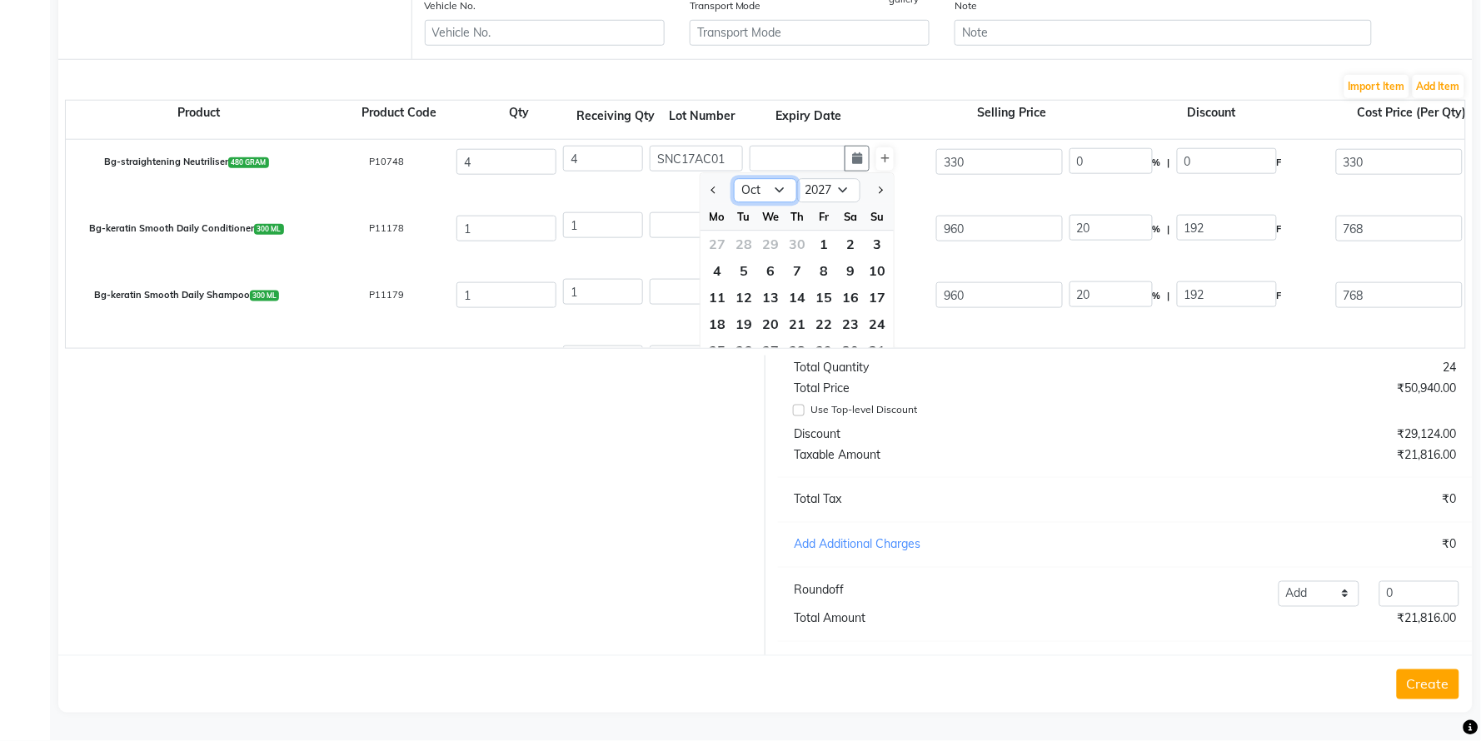
select select "12"
click at [734, 178] on select "Jan Feb Mar Apr May Jun Jul Aug Sep Oct Nov Dec" at bounding box center [765, 190] width 63 height 25
click at [817, 312] on div "24" at bounding box center [824, 325] width 27 height 27
type input "24-12-2027"
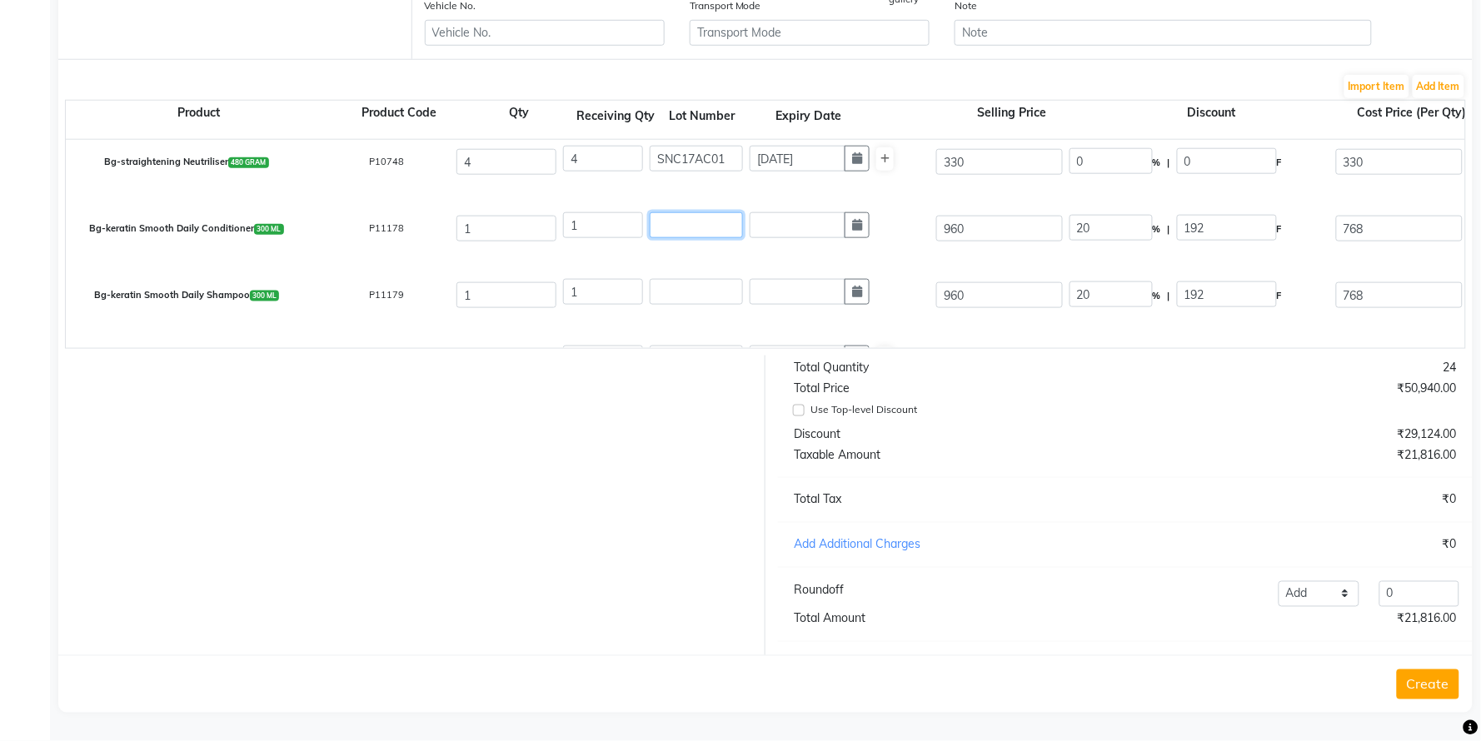
click at [715, 212] on input "text" at bounding box center [696, 225] width 93 height 26
type input "KSS11GC01"
drag, startPoint x: 731, startPoint y: 207, endPoint x: 637, endPoint y: 205, distance: 93.3
click at [637, 212] on div "1 KSS11GC01" at bounding box center [746, 225] width 367 height 26
click at [685, 279] on input "text" at bounding box center [696, 292] width 93 height 26
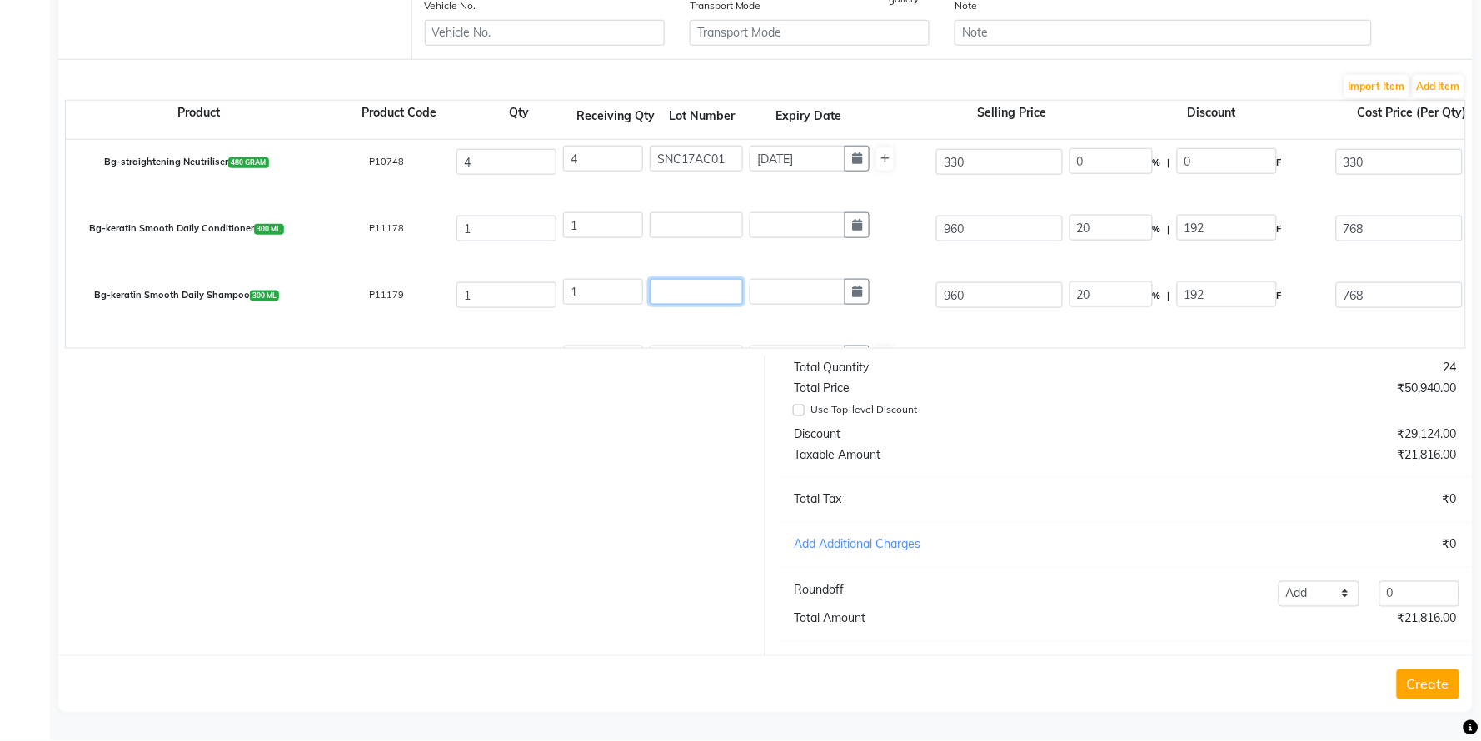
paste input "KSS11GC01"
type input "KSS11GC01"
click at [812, 279] on input "text" at bounding box center [798, 292] width 96 height 26
select select "10"
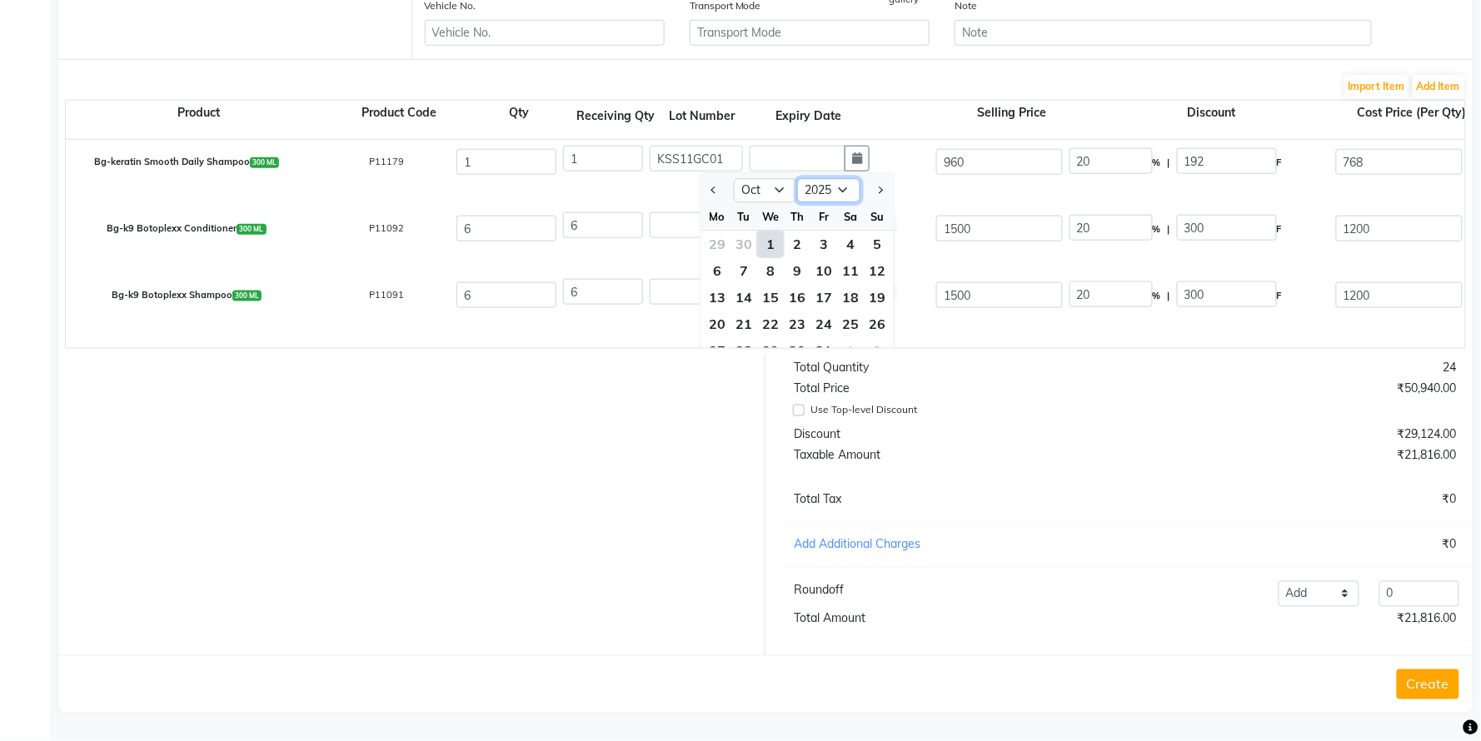
click at [837, 178] on select "2015 2016 2017 2018 2019 2020 2021 2022 2023 2024 2025 2026 2027 2028 2029 2030…" at bounding box center [828, 190] width 63 height 25
select select "2028"
click at [797, 178] on select "2015 2016 2017 2018 2019 2020 2021 2022 2023 2024 2025 2026 2027 2028 2029 2030…" at bounding box center [828, 190] width 63 height 25
click at [772, 178] on select "Jan Feb Mar Apr May Jun Jul Aug Sep Oct Nov Dec" at bounding box center [765, 190] width 63 height 25
select select "6"
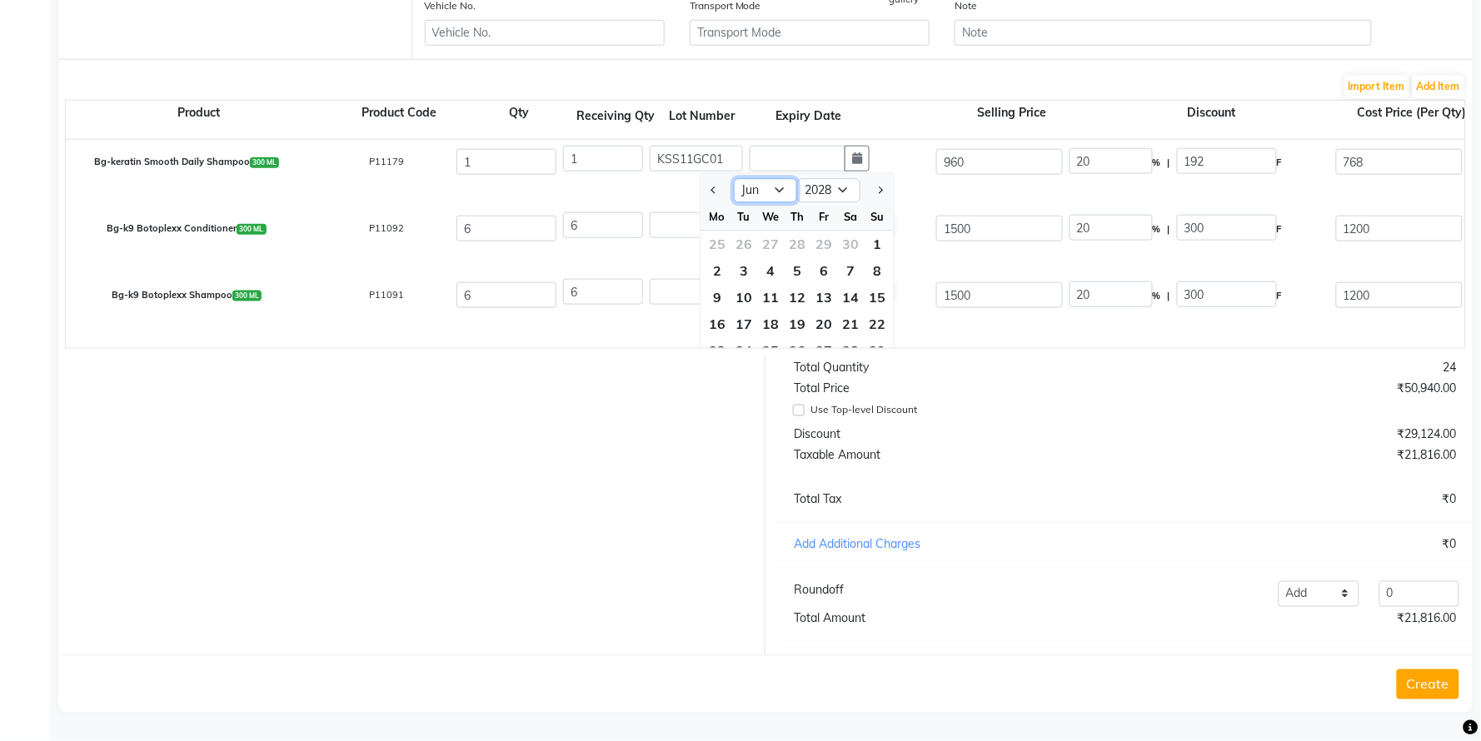
click at [734, 178] on select "Jan Feb Mar Apr May Jun Jul Aug Sep Oct Nov Dec" at bounding box center [765, 190] width 63 height 25
click at [829, 312] on div "23" at bounding box center [824, 325] width 27 height 27
type input "23-06-2028"
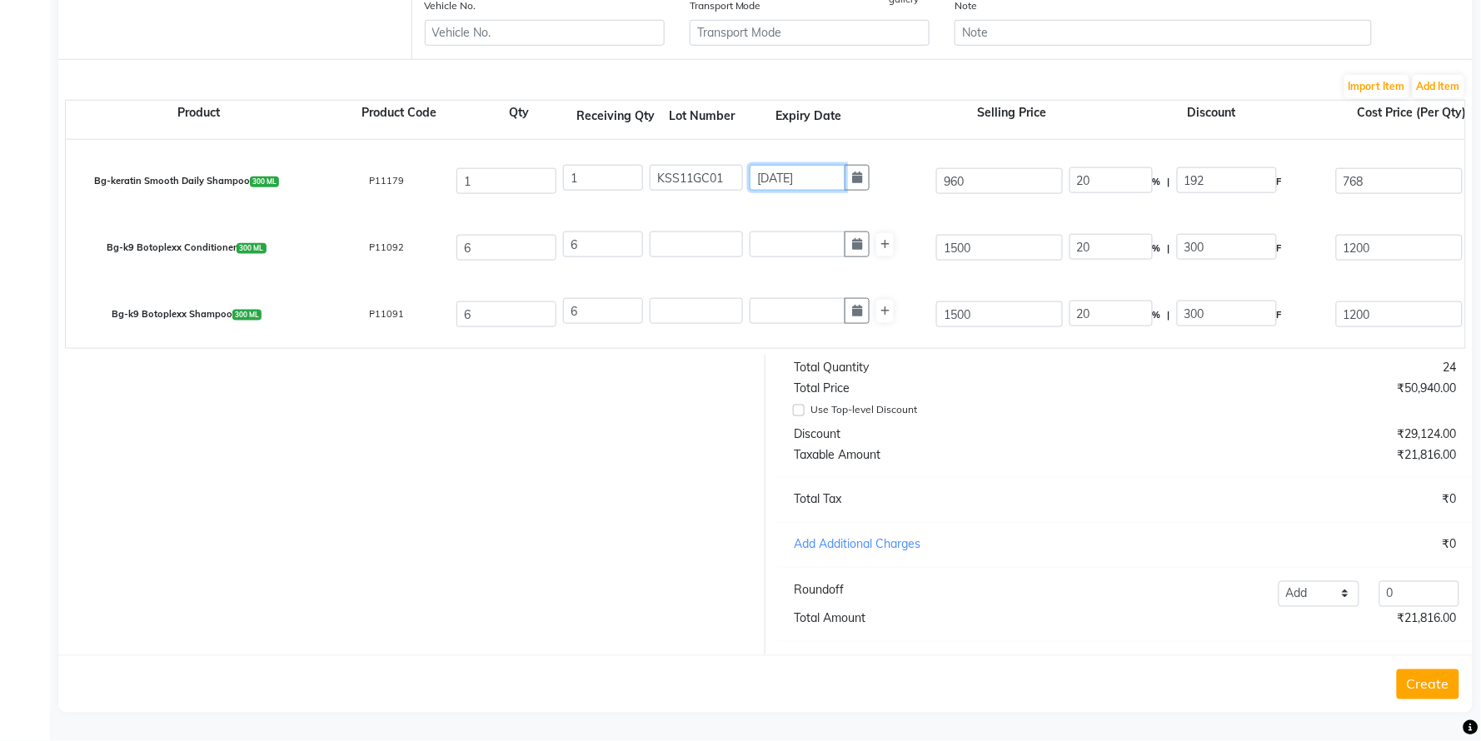
scroll to position [154, 0]
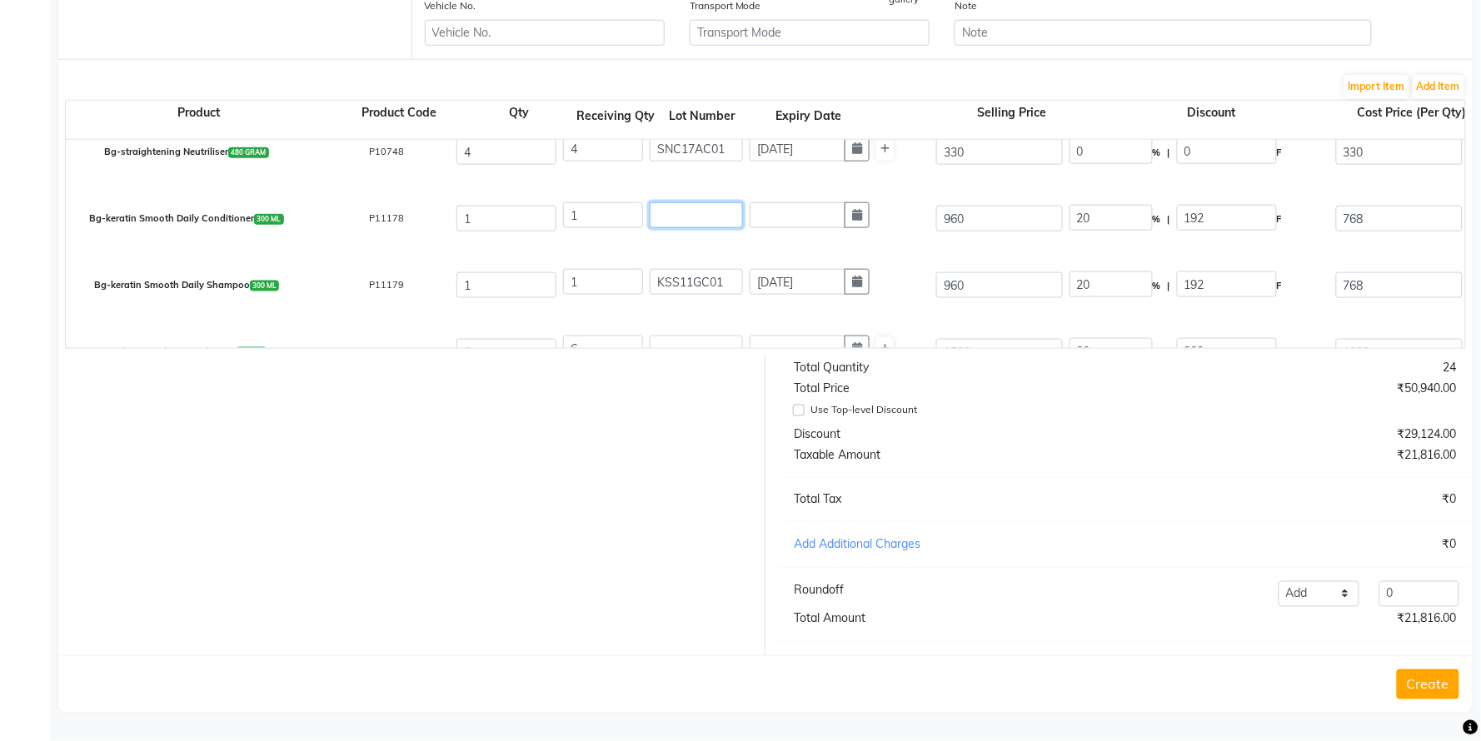
click at [693, 202] on input "text" at bounding box center [696, 215] width 93 height 26
type input "KSC13FC01"
click at [808, 202] on input "text" at bounding box center [798, 215] width 96 height 26
select select "10"
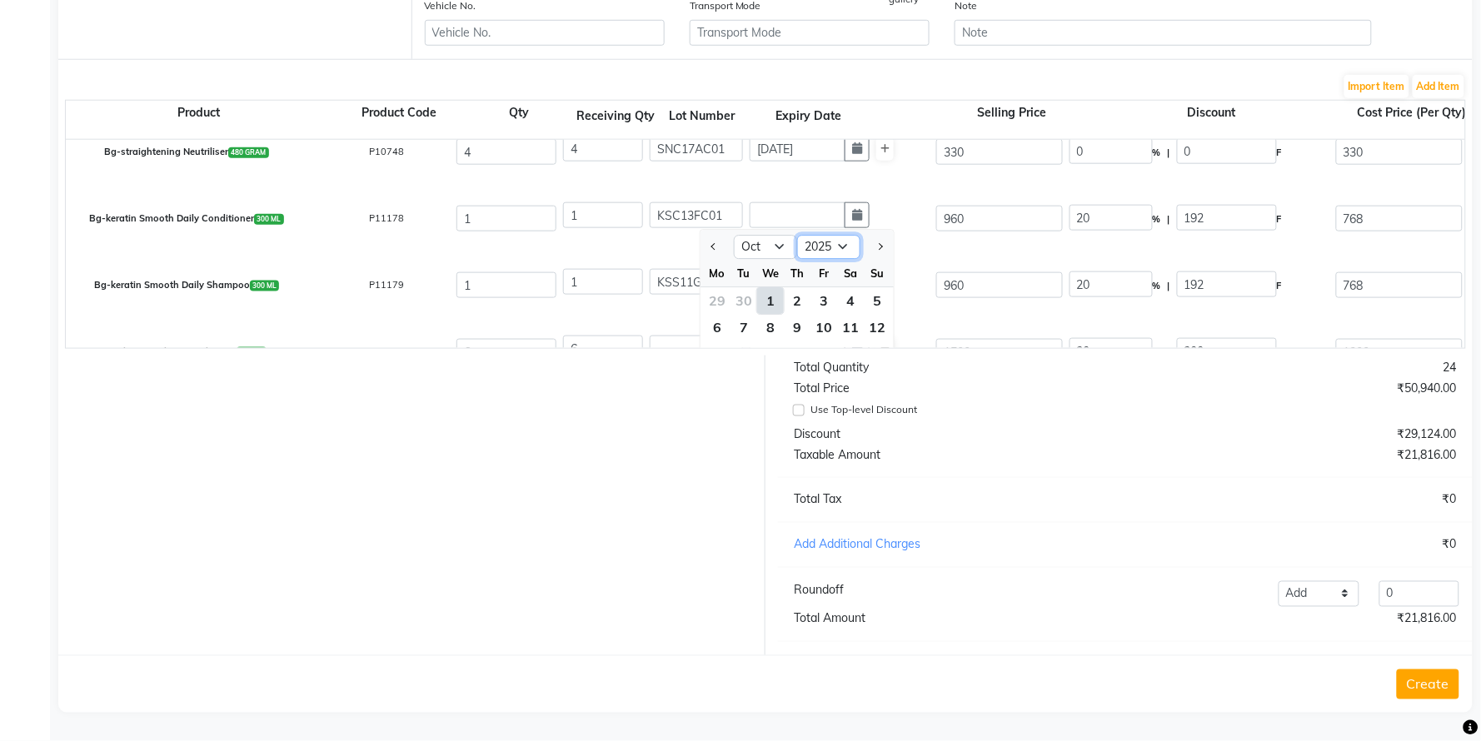
click at [835, 235] on select "2015 2016 2017 2018 2019 2020 2021 2022 2023 2024 2025 2026 2027 2028 2029 2030…" at bounding box center [828, 247] width 63 height 25
select select "2028"
click at [797, 235] on select "2015 2016 2017 2018 2019 2020 2021 2022 2023 2024 2025 2026 2027 2028 2029 2030…" at bounding box center [828, 247] width 63 height 25
click at [780, 235] on select "Jan Feb Mar Apr May Jun Jul Aug Sep Oct Nov Dec" at bounding box center [765, 247] width 63 height 25
select select "5"
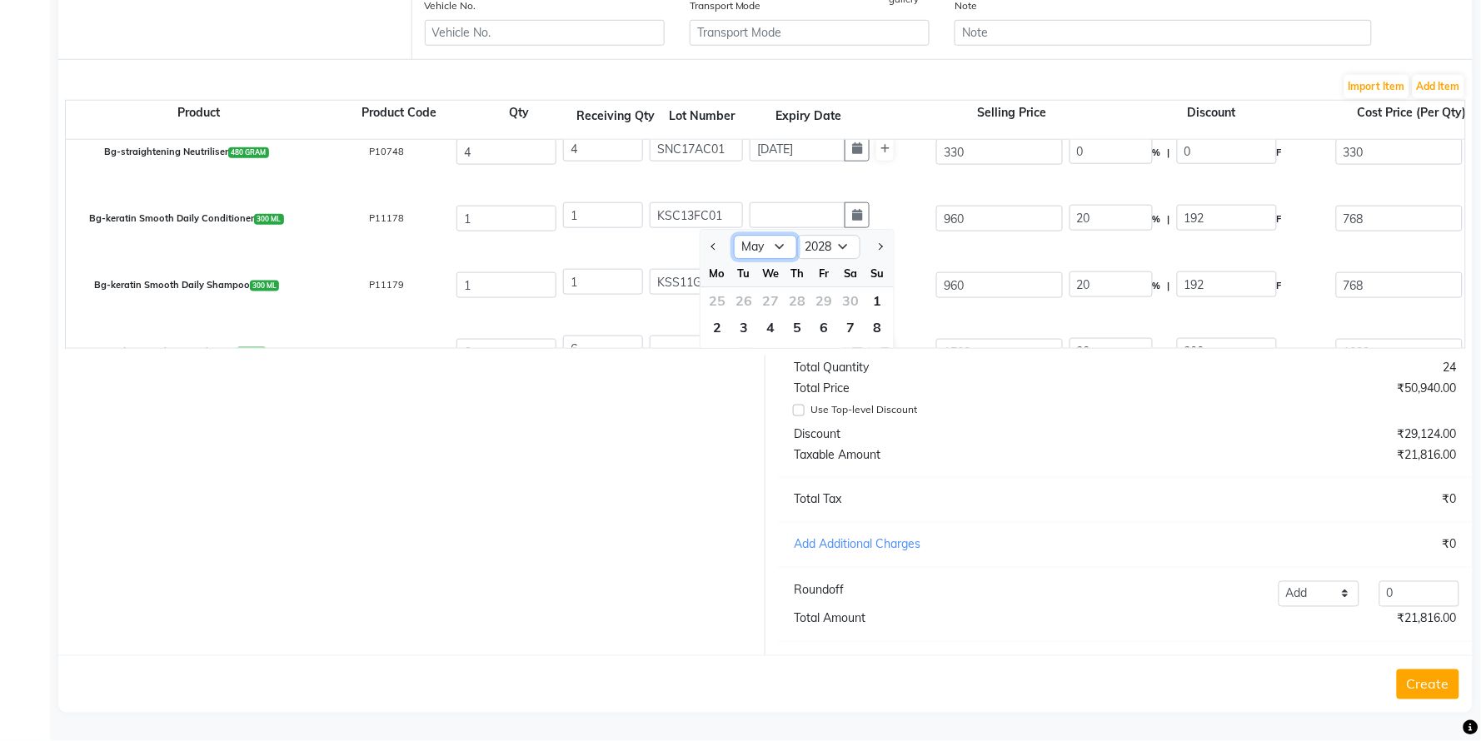
click at [734, 235] on select "Jan Feb Mar Apr May Jun Jul Aug Sep Oct Nov Dec" at bounding box center [765, 247] width 63 height 25
click at [877, 315] on div "14" at bounding box center [877, 328] width 27 height 27
type input "14-05-2028"
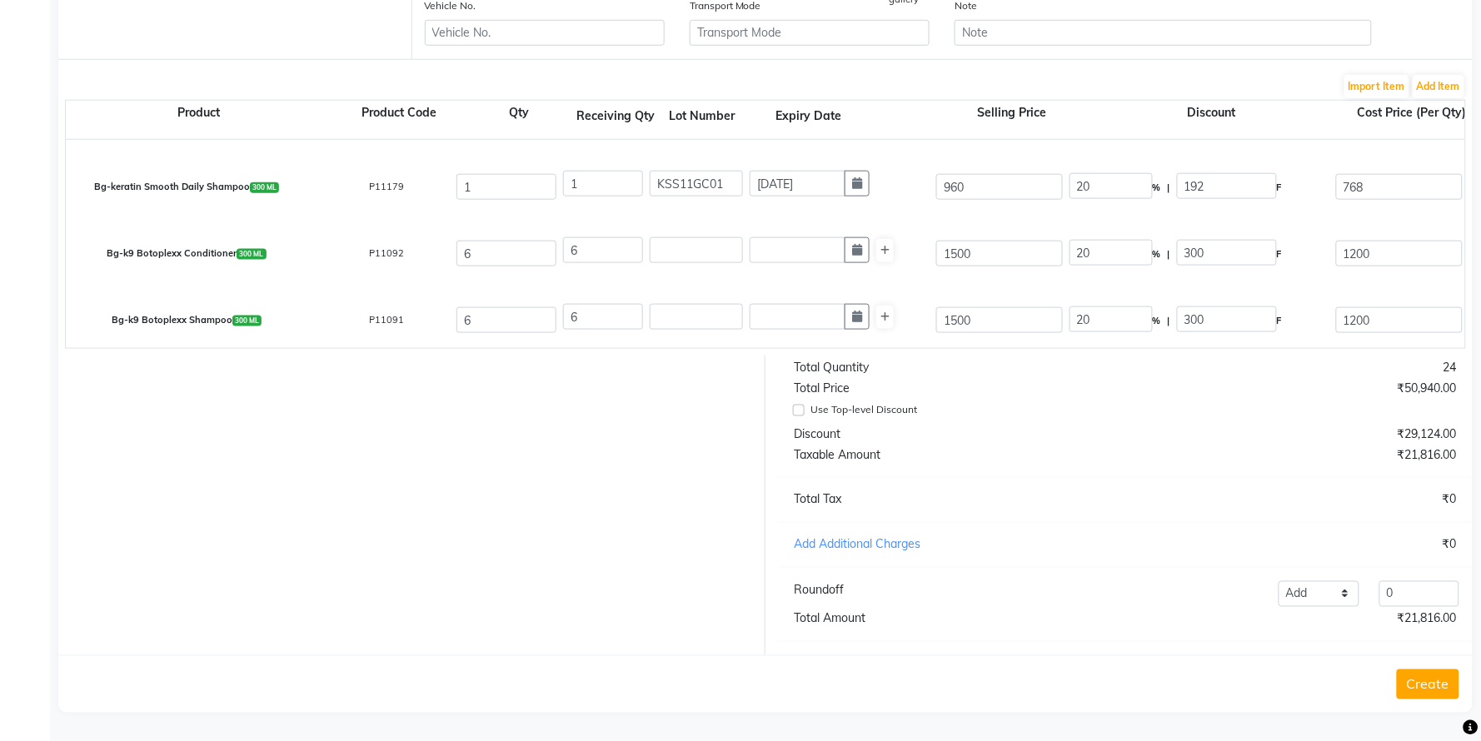
scroll to position [258, 0]
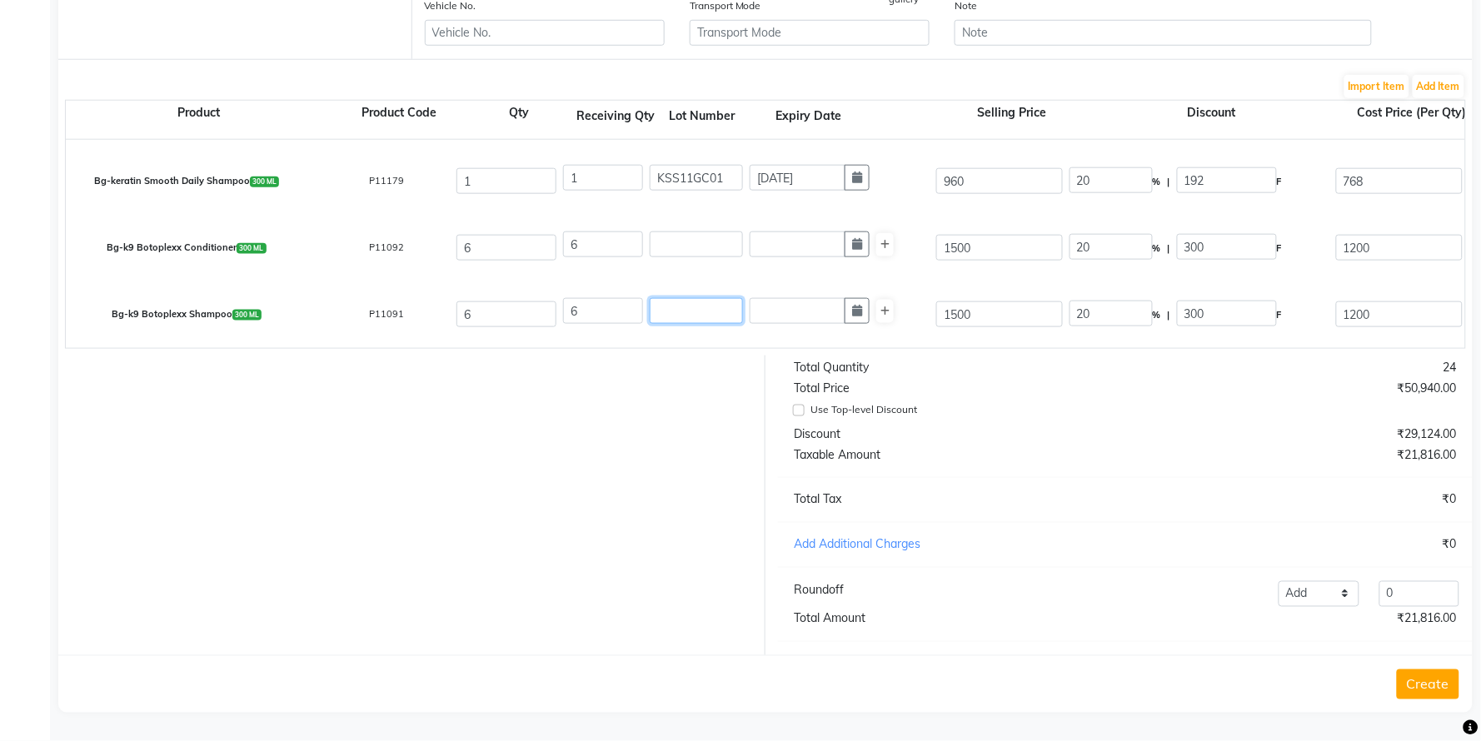
click at [675, 298] on input "text" at bounding box center [696, 311] width 93 height 26
type input "BC18FC01"
drag, startPoint x: 643, startPoint y: 290, endPoint x: 627, endPoint y: 285, distance: 17.4
click at [627, 298] on div "6 BC18FC01" at bounding box center [746, 311] width 367 height 27
click at [702, 232] on input "text" at bounding box center [696, 245] width 93 height 26
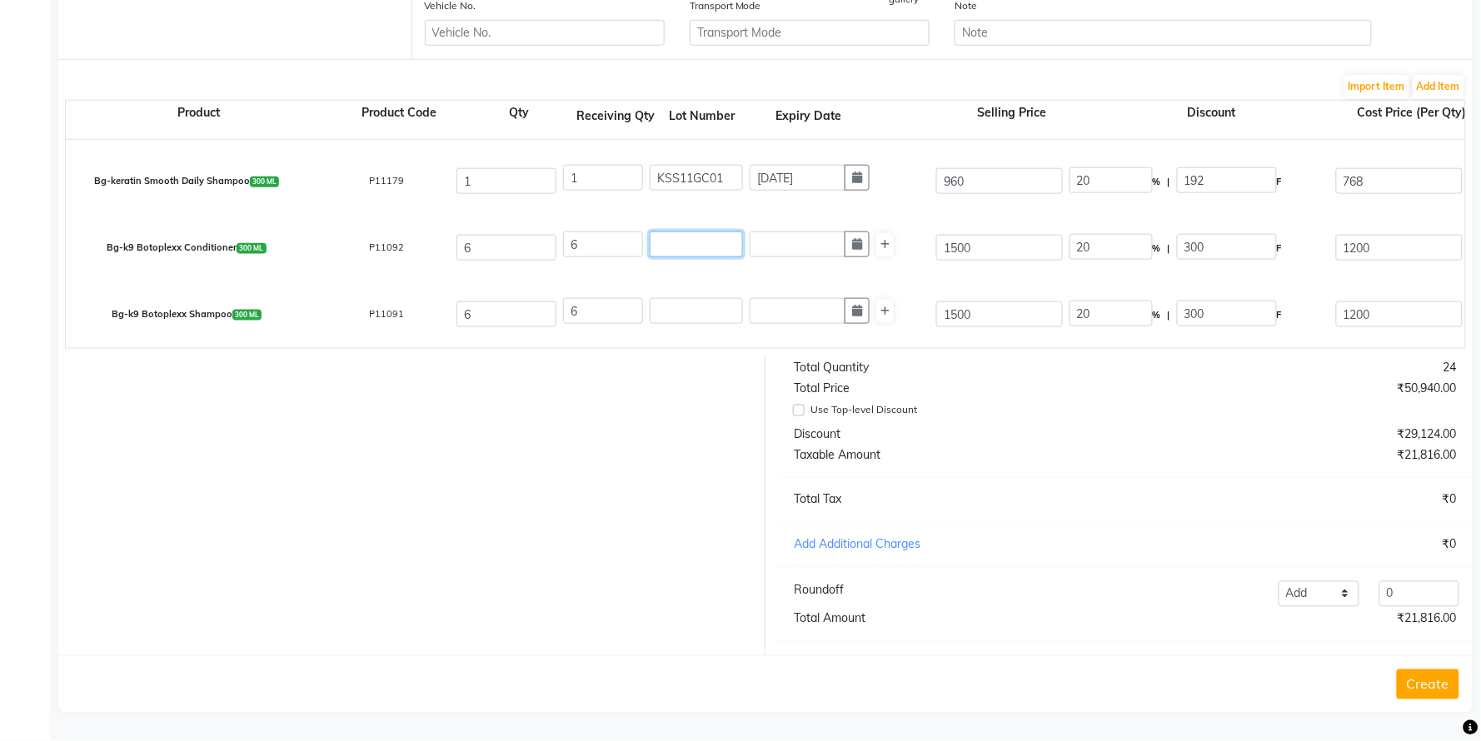
paste input "BC18FC01"
type input "BC18FC01"
click at [790, 232] on input "text" at bounding box center [798, 245] width 96 height 26
select select "10"
click at [821, 264] on select "2015 2016 2017 2018 2019 2020 2021 2022 2023 2024 2025 2026 2027 2028 2029 2030…" at bounding box center [828, 276] width 63 height 25
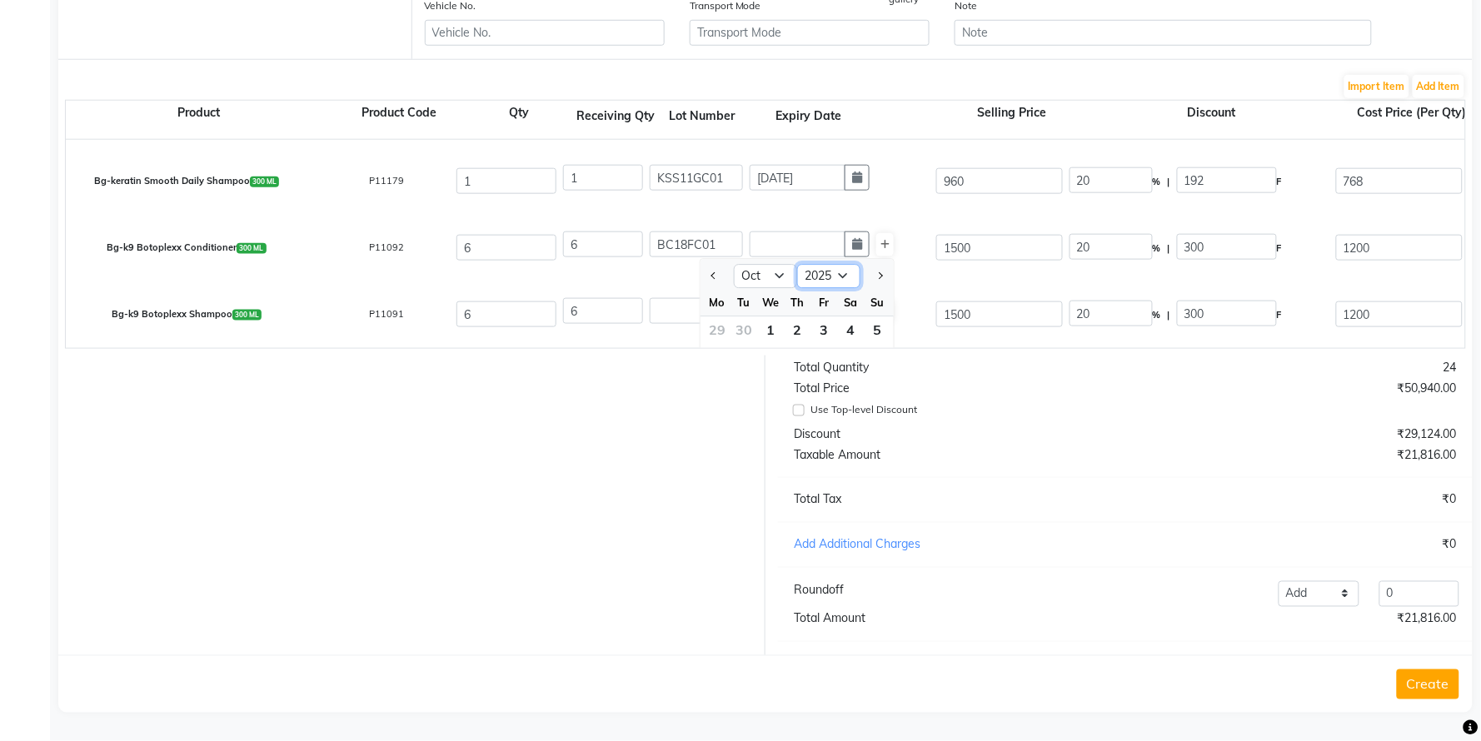
select select "2028"
click at [797, 264] on select "2015 2016 2017 2018 2019 2020 2021 2022 2023 2024 2025 2026 2027 2028 2029 2030…" at bounding box center [828, 276] width 63 height 25
click at [768, 264] on select "Jan Feb Mar Apr May Jun Jul Aug Sep Oct Nov Dec" at bounding box center [765, 276] width 63 height 25
select select "6"
click at [734, 264] on select "Jan Feb Mar Apr May Jun Jul Aug Sep Oct Nov Dec" at bounding box center [765, 276] width 63 height 25
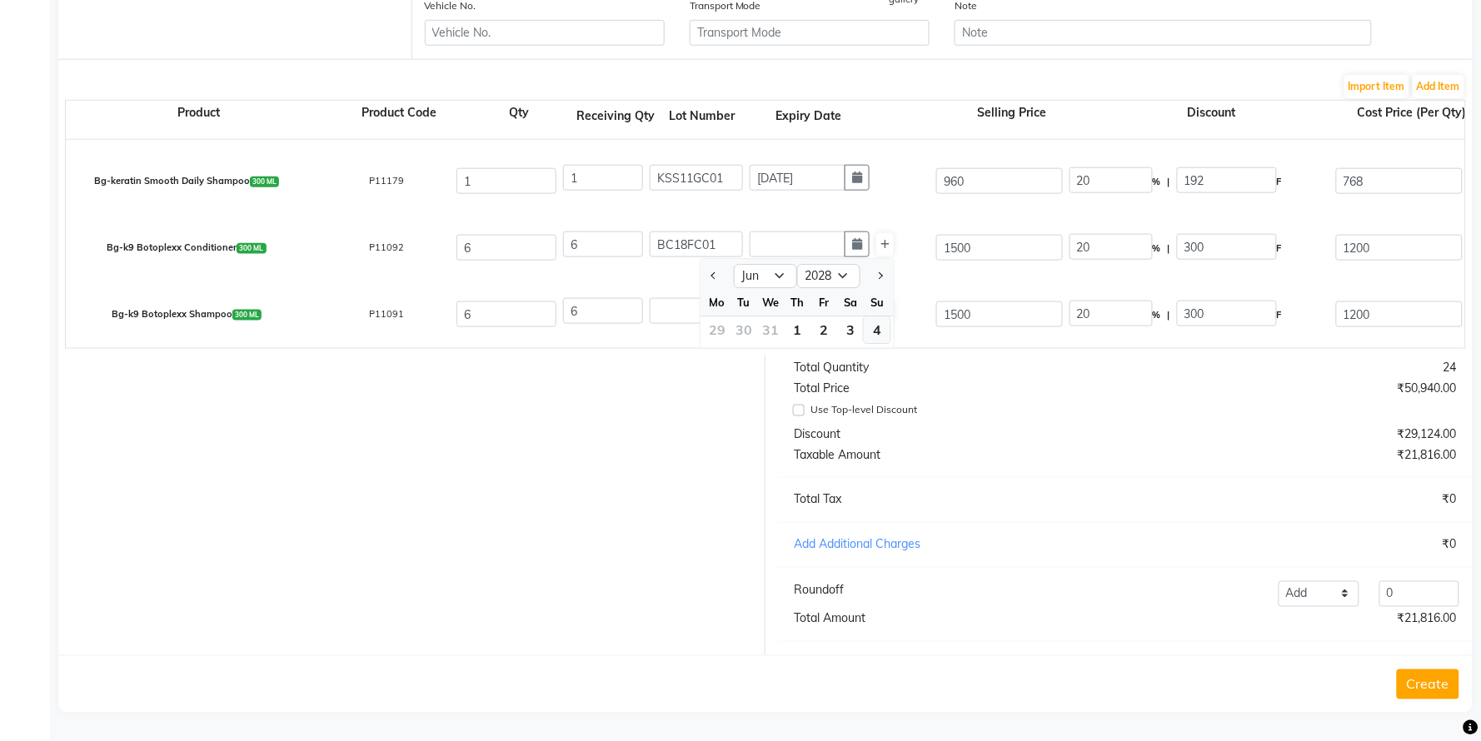
click at [871, 317] on div "4" at bounding box center [877, 330] width 27 height 27
type input "04-06-2028"
click at [702, 298] on input "text" at bounding box center [696, 311] width 93 height 26
type input "BS23GC02"
click at [796, 298] on input "text" at bounding box center [798, 311] width 96 height 26
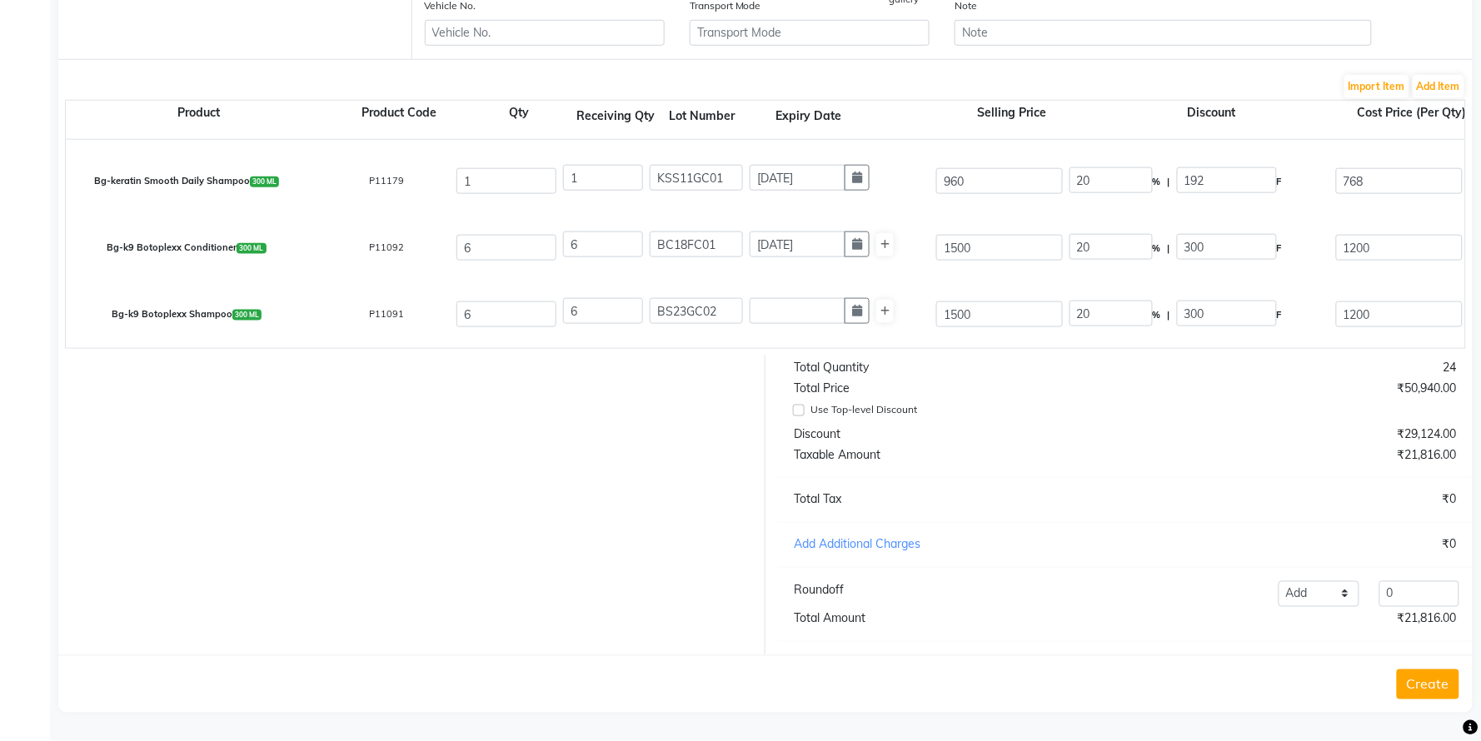
select select "10"
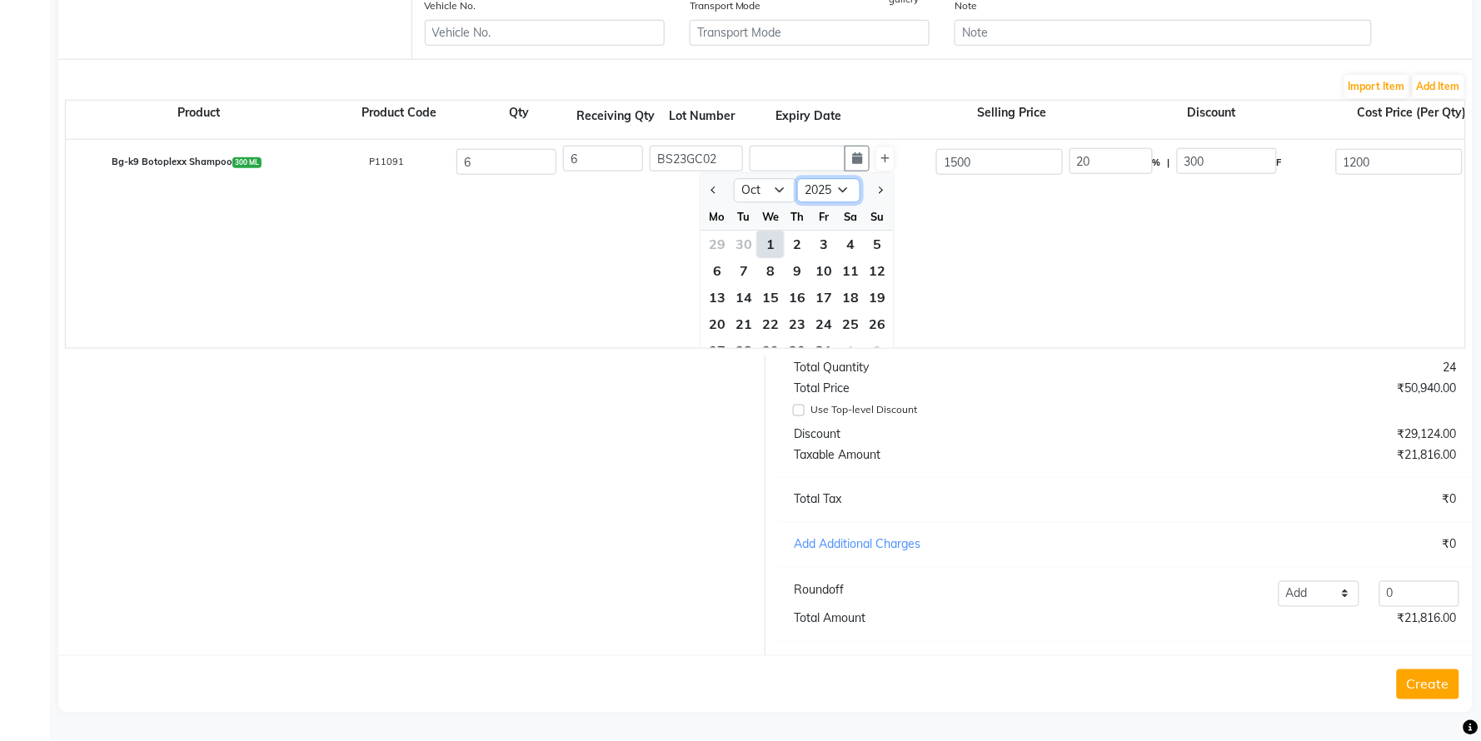
click at [839, 178] on select "2015 2016 2017 2018 2019 2020 2021 2022 2023 2024 2025 2026 2027 2028 2029 2030…" at bounding box center [828, 190] width 63 height 25
select select "2028"
click at [797, 178] on select "2015 2016 2017 2018 2019 2020 2021 2022 2023 2024 2025 2026 2027 2028 2029 2030…" at bounding box center [828, 190] width 63 height 25
click at [779, 178] on select "Jan Feb Mar Apr May Jun Jul Aug Sep Oct Nov Dec" at bounding box center [765, 190] width 63 height 25
select select "5"
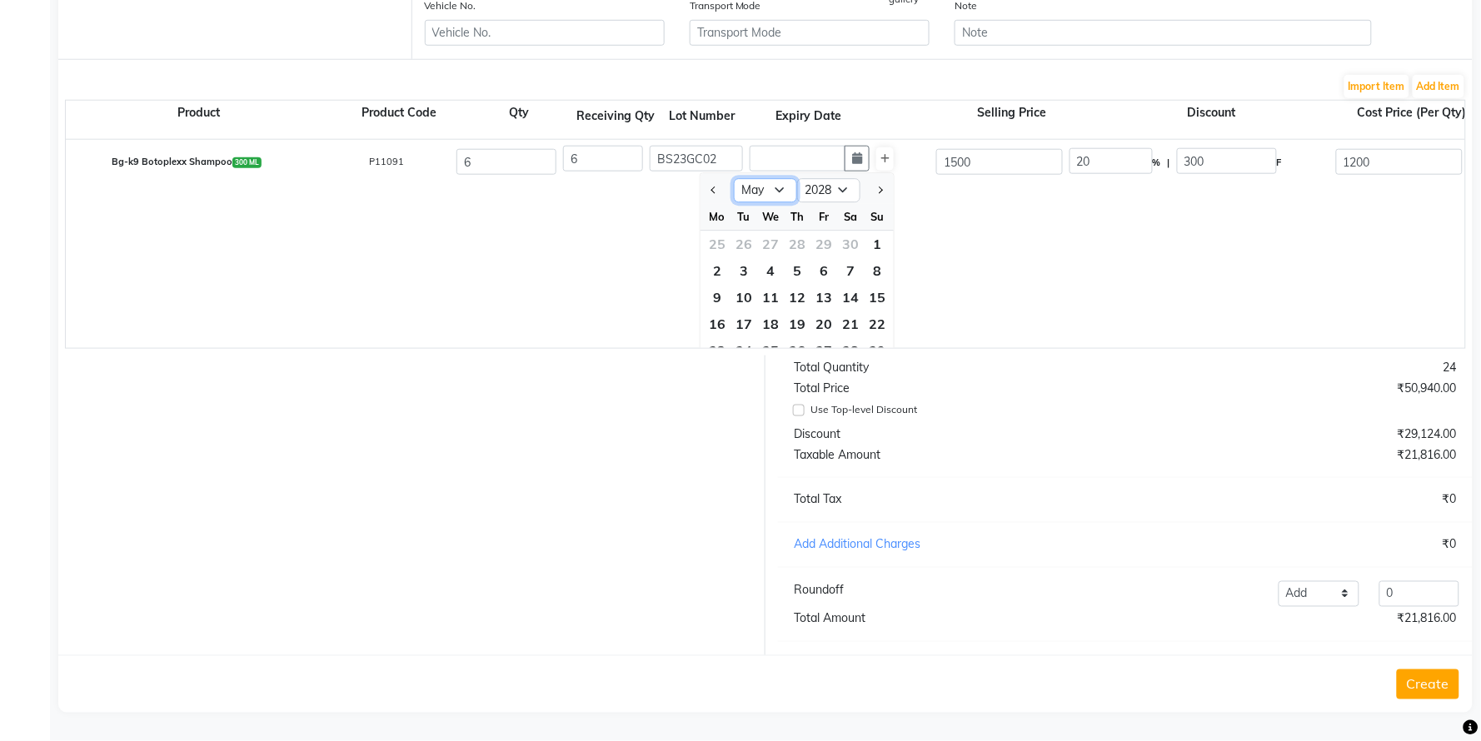
click at [734, 178] on select "Jan Feb Mar Apr May Jun Jul Aug Sep Oct Nov Dec" at bounding box center [765, 190] width 63 height 25
click at [843, 312] on div "27" at bounding box center [850, 325] width 27 height 27
type input "27-05-2028"
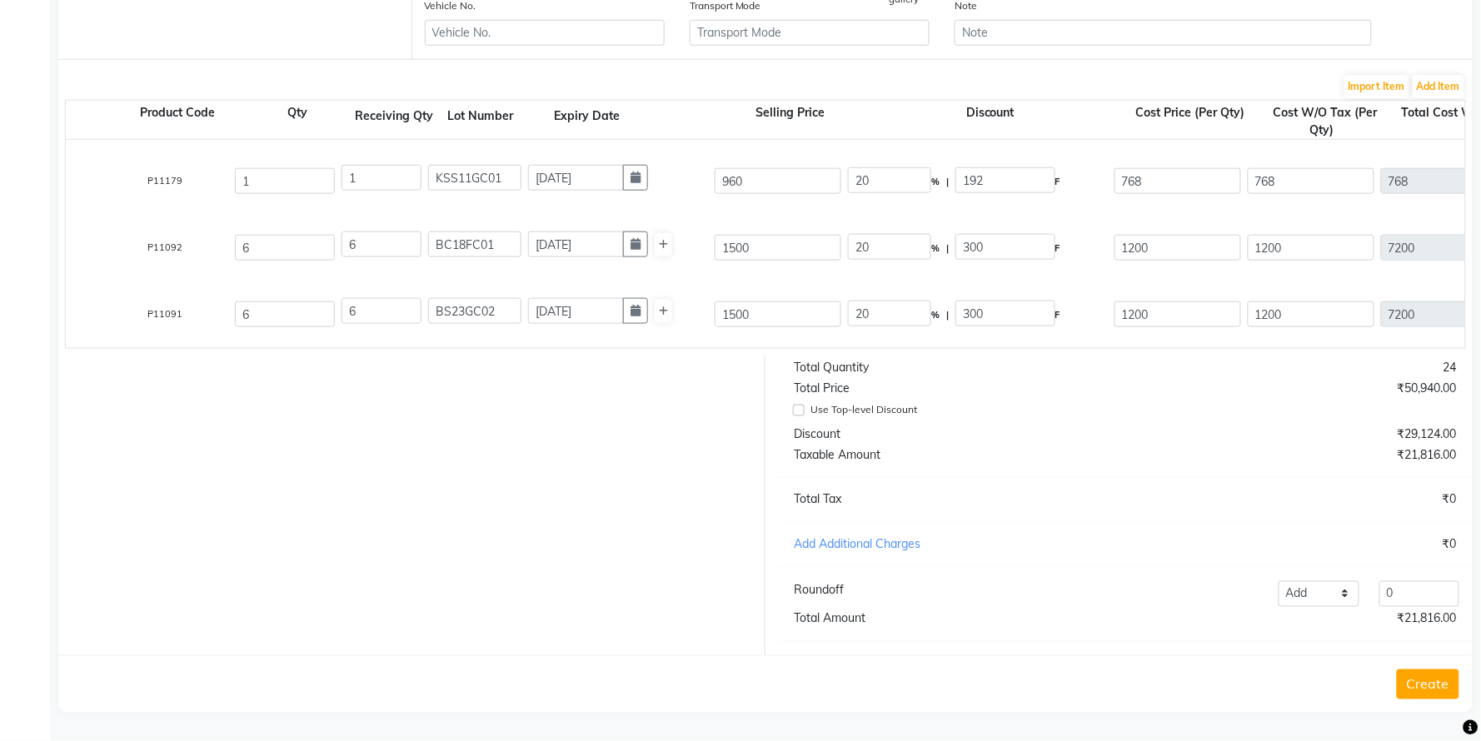
scroll to position [0, 288]
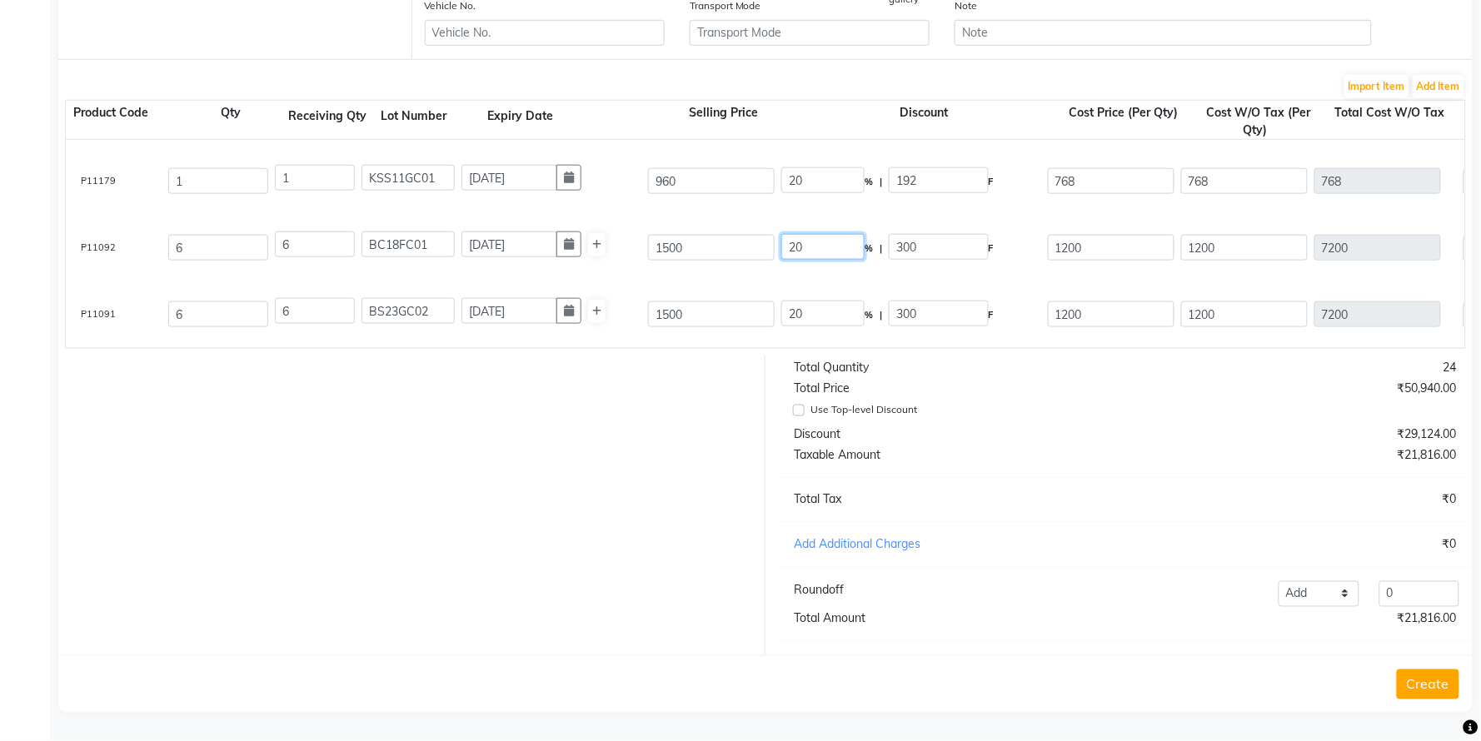
drag, startPoint x: 821, startPoint y: 217, endPoint x: 780, endPoint y: 219, distance: 40.9
click at [780, 231] on div "20 % | 300 F" at bounding box center [911, 248] width 267 height 35
type input "100"
type input "1500"
type input "0"
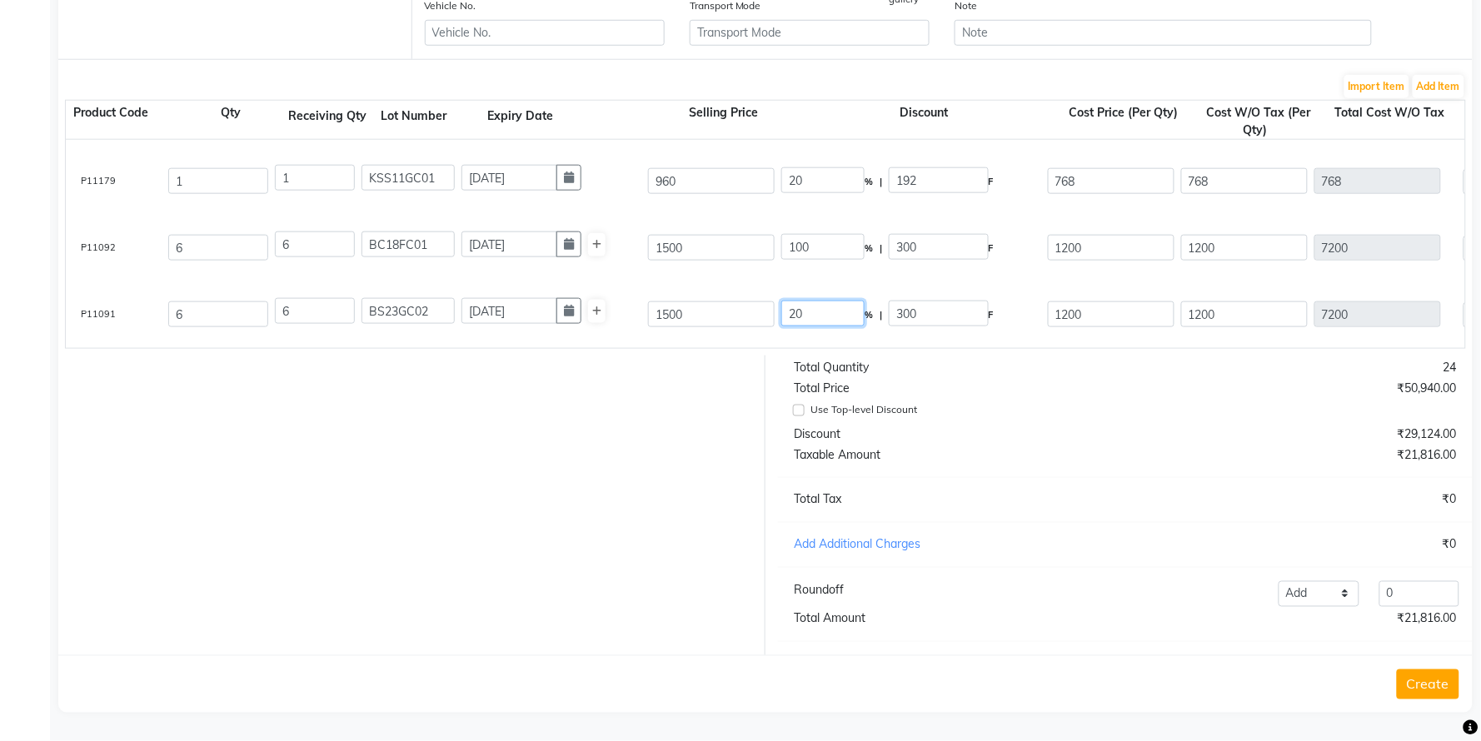
type input "0"
drag, startPoint x: 812, startPoint y: 290, endPoint x: 751, endPoint y: 290, distance: 60.8
click at [751, 290] on div "Bg-k9 Botoplexx Shampoo 300 ML P11091 6 6 BS23GC02 27-05-2028 1500 20 % | 300 F…" at bounding box center [1177, 315] width 2824 height 67
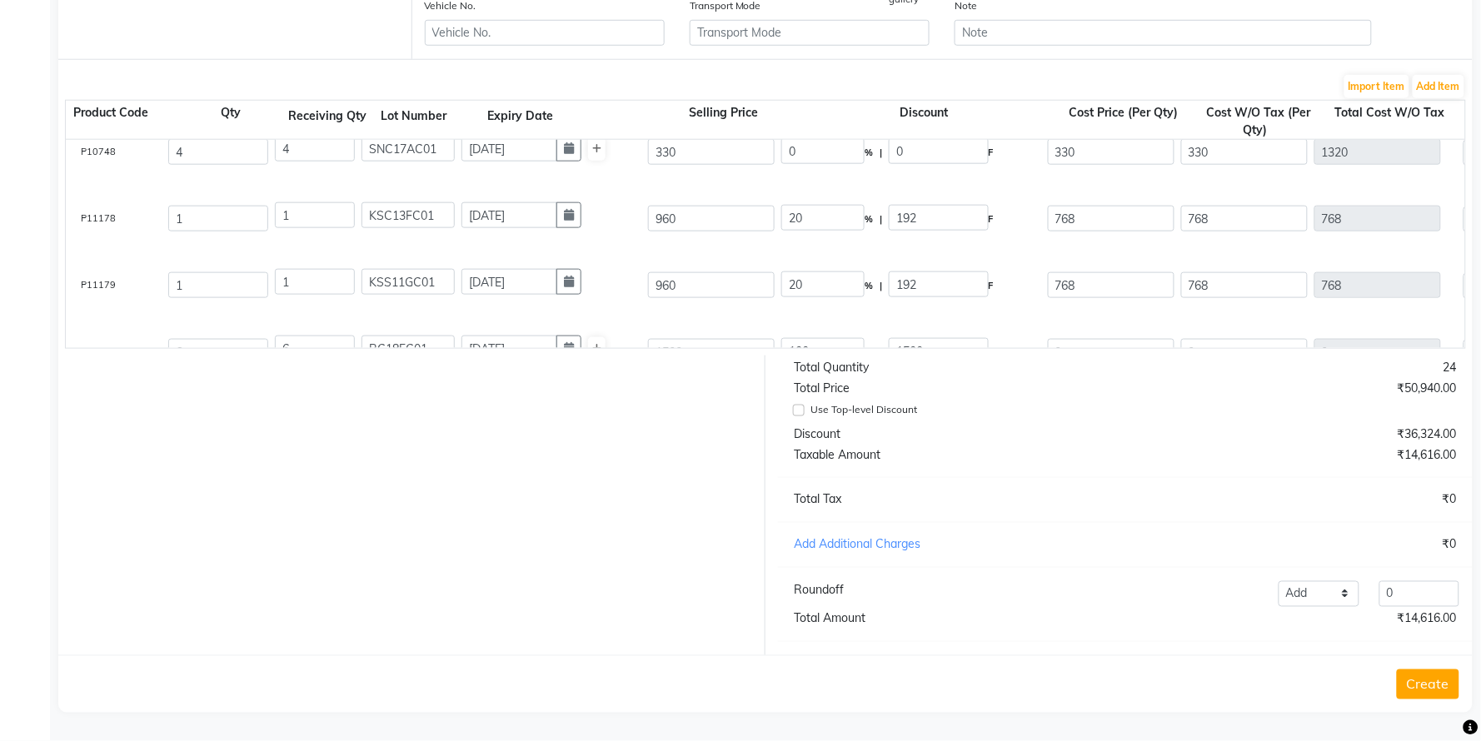
scroll to position [258, 0]
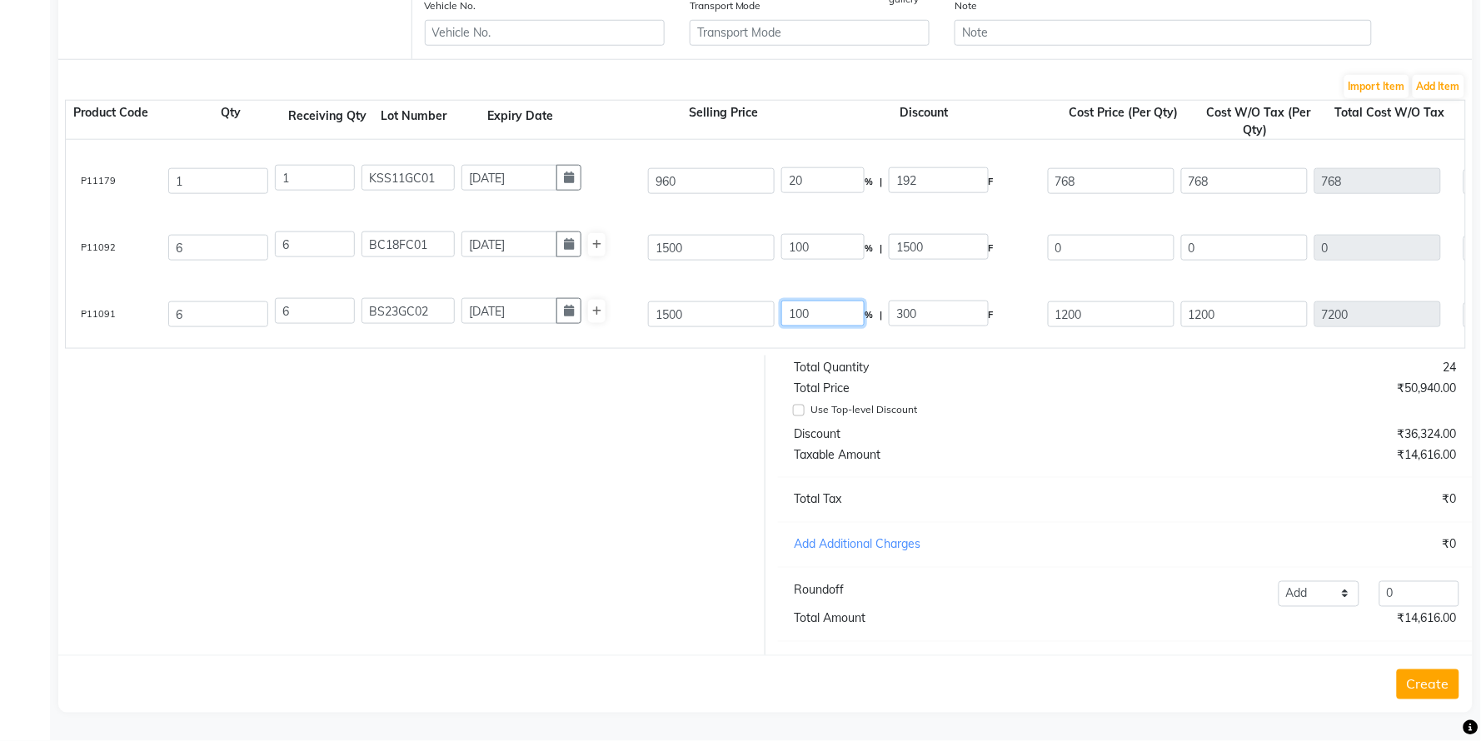
type input "100"
type input "1500"
type input "0"
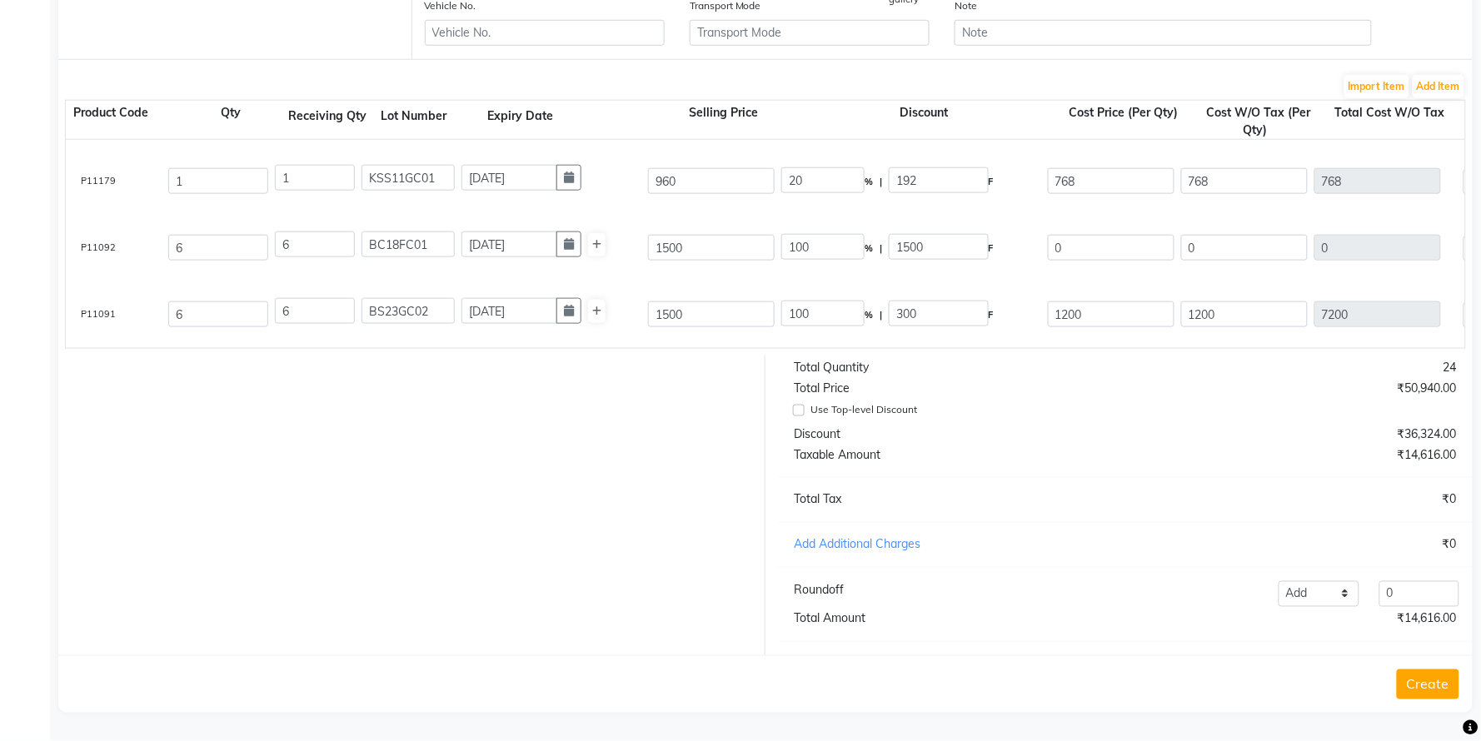
type input "0"
click at [897, 261] on div "Bg-k9 Botoplexx Conditioner 300 ML P11092 6 6 BC18FC01 04-06-2028 1500 100 % | …" at bounding box center [1177, 248] width 2824 height 67
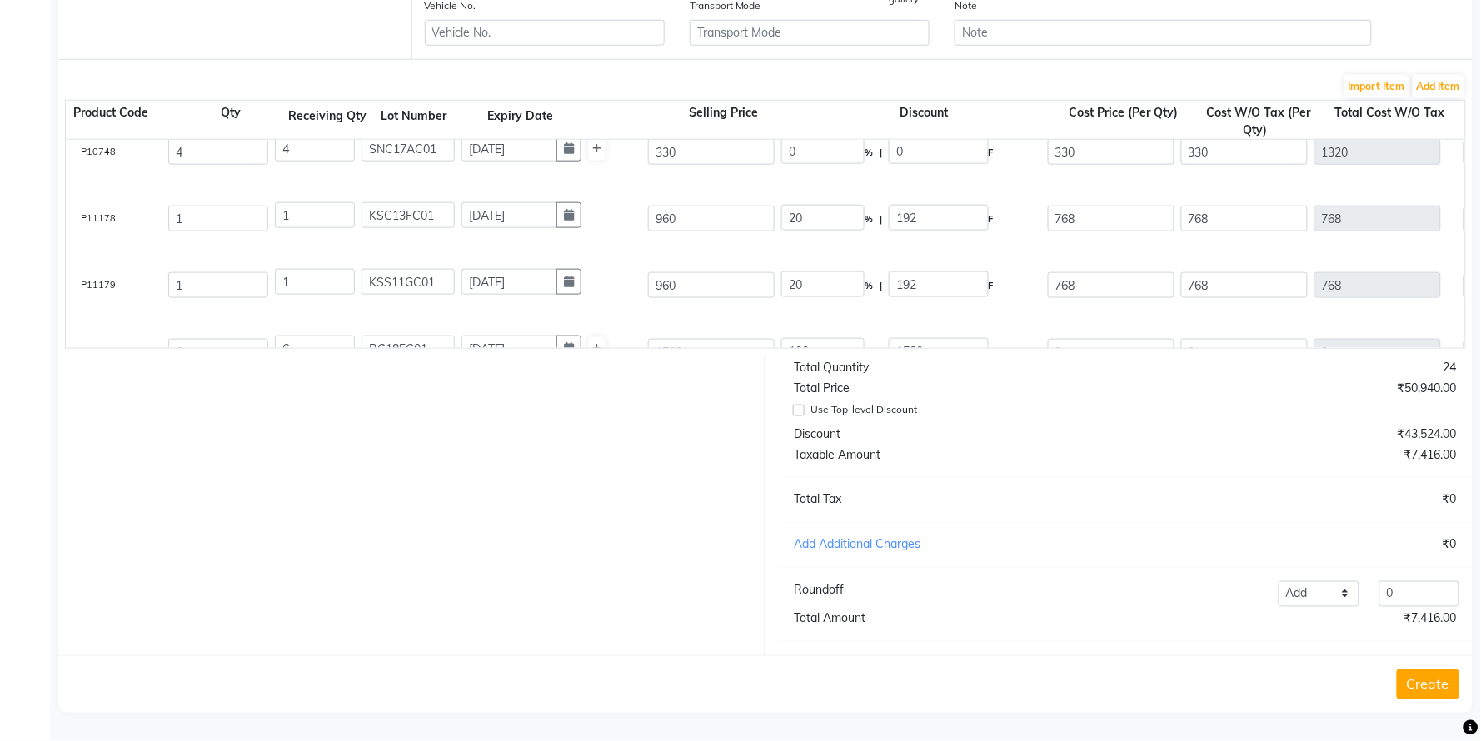
scroll to position [50, 0]
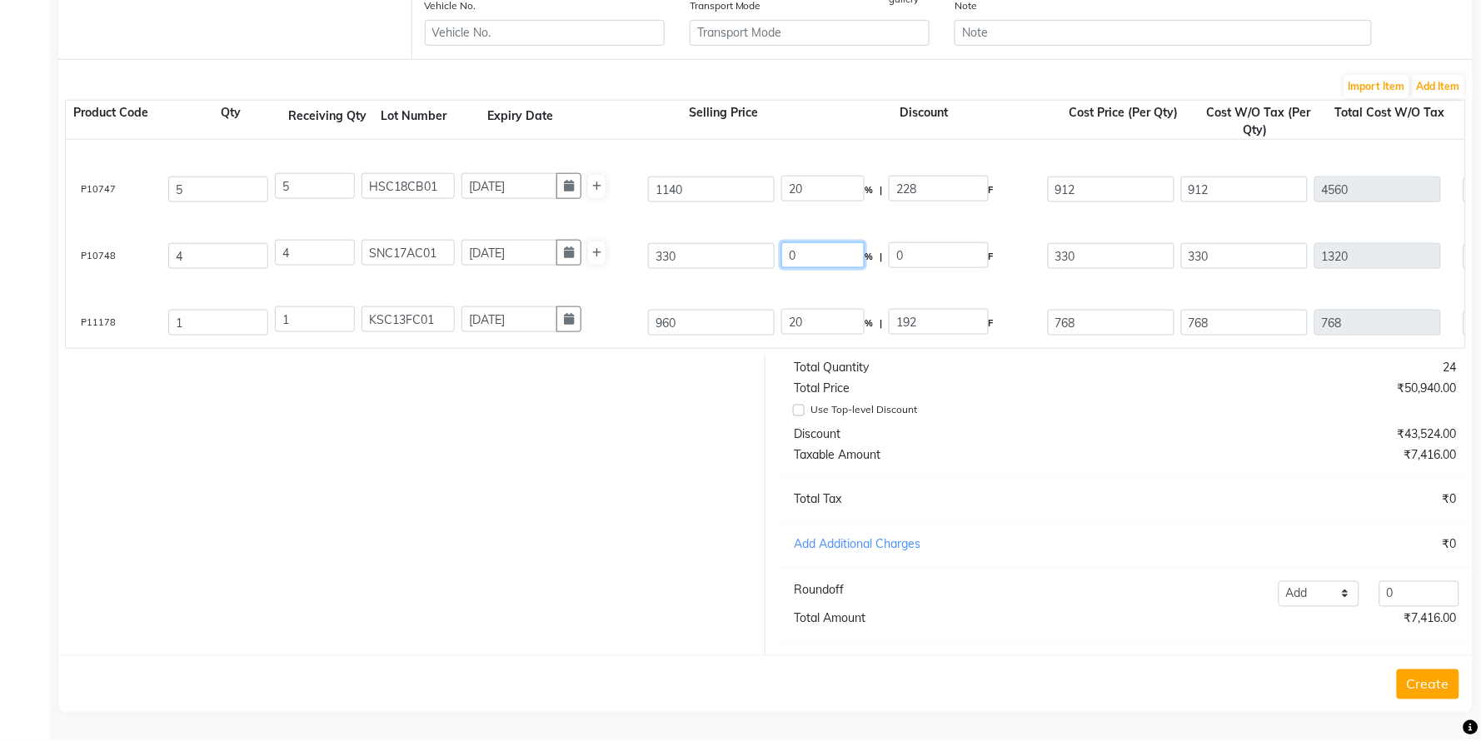
drag, startPoint x: 804, startPoint y: 242, endPoint x: 727, endPoint y: 238, distance: 76.7
click at [731, 232] on div "Bg-straightening Neutriliser 480 GRAM P10748 4 4 SNC17AC01 24-12-2027 330 0 % |…" at bounding box center [1177, 256] width 2824 height 67
type input "25"
type input "82.5"
type input "247.5"
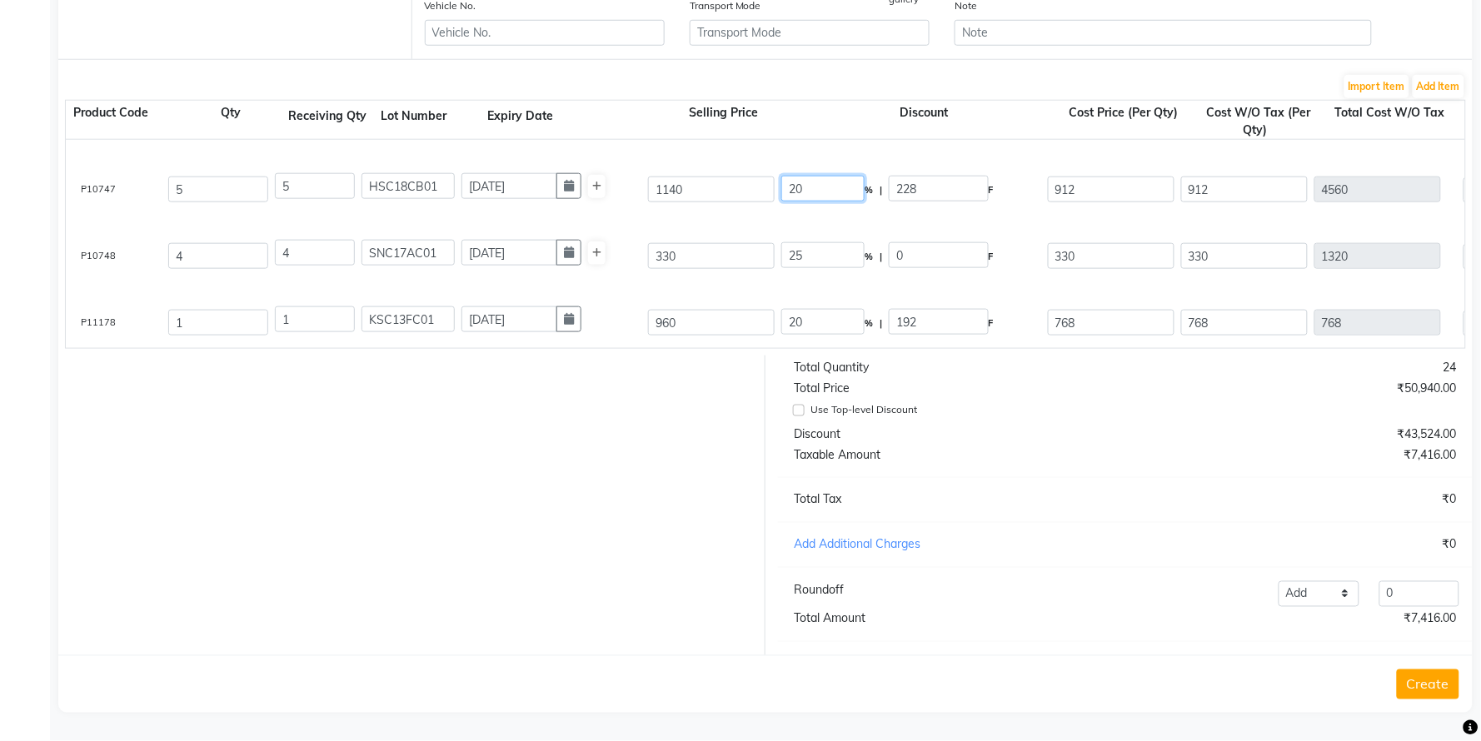
type input "247.5"
type input "990"
drag, startPoint x: 819, startPoint y: 173, endPoint x: 775, endPoint y: 168, distance: 44.4
click at [775, 168] on div "Bg-straightening Cream (Intense) 480 GRAM P10747 5 5 HSC18CB01 07-02-2027 1140 …" at bounding box center [1177, 190] width 2824 height 67
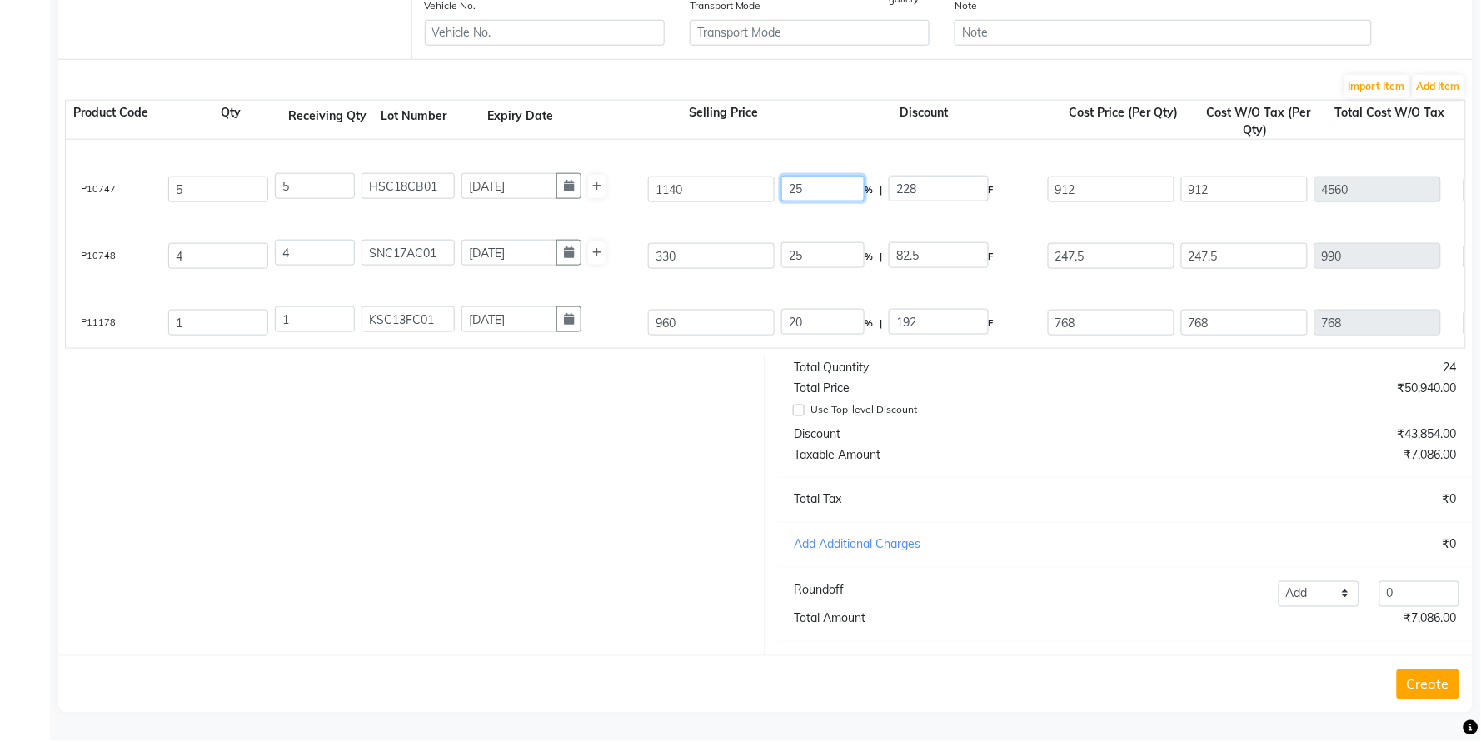
type input "25"
type input "285"
type input "855"
type input "4275"
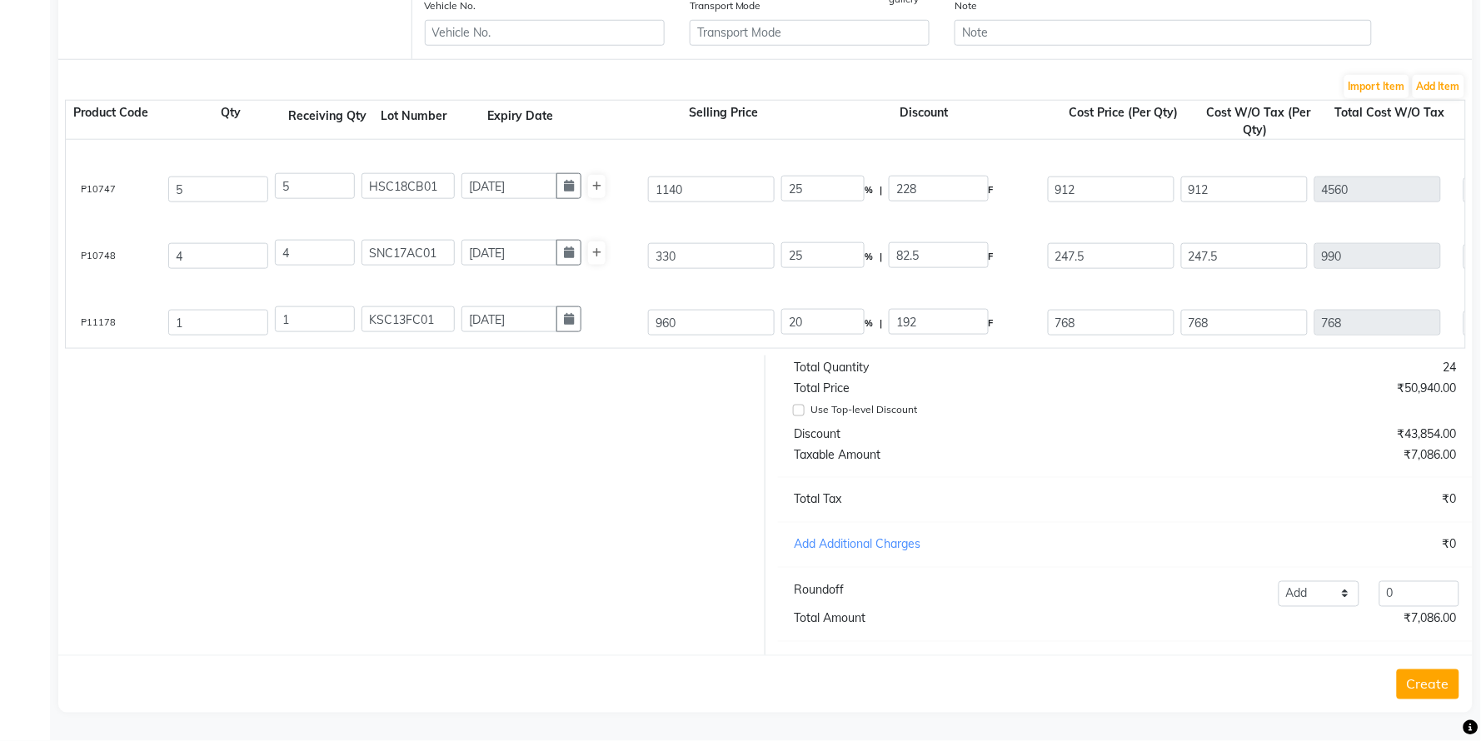
type input "4275"
click at [758, 126] on div "Bg-k9 Nanoplasty Hair Treatment 800 ML P11177 1 1 NPTRO7HC01 31-07-2028 24000 1…" at bounding box center [1177, 123] width 2824 height 67
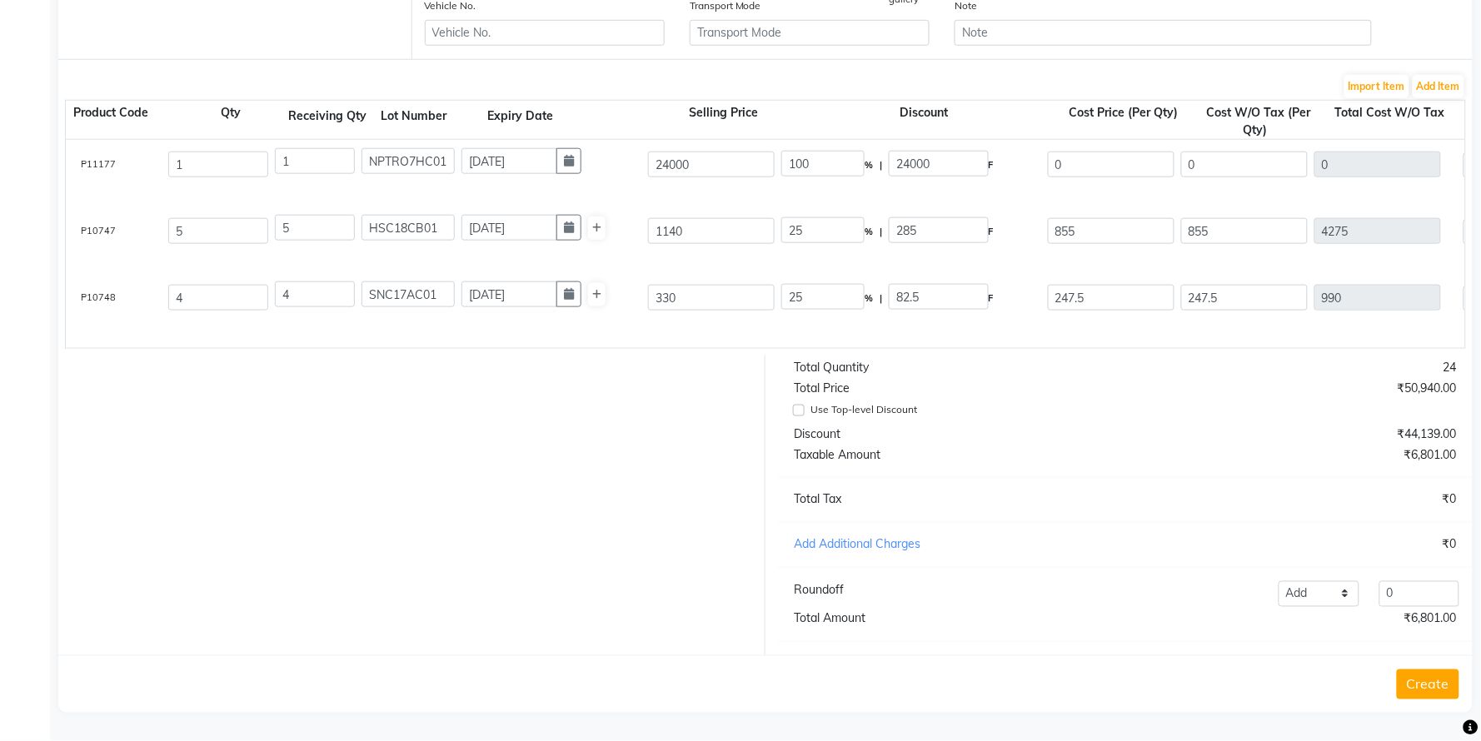
scroll to position [0, 0]
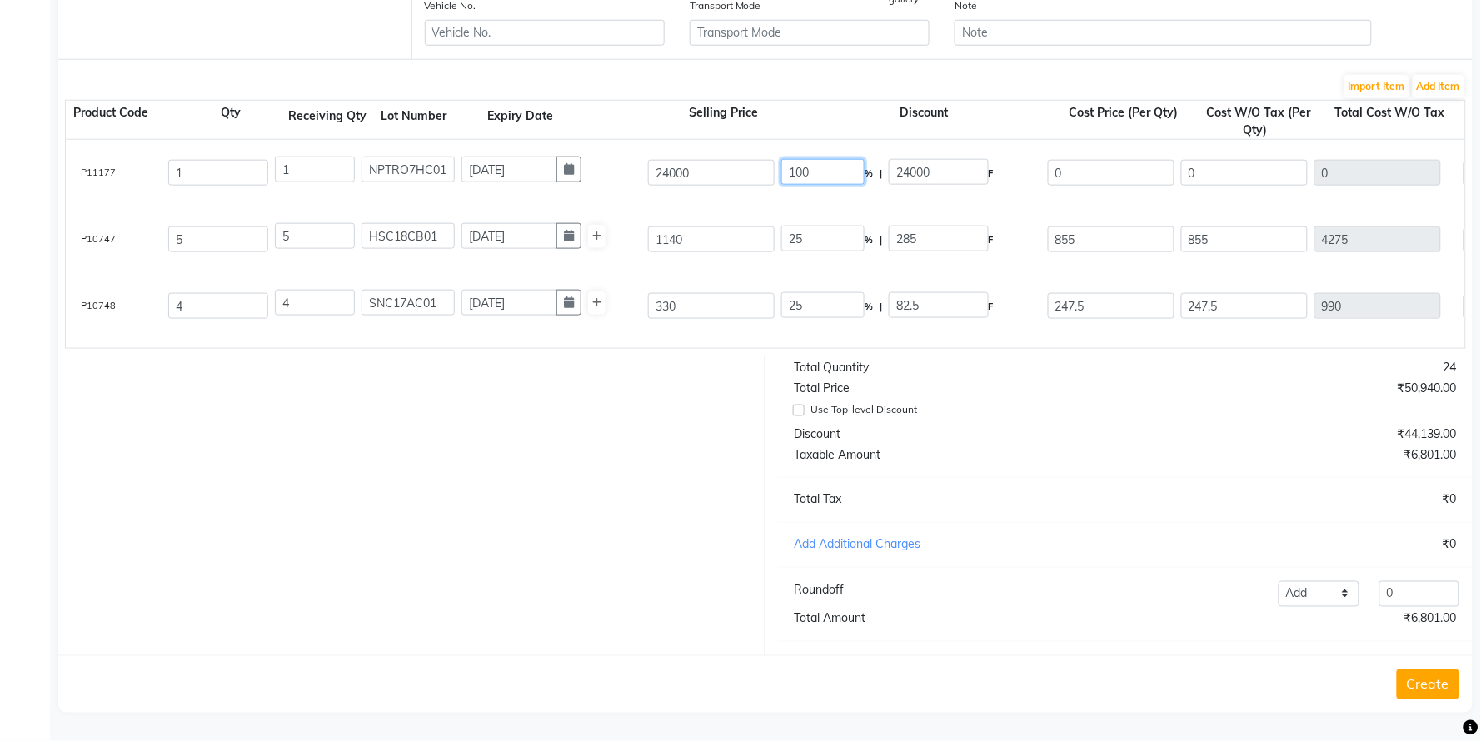
drag, startPoint x: 830, startPoint y: 152, endPoint x: 781, endPoint y: 147, distance: 49.3
click at [781, 159] on input "100" at bounding box center [822, 172] width 83 height 26
type input "0"
type input "24000"
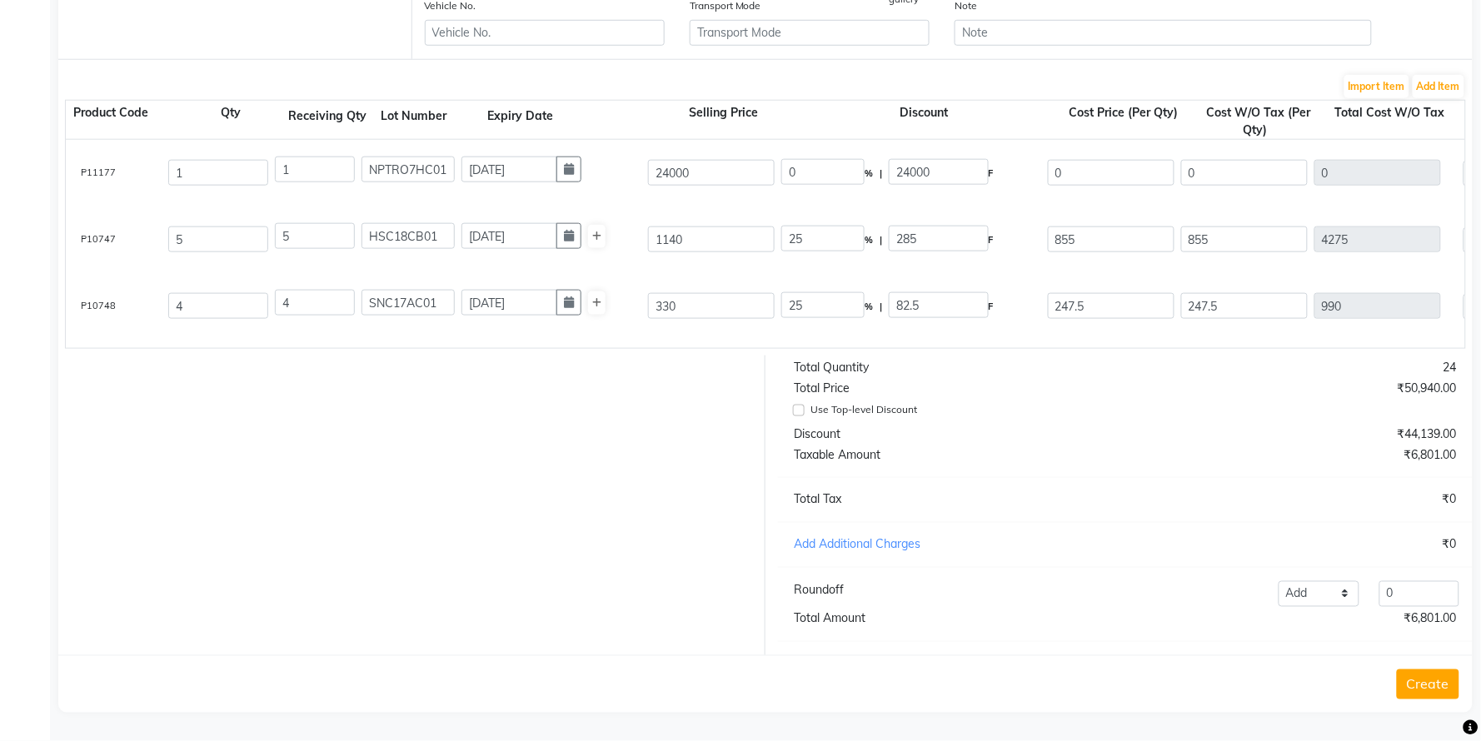
type input "24000"
click at [801, 184] on div "Bg-k9 Nanoplasty Hair Treatment 800 ML P11177 1 1 NPTRO7HC01 31-07-2028 24000 0…" at bounding box center [1177, 173] width 2824 height 67
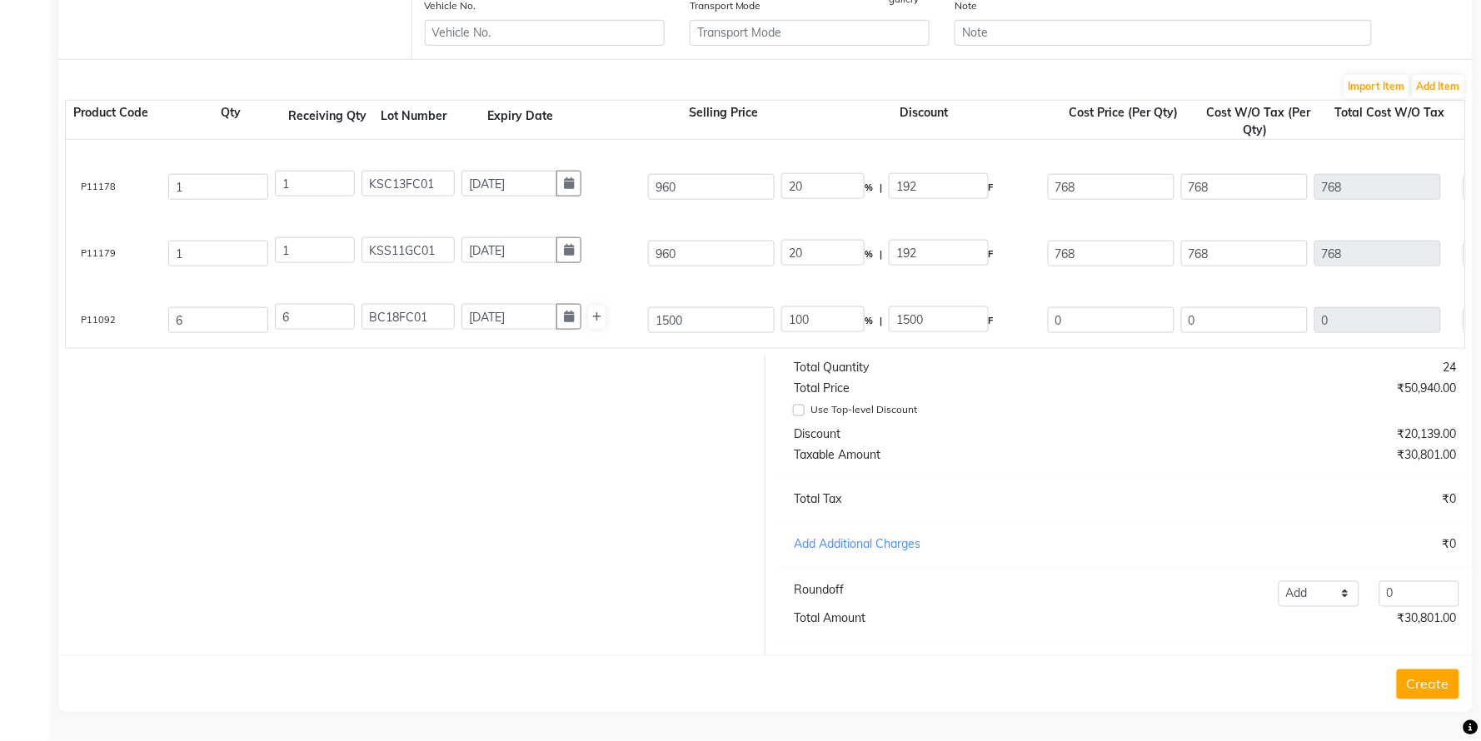
scroll to position [208, 0]
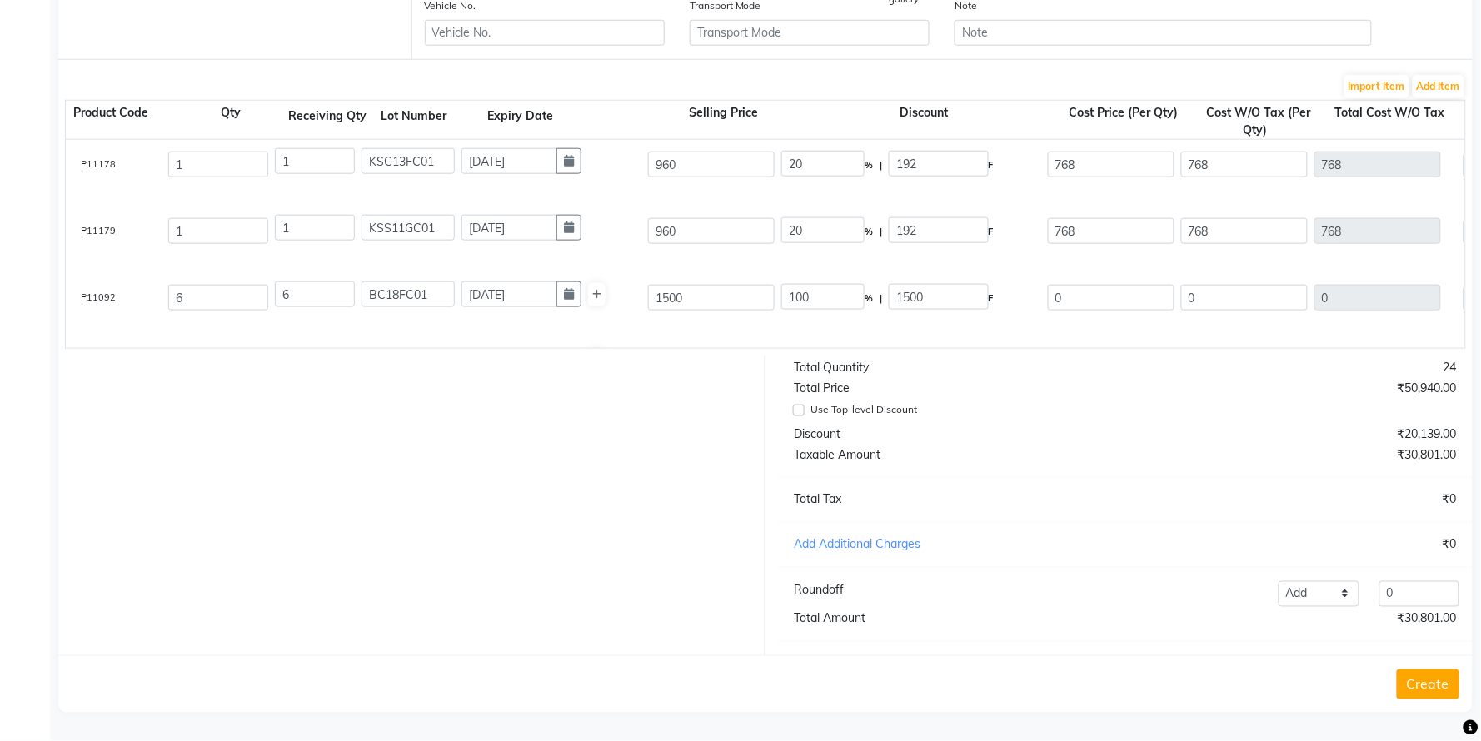
click at [1431, 686] on button "Create" at bounding box center [1428, 685] width 62 height 30
